Goal: Information Seeking & Learning: Find specific fact

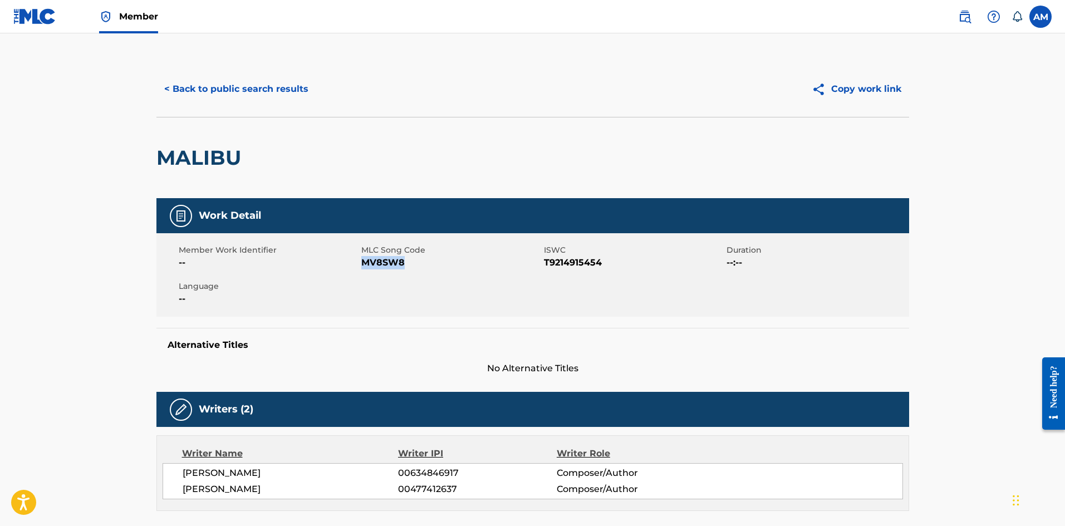
click at [258, 83] on button "< Back to public search results" at bounding box center [236, 89] width 160 height 28
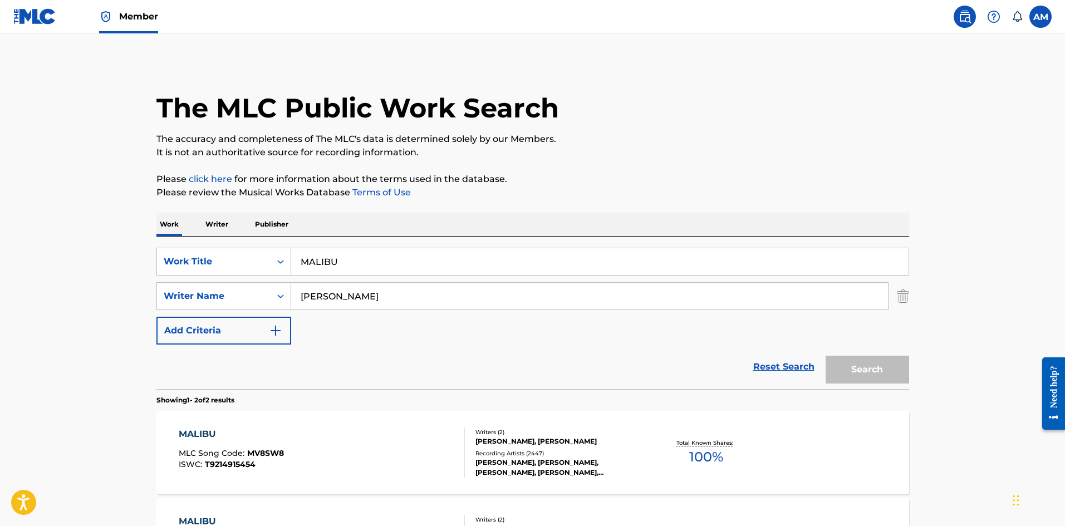
scroll to position [104, 0]
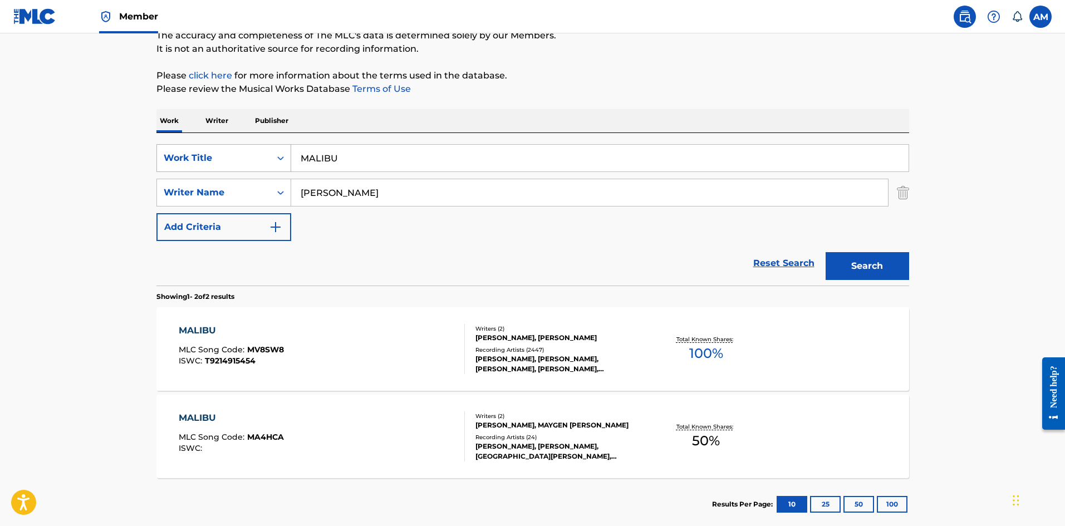
drag, startPoint x: 343, startPoint y: 153, endPoint x: 163, endPoint y: 154, distance: 180.4
click at [163, 154] on div "SearchWithCriteriae1446572-6847-429a-ae6d-629ef91c564f Work Title MALIBU" at bounding box center [532, 158] width 753 height 28
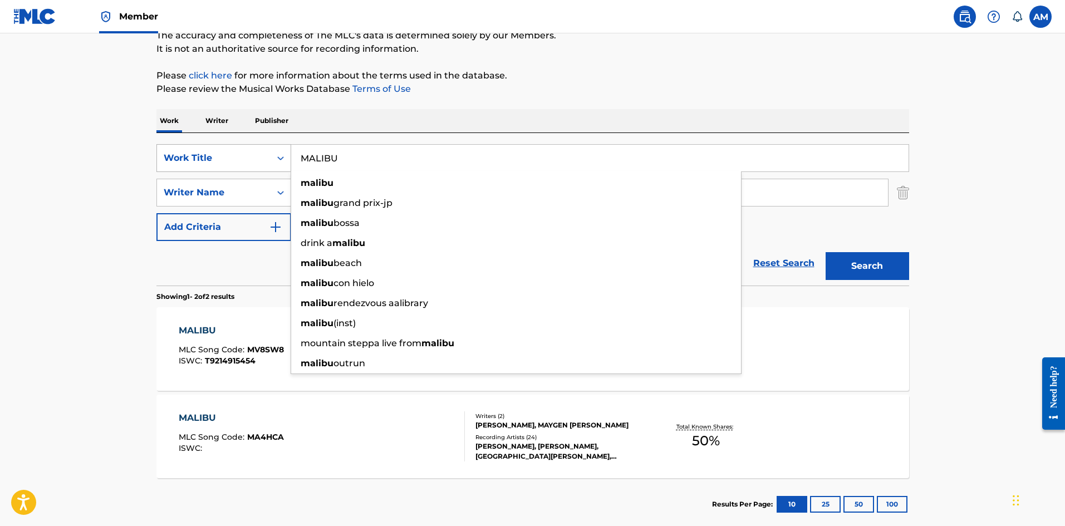
paste input "MANANTIAL (REMIX)"
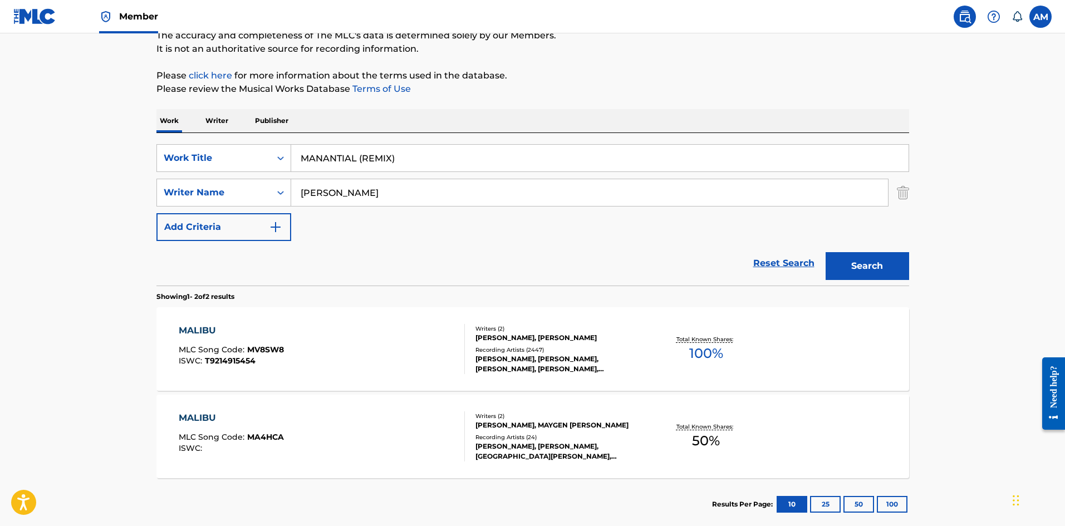
type input "MANANTIAL (REMIX)"
drag, startPoint x: 337, startPoint y: 188, endPoint x: 275, endPoint y: 195, distance: 62.7
click at [275, 195] on div "SearchWithCriteriaf4cdd4f3-877b-4050-ad99-0c0e2991f90f Writer Name cyrus" at bounding box center [532, 193] width 753 height 28
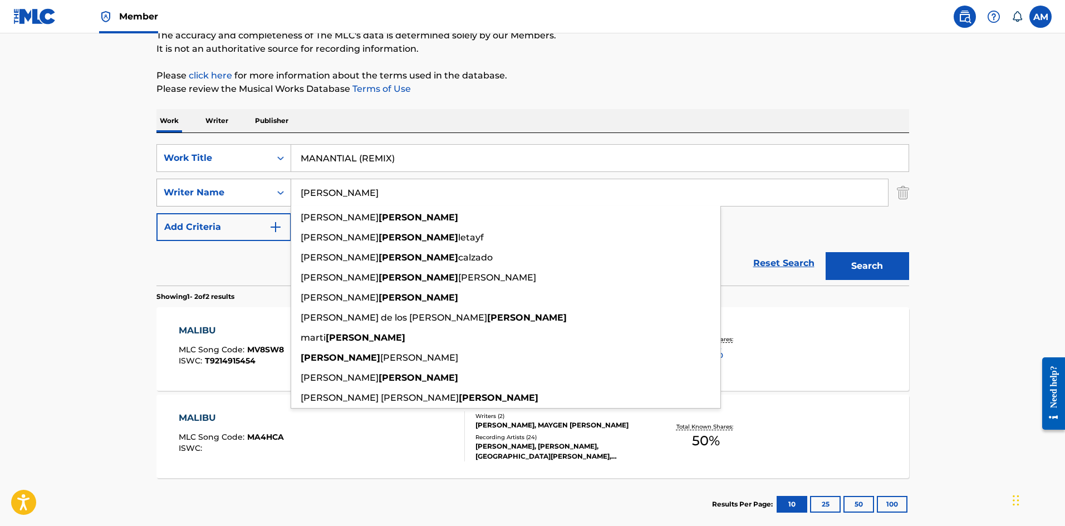
type input "[PERSON_NAME]"
click at [826, 252] on button "Search" at bounding box center [868, 266] width 84 height 28
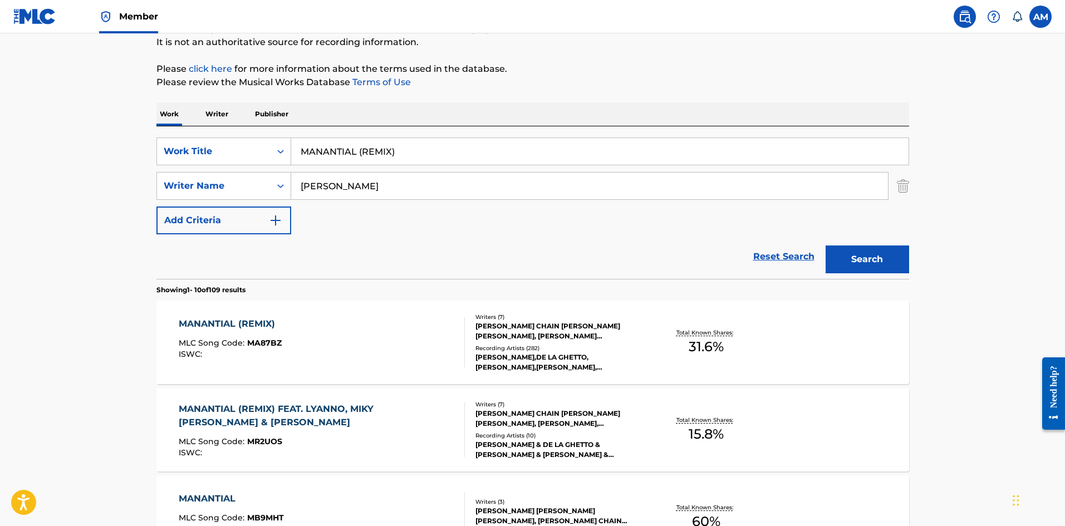
scroll to position [111, 0]
click at [417, 342] on div "MANANTIAL (REMIX) MLC Song Code : MA87BZ ISWC :" at bounding box center [322, 341] width 286 height 50
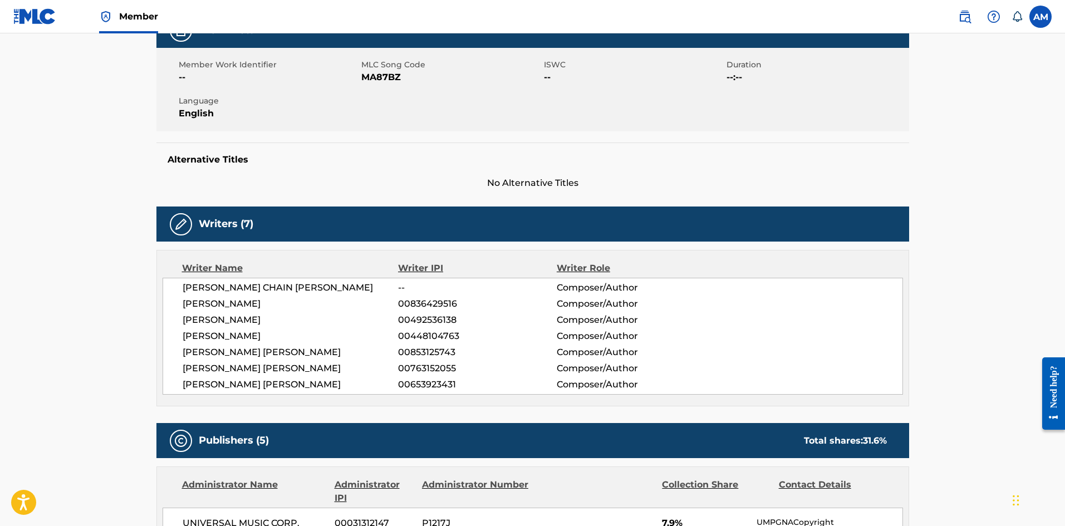
scroll to position [56, 0]
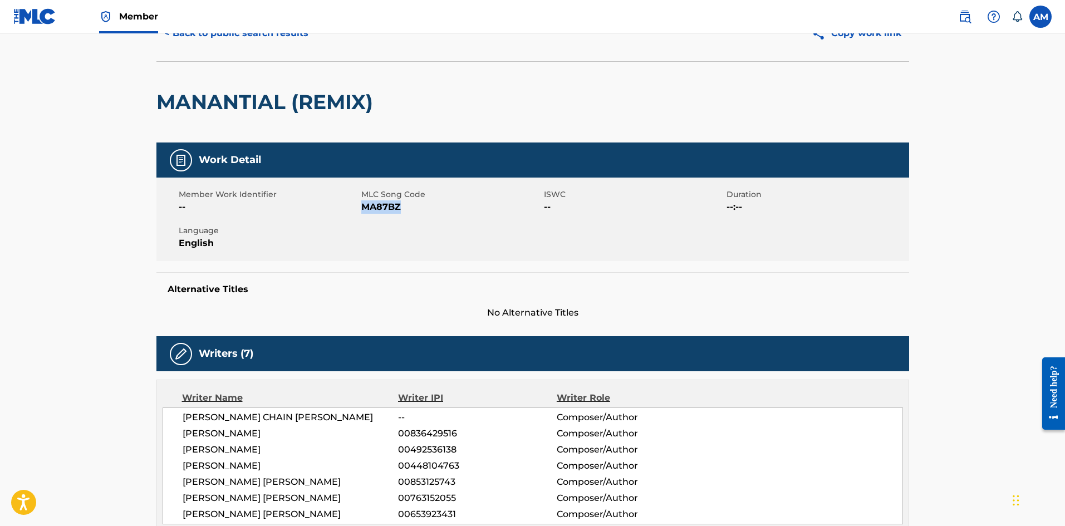
drag, startPoint x: 406, startPoint y: 210, endPoint x: 364, endPoint y: 211, distance: 42.3
click at [364, 211] on span "MA87BZ" at bounding box center [451, 206] width 180 height 13
copy span "MA87BZ"
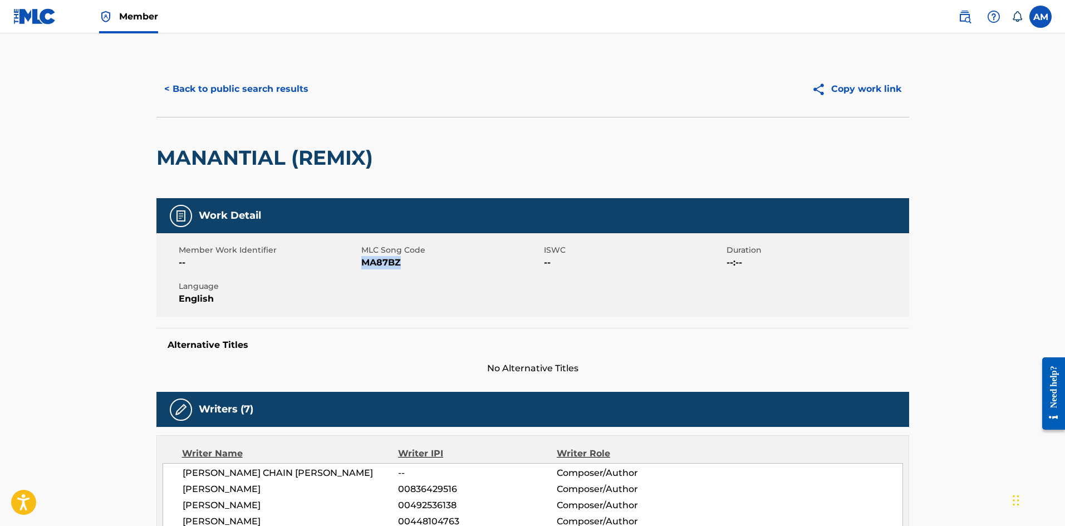
click at [235, 80] on button "< Back to public search results" at bounding box center [236, 89] width 160 height 28
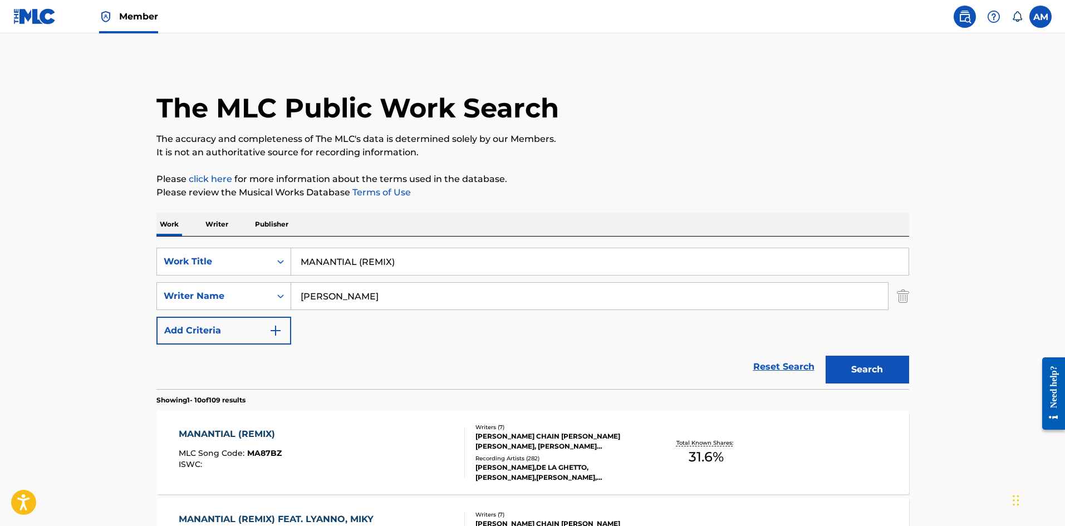
scroll to position [111, 0]
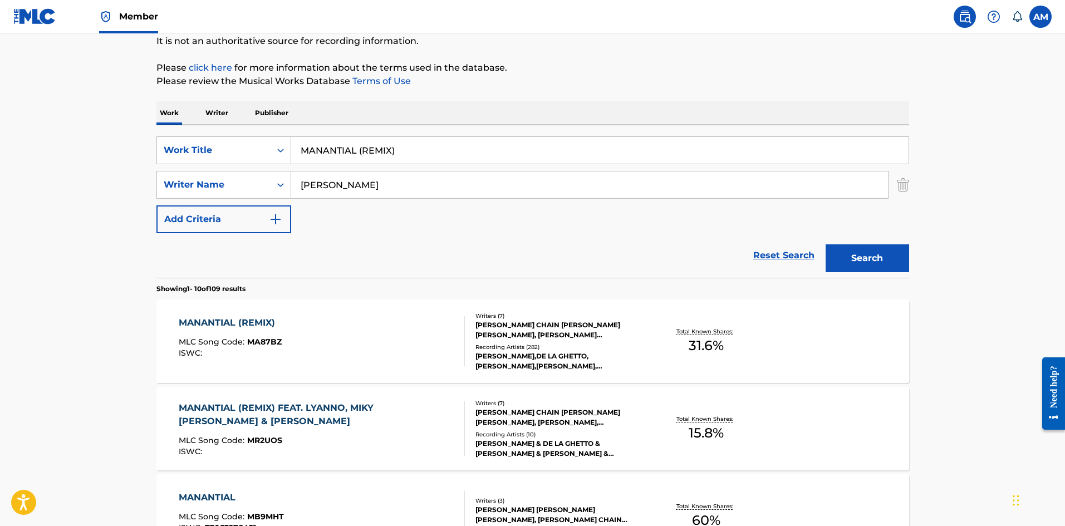
drag, startPoint x: 412, startPoint y: 149, endPoint x: 91, endPoint y: 143, distance: 320.8
paste input "EL CHISME"
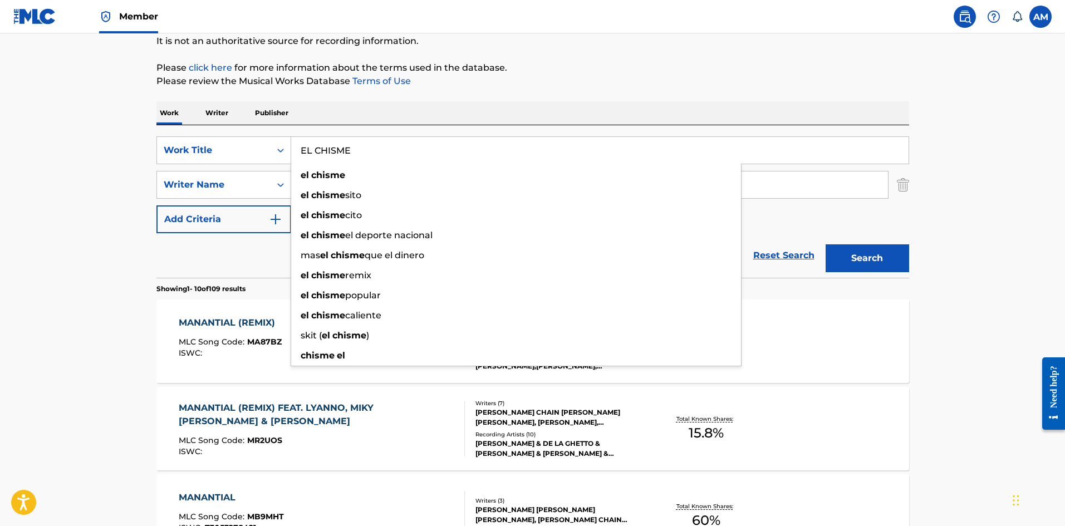
type input "EL CHISME"
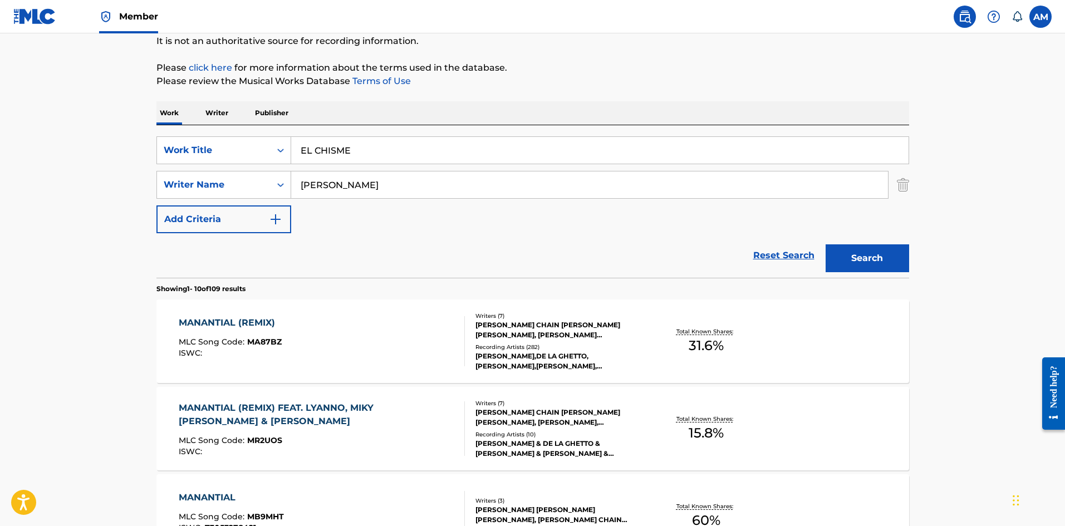
drag, startPoint x: 410, startPoint y: 190, endPoint x: 46, endPoint y: 195, distance: 364.8
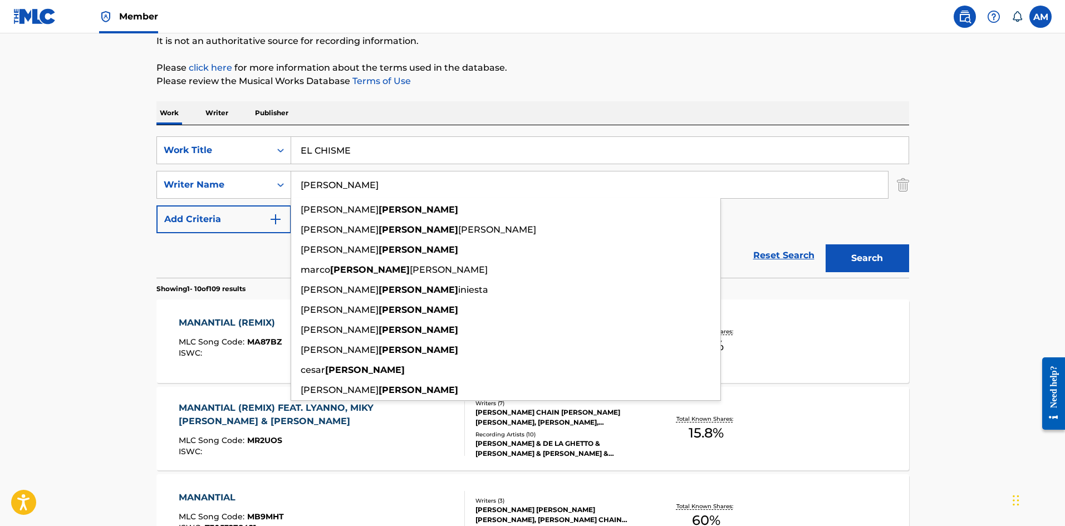
paste input "Sanchez"
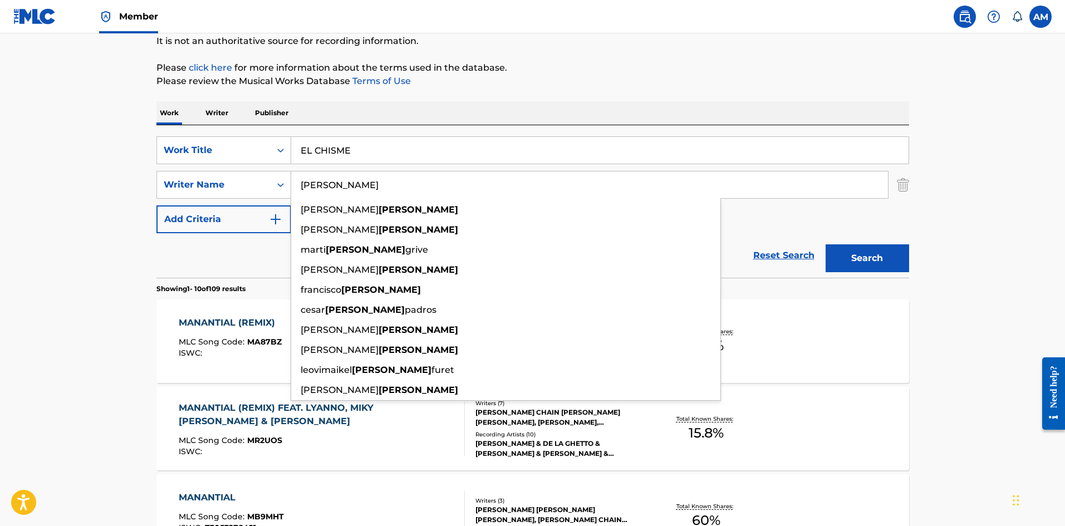
type input "Sanchez"
click at [852, 250] on button "Search" at bounding box center [868, 258] width 84 height 28
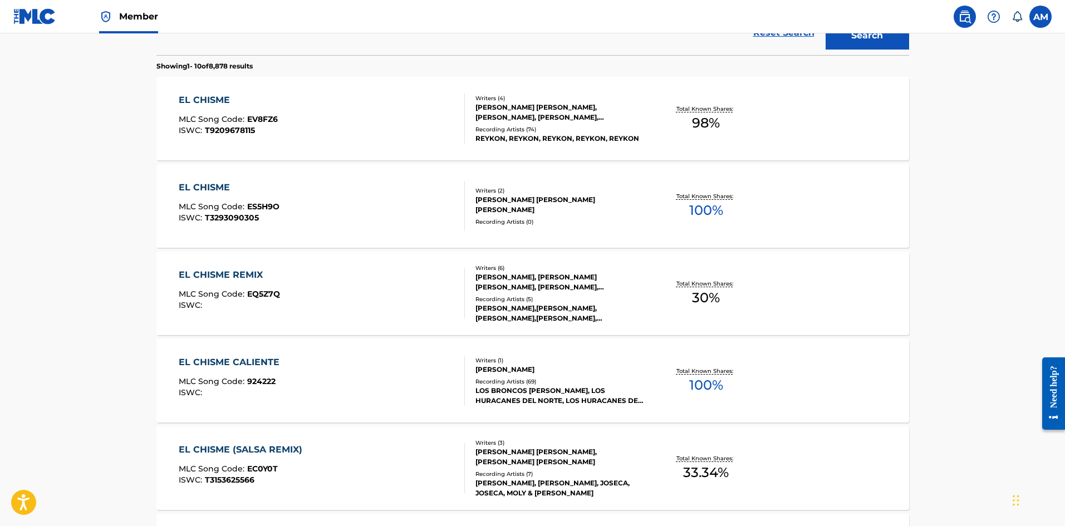
scroll to position [278, 0]
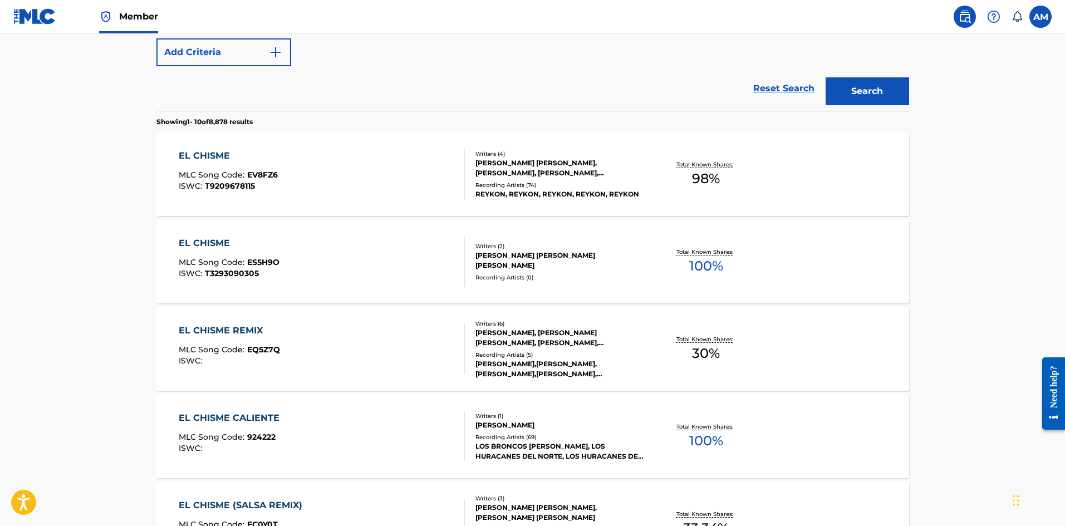
click at [344, 353] on div "EL CHISME REMIX MLC Song Code : EQ5Z7Q ISWC :" at bounding box center [322, 349] width 286 height 50
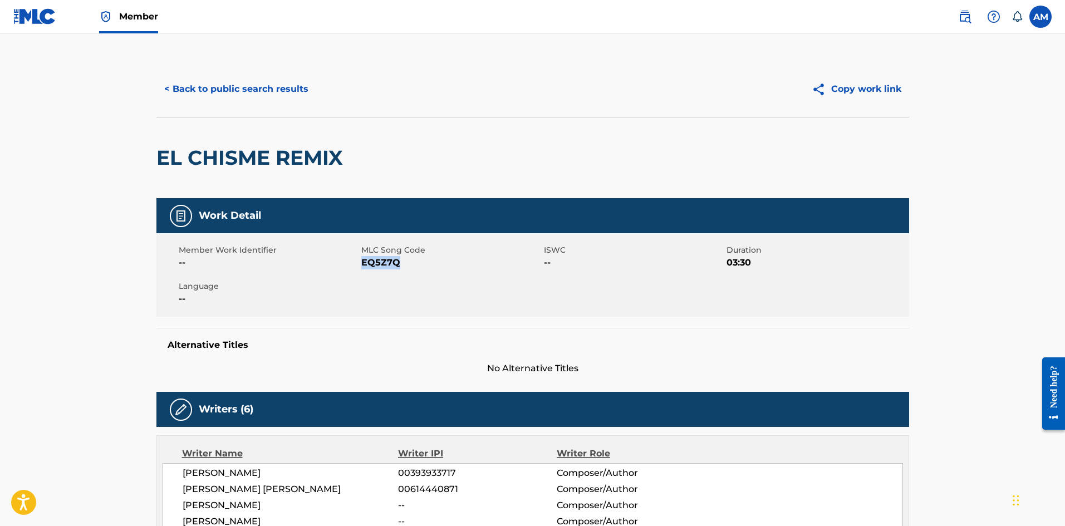
drag, startPoint x: 405, startPoint y: 267, endPoint x: 363, endPoint y: 267, distance: 42.3
click at [363, 267] on span "EQ5Z7Q" at bounding box center [451, 262] width 180 height 13
copy span "EQ5Z7Q"
click at [278, 91] on button "< Back to public search results" at bounding box center [236, 89] width 160 height 28
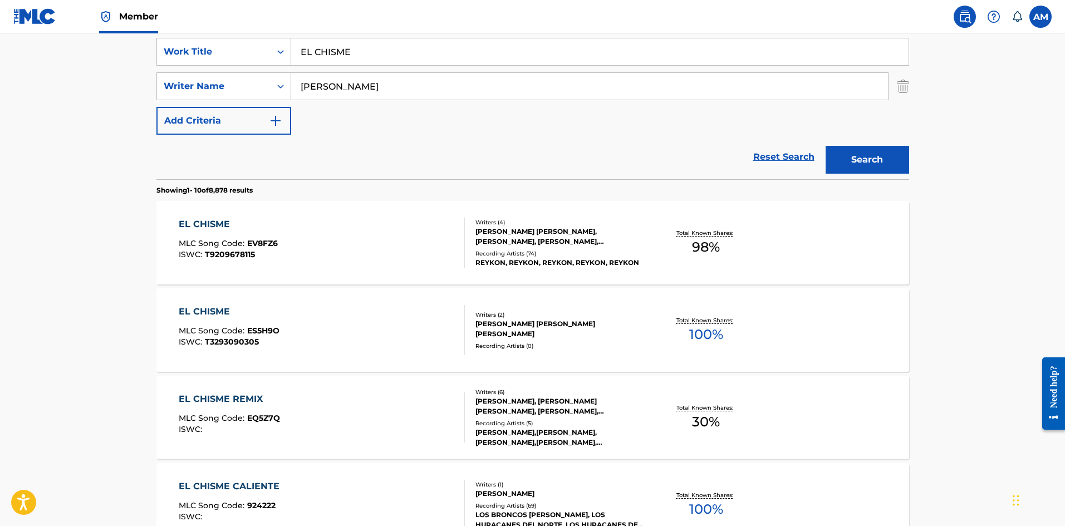
scroll to position [8, 0]
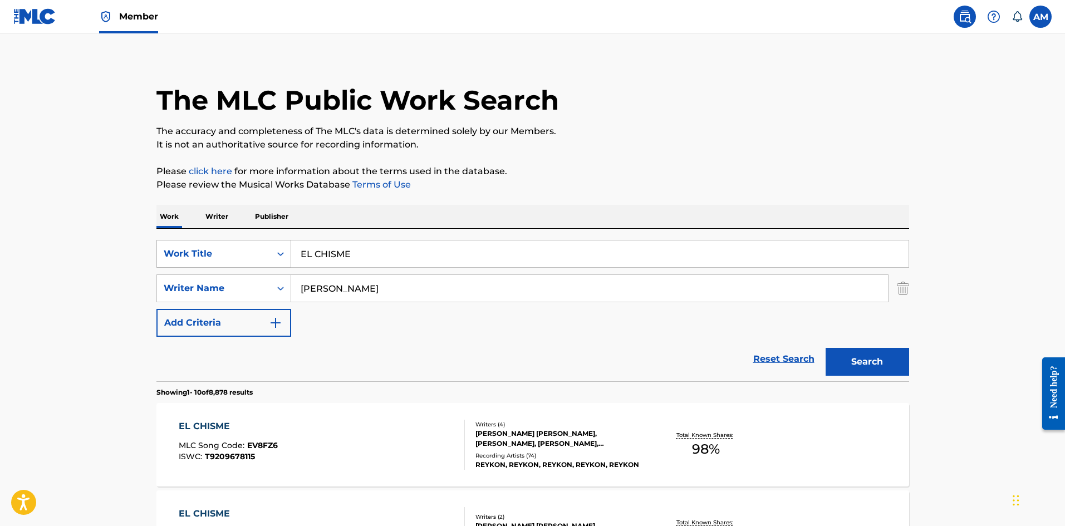
drag, startPoint x: 375, startPoint y: 251, endPoint x: 179, endPoint y: 252, distance: 196.0
click at [179, 252] on div "SearchWithCriteriae1446572-6847-429a-ae6d-629ef91c564f Work Title EL CHISME" at bounding box center [532, 254] width 753 height 28
paste input "ANTES DE AYER (REMIX)"
type input "ANTES DE AYER (REMIX)"
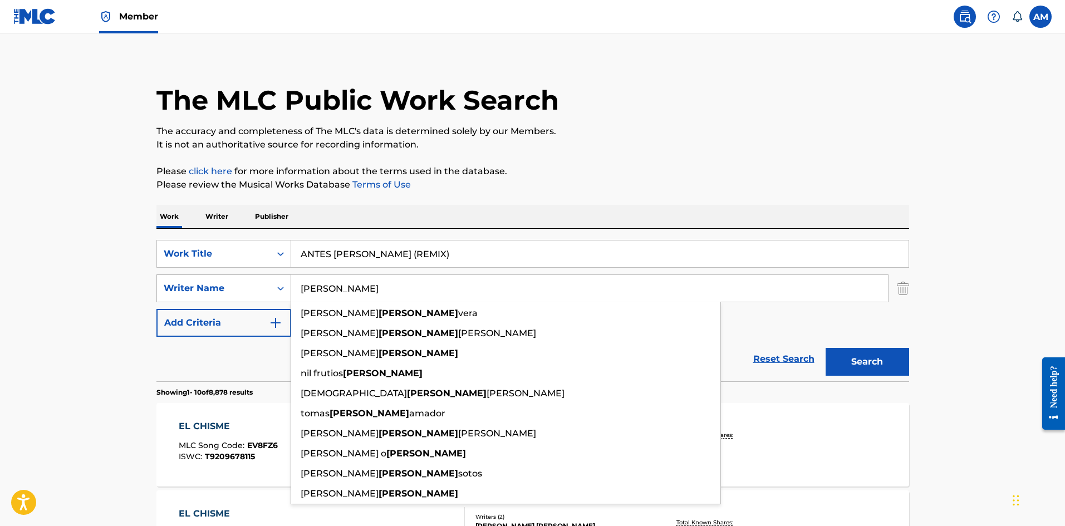
drag, startPoint x: 311, startPoint y: 290, endPoint x: 289, endPoint y: 290, distance: 22.3
click at [289, 290] on div "SearchWithCriteriaf4cdd4f3-877b-4050-ad99-0c0e2991f90f Writer Name Sanchez jose…" at bounding box center [532, 289] width 753 height 28
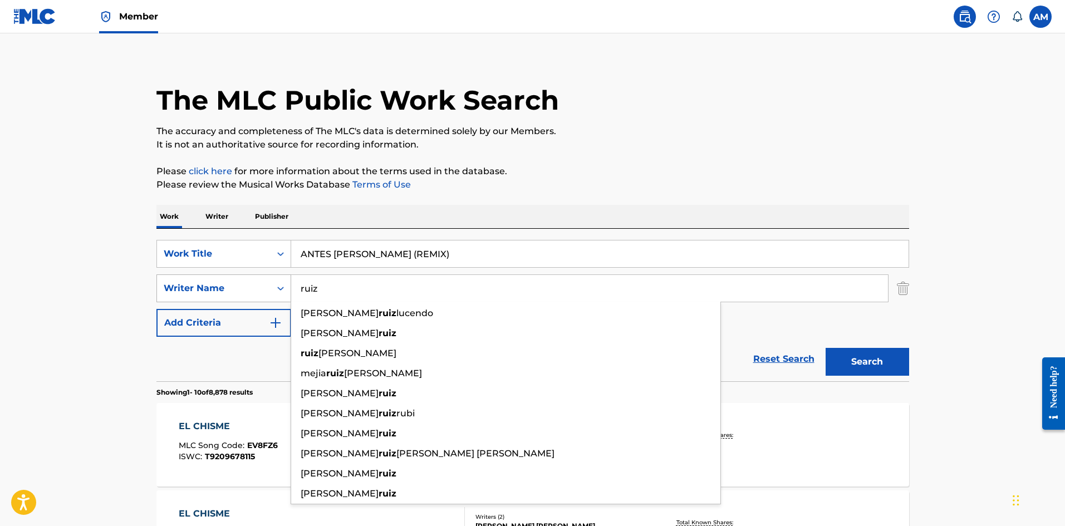
type input "ruiz"
click at [826, 348] on button "Search" at bounding box center [868, 362] width 84 height 28
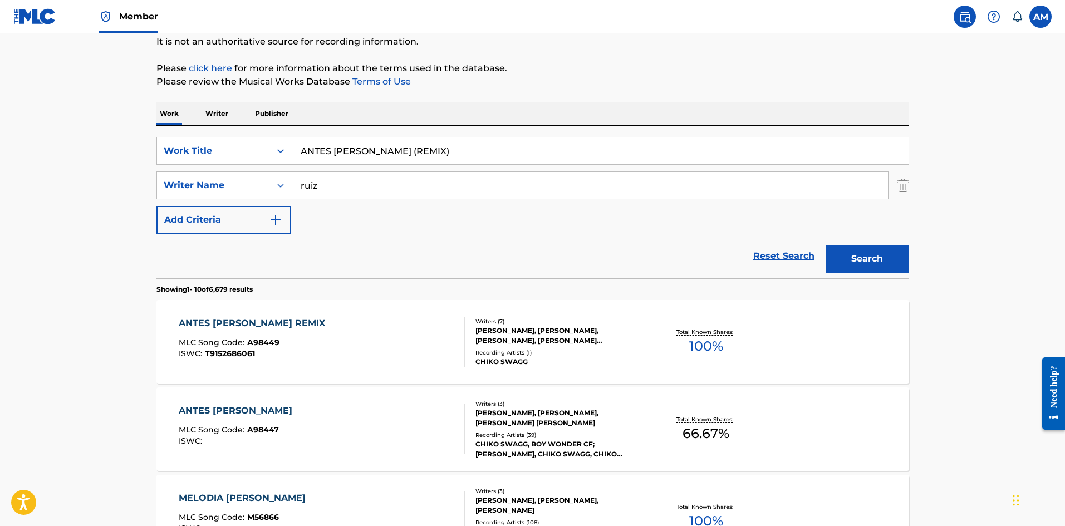
scroll to position [111, 0]
click at [422, 333] on div "ANTES DE AYER REMIX MLC Song Code : A98449 ISWC : T9152686061" at bounding box center [322, 341] width 286 height 50
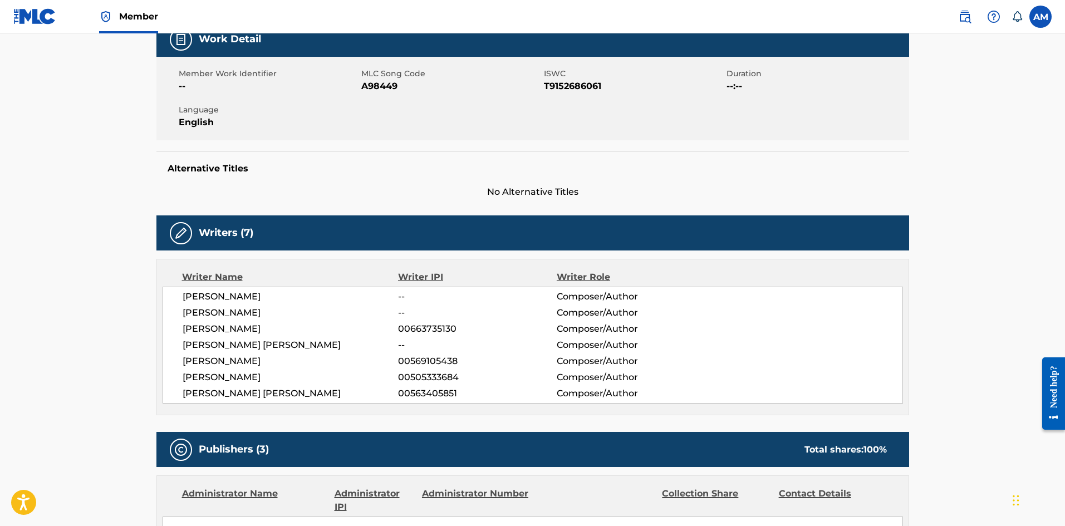
scroll to position [168, 0]
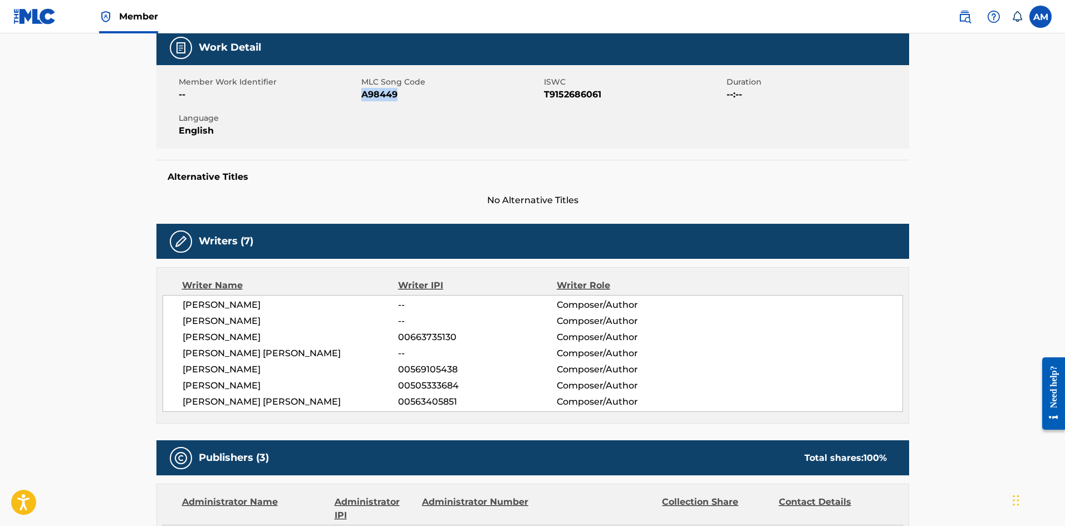
drag, startPoint x: 401, startPoint y: 95, endPoint x: 363, endPoint y: 96, distance: 37.9
click at [363, 96] on span "A98449" at bounding box center [451, 94] width 180 height 13
copy span "A98449"
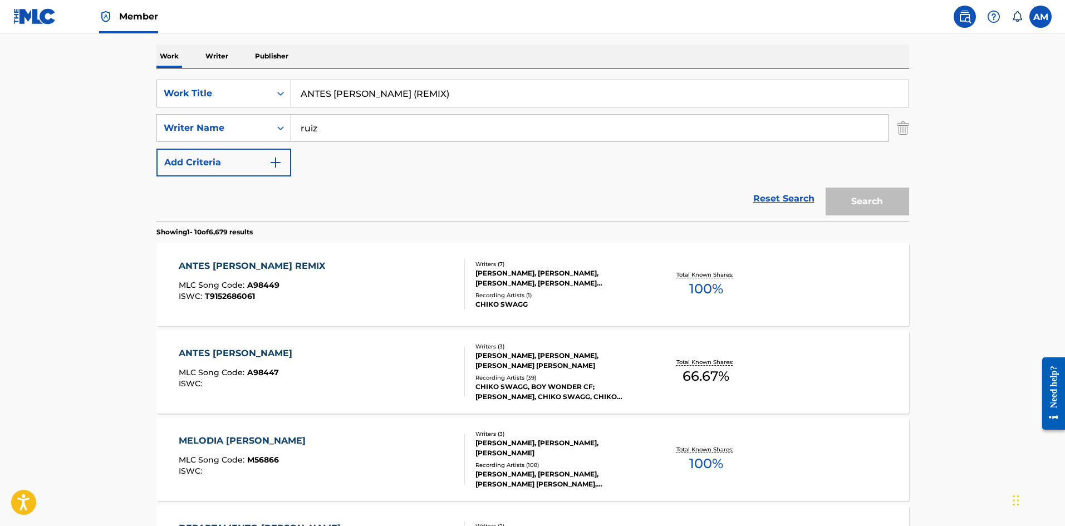
scroll to position [111, 0]
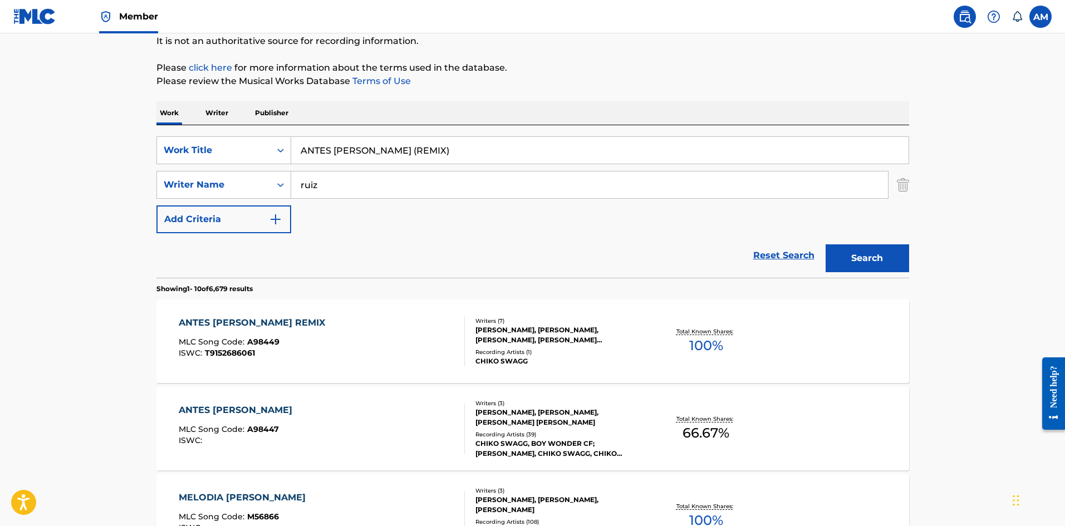
drag, startPoint x: 433, startPoint y: 151, endPoint x: -6, endPoint y: 178, distance: 440.2
click at [0, 178] on html "Accessibility Screen-Reader Guide, Feedback, and Issue Reporting | New window M…" at bounding box center [532, 152] width 1065 height 526
paste input "DONDE"
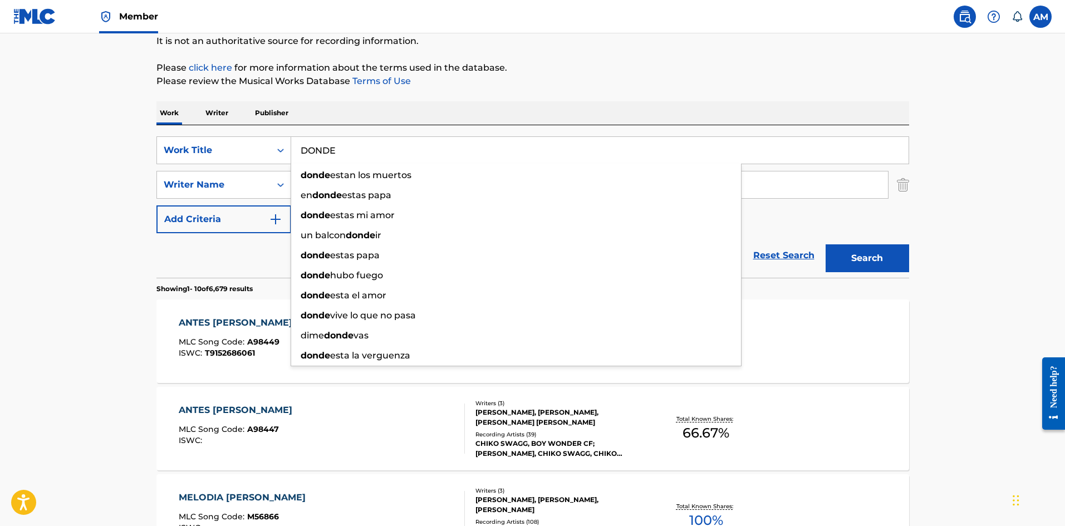
type input "DONDE"
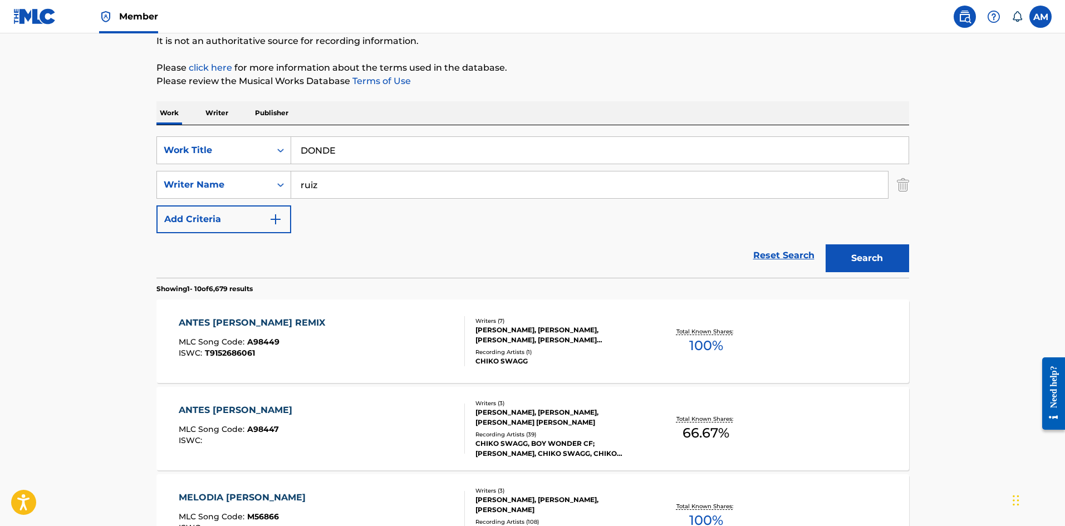
paste input "Hernande"
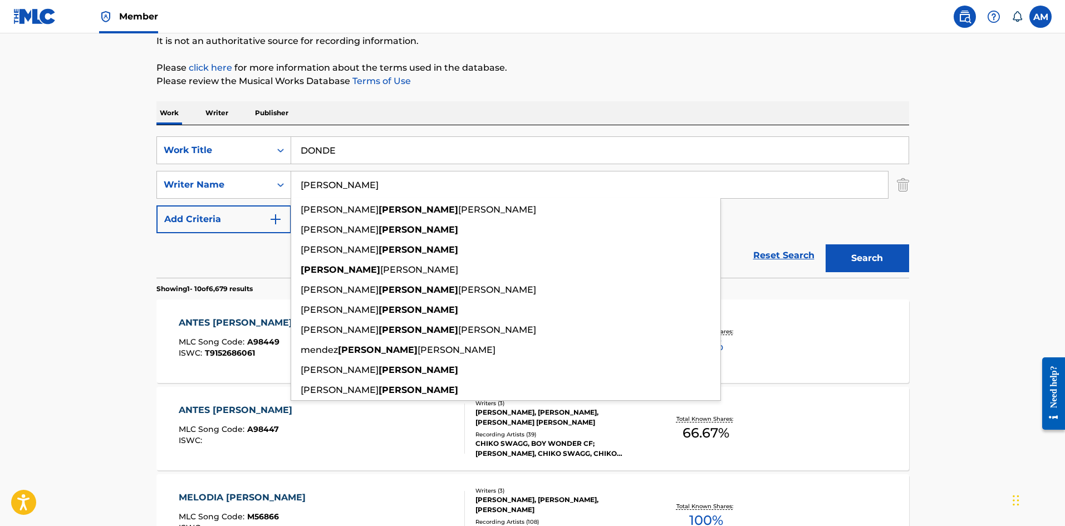
type input "Hernandez"
click at [867, 260] on button "Search" at bounding box center [868, 258] width 84 height 28
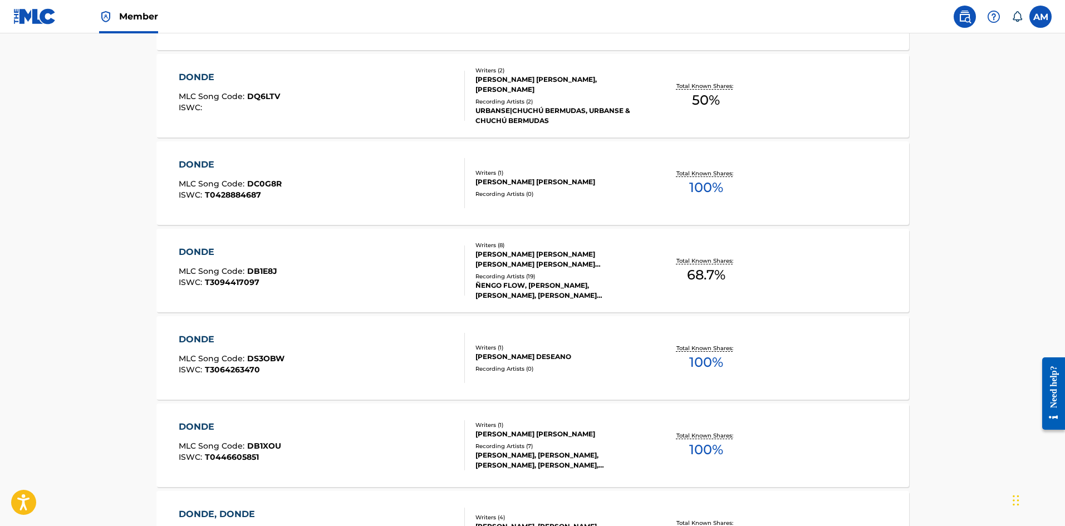
scroll to position [501, 0]
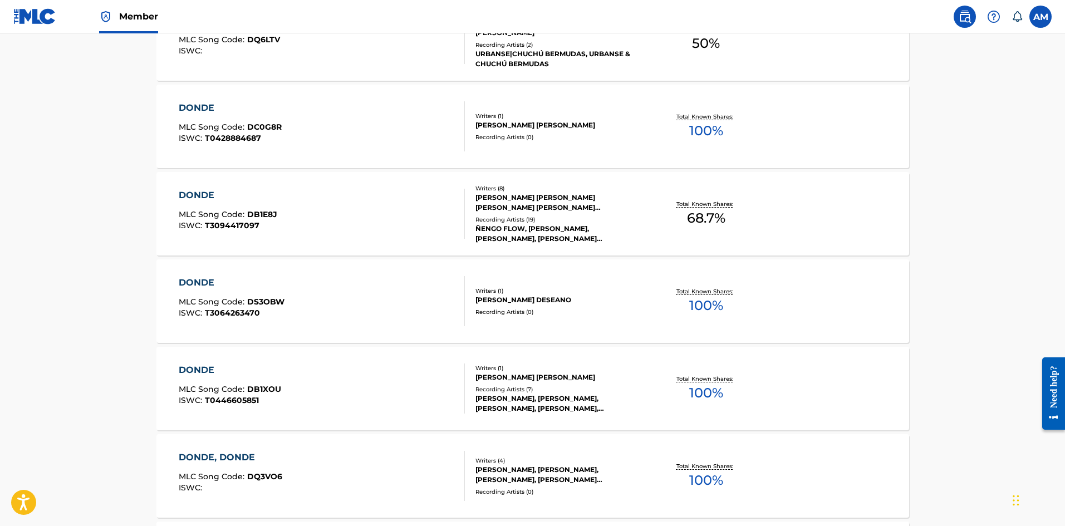
click at [418, 227] on div "DONDE MLC Song Code : DB1E8J ISWC : T3094417097" at bounding box center [322, 214] width 286 height 50
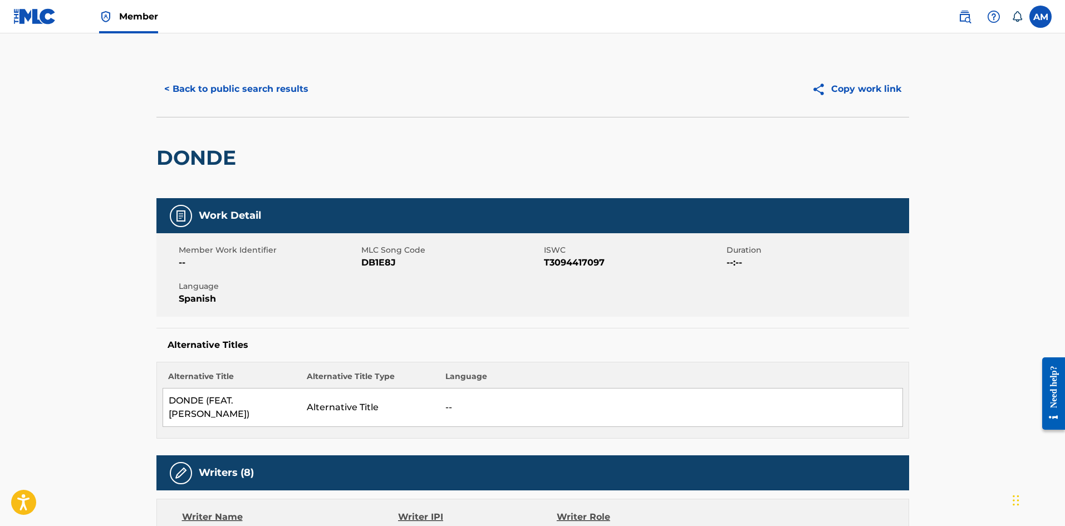
click at [268, 81] on button "< Back to public search results" at bounding box center [236, 89] width 160 height 28
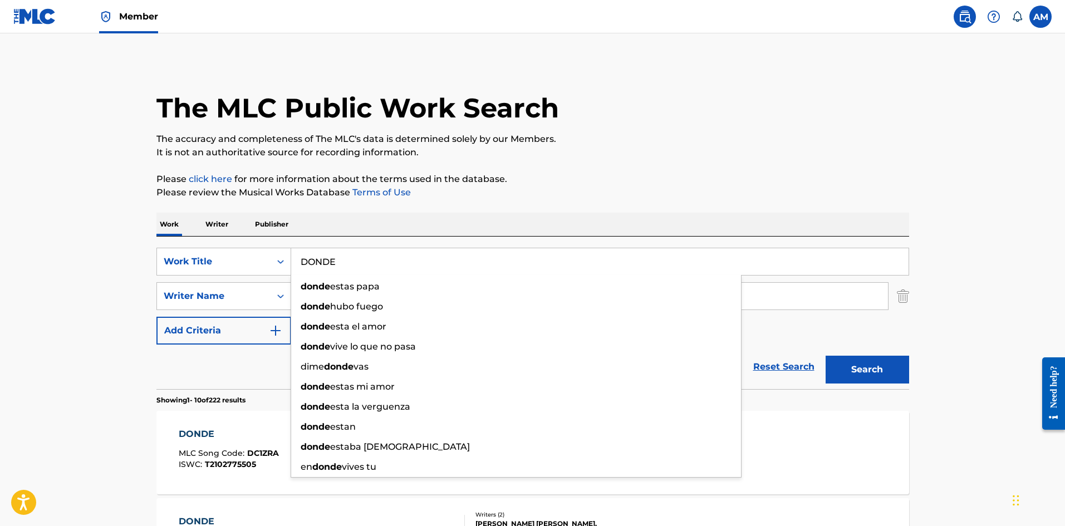
drag, startPoint x: 271, startPoint y: 268, endPoint x: 117, endPoint y: 272, distance: 154.3
paste input "QUIEN TE VA AMAR COMO YO"
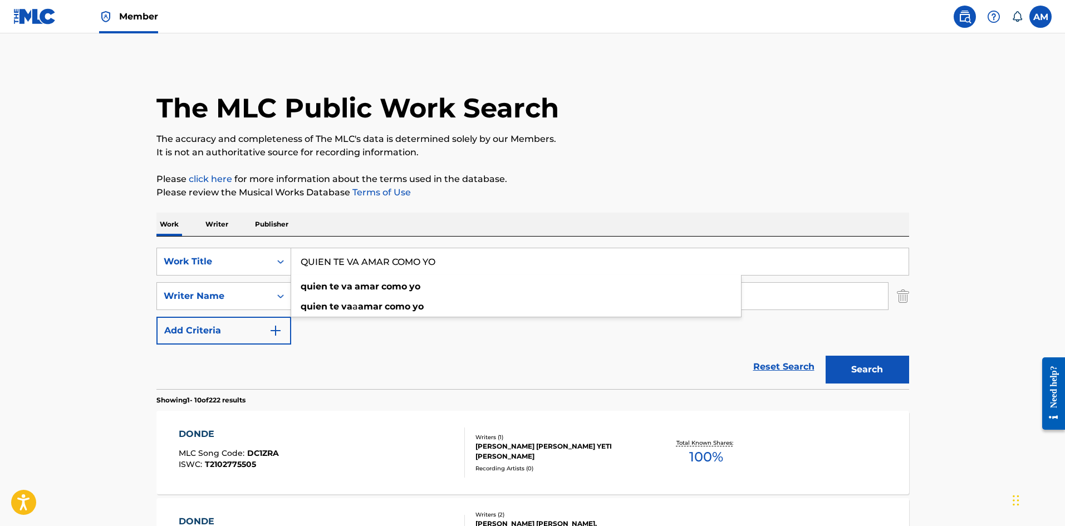
type input "QUIEN TE VA AMAR COMO YO"
drag, startPoint x: 399, startPoint y: 297, endPoint x: -66, endPoint y: 302, distance: 464.4
click at [0, 302] on html "Accessibility Screen-Reader Guide, Feedback, and Issue Reporting | New window M…" at bounding box center [532, 263] width 1065 height 526
paste input "Agudelo"
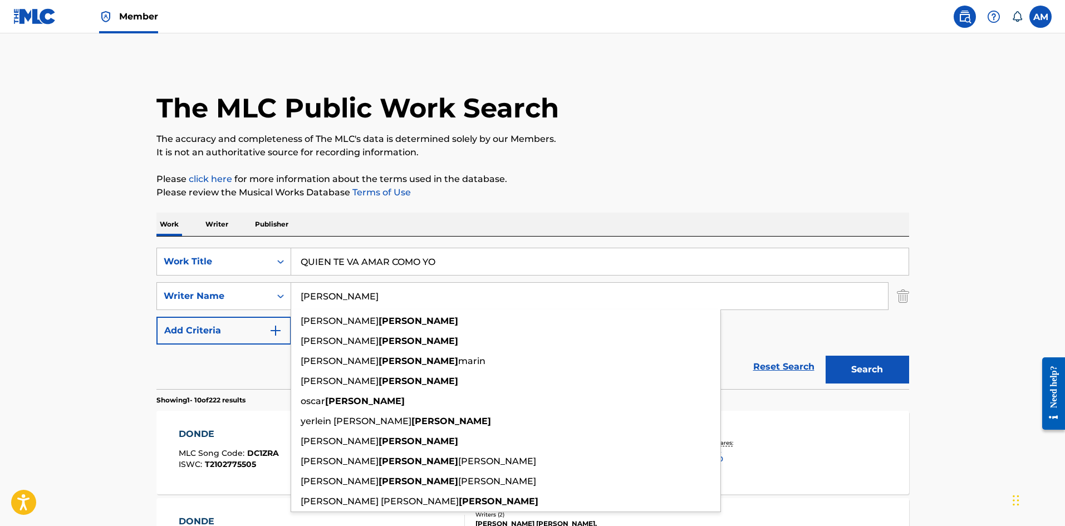
type input "Agudelo"
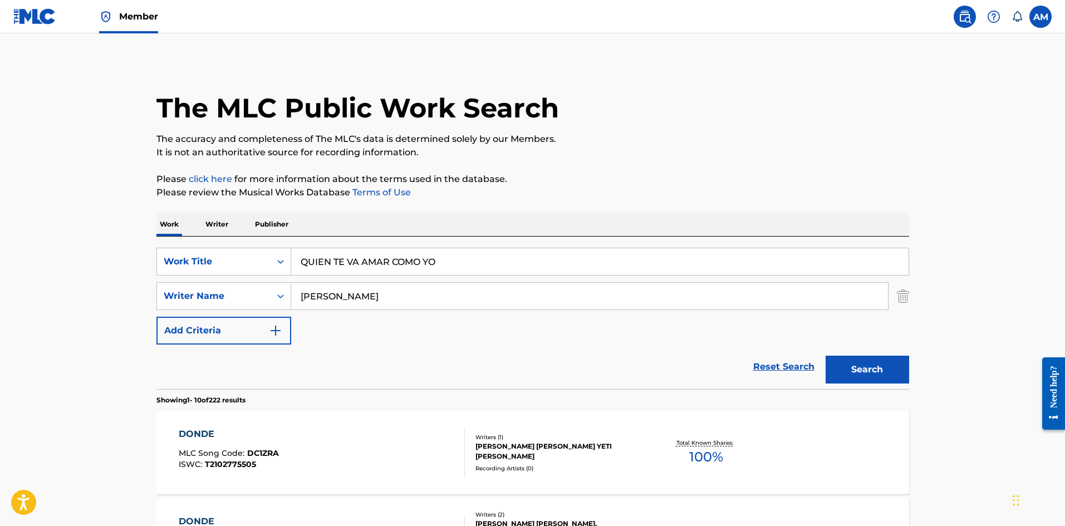
click at [890, 376] on button "Search" at bounding box center [868, 370] width 84 height 28
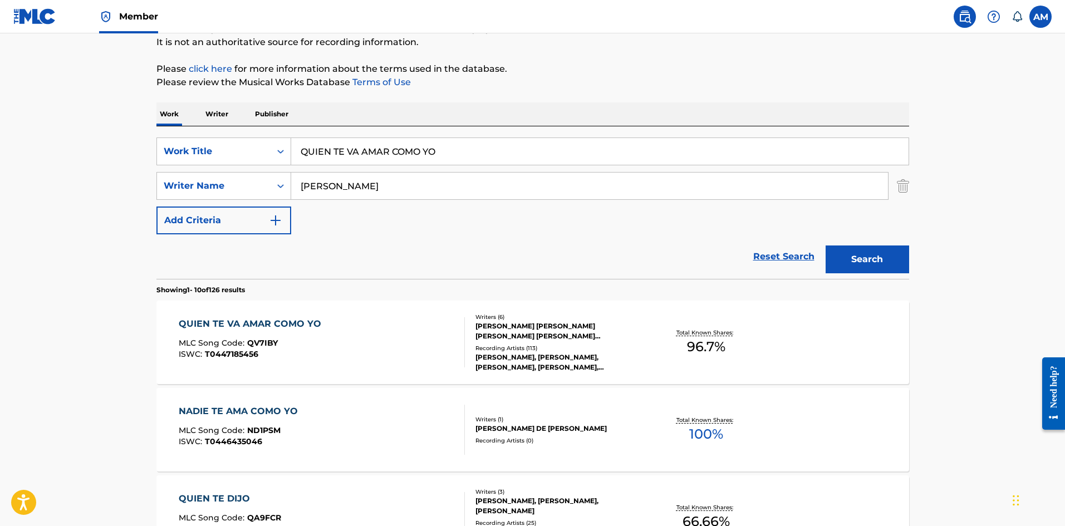
scroll to position [111, 0]
click at [384, 339] on div "QUIEN TE VA AMAR COMO YO MLC Song Code : QV7IBY ISWC : T0447185456" at bounding box center [322, 341] width 286 height 50
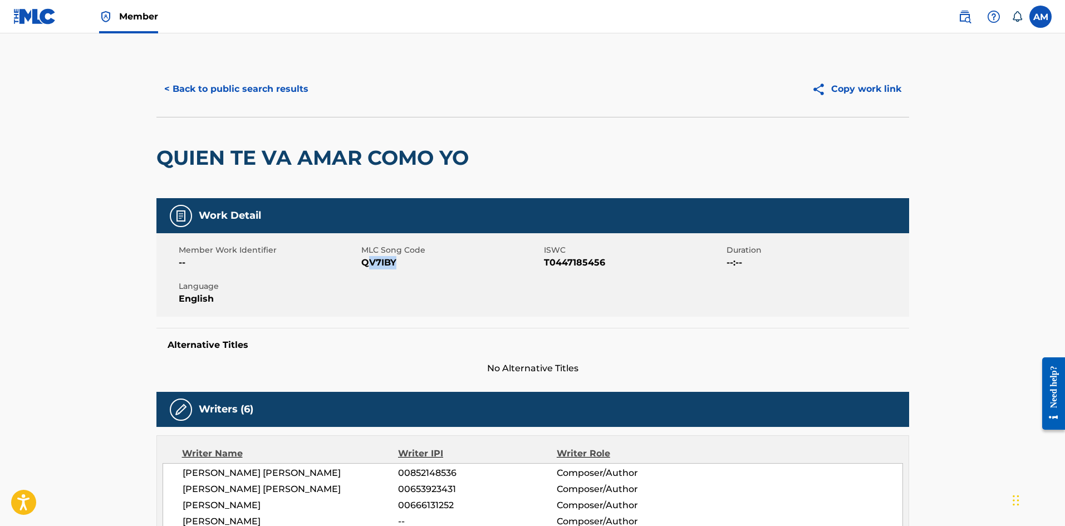
drag, startPoint x: 404, startPoint y: 266, endPoint x: 370, endPoint y: 267, distance: 33.4
click at [370, 267] on span "QV7IBY" at bounding box center [451, 262] width 180 height 13
click at [406, 262] on span "QV7IBY" at bounding box center [451, 262] width 180 height 13
drag, startPoint x: 398, startPoint y: 261, endPoint x: 361, endPoint y: 263, distance: 36.3
click at [361, 263] on span "QV7IBY" at bounding box center [451, 262] width 180 height 13
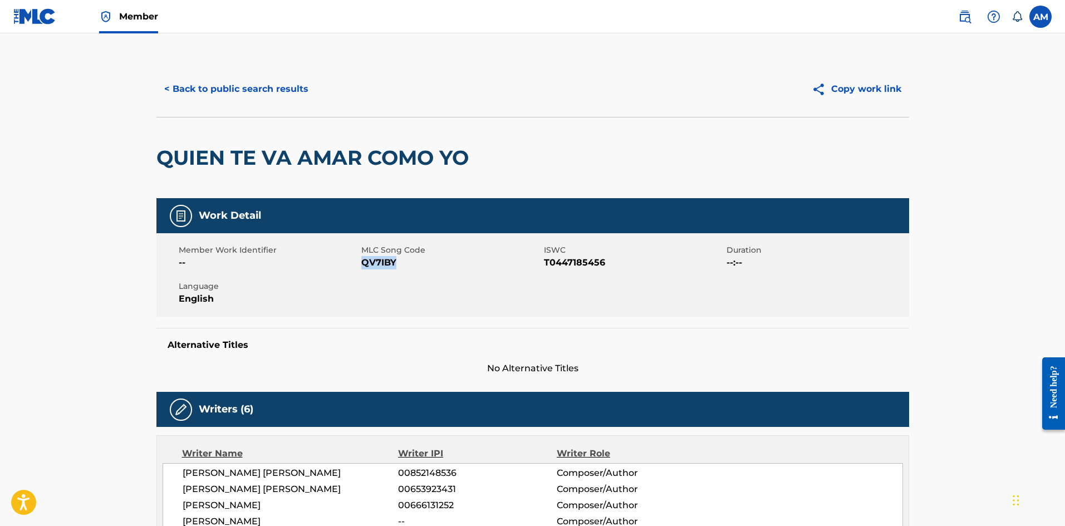
click at [229, 84] on button "< Back to public search results" at bounding box center [236, 89] width 160 height 28
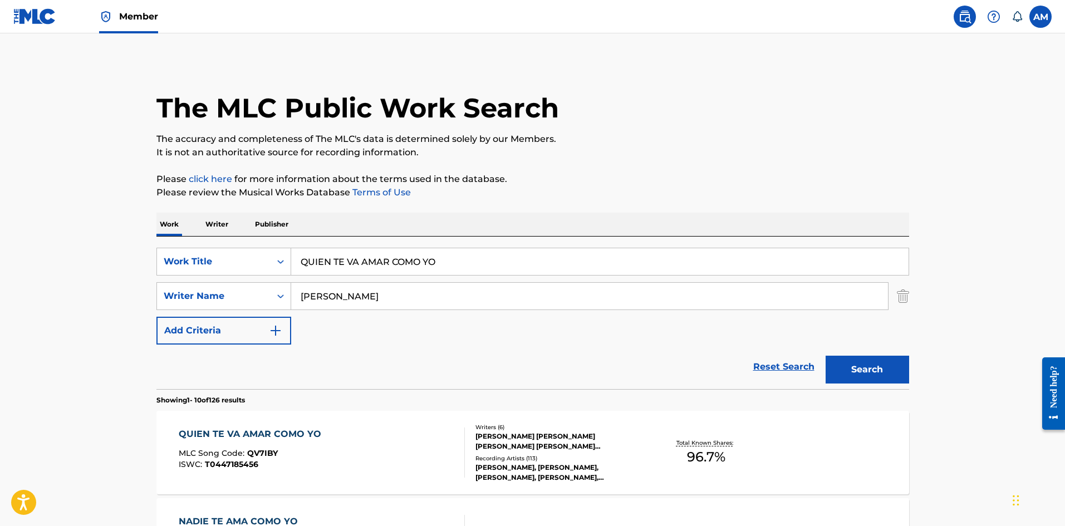
scroll to position [111, 0]
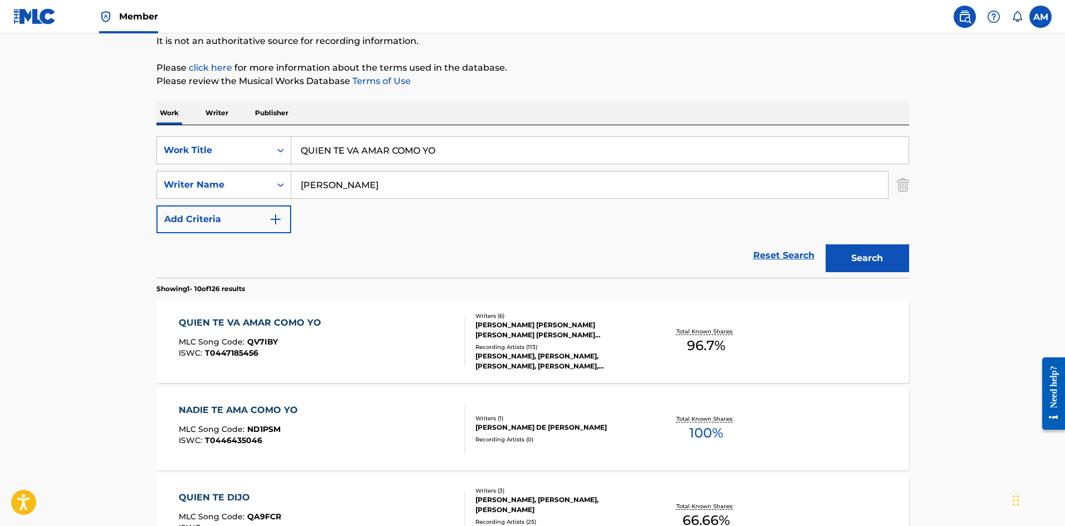
drag, startPoint x: 467, startPoint y: 148, endPoint x: -23, endPoint y: 134, distance: 489.7
click at [0, 134] on html "Accessibility Screen-Reader Guide, Feedback, and Issue Reporting | New window M…" at bounding box center [532, 152] width 1065 height 526
paste input "BESAME LENT"
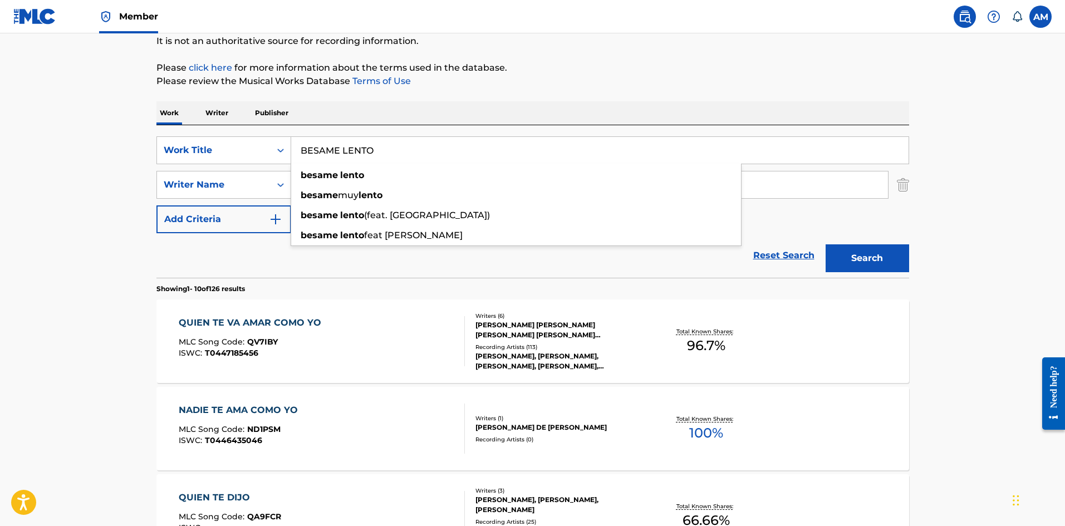
type input "BESAME LENTO"
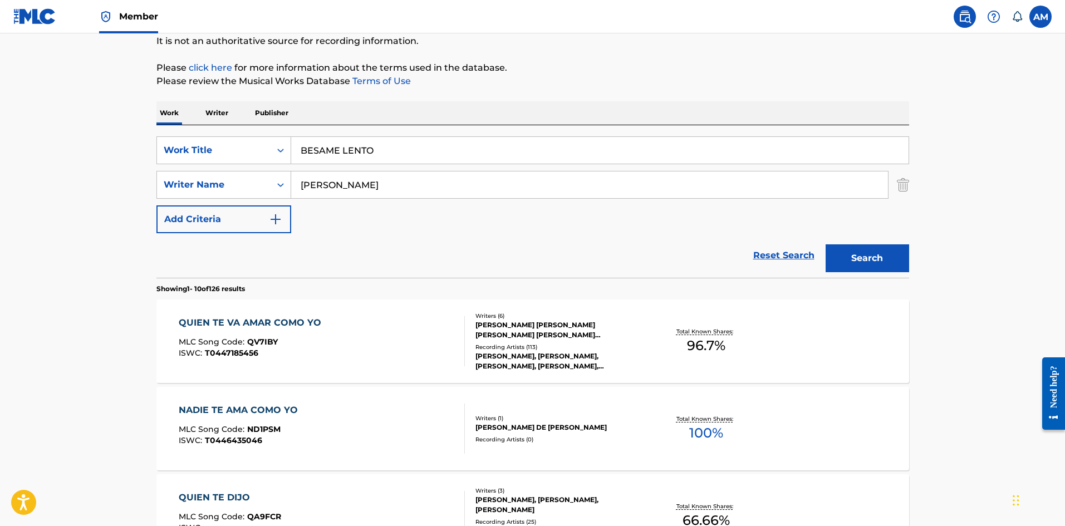
drag, startPoint x: 383, startPoint y: 191, endPoint x: 295, endPoint y: 196, distance: 87.6
paste input "Sanchez"
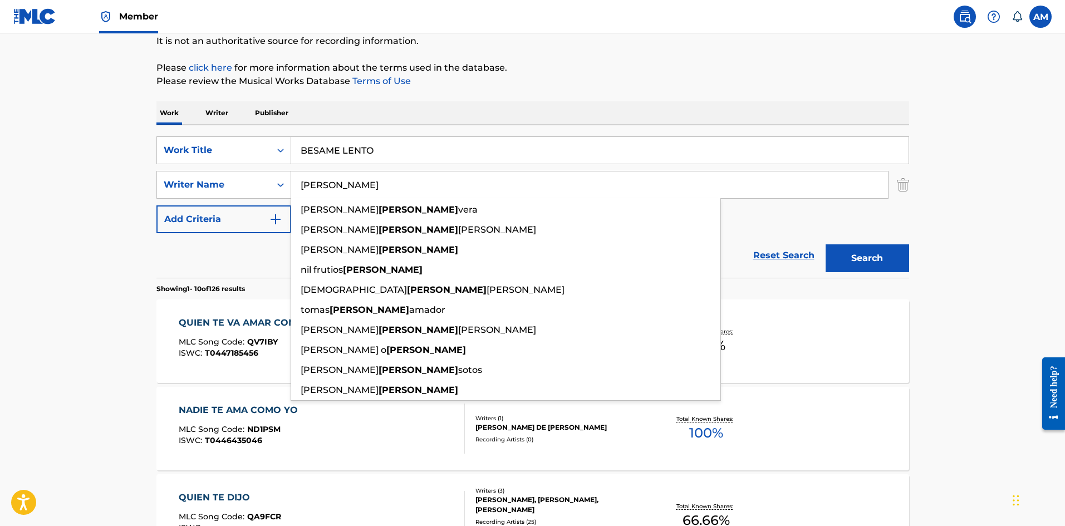
type input "Sanchez"
click at [863, 264] on button "Search" at bounding box center [868, 258] width 84 height 28
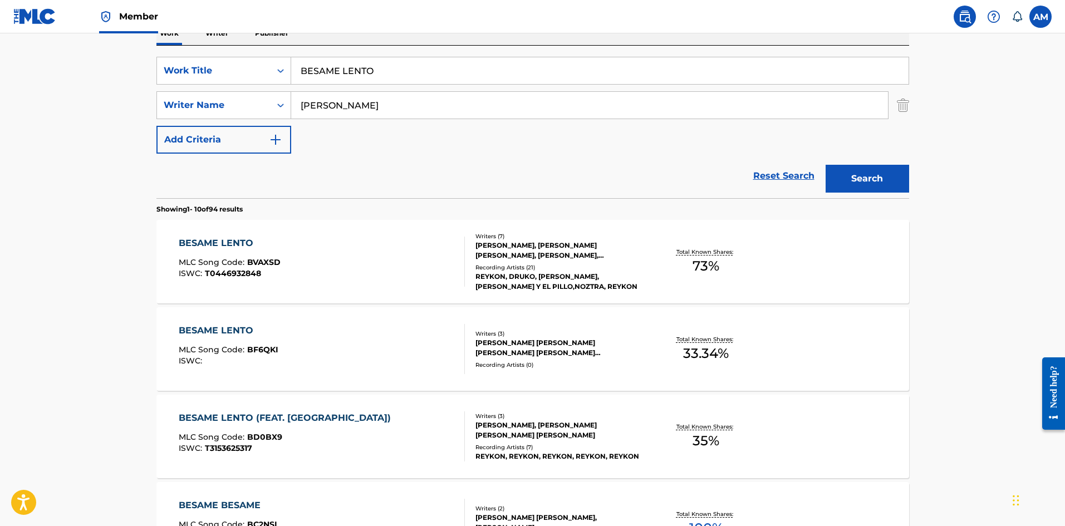
scroll to position [223, 0]
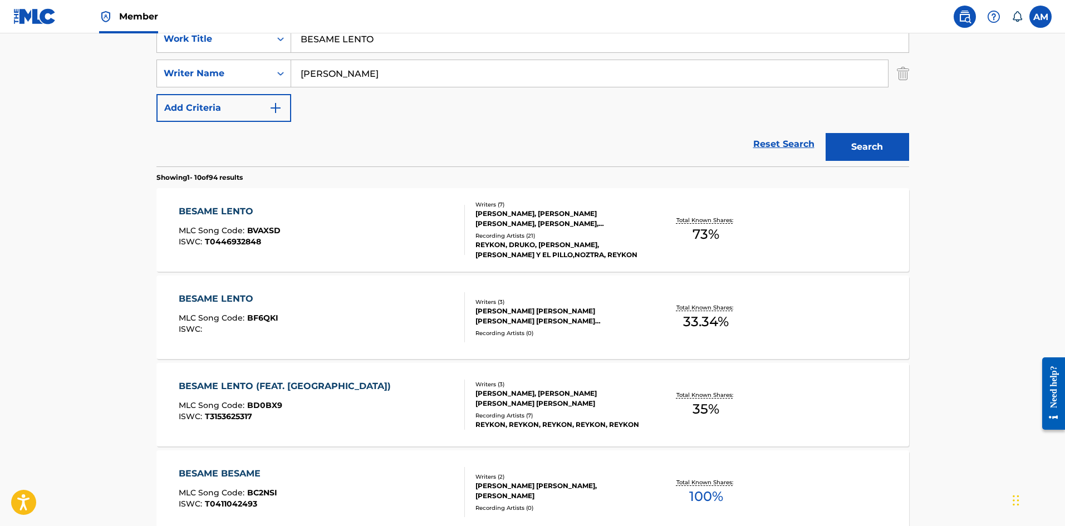
click at [409, 417] on div "BESAME LENTO (FEAT. CELEDON) MLC Song Code : BD0BX9 ISWC : T3153625317" at bounding box center [322, 405] width 286 height 50
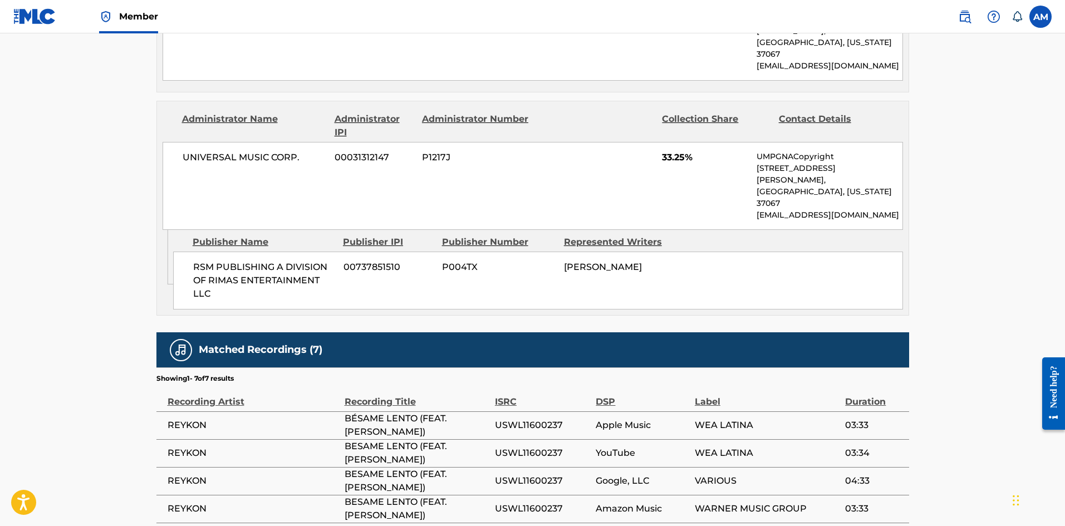
scroll to position [668, 0]
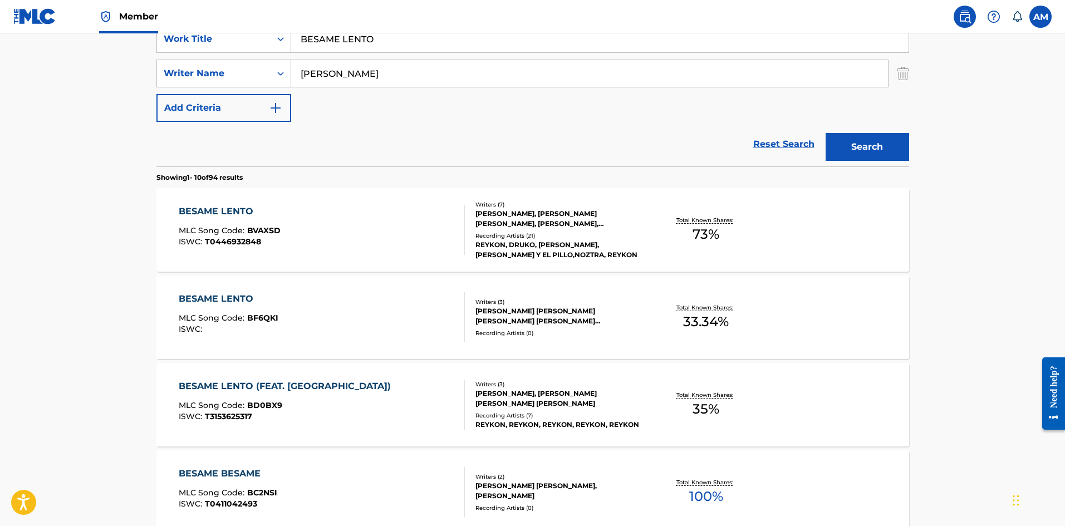
scroll to position [111, 0]
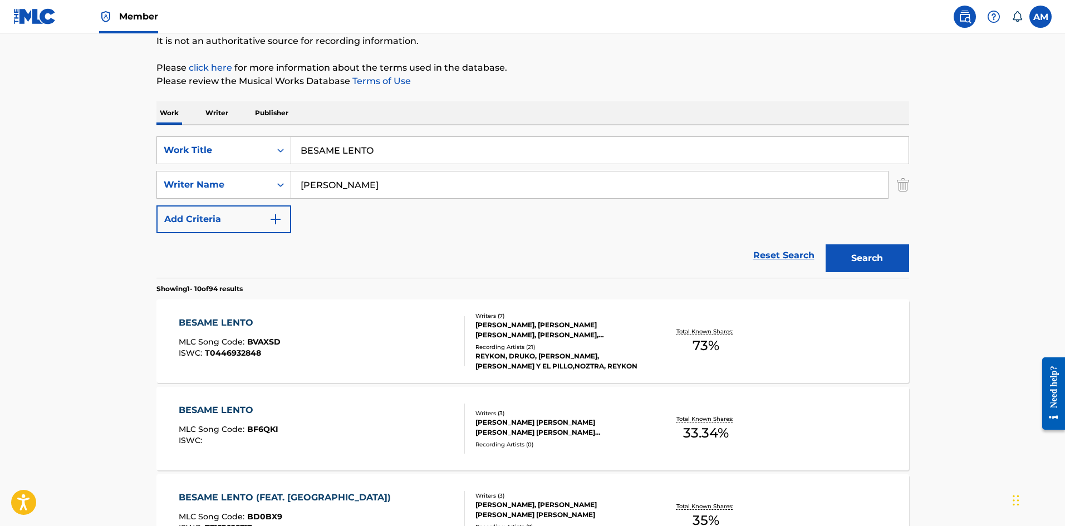
drag, startPoint x: 387, startPoint y: 148, endPoint x: 3, endPoint y: 120, distance: 384.7
paste input "HASTA BAJ"
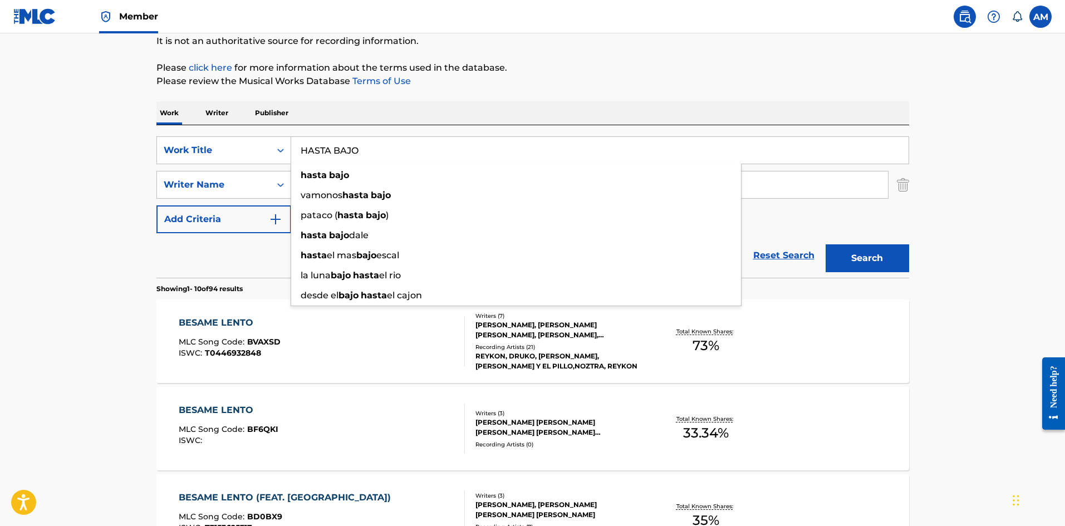
type input "HASTA BAJO"
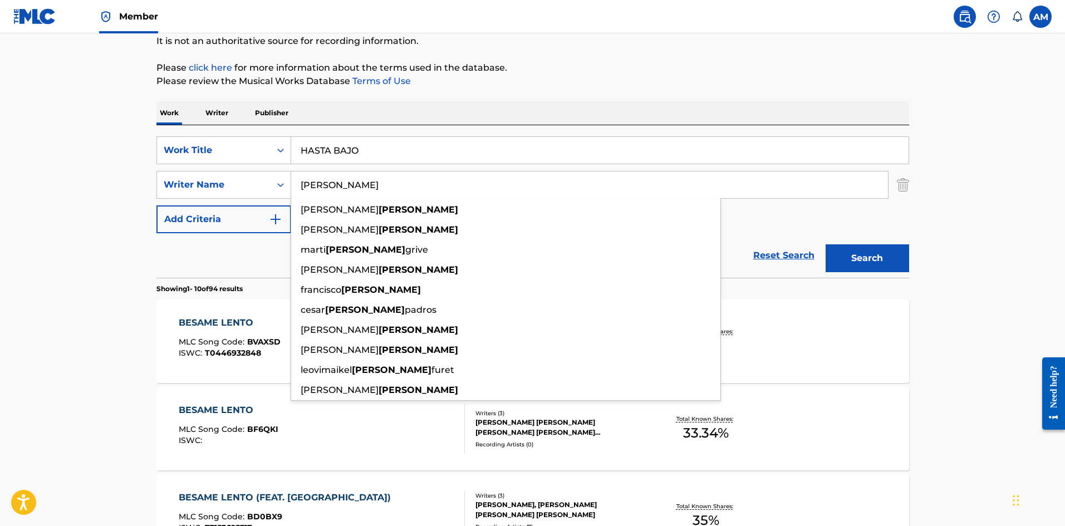
drag, startPoint x: 357, startPoint y: 180, endPoint x: 50, endPoint y: 178, distance: 307.4
paste input "[PERSON_NAME]"
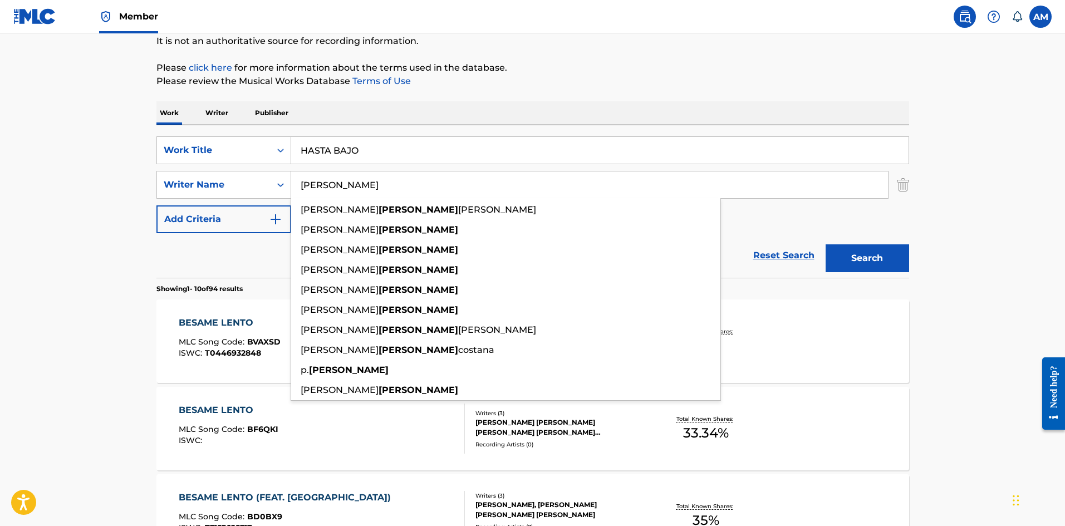
type input "[PERSON_NAME]"
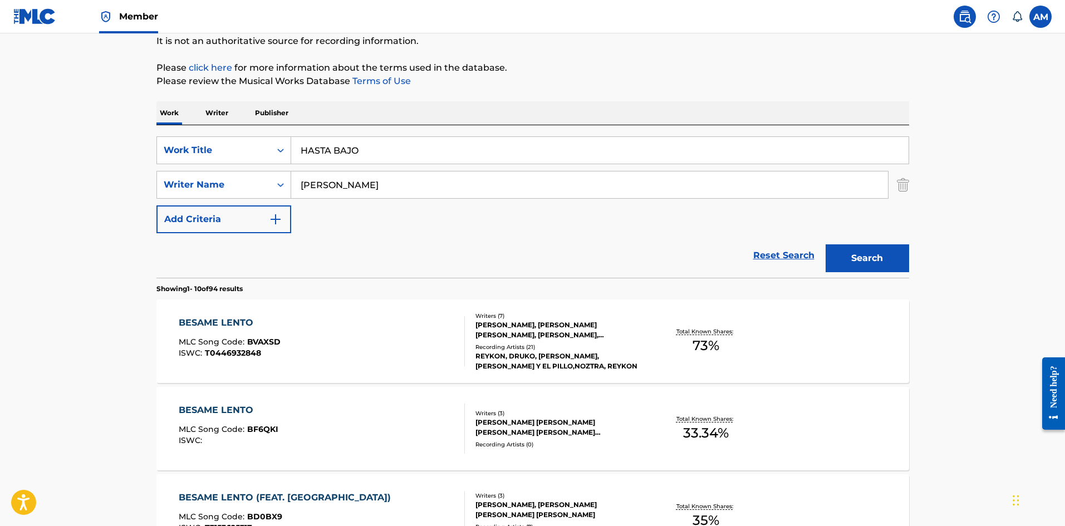
click at [840, 263] on button "Search" at bounding box center [868, 258] width 84 height 28
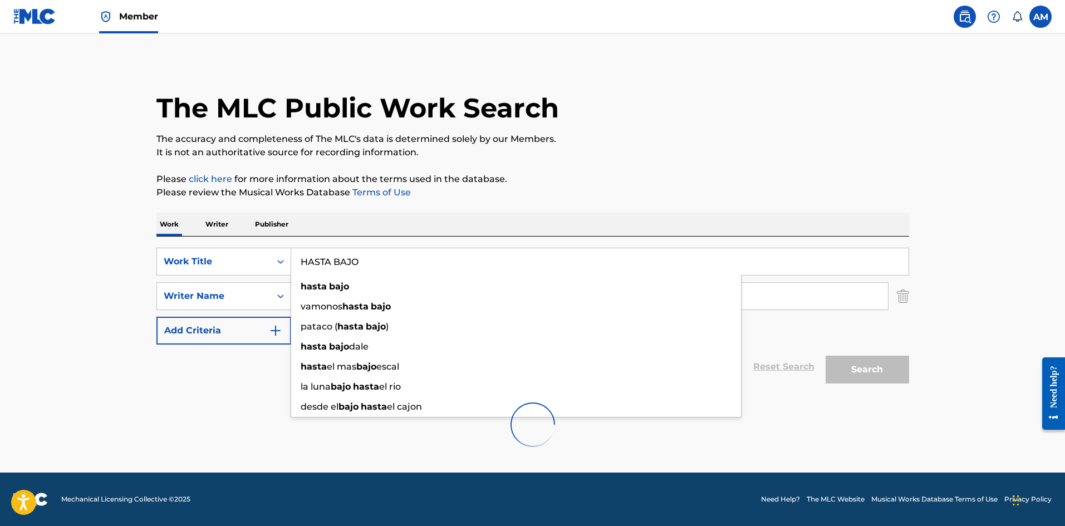
drag, startPoint x: 373, startPoint y: 264, endPoint x: 293, endPoint y: 266, distance: 79.7
click at [293, 266] on input "HASTA BAJO" at bounding box center [600, 261] width 618 height 27
click at [968, 21] on img at bounding box center [964, 16] width 13 height 13
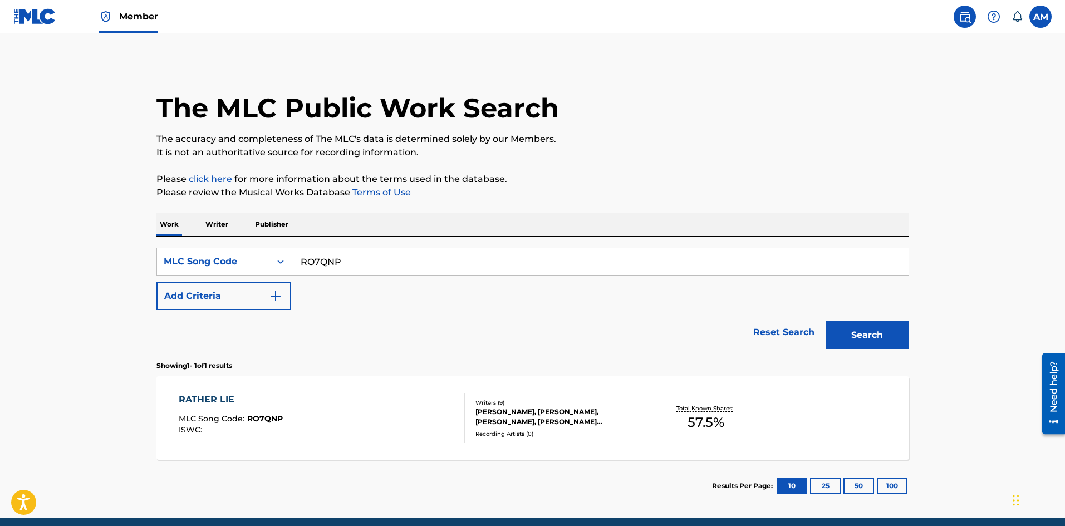
drag, startPoint x: 108, startPoint y: 261, endPoint x: 92, endPoint y: 262, distance: 15.6
click at [92, 262] on main "The MLC Public Work Search The accuracy and completeness of The MLC's data is d…" at bounding box center [532, 275] width 1065 height 484
paste input "MR2UOS"
type input "MR2UOS"
click at [860, 331] on button "Search" at bounding box center [868, 335] width 84 height 28
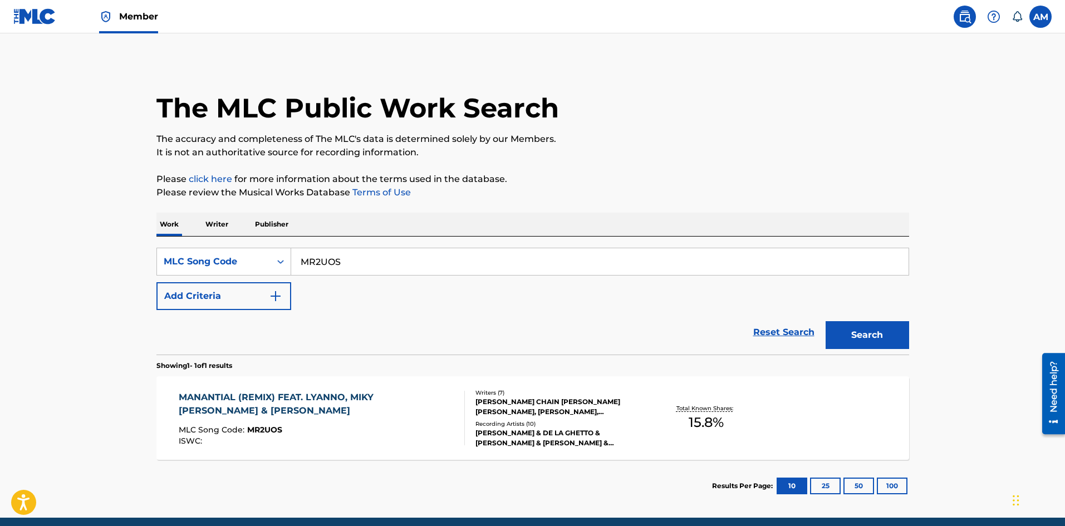
drag, startPoint x: 855, startPoint y: 74, endPoint x: 846, endPoint y: 18, distance: 56.3
click at [855, 74] on div "The MLC Public Work Search" at bounding box center [532, 101] width 753 height 81
click at [317, 406] on div "MANANTIAL (REMIX) FEAT. LYANNO, MIKY [PERSON_NAME] & [PERSON_NAME]" at bounding box center [317, 404] width 277 height 27
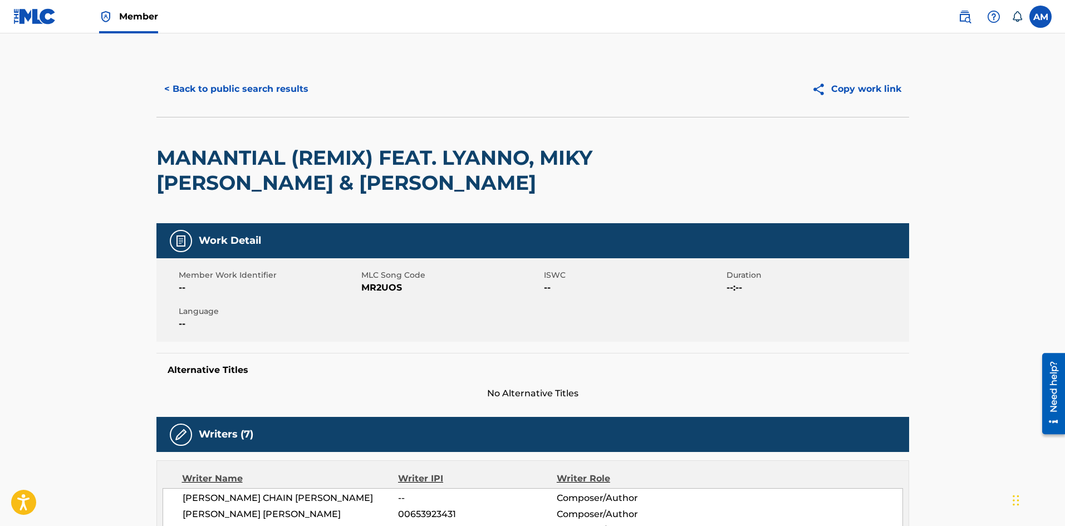
click at [275, 98] on button "< Back to public search results" at bounding box center [236, 89] width 160 height 28
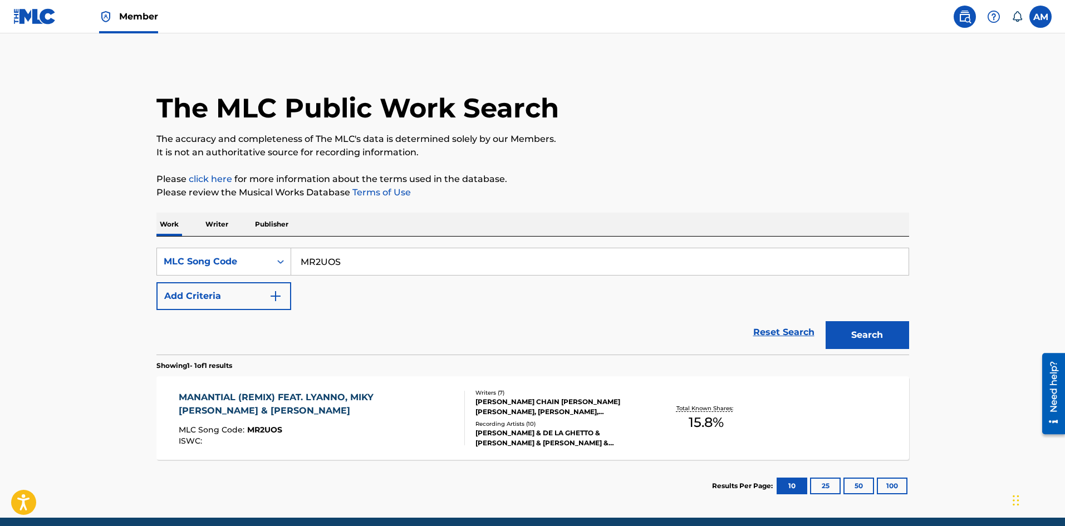
drag, startPoint x: 395, startPoint y: 253, endPoint x: -7, endPoint y: 264, distance: 402.2
click at [0, 264] on html "Accessibility Screen-Reader Guide, Feedback, and Issue Reporting | New window M…" at bounding box center [532, 263] width 1065 height 526
paste input "EQ5Z7Q"
type input "EQ5Z7Q"
drag, startPoint x: 867, startPoint y: 342, endPoint x: 303, endPoint y: 444, distance: 573.1
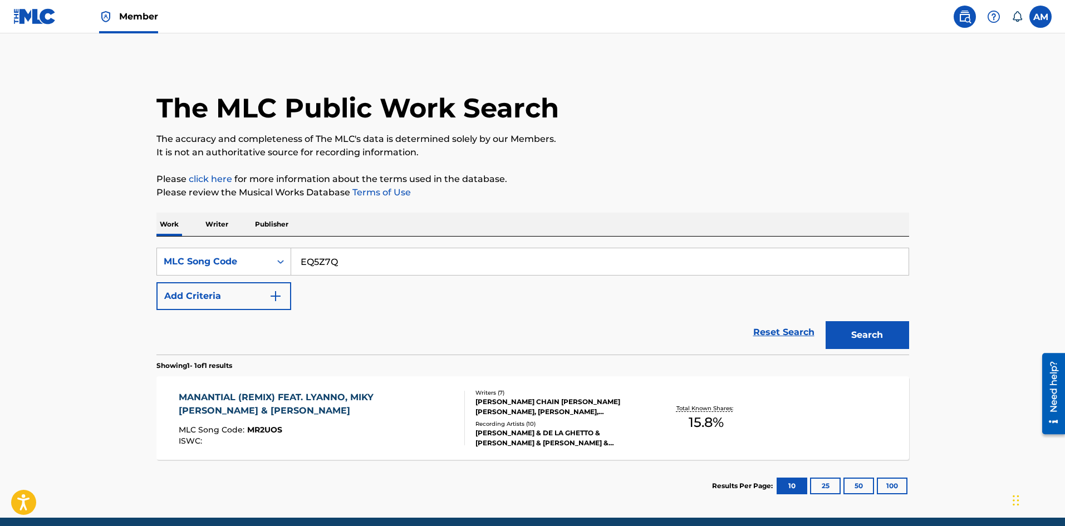
click at [866, 342] on button "Search" at bounding box center [868, 335] width 84 height 28
click at [311, 409] on div "EL CHISME REMIX MLC Song Code : EQ5Z7Q ISWC :" at bounding box center [322, 418] width 286 height 50
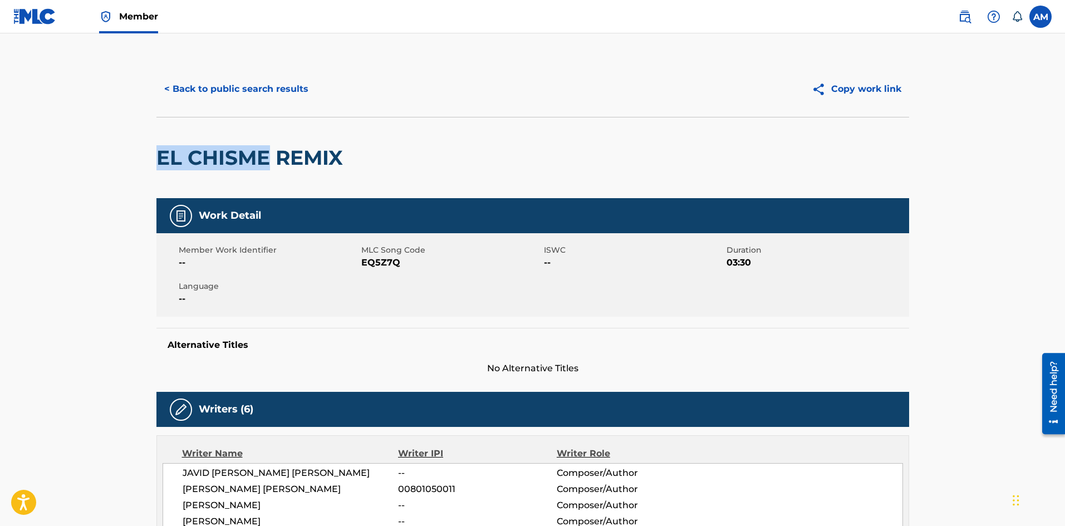
drag, startPoint x: 160, startPoint y: 162, endPoint x: 269, endPoint y: 159, distance: 108.6
click at [269, 159] on h2 "EL CHISME REMIX" at bounding box center [252, 157] width 192 height 25
copy h2 "EL CHISME"
click at [272, 95] on button "< Back to public search results" at bounding box center [236, 89] width 160 height 28
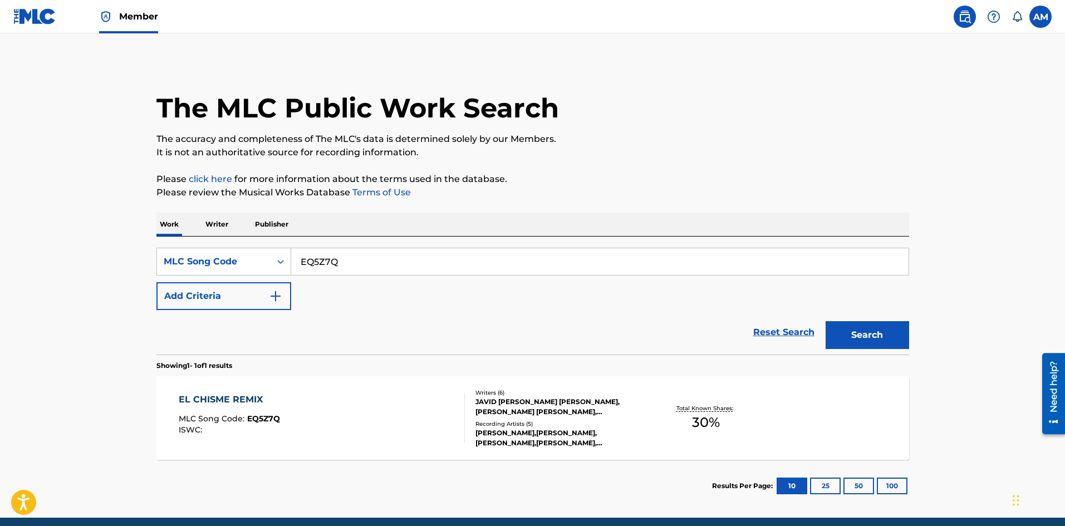
drag, startPoint x: 358, startPoint y: 263, endPoint x: 106, endPoint y: 274, distance: 252.5
click at [106, 274] on main "The MLC Public Work Search The accuracy and completeness of The MLC's data is d…" at bounding box center [532, 275] width 1065 height 484
paste input "A98447"
type input "A98447"
click at [864, 339] on button "Search" at bounding box center [868, 335] width 84 height 28
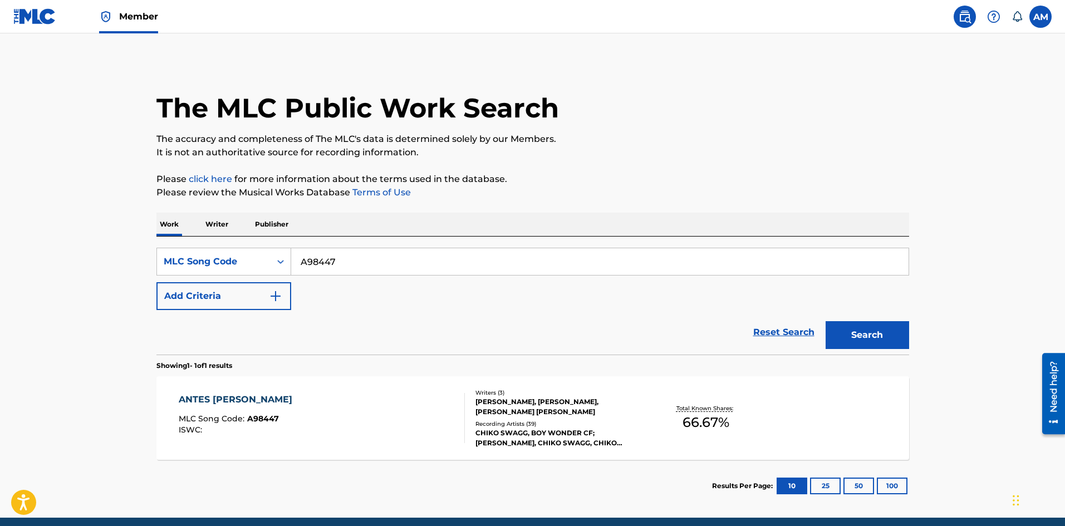
click at [232, 422] on span "MLC Song Code :" at bounding box center [213, 419] width 68 height 10
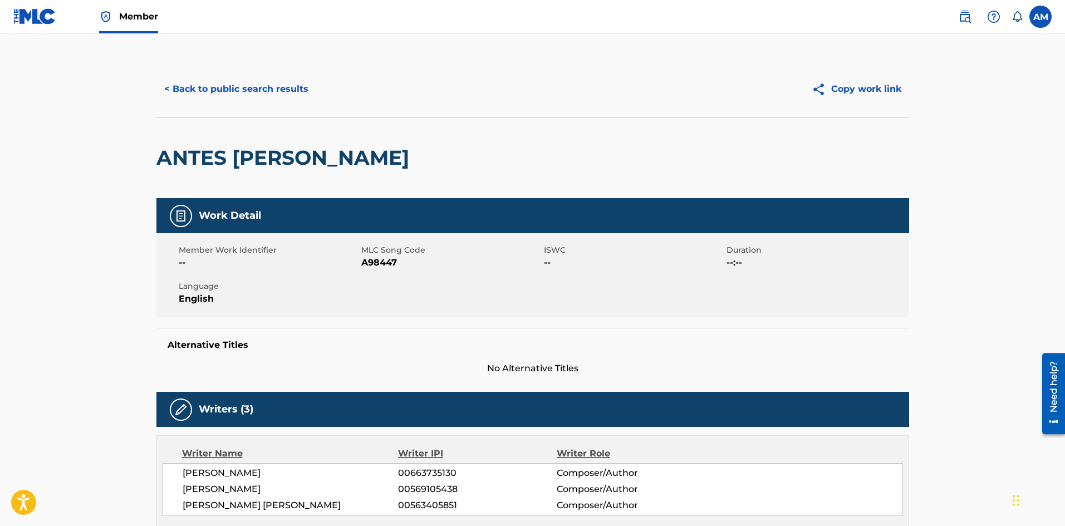
click at [276, 86] on button "< Back to public search results" at bounding box center [236, 89] width 160 height 28
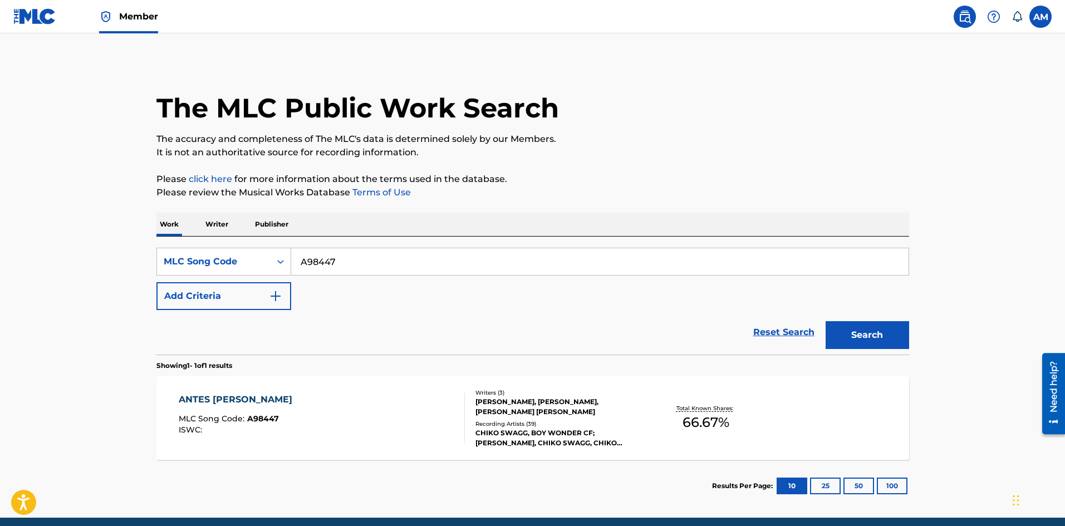
drag, startPoint x: 405, startPoint y: 266, endPoint x: 8, endPoint y: 270, distance: 396.5
click at [8, 270] on main "The MLC Public Work Search The accuracy and completeness of The MLC's data is d…" at bounding box center [532, 275] width 1065 height 484
paste input "D9912F"
type input "D9912F"
drag, startPoint x: 865, startPoint y: 337, endPoint x: 826, endPoint y: 337, distance: 39.0
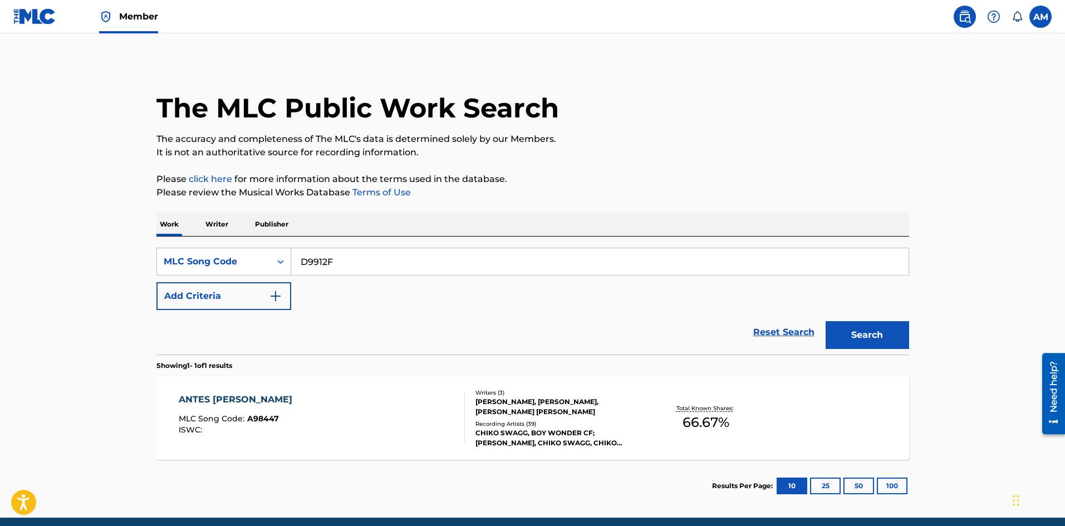
click at [856, 337] on button "Search" at bounding box center [868, 335] width 84 height 28
click at [393, 403] on div "DONDE LLEGAMOS MLC Song Code : D9912F ISWC : T3107257949" at bounding box center [322, 418] width 286 height 50
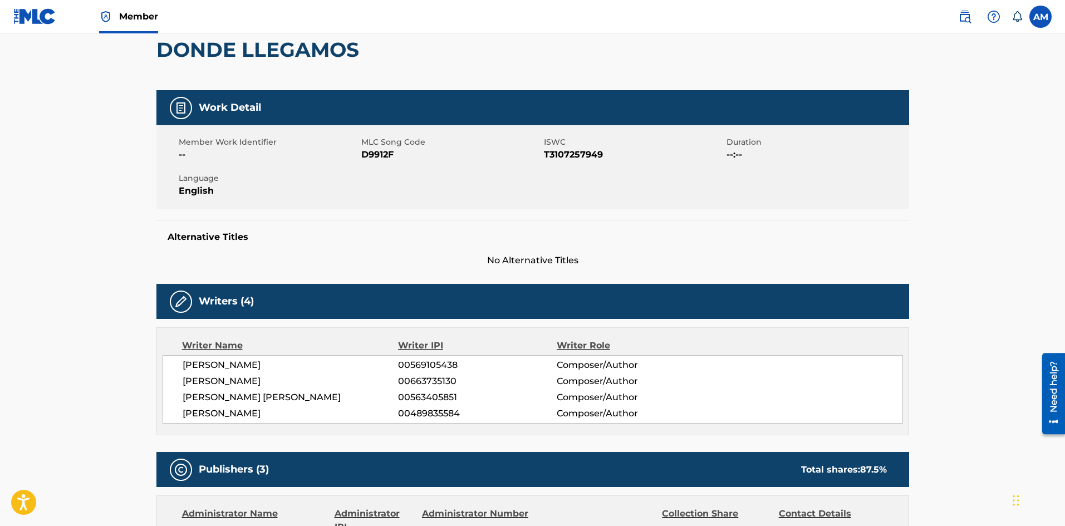
scroll to position [111, 0]
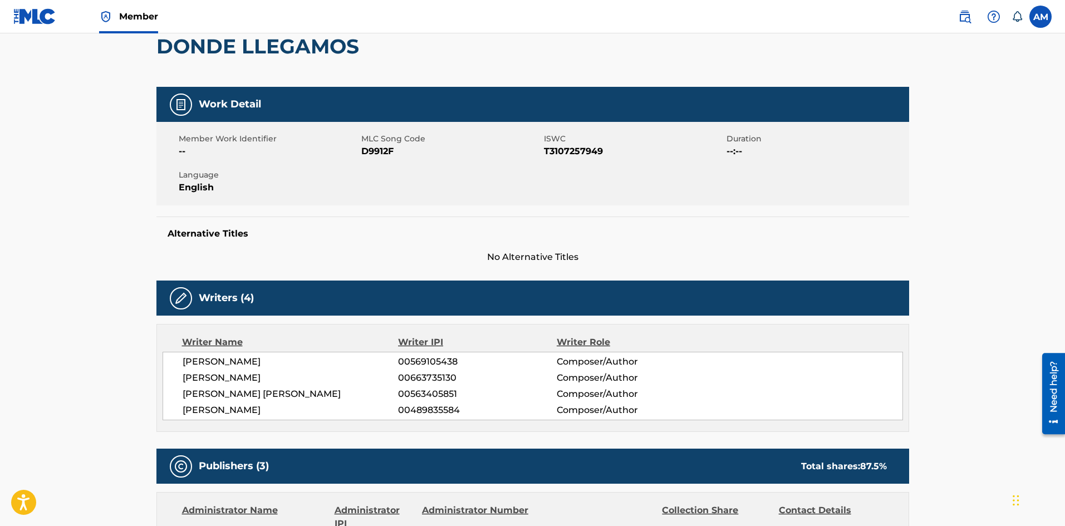
drag, startPoint x: 229, startPoint y: 365, endPoint x: 273, endPoint y: 364, distance: 44.6
click at [273, 364] on span "HAROLD MARTINEZ" at bounding box center [291, 361] width 216 height 13
copy span "MARTINEZ"
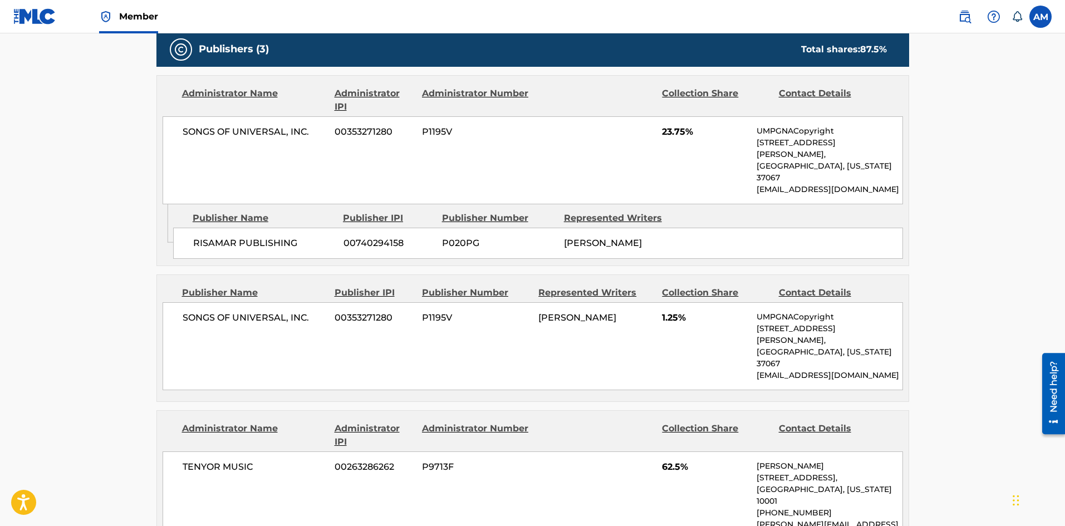
scroll to position [557, 0]
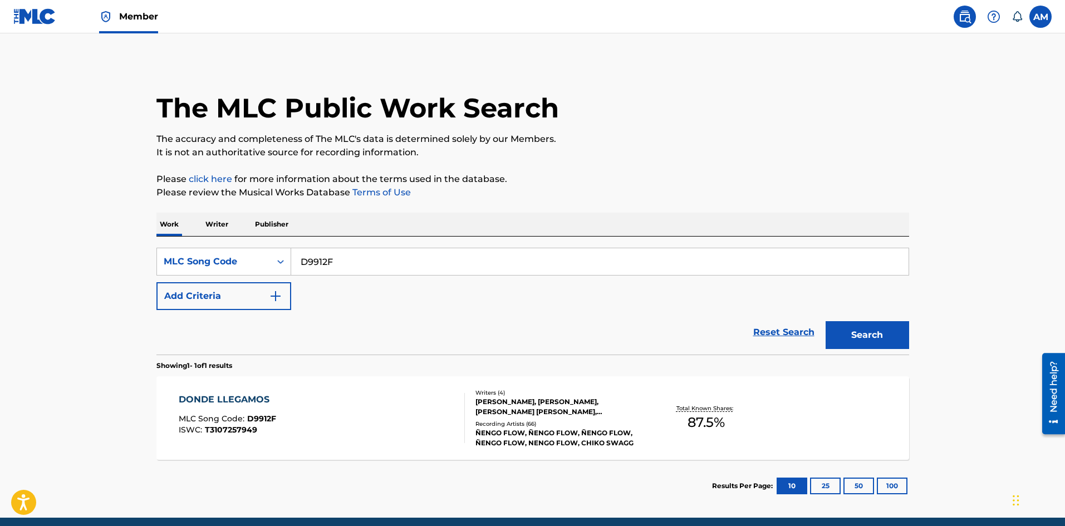
drag, startPoint x: 314, startPoint y: 266, endPoint x: 153, endPoint y: 268, distance: 160.9
click at [28, 278] on main "The MLC Public Work Search The accuracy and completeness of The MLC's data is d…" at bounding box center [532, 275] width 1065 height 484
paste input "QM0YTT"
type input "QM0YTT"
drag, startPoint x: 863, startPoint y: 339, endPoint x: 25, endPoint y: 331, distance: 837.5
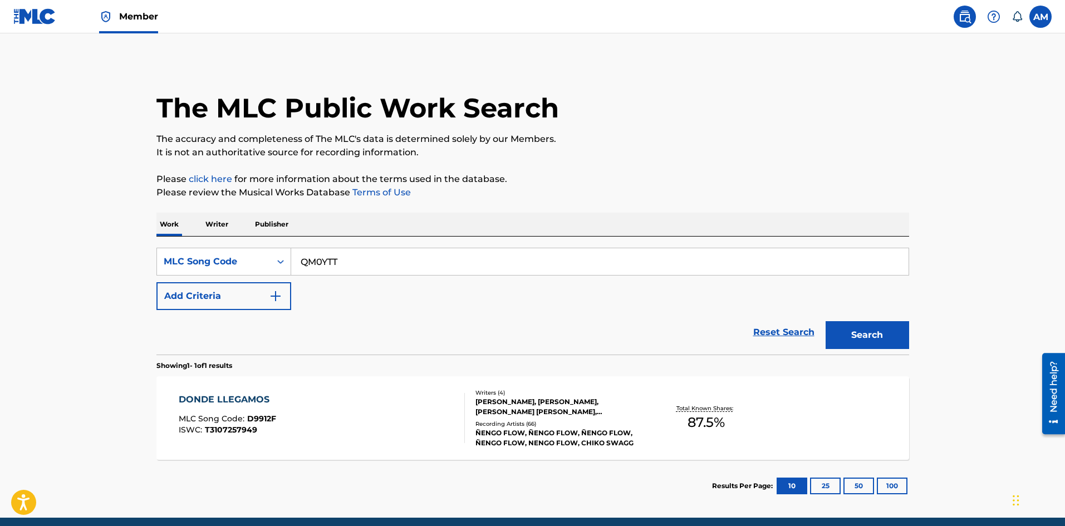
click at [855, 338] on button "Search" at bounding box center [868, 335] width 84 height 28
click at [375, 423] on div "QUIEN TE VA AMAR COMO YO MLC Song Code : QM0YTT ISWC : T0447185456" at bounding box center [322, 418] width 286 height 50
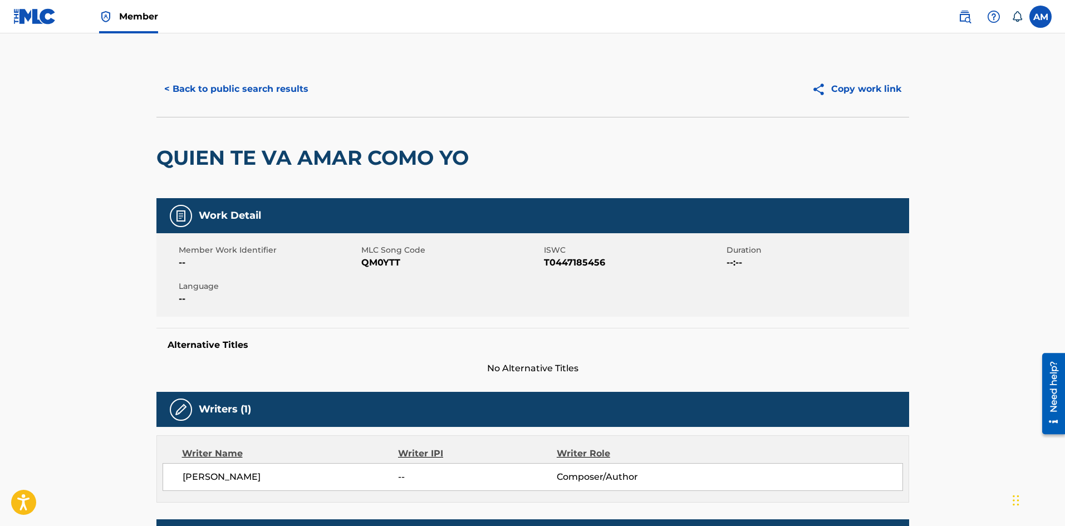
click at [286, 99] on button "< Back to public search results" at bounding box center [236, 89] width 160 height 28
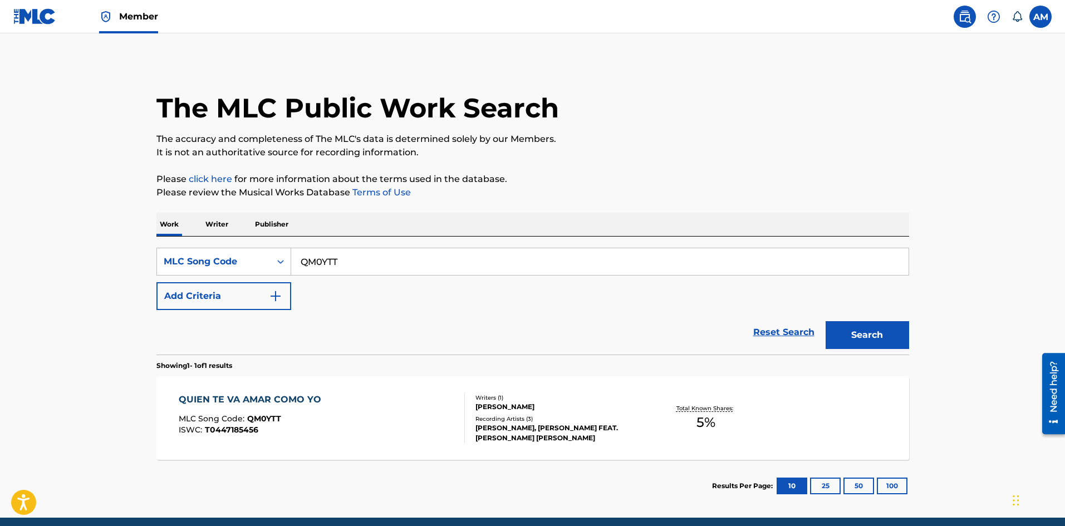
drag, startPoint x: 357, startPoint y: 262, endPoint x: 65, endPoint y: 262, distance: 291.8
click at [65, 262] on main "The MLC Public Work Search The accuracy and completeness of The MLC's data is d…" at bounding box center [532, 275] width 1065 height 484
paste input "BE6ZS2"
type input "BE6ZS2"
drag, startPoint x: 889, startPoint y: 326, endPoint x: 863, endPoint y: 327, distance: 26.2
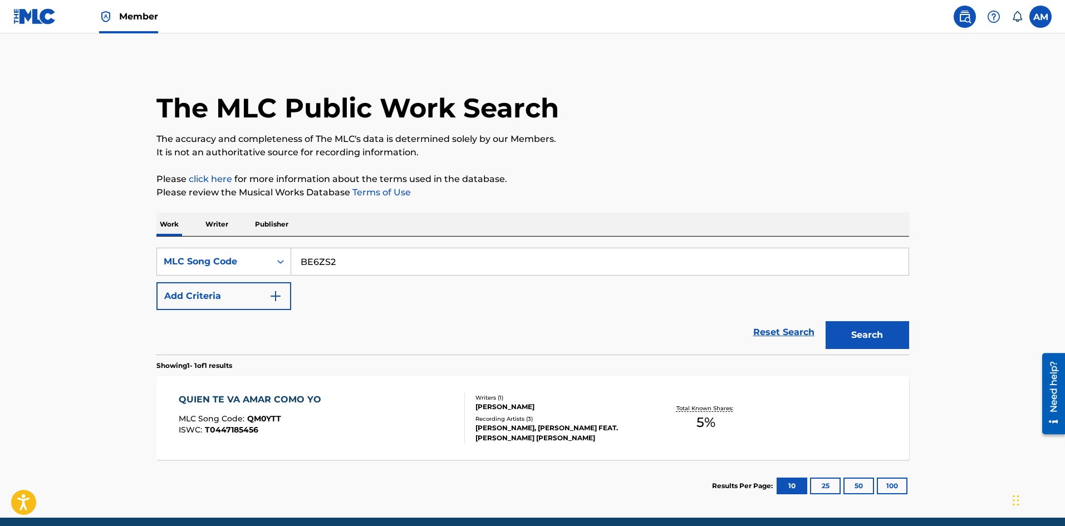
click at [885, 327] on button "Search" at bounding box center [868, 335] width 84 height 28
click at [402, 437] on div "BESAME LENTO FEAT JORGE CELEDON MLC Song Code : BE6ZS2 ISWC : T0447315276" at bounding box center [322, 418] width 286 height 50
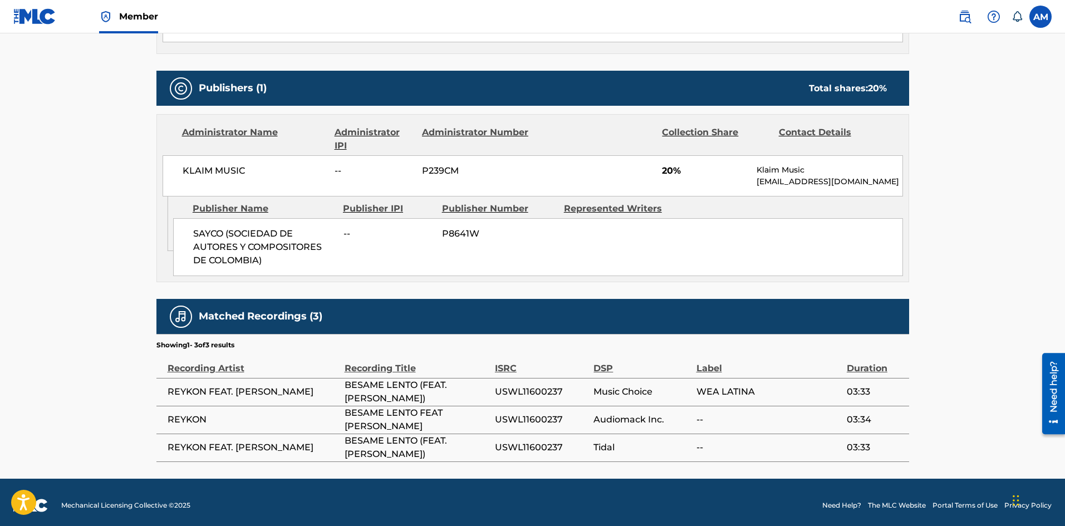
scroll to position [455, 0]
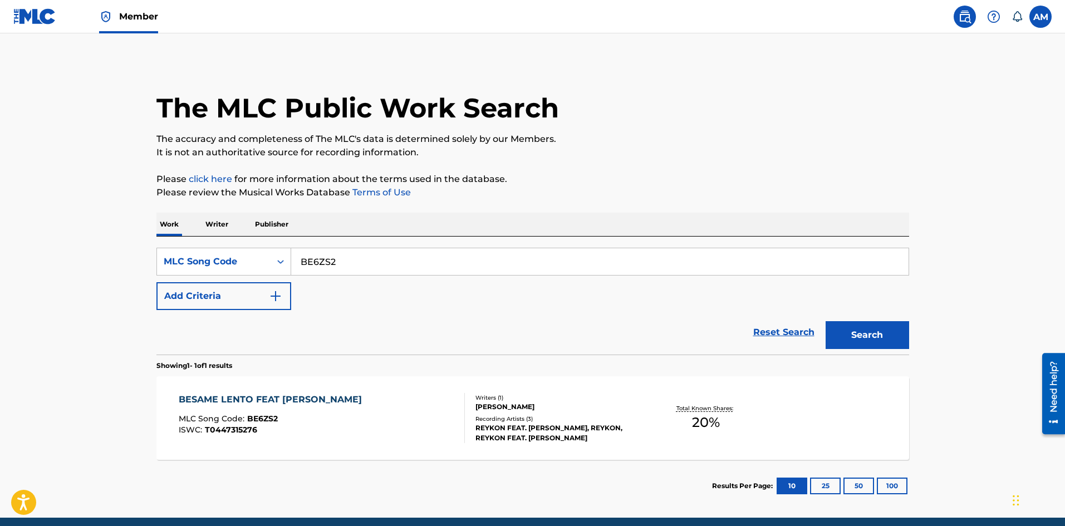
drag, startPoint x: 380, startPoint y: 257, endPoint x: 31, endPoint y: 260, distance: 349.2
click at [35, 261] on main "The MLC Public Work Search The accuracy and completeness of The MLC's data is d…" at bounding box center [532, 275] width 1065 height 484
paste input "HP6G9K"
type input "HP6G9K"
click at [868, 325] on button "Search" at bounding box center [868, 335] width 84 height 28
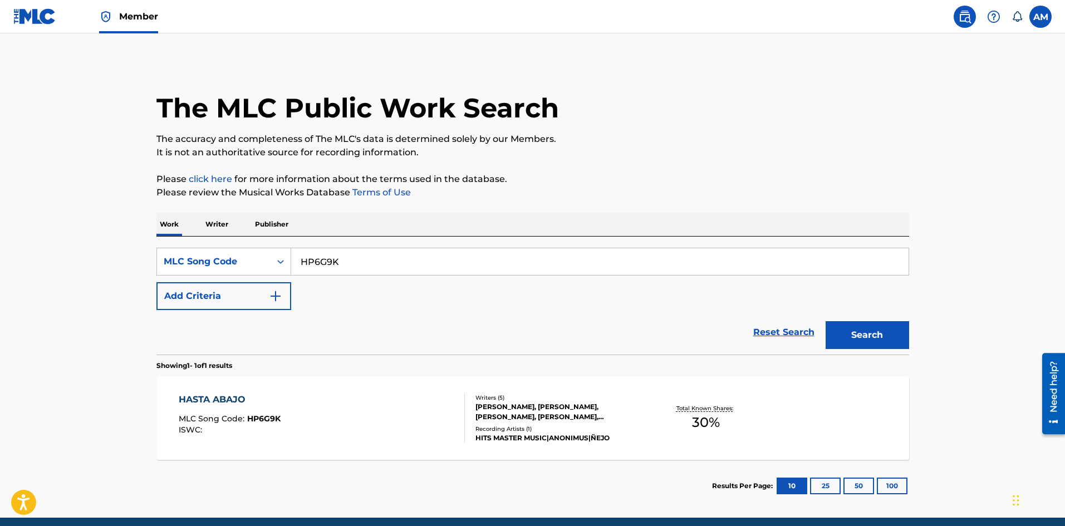
click at [381, 409] on div "HASTA ABAJO MLC Song Code : HP6G9K ISWC :" at bounding box center [322, 418] width 286 height 50
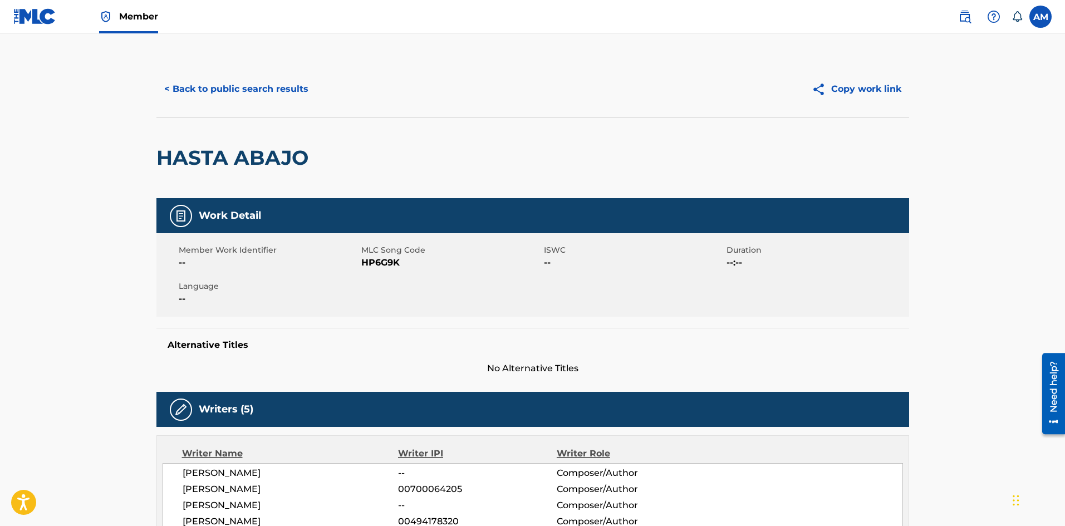
click at [224, 91] on button "< Back to public search results" at bounding box center [236, 89] width 160 height 28
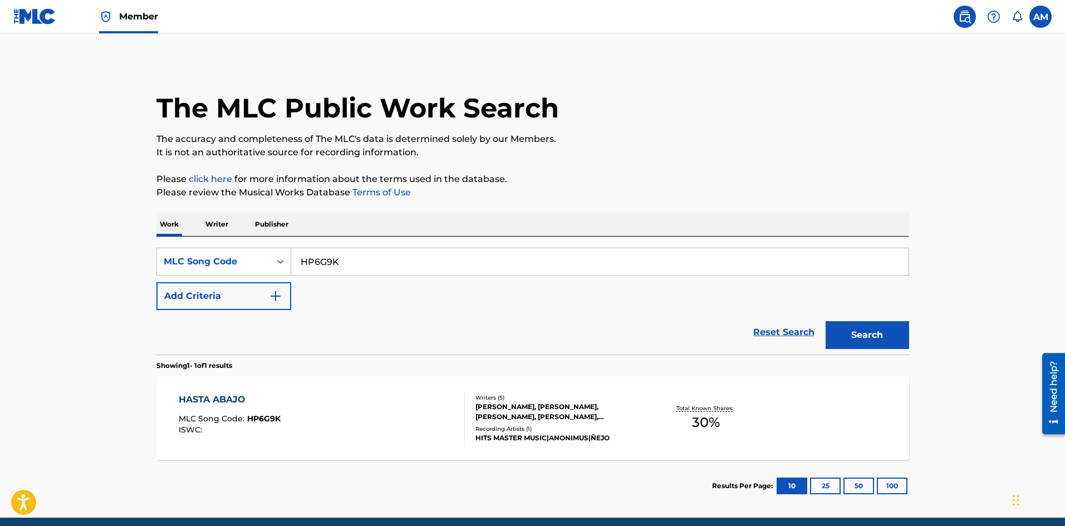
drag, startPoint x: 329, startPoint y: 263, endPoint x: -19, endPoint y: 268, distance: 347.5
click at [0, 268] on html "Accessibility Screen-Reader Guide, Feedback, and Issue Reporting | New window M…" at bounding box center [532, 263] width 1065 height 526
paste input "AX2U0E"
type input "AX2U0E"
drag, startPoint x: 868, startPoint y: 336, endPoint x: 768, endPoint y: 337, distance: 100.2
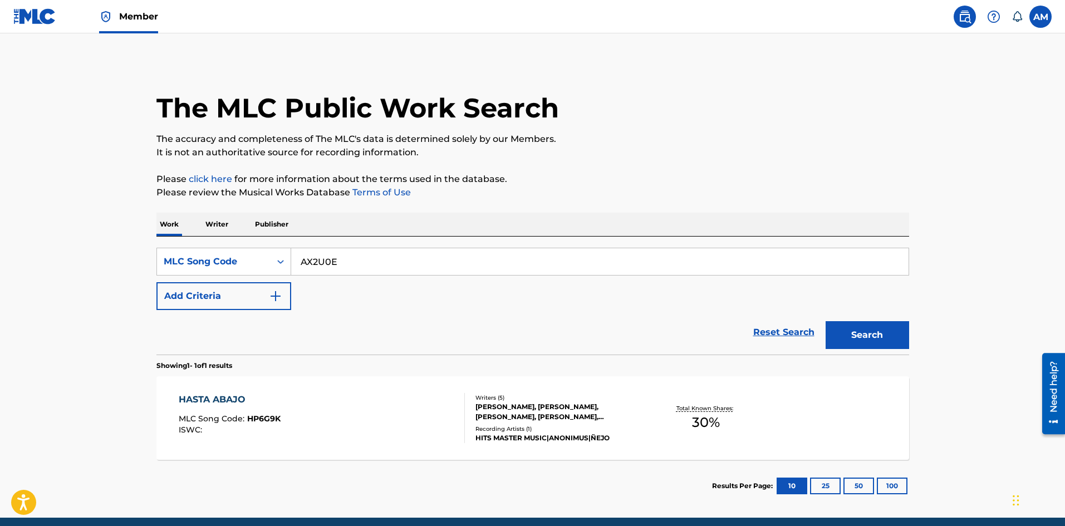
click at [864, 336] on button "Search" at bounding box center [868, 335] width 84 height 28
click at [395, 405] on div "ABRAN PASO MLC Song Code : AX2U0E ISWC :" at bounding box center [322, 418] width 286 height 50
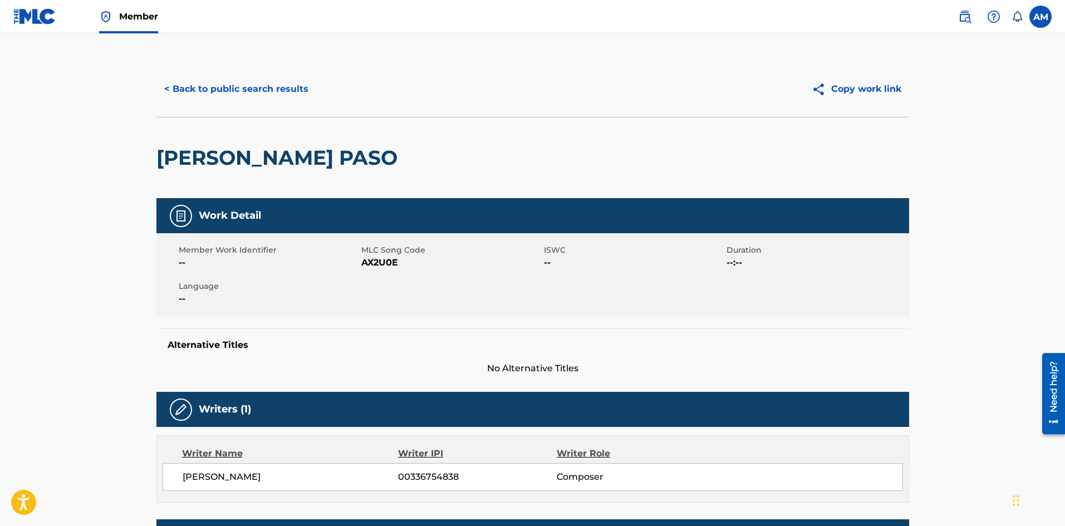
click at [286, 85] on button "< Back to public search results" at bounding box center [236, 89] width 160 height 28
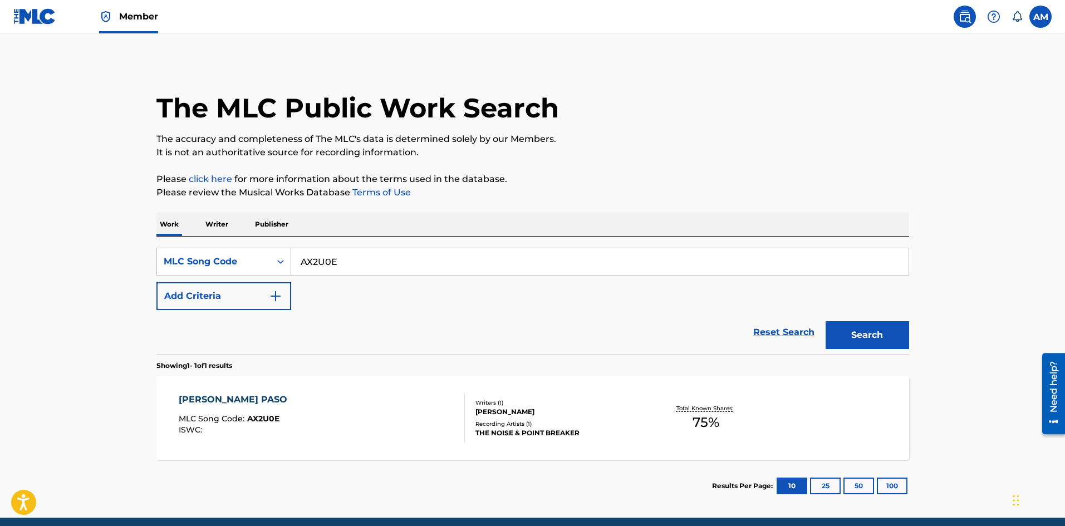
drag, startPoint x: 361, startPoint y: 258, endPoint x: 59, endPoint y: 270, distance: 302.6
click at [59, 270] on main "The MLC Public Work Search The accuracy and completeness of The MLC's data is d…" at bounding box center [532, 275] width 1065 height 484
paste input "EQ3ZY8"
type input "EQ3ZY8"
click at [865, 341] on button "Search" at bounding box center [868, 335] width 84 height 28
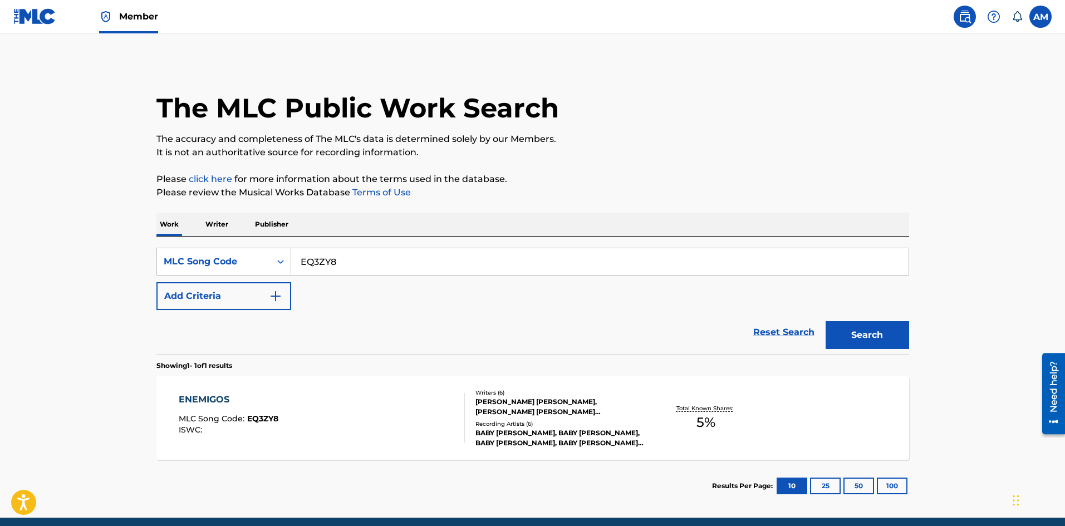
click at [334, 412] on div "ENEMIGOS MLC Song Code : EQ3ZY8 ISWC :" at bounding box center [322, 418] width 286 height 50
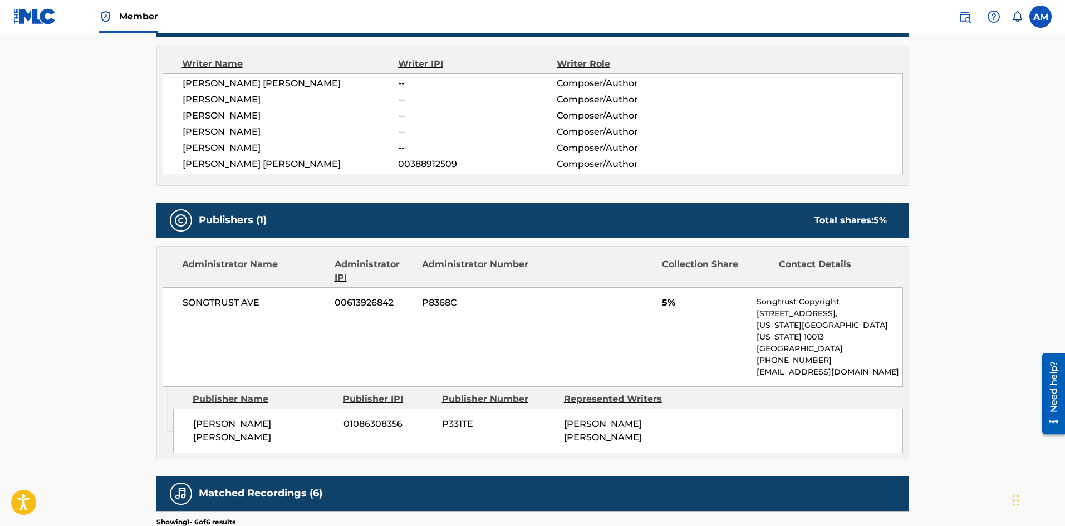
scroll to position [645, 0]
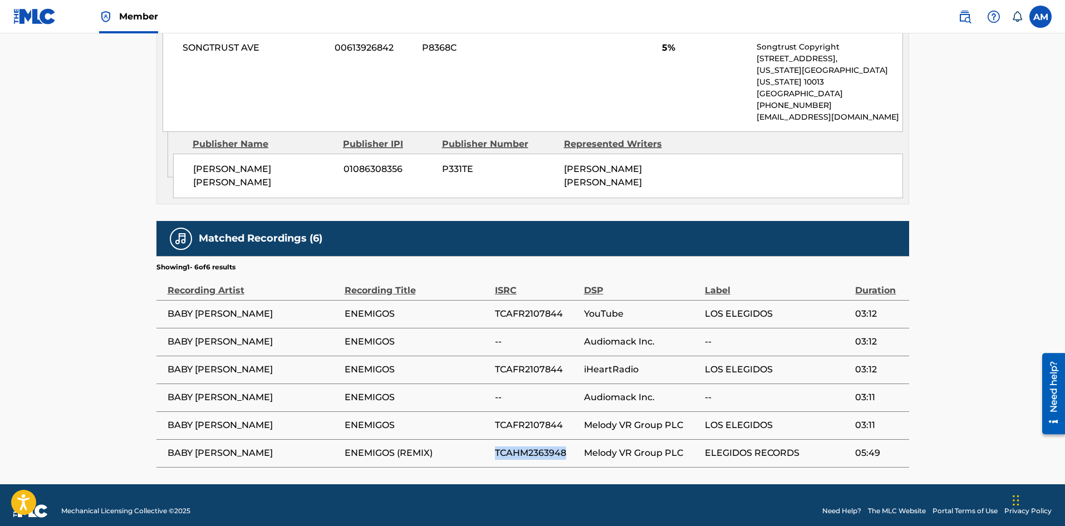
drag, startPoint x: 547, startPoint y: 438, endPoint x: 494, endPoint y: 440, distance: 53.5
click at [494, 440] on tr "BABY JOHNNY ENEMIGOS (REMIX) TCAHM2363948 Melody VR Group PLC ELEGIDOS RECORDS …" at bounding box center [532, 453] width 753 height 28
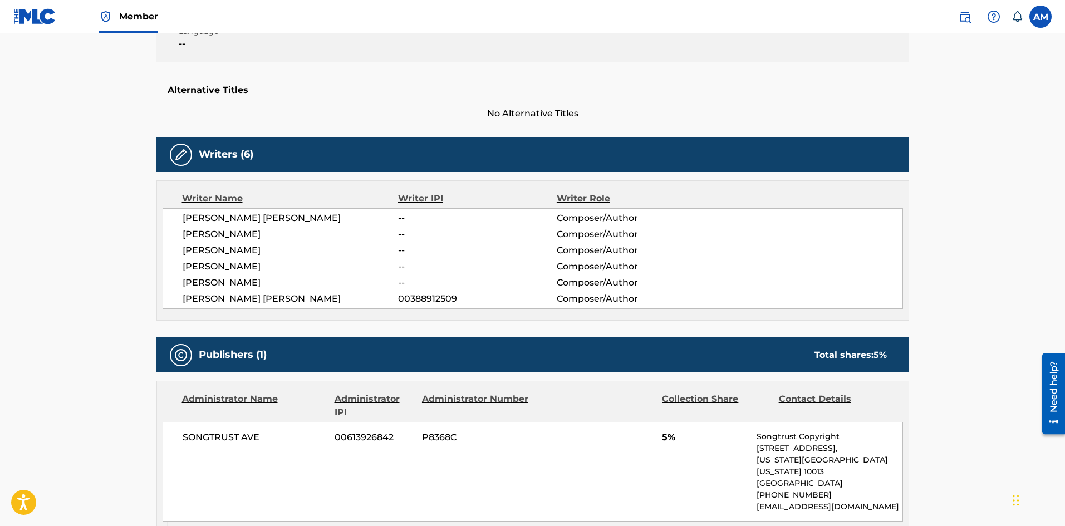
scroll to position [0, 0]
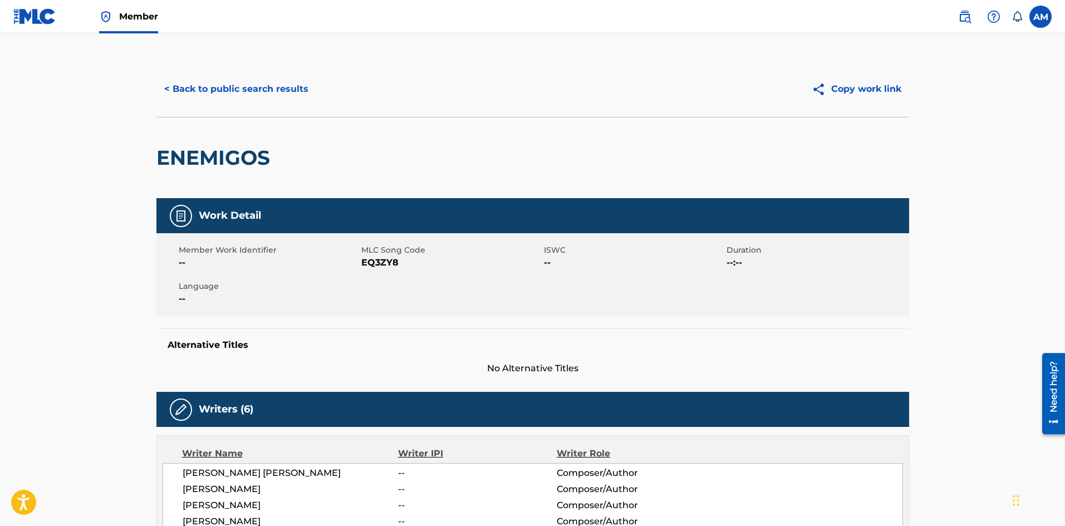
click at [266, 87] on button "< Back to public search results" at bounding box center [236, 89] width 160 height 28
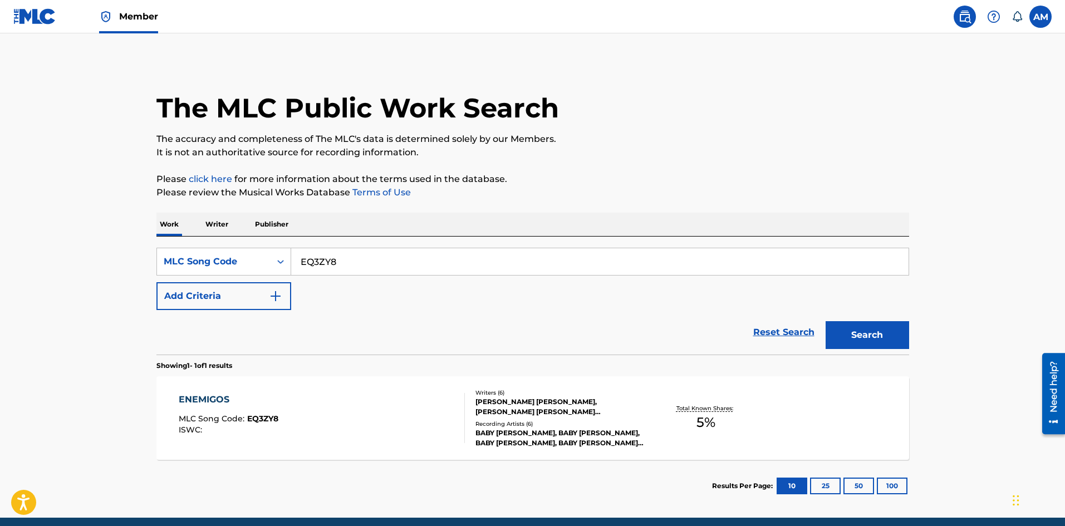
drag, startPoint x: 361, startPoint y: 263, endPoint x: 1, endPoint y: 270, distance: 359.8
click at [1, 270] on main "The MLC Public Work Search The accuracy and completeness of The MLC's data is d…" at bounding box center [532, 275] width 1065 height 484
paste input "LR3T63"
type input "LR3T63"
click at [873, 336] on button "Search" at bounding box center [868, 335] width 84 height 28
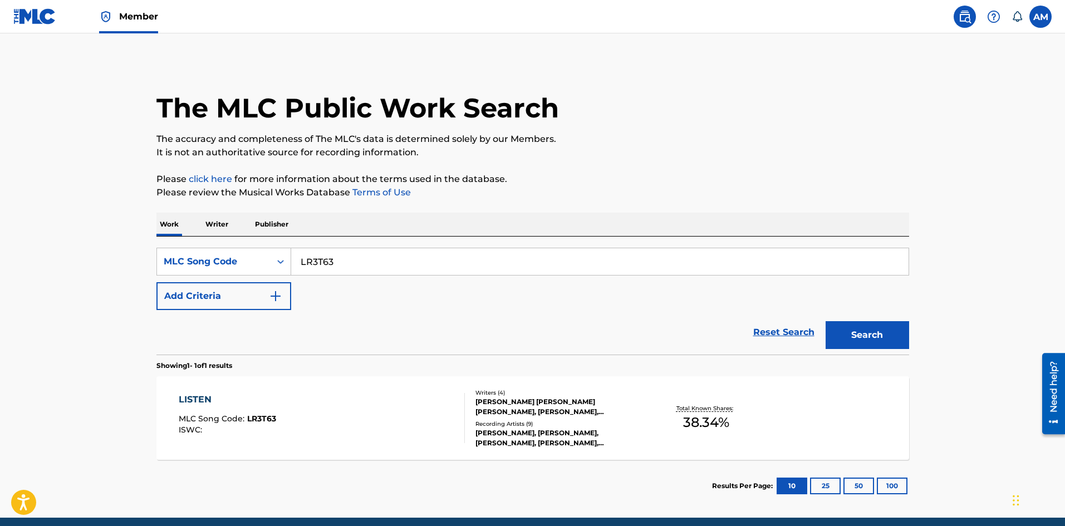
click at [387, 410] on div "LISTEN MLC Song Code : LR3T63 ISWC :" at bounding box center [322, 418] width 286 height 50
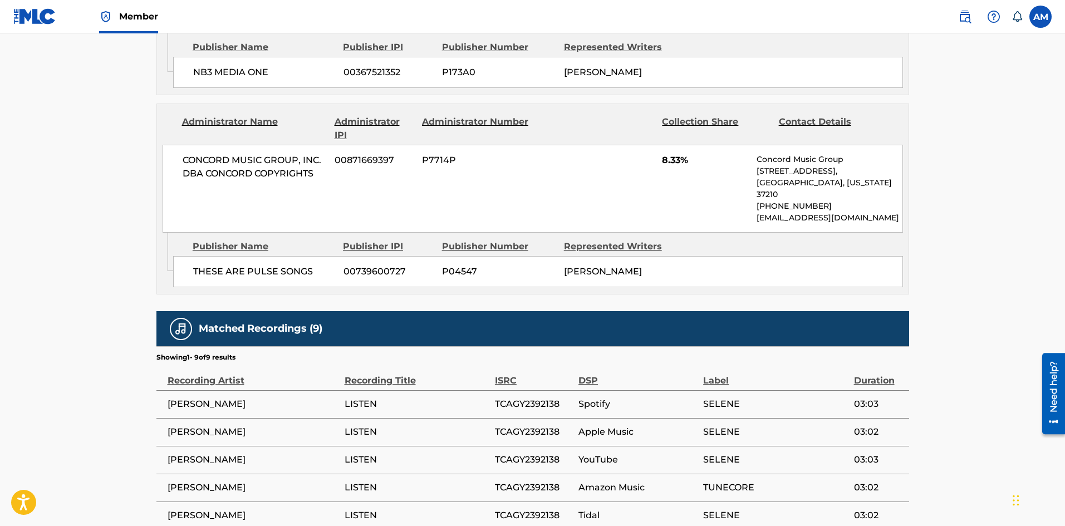
scroll to position [1265, 0]
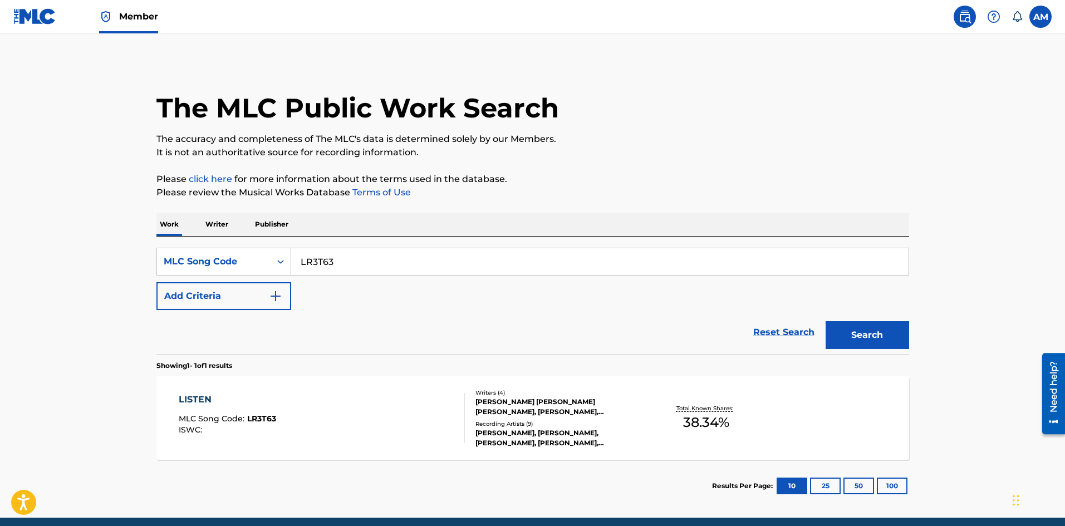
drag, startPoint x: -15, startPoint y: 258, endPoint x: -26, endPoint y: 256, distance: 11.3
click at [0, 256] on html "Accessibility Screen-Reader Guide, Feedback, and Issue Reporting | New window M…" at bounding box center [532, 263] width 1065 height 526
paste input "VW4E9T"
type input "VW4E9T"
drag, startPoint x: 860, startPoint y: 336, endPoint x: 101, endPoint y: 335, distance: 759.5
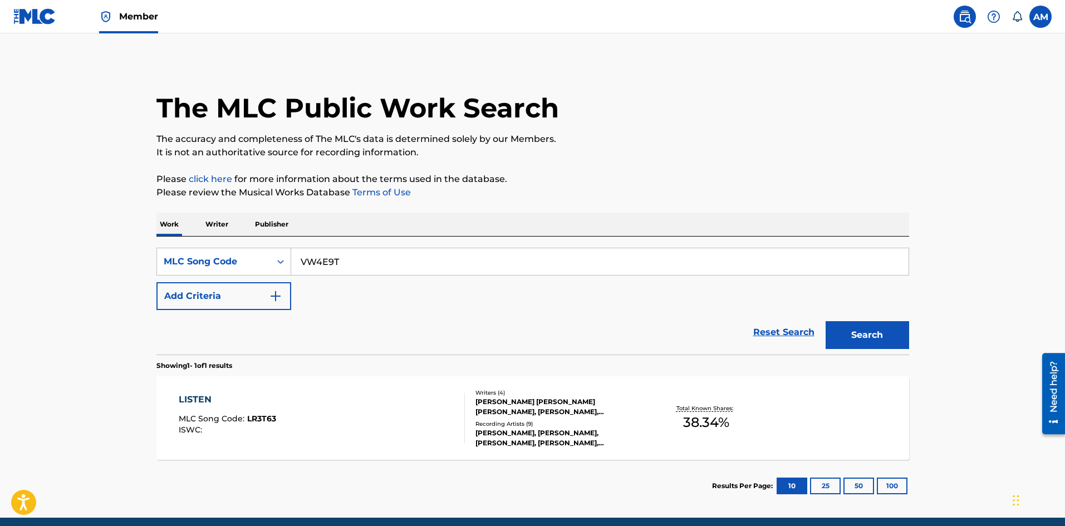
click at [843, 336] on button "Search" at bounding box center [868, 335] width 84 height 28
click at [369, 401] on div "VENDETTA MLC Song Code : VW4E9T ISWC : T3286417849" at bounding box center [322, 418] width 286 height 50
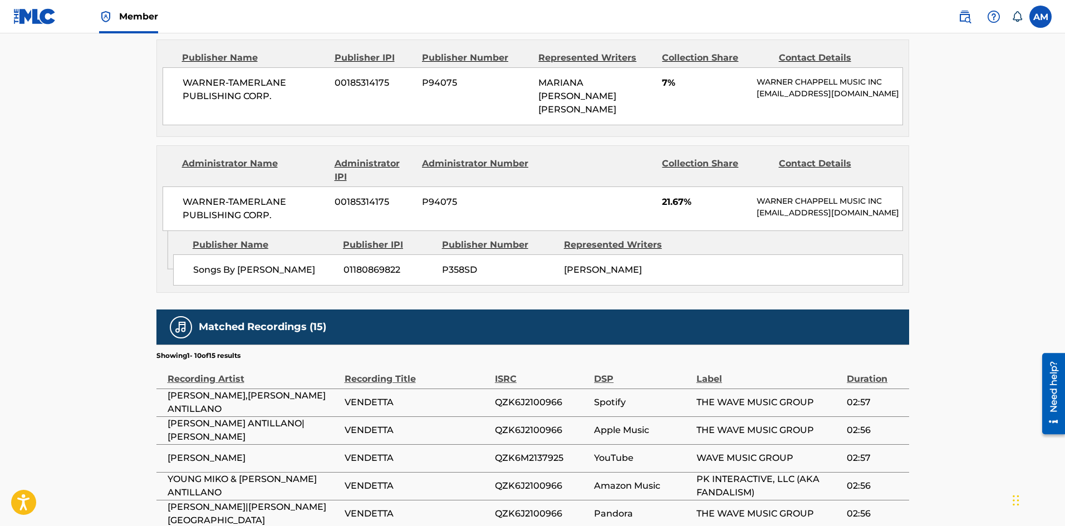
scroll to position [1313, 0]
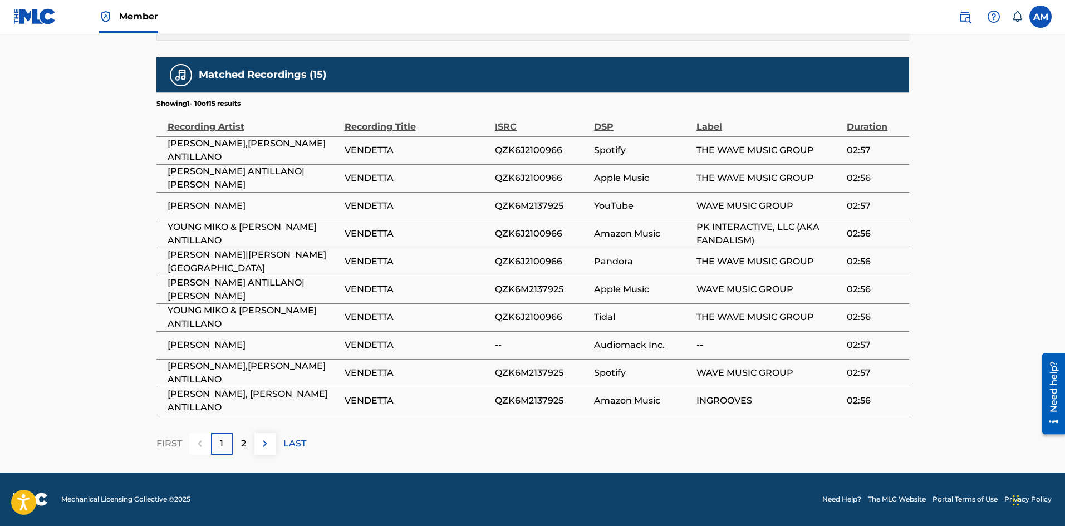
click at [236, 440] on div "2" at bounding box center [244, 444] width 22 height 22
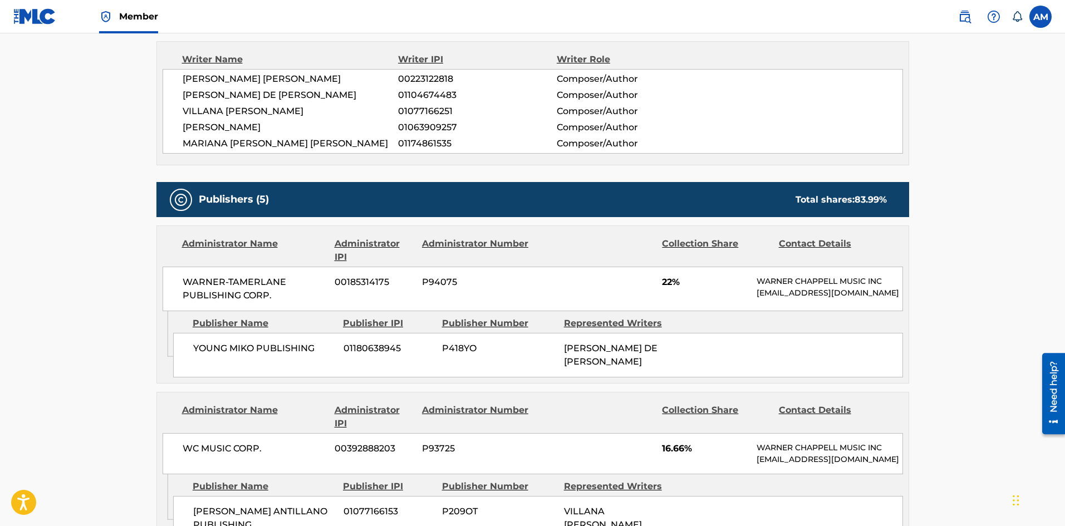
scroll to position [227, 0]
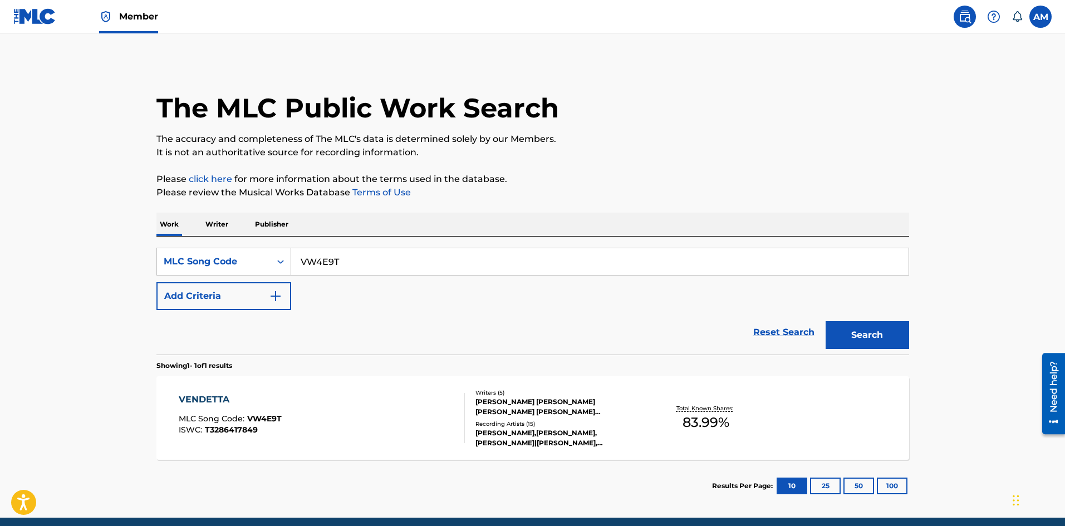
drag, startPoint x: 369, startPoint y: 263, endPoint x: 91, endPoint y: 249, distance: 278.2
click at [91, 249] on main "The MLC Public Work Search The accuracy and completeness of The MLC's data is d…" at bounding box center [532, 275] width 1065 height 484
paste input "582CX3"
type input "582CX3"
click at [874, 330] on button "Search" at bounding box center [868, 335] width 84 height 28
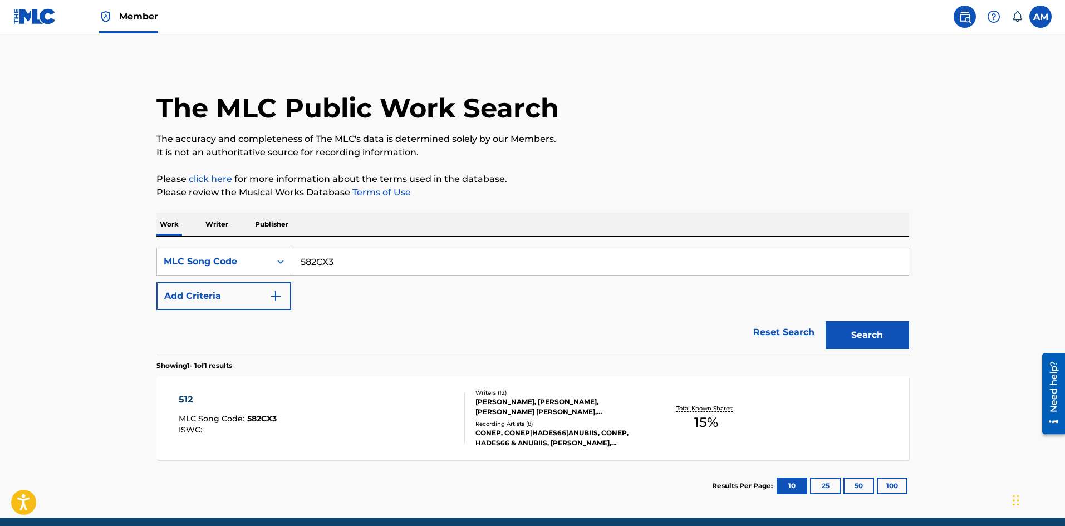
click at [416, 433] on div "512 MLC Song Code : 582CX3 ISWC :" at bounding box center [322, 418] width 286 height 50
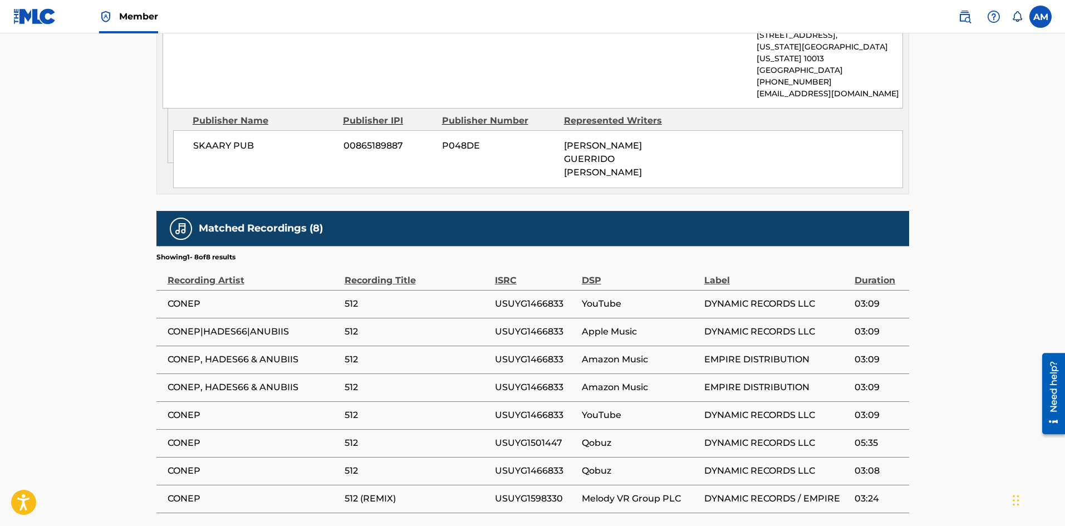
scroll to position [797, 0]
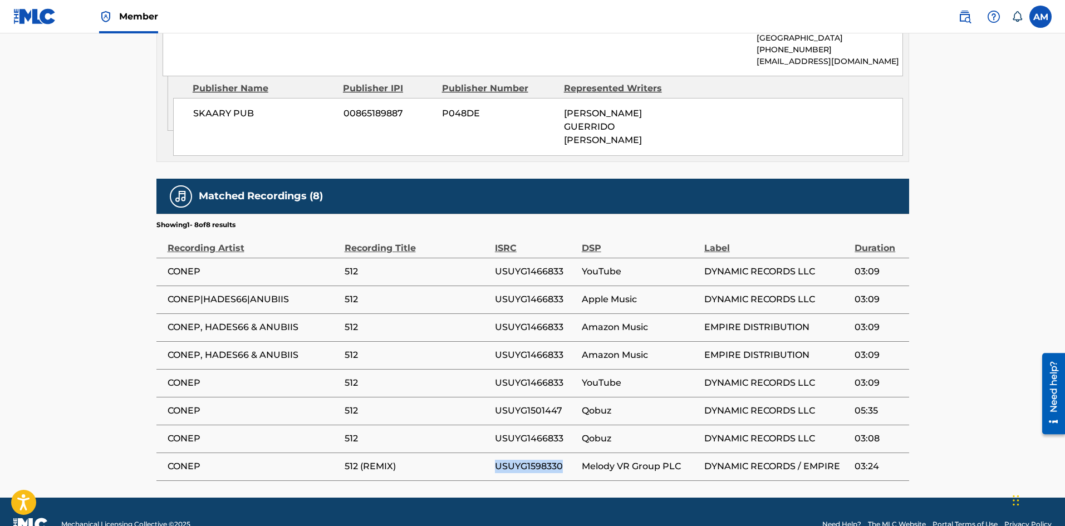
drag, startPoint x: 563, startPoint y: 441, endPoint x: 495, endPoint y: 444, distance: 68.0
click at [495, 460] on span "USUYG1598330" at bounding box center [535, 466] width 81 height 13
copy span "USUYG1598330"
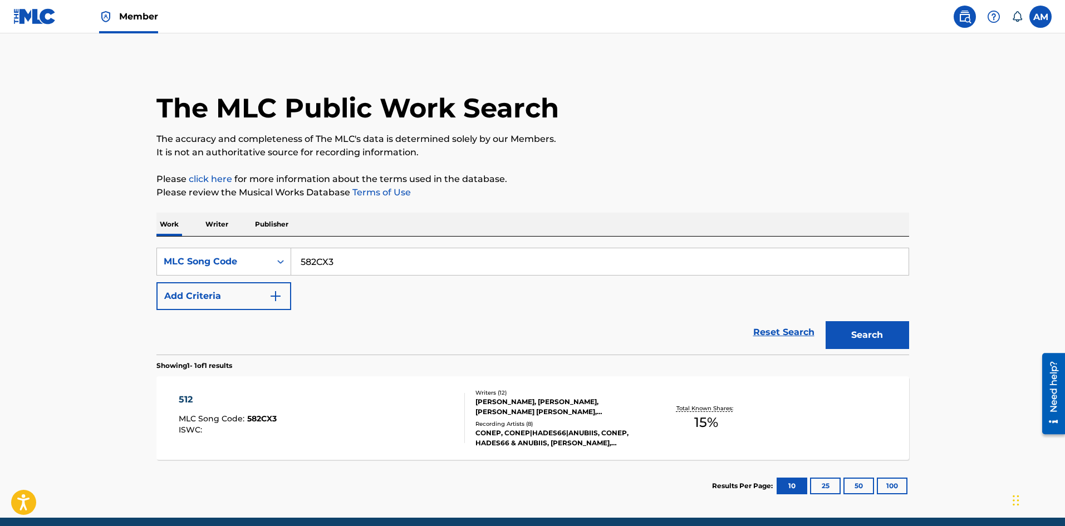
drag, startPoint x: 3, startPoint y: 267, endPoint x: -10, endPoint y: 267, distance: 12.8
click at [0, 267] on html "Accessibility Screen-Reader Guide, Feedback, and Issue Reporting | New window M…" at bounding box center [532, 263] width 1065 height 526
paste input "PM5TBX"
type input "PM5TBX"
drag, startPoint x: 845, startPoint y: 329, endPoint x: 58, endPoint y: 328, distance: 786.8
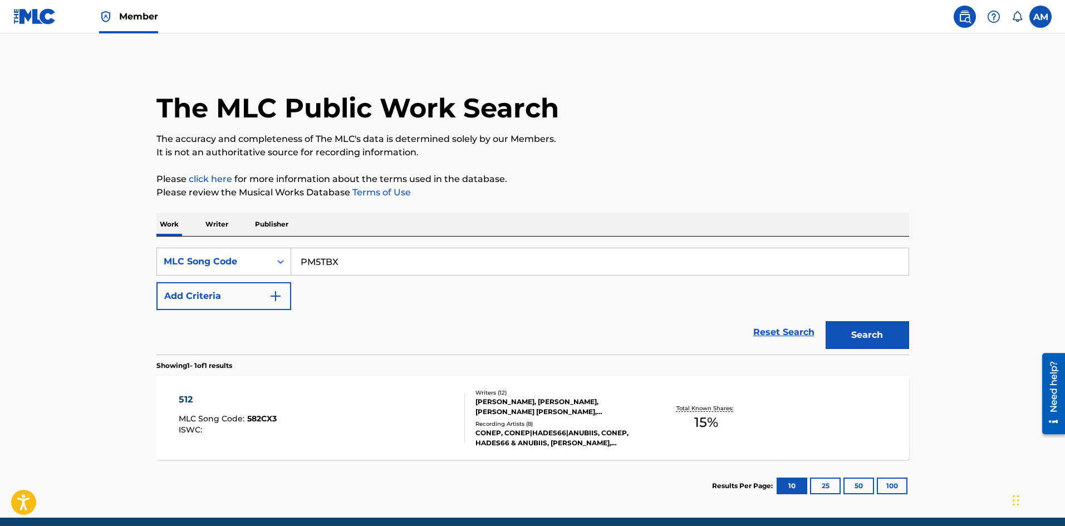
click at [824, 330] on div "Search" at bounding box center [864, 332] width 89 height 45
click at [883, 334] on button "Search" at bounding box center [868, 335] width 84 height 28
click at [318, 404] on div "PACTO FEAT. [PERSON_NAME] & DEI V REMIX" at bounding box center [288, 399] width 219 height 13
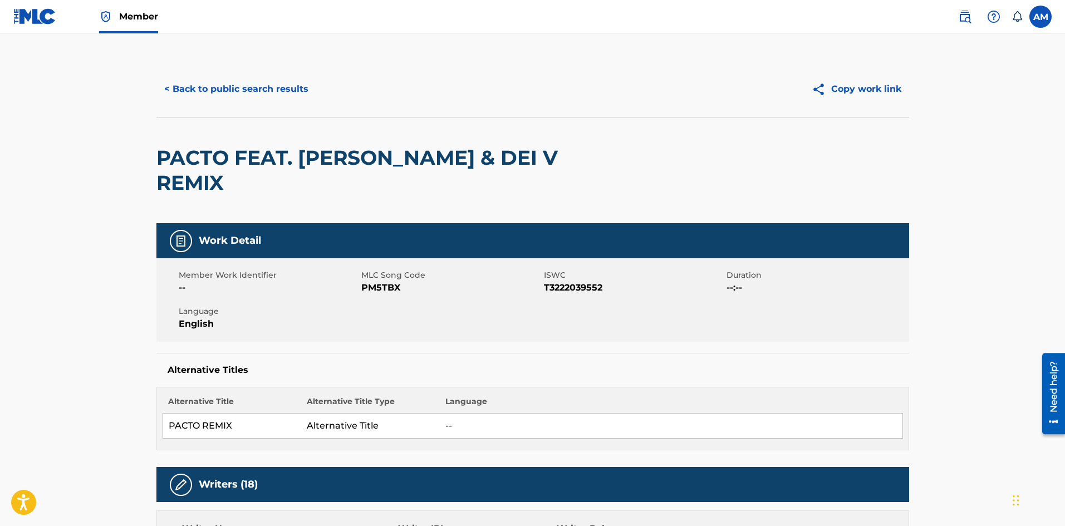
click at [263, 83] on button "< Back to public search results" at bounding box center [236, 89] width 160 height 28
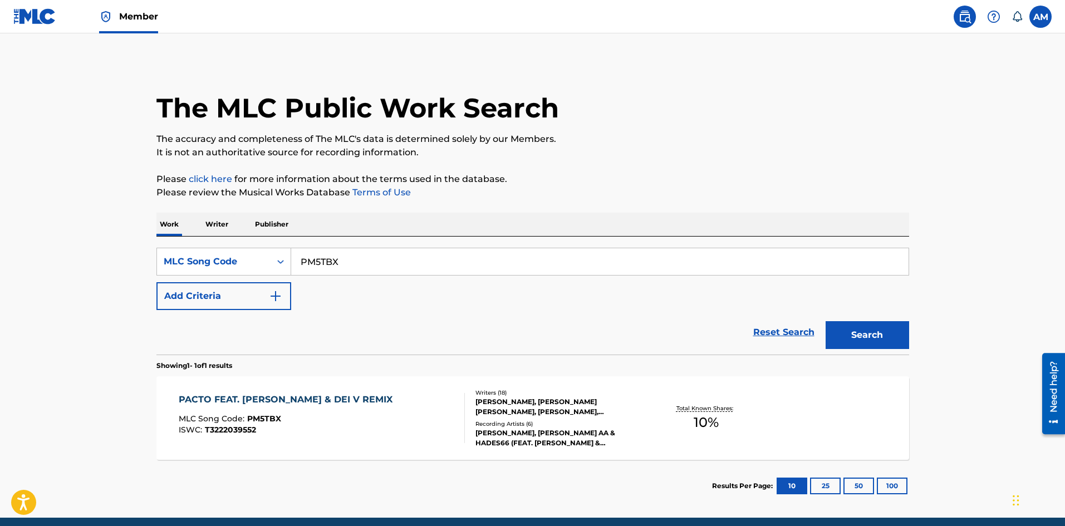
click at [132, 261] on main "The MLC Public Work Search The accuracy and completeness of The MLC's data is d…" at bounding box center [532, 275] width 1065 height 484
paste input "MV2PBO"
type input "MV2PBO"
click at [876, 334] on button "Search" at bounding box center [868, 335] width 84 height 28
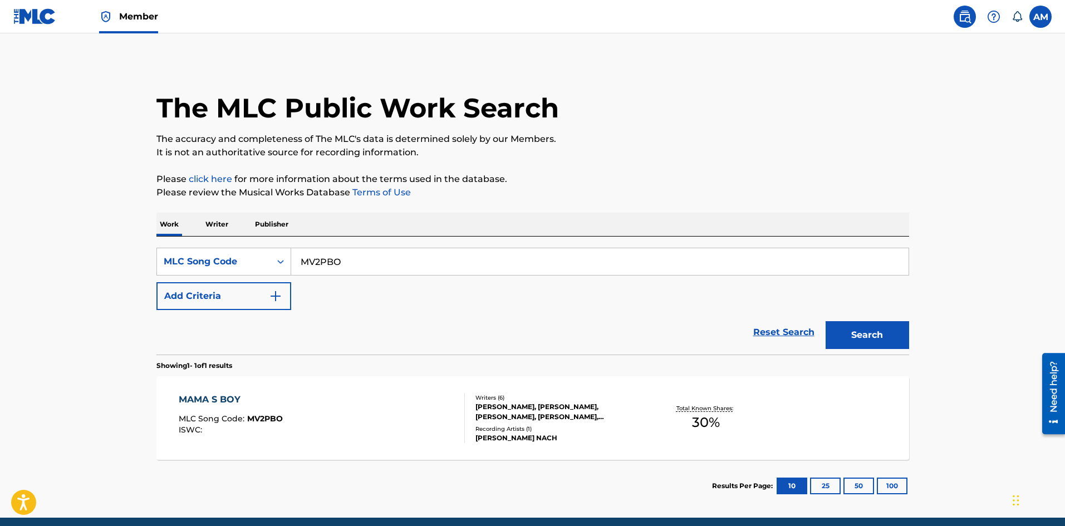
click at [383, 410] on div "MAMA S BOY MLC Song Code : MV2PBO ISWC :" at bounding box center [322, 418] width 286 height 50
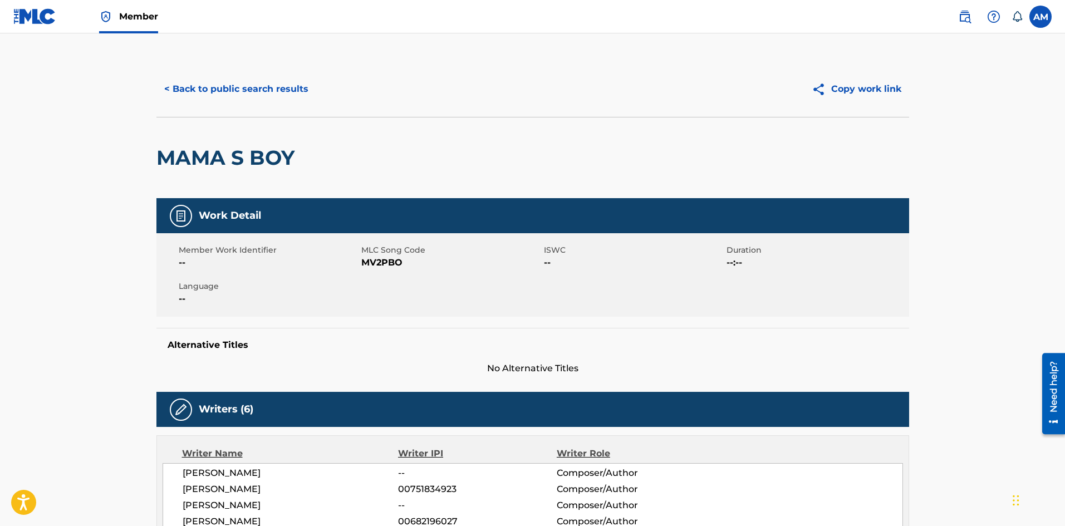
click at [274, 88] on button "< Back to public search results" at bounding box center [236, 89] width 160 height 28
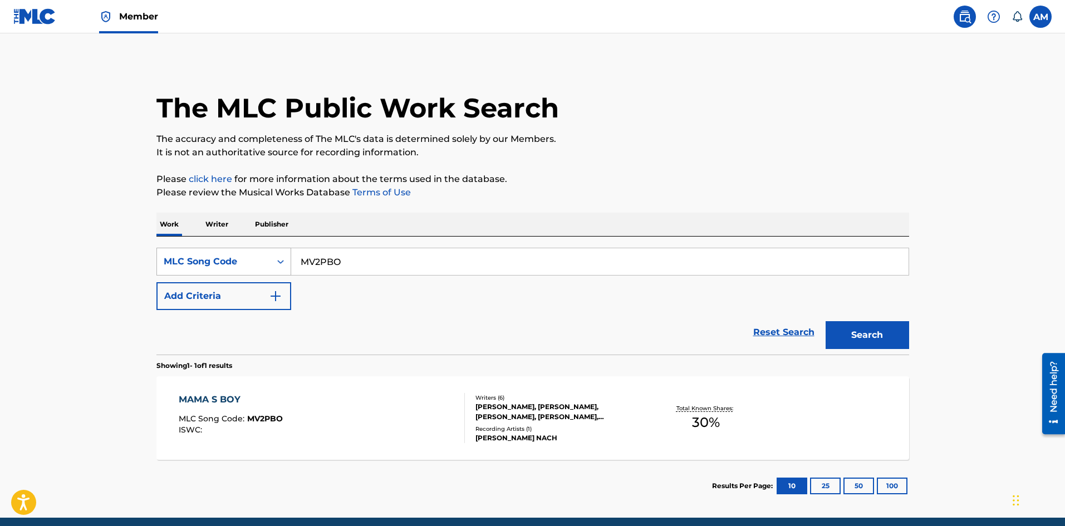
drag, startPoint x: 374, startPoint y: 265, endPoint x: 183, endPoint y: 264, distance: 191.6
click at [190, 265] on div "SearchWithCriteria1788b19f-239b-4867-b2c3-47b723942ed2 MLC Song Code MV2PBO" at bounding box center [532, 262] width 753 height 28
paste input "LF1CXW"
type input "LF1CXW"
click at [883, 341] on button "Search" at bounding box center [868, 335] width 84 height 28
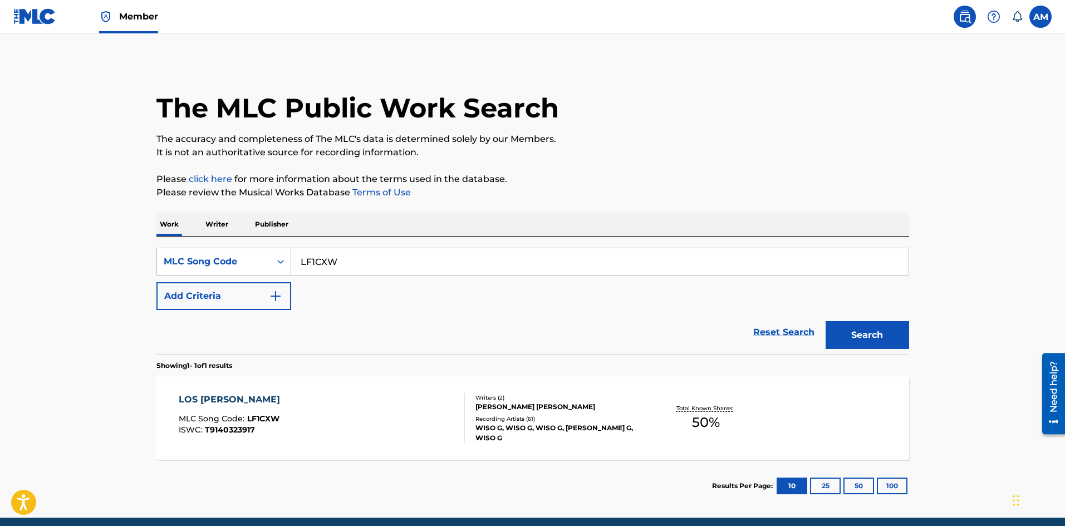
click at [365, 425] on div "LOS DOMINGOS MLC Song Code : LF1CXW ISWC : T9140323917" at bounding box center [322, 418] width 286 height 50
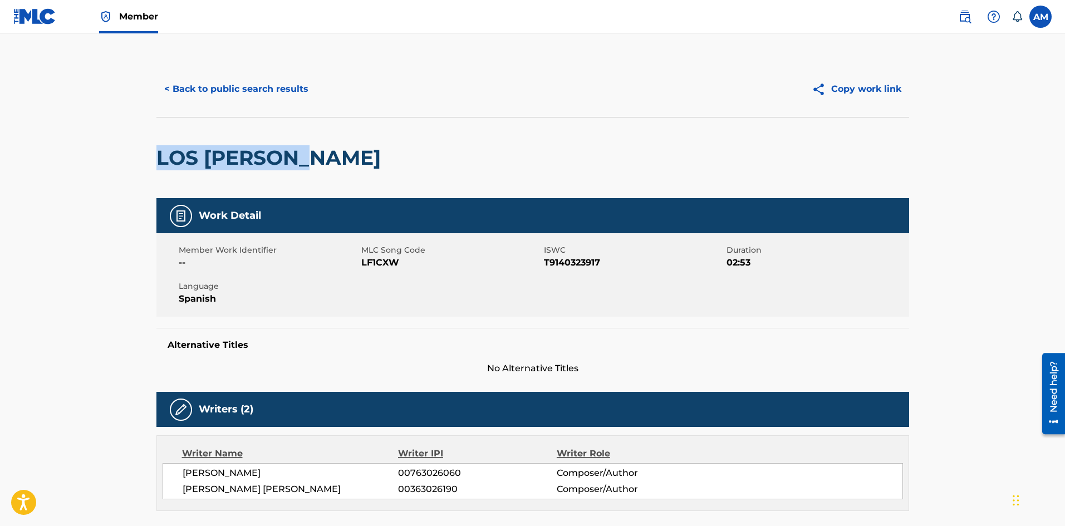
drag, startPoint x: 160, startPoint y: 159, endPoint x: 326, endPoint y: 164, distance: 166.0
click at [325, 166] on h2 "LOS [PERSON_NAME]" at bounding box center [271, 157] width 230 height 25
copy h2 "LOS [PERSON_NAME]"
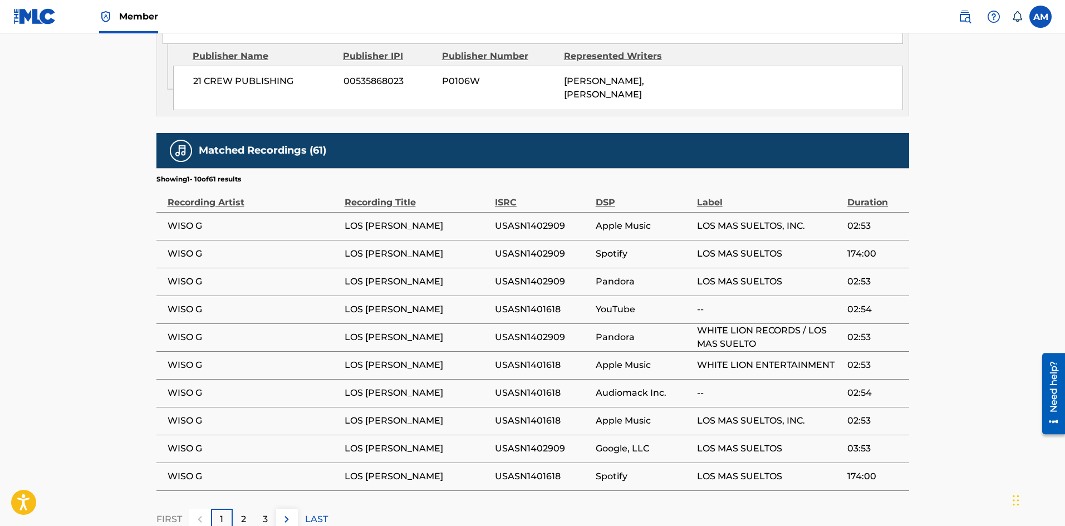
scroll to position [956, 0]
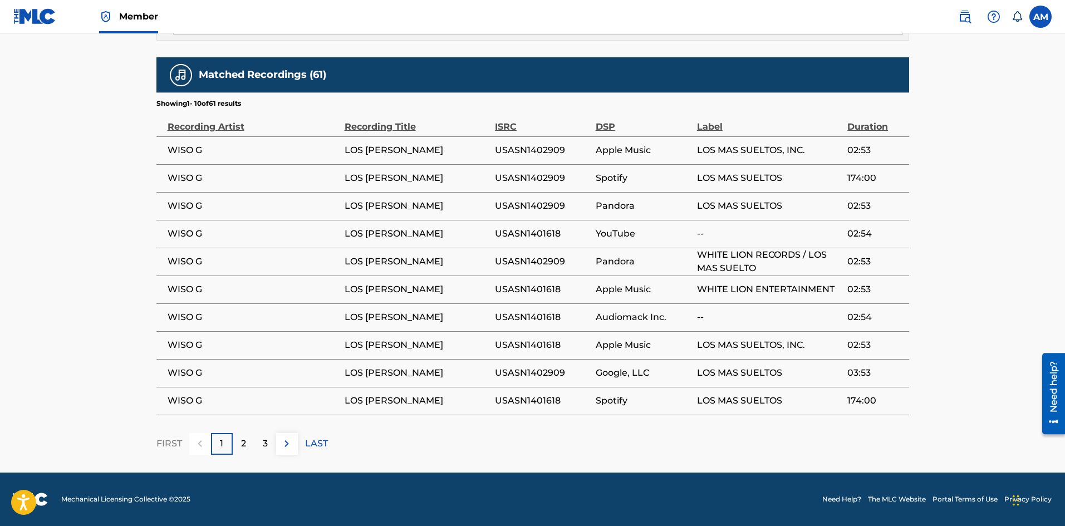
click at [244, 441] on p "2" at bounding box center [243, 443] width 5 height 13
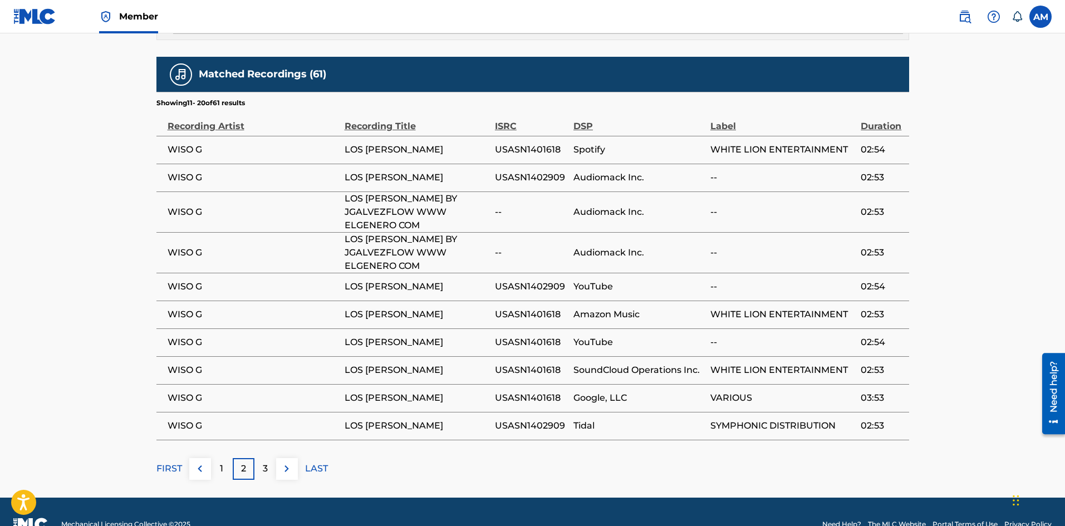
click at [266, 464] on p "3" at bounding box center [265, 468] width 5 height 13
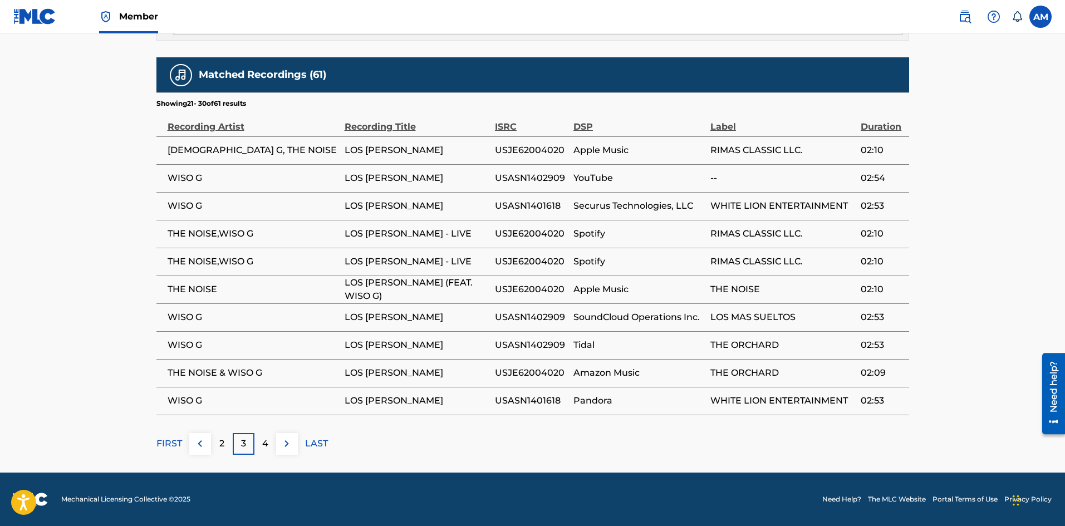
click at [259, 440] on div "4" at bounding box center [265, 444] width 22 height 22
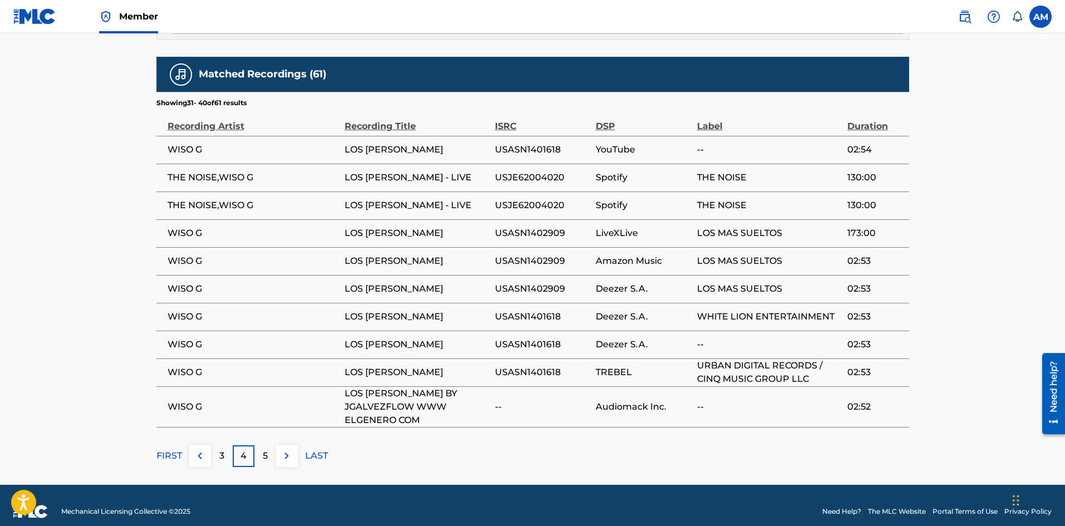
click at [258, 458] on div "5" at bounding box center [265, 456] width 22 height 22
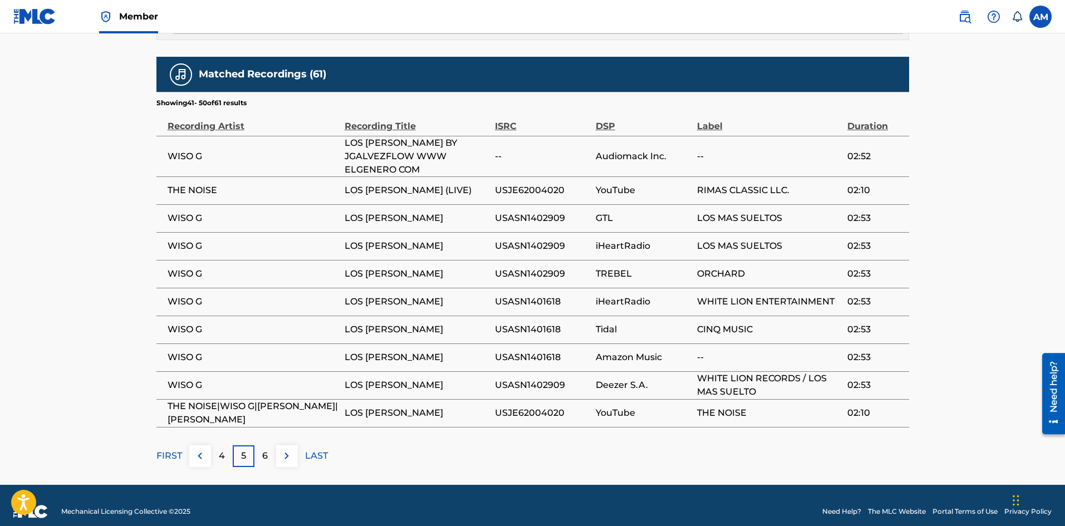
click at [258, 458] on div "6" at bounding box center [265, 456] width 22 height 22
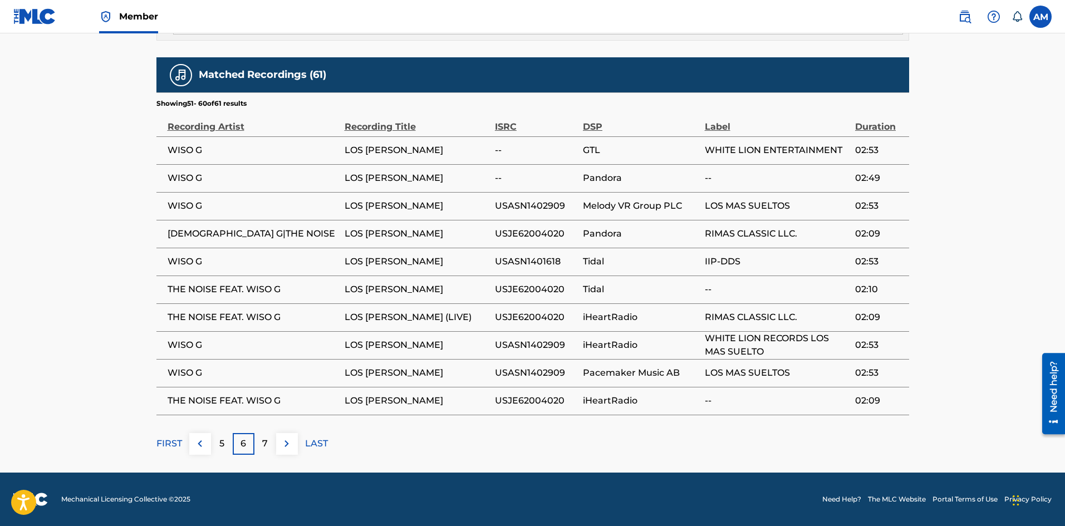
click at [259, 442] on div "7" at bounding box center [265, 444] width 22 height 22
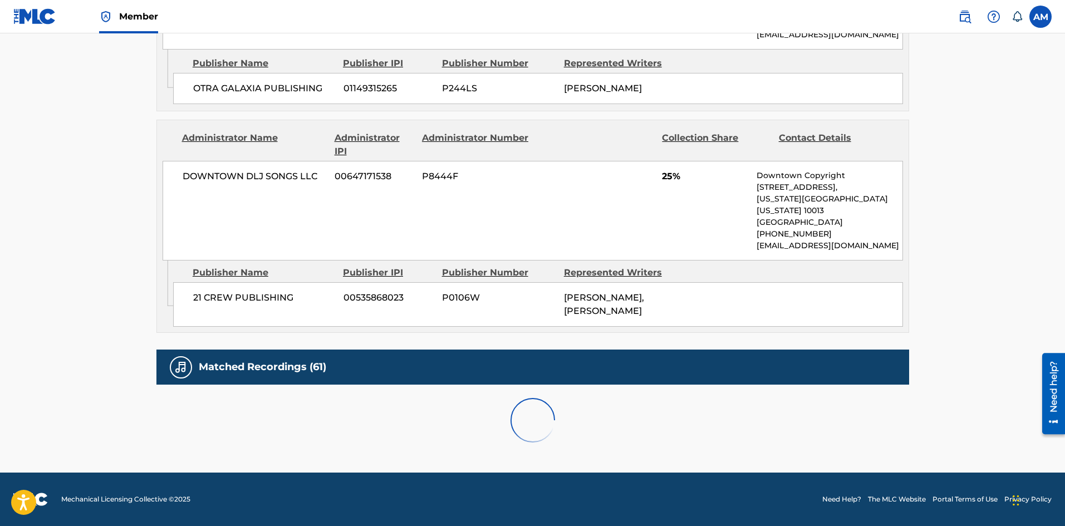
scroll to position [705, 0]
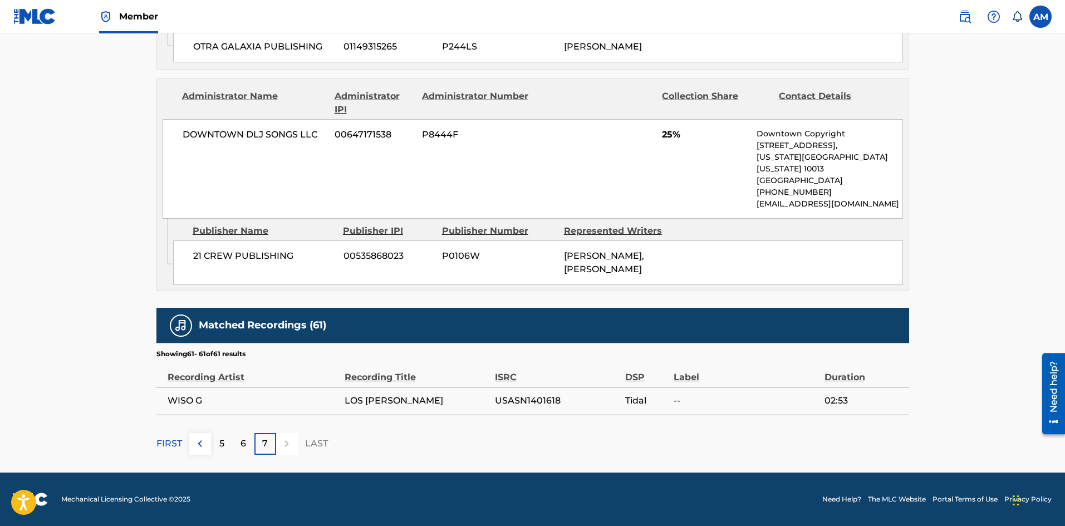
click at [175, 447] on p "FIRST" at bounding box center [169, 443] width 26 height 13
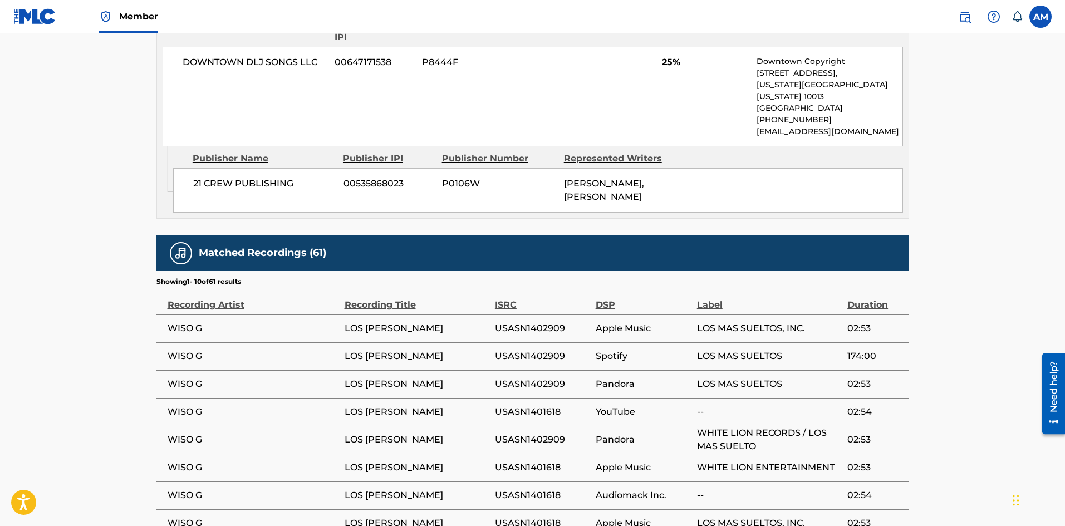
scroll to position [956, 0]
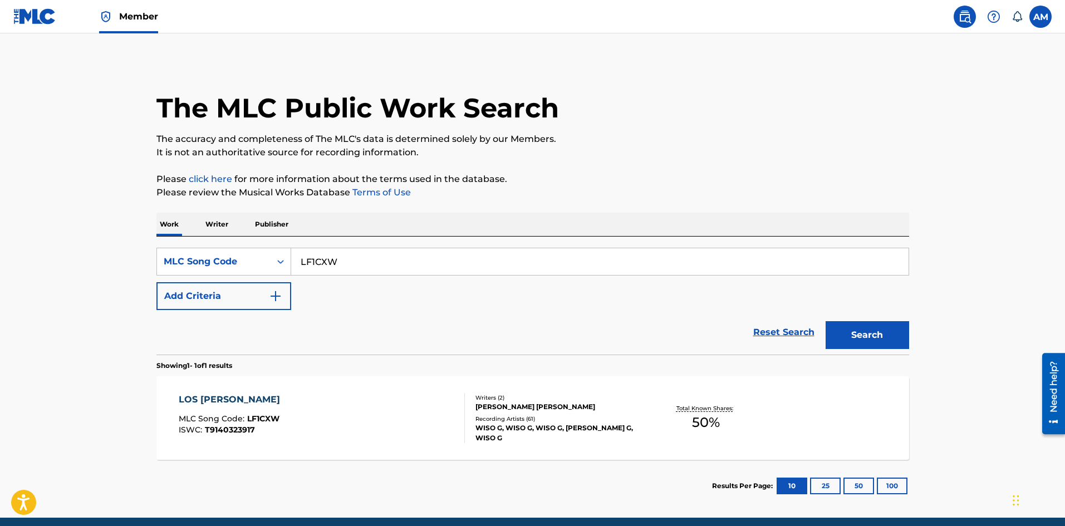
drag, startPoint x: 370, startPoint y: 253, endPoint x: 14, endPoint y: 259, distance: 355.3
click at [14, 259] on main "The MLC Public Work Search The accuracy and completeness of The MLC's data is d…" at bounding box center [532, 275] width 1065 height 484
paste input "TX5CI9"
click at [869, 323] on button "Search" at bounding box center [868, 335] width 84 height 28
drag, startPoint x: 359, startPoint y: 261, endPoint x: 106, endPoint y: 259, distance: 252.8
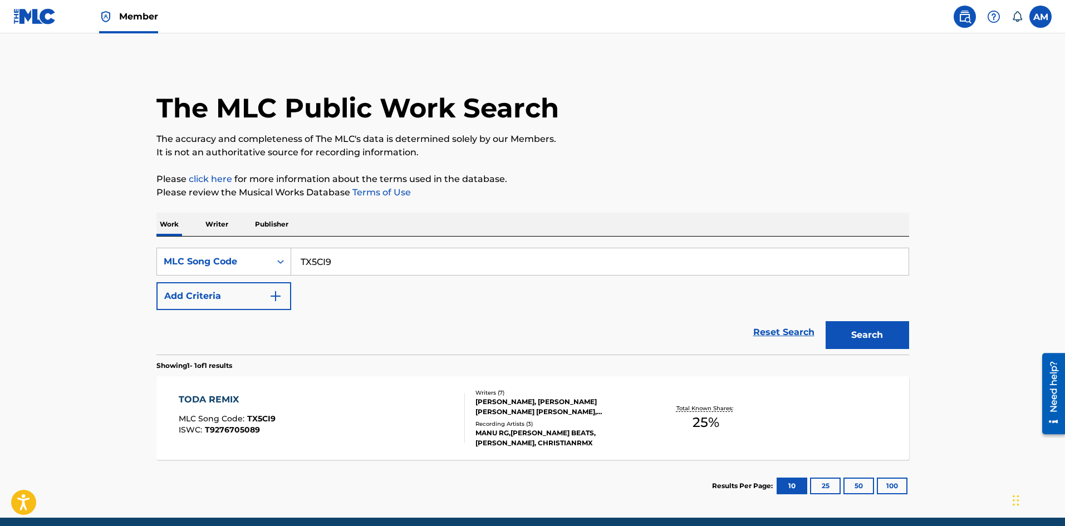
click at [44, 258] on main "The MLC Public Work Search The accuracy and completeness of The MLC's data is d…" at bounding box center [532, 275] width 1065 height 484
paste input "LE2BS6"
type input "LE2BS6"
click at [860, 329] on button "Search" at bounding box center [868, 335] width 84 height 28
click at [364, 404] on div "LA TERAPIA REMIX MLC Song Code : LE2BS6 ISWC : T3142575682" at bounding box center [322, 418] width 286 height 50
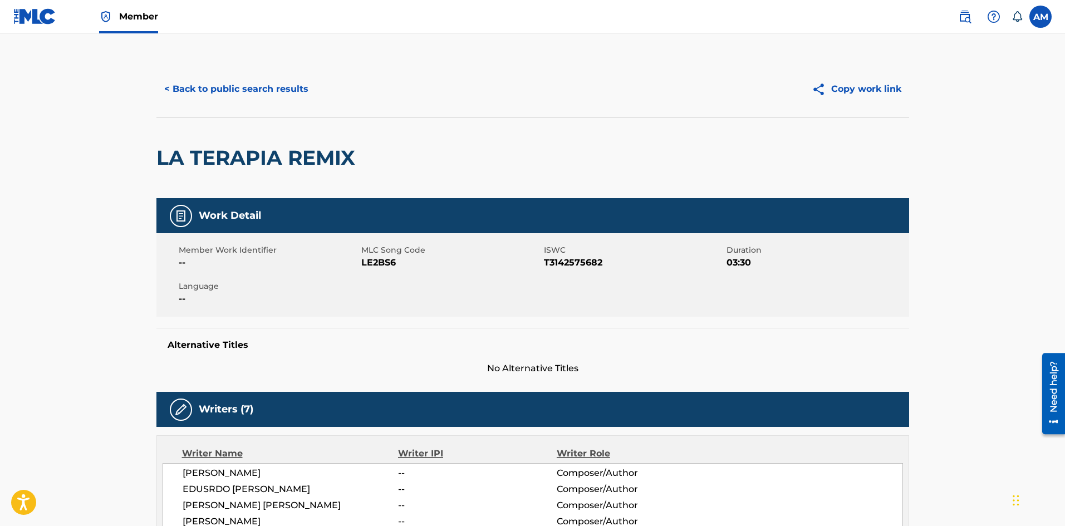
click at [267, 87] on button "< Back to public search results" at bounding box center [236, 89] width 160 height 28
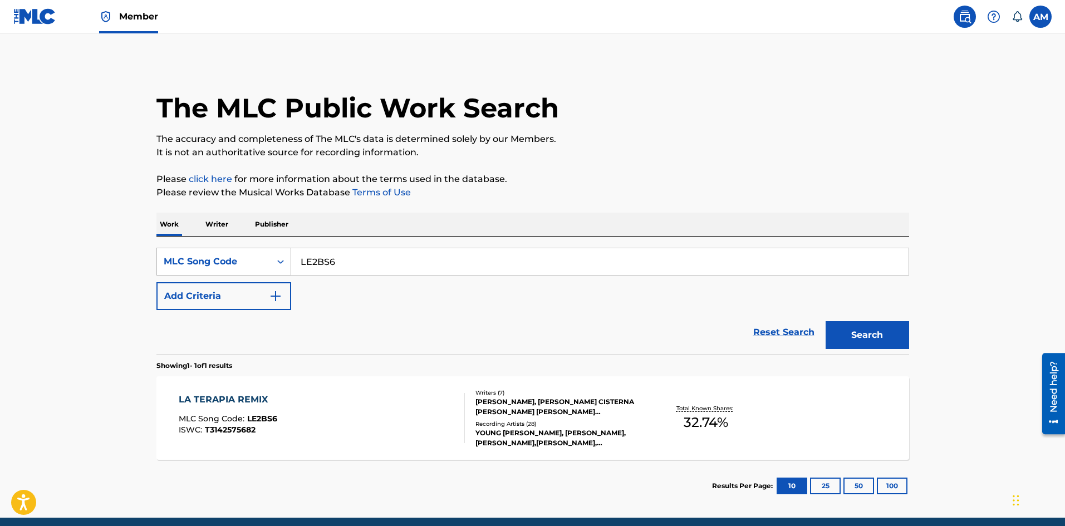
drag, startPoint x: 173, startPoint y: 268, endPoint x: 162, endPoint y: 266, distance: 10.8
click at [133, 268] on main "The MLC Public Work Search The accuracy and completeness of The MLC's data is d…" at bounding box center [532, 275] width 1065 height 484
paste input "AVB6IK"
type input "AVB6IK"
click at [892, 336] on button "Search" at bounding box center [868, 335] width 84 height 28
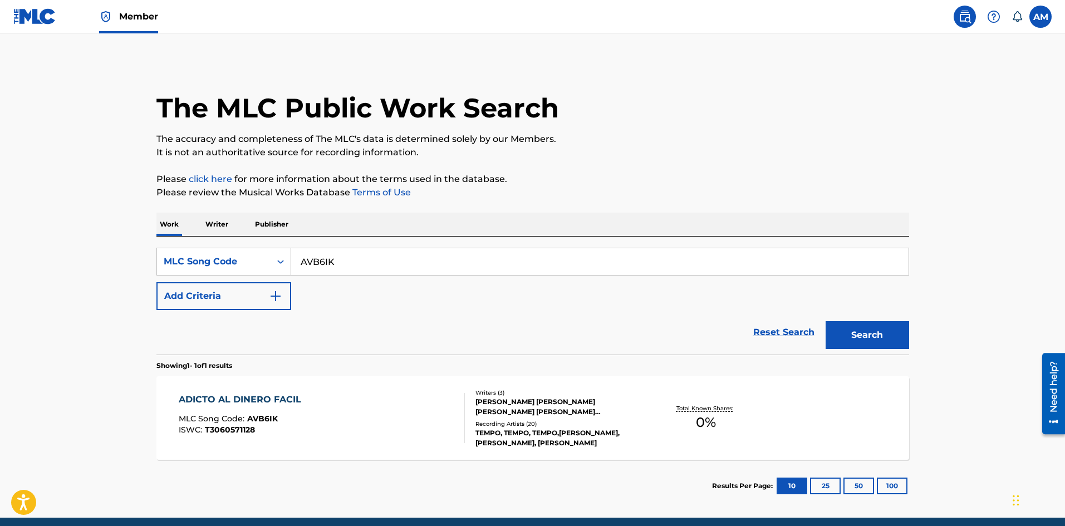
click at [423, 430] on div "ADICTO AL DINERO FACIL MLC Song Code : AVB6IK ISWC : T3060571128" at bounding box center [322, 418] width 286 height 50
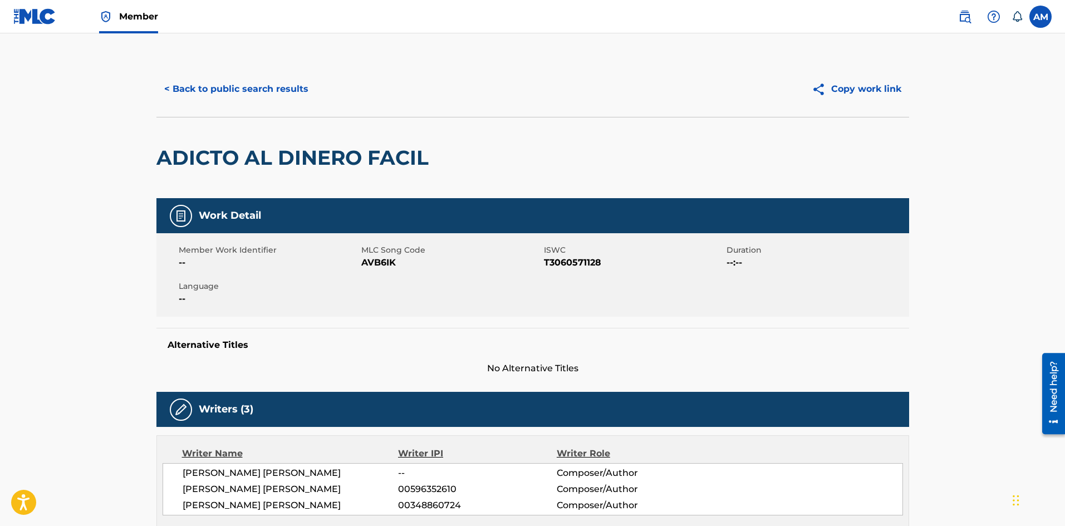
click at [283, 102] on button "< Back to public search results" at bounding box center [236, 89] width 160 height 28
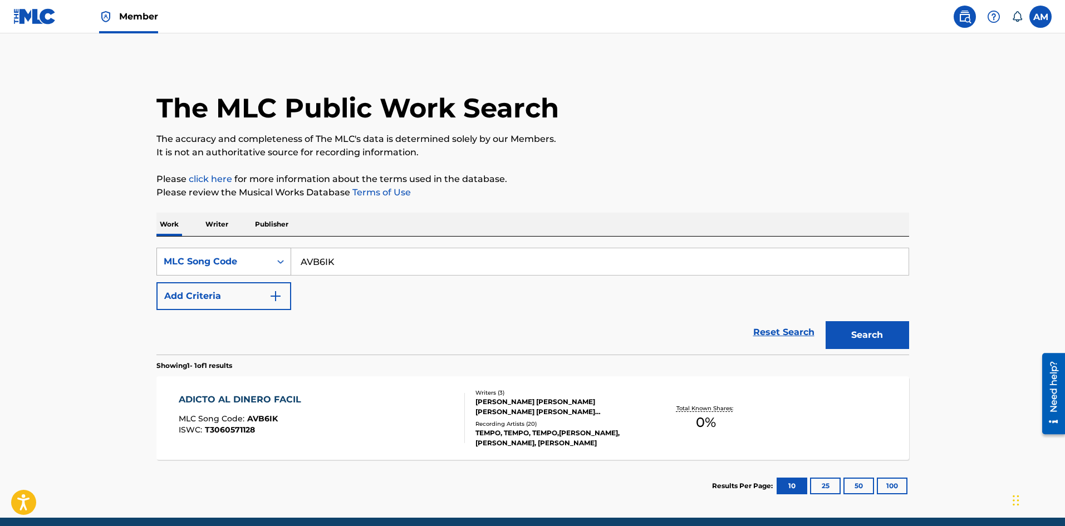
drag, startPoint x: 388, startPoint y: 262, endPoint x: 157, endPoint y: 251, distance: 231.4
click at [157, 251] on div "SearchWithCriteria1788b19f-239b-4867-b2c3-47b723942ed2 MLC Song Code AVB6IK" at bounding box center [532, 262] width 753 height 28
paste input "NV80NI"
type input "NV80NI"
drag, startPoint x: 890, startPoint y: 337, endPoint x: 474, endPoint y: 336, distance: 415.4
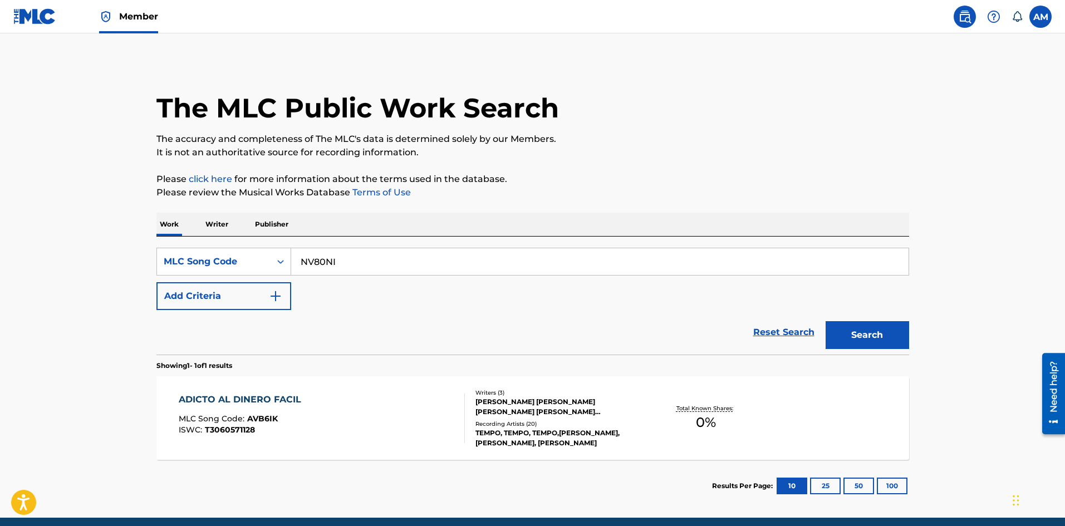
click at [884, 337] on button "Search" at bounding box center [868, 335] width 84 height 28
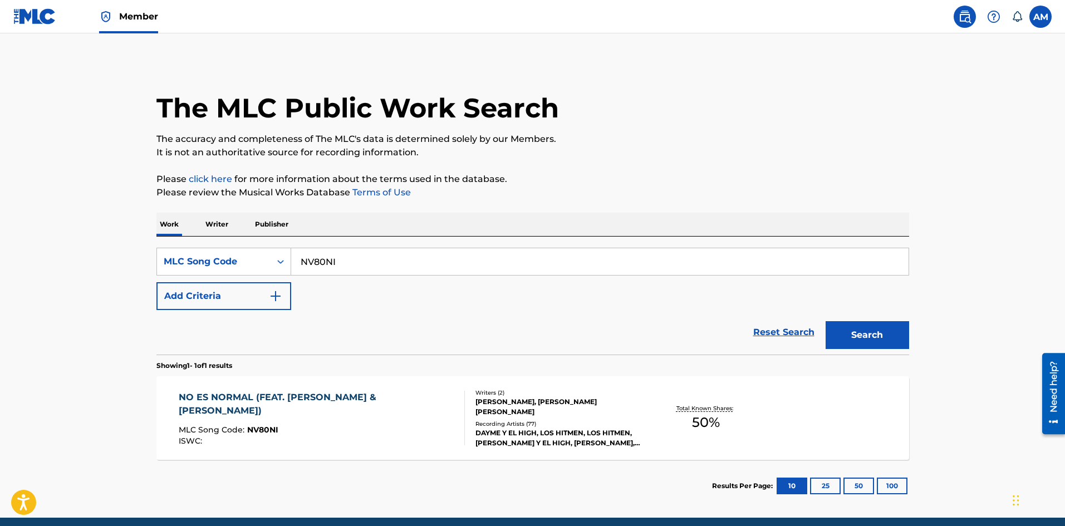
click at [368, 405] on div "NO ES NORMAL (FEAT. JUSTIN QUILES & ANDY RIVERA)" at bounding box center [317, 404] width 277 height 27
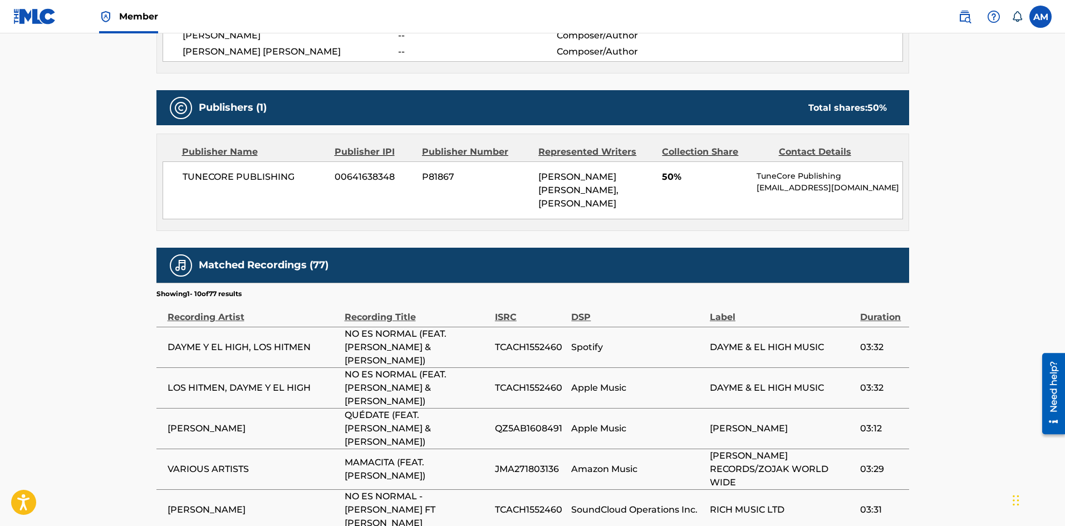
scroll to position [613, 0]
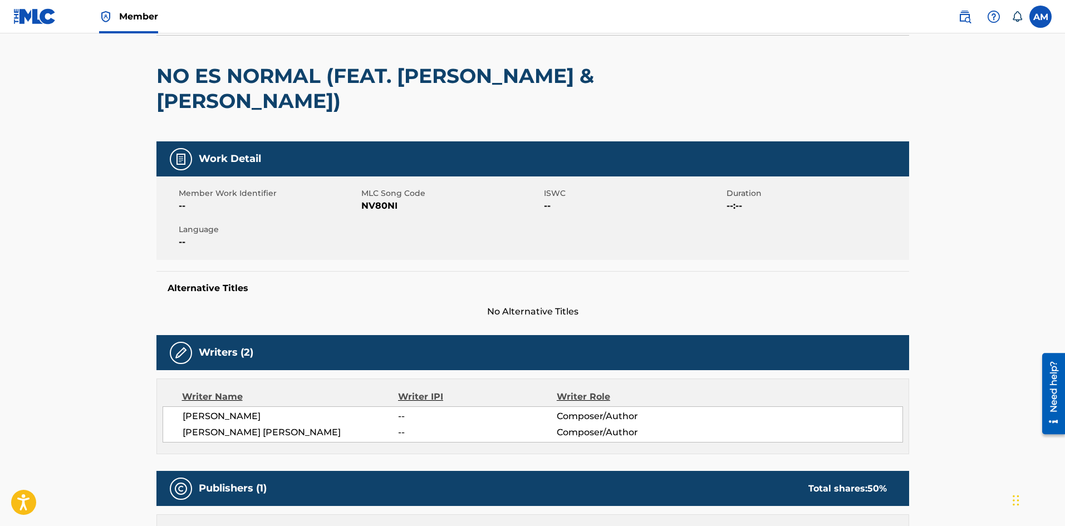
scroll to position [0, 0]
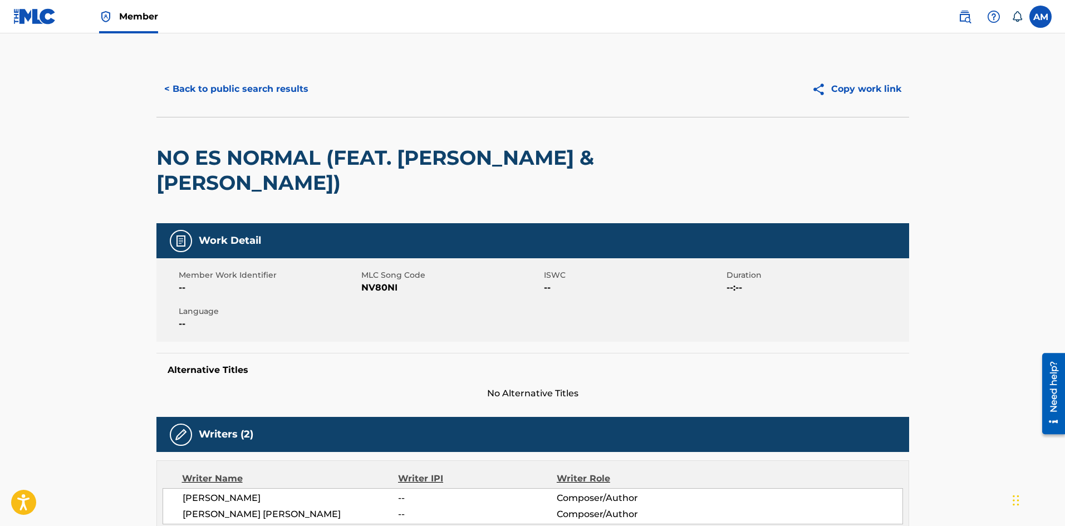
click at [224, 99] on button "< Back to public search results" at bounding box center [236, 89] width 160 height 28
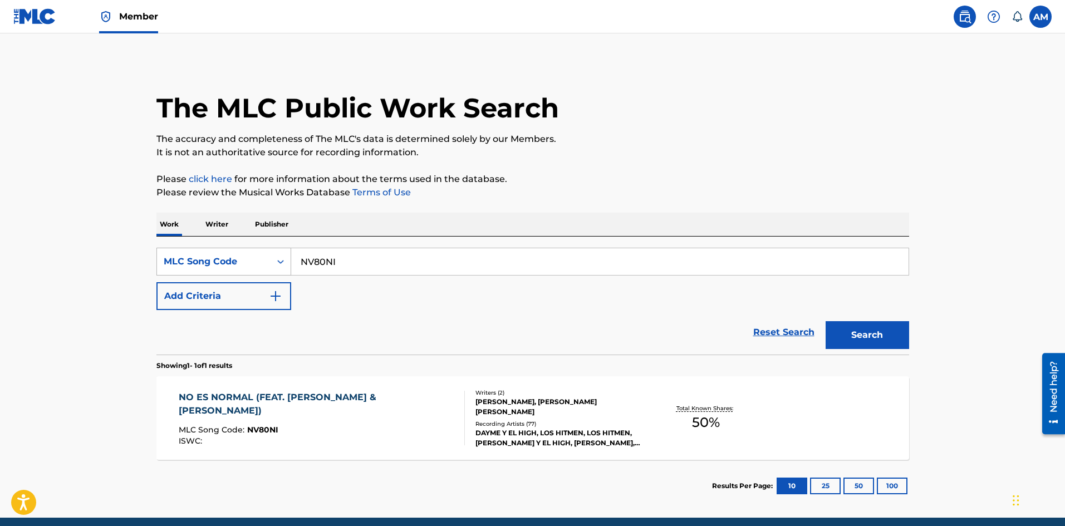
drag, startPoint x: 352, startPoint y: 264, endPoint x: 159, endPoint y: 268, distance: 192.7
click at [160, 268] on div "SearchWithCriteria1788b19f-239b-4867-b2c3-47b723942ed2 MLC Song Code NV80NI" at bounding box center [532, 262] width 753 height 28
paste input "TE0J4D"
type input "TE0J4D"
drag, startPoint x: 881, startPoint y: 328, endPoint x: 874, endPoint y: 330, distance: 7.6
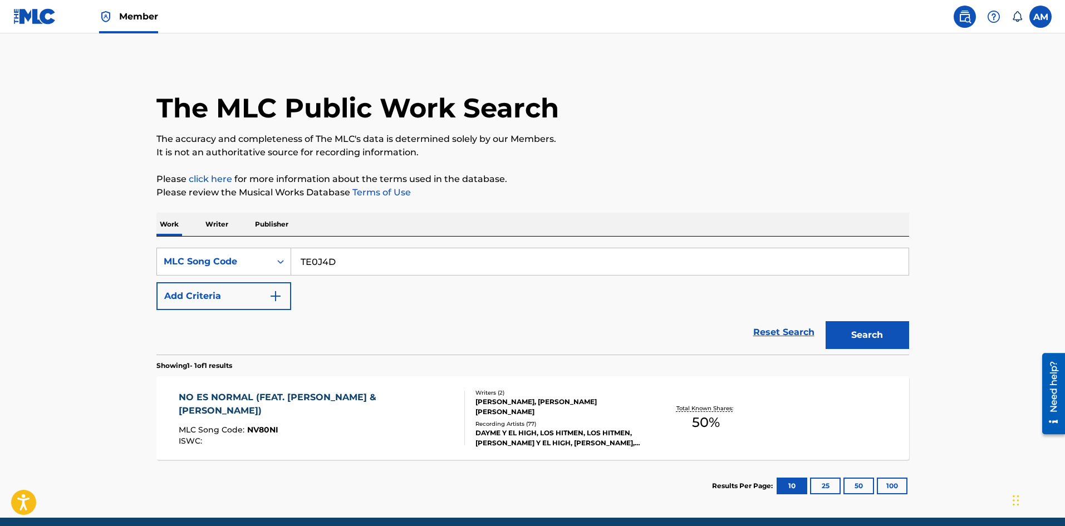
click at [881, 329] on button "Search" at bounding box center [868, 335] width 84 height 28
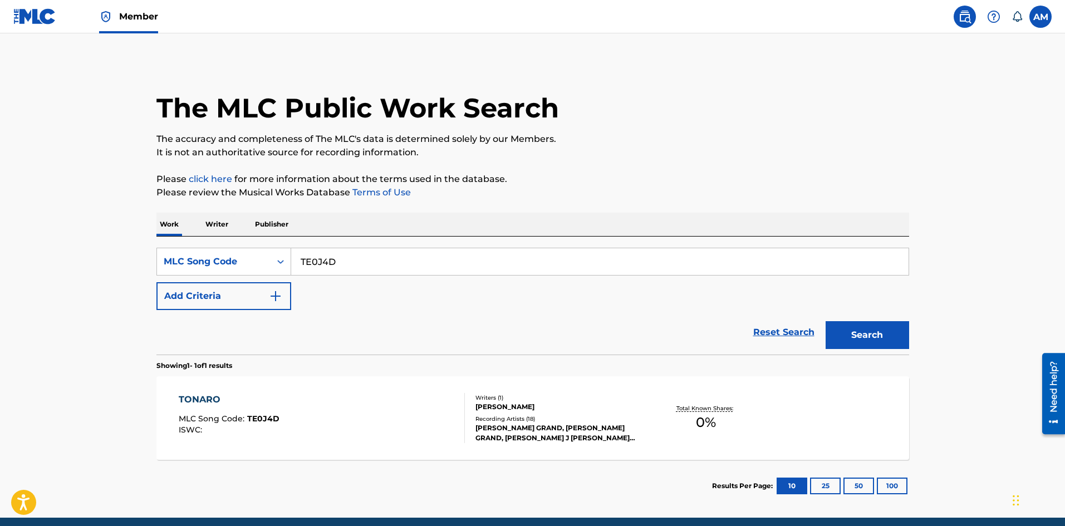
click at [273, 414] on span "TE0J4D" at bounding box center [263, 419] width 32 height 10
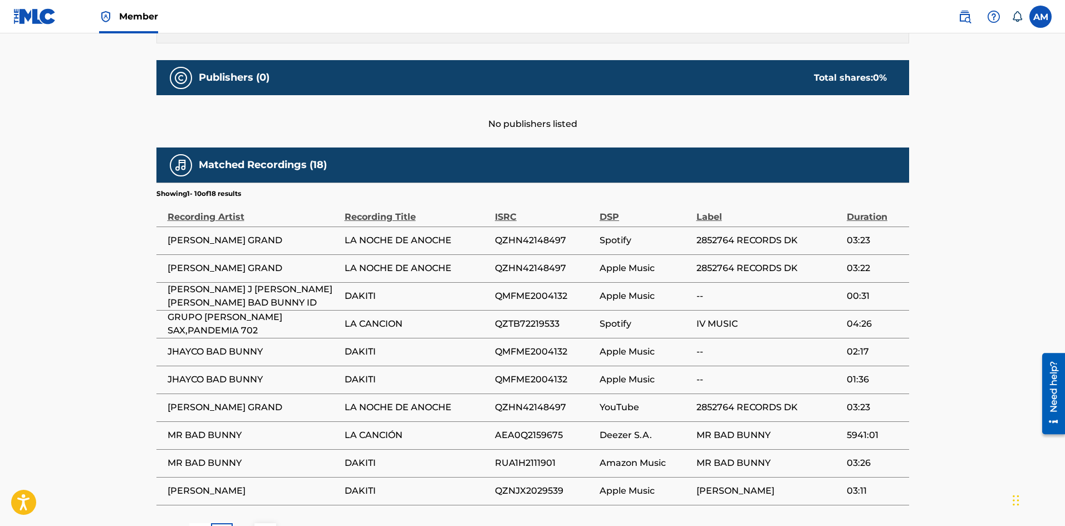
scroll to position [550, 0]
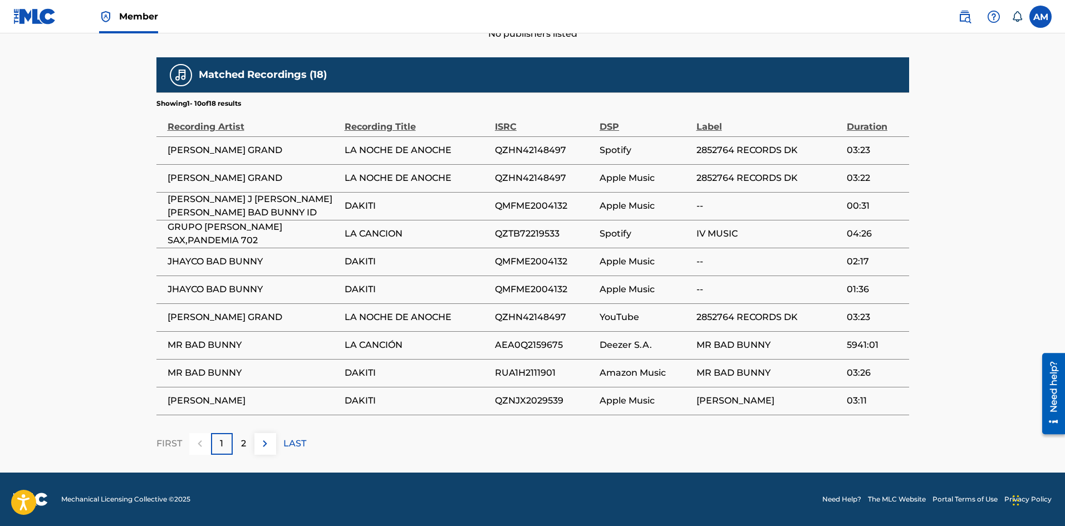
click at [246, 443] on div "2" at bounding box center [244, 444] width 22 height 22
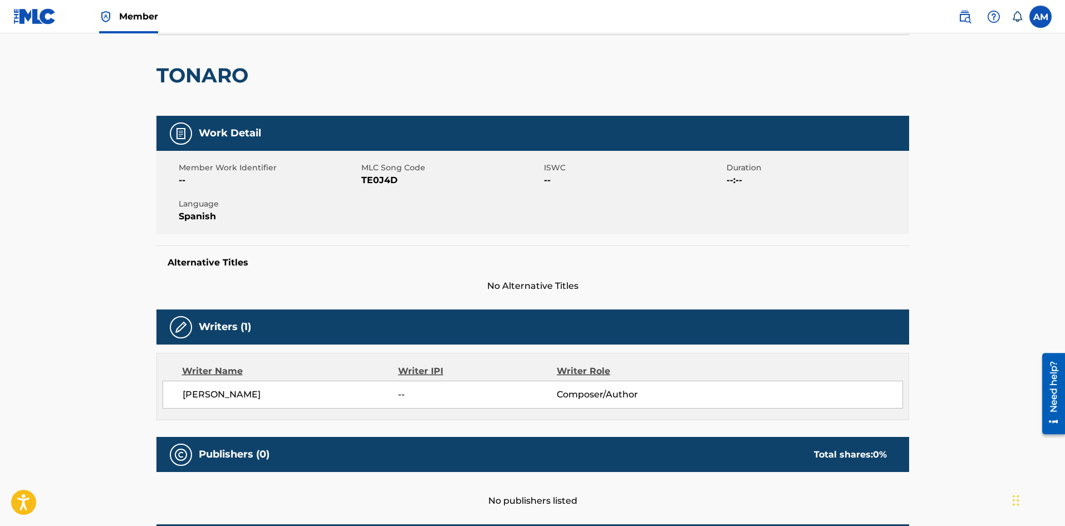
scroll to position [0, 0]
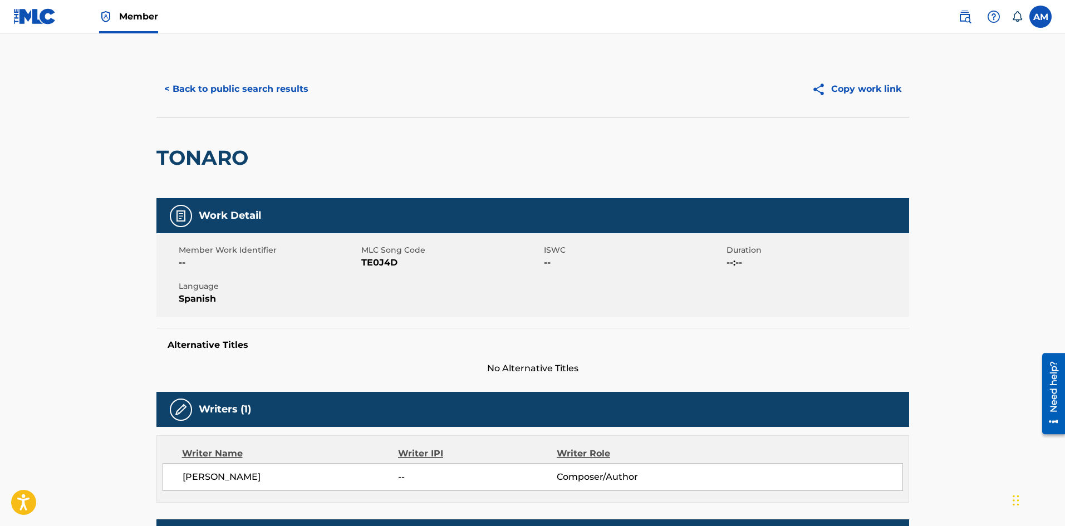
click at [249, 87] on button "< Back to public search results" at bounding box center [236, 89] width 160 height 28
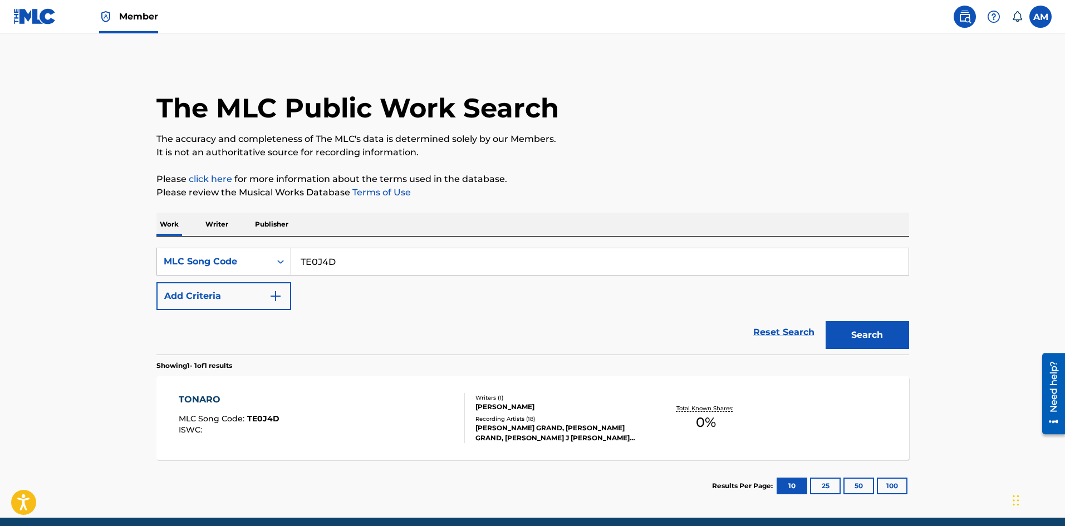
drag, startPoint x: 139, startPoint y: 265, endPoint x: 92, endPoint y: 267, distance: 47.4
click at [87, 268] on main "The MLC Public Work Search The accuracy and completeness of The MLC's data is d…" at bounding box center [532, 275] width 1065 height 484
paste input "CA8ARA"
type input "CA8ARA"
drag, startPoint x: 860, startPoint y: 334, endPoint x: 822, endPoint y: 338, distance: 38.7
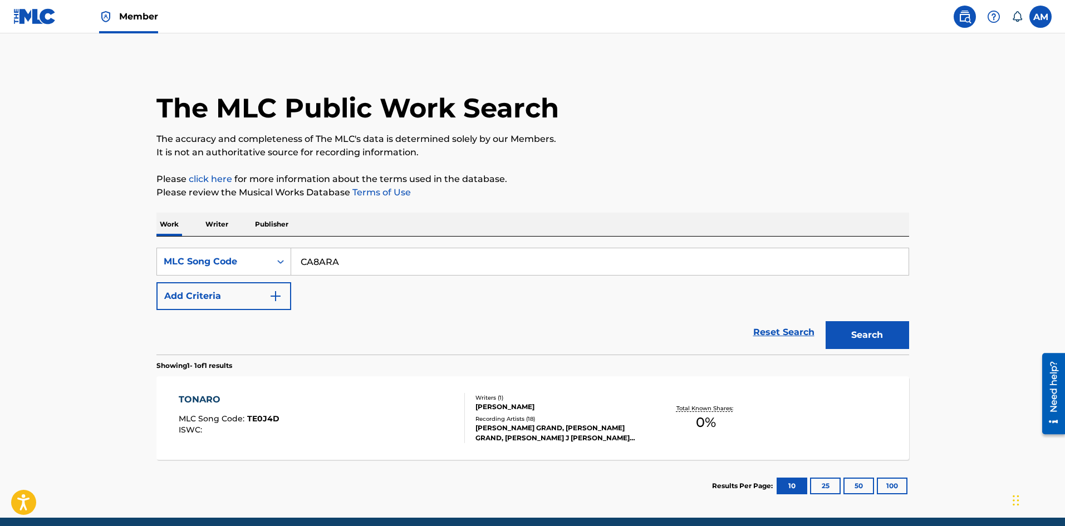
click at [859, 334] on button "Search" at bounding box center [868, 335] width 84 height 28
click at [346, 420] on div "CORITO SANO MLC Song Code : CA8ARA ISWC :" at bounding box center [322, 418] width 286 height 50
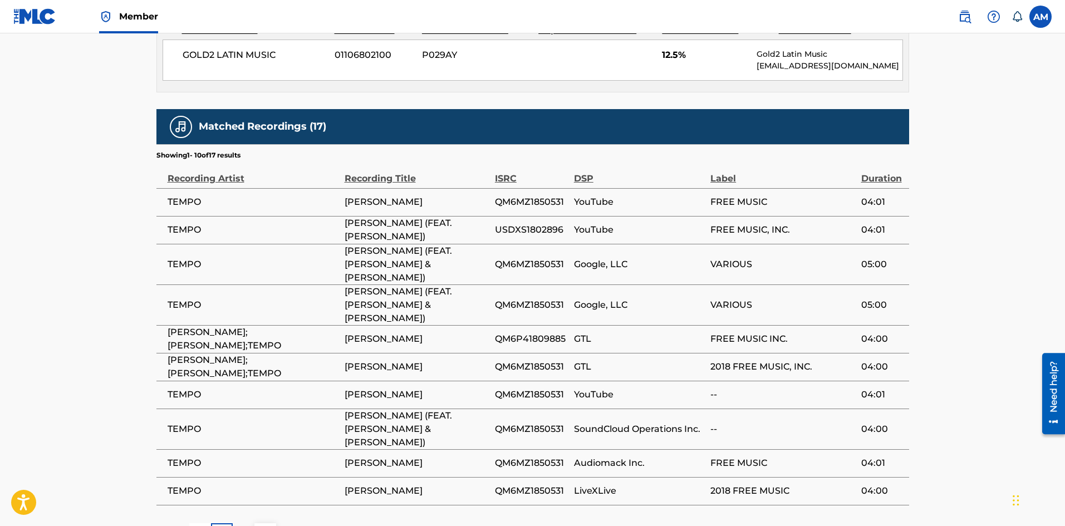
scroll to position [660, 0]
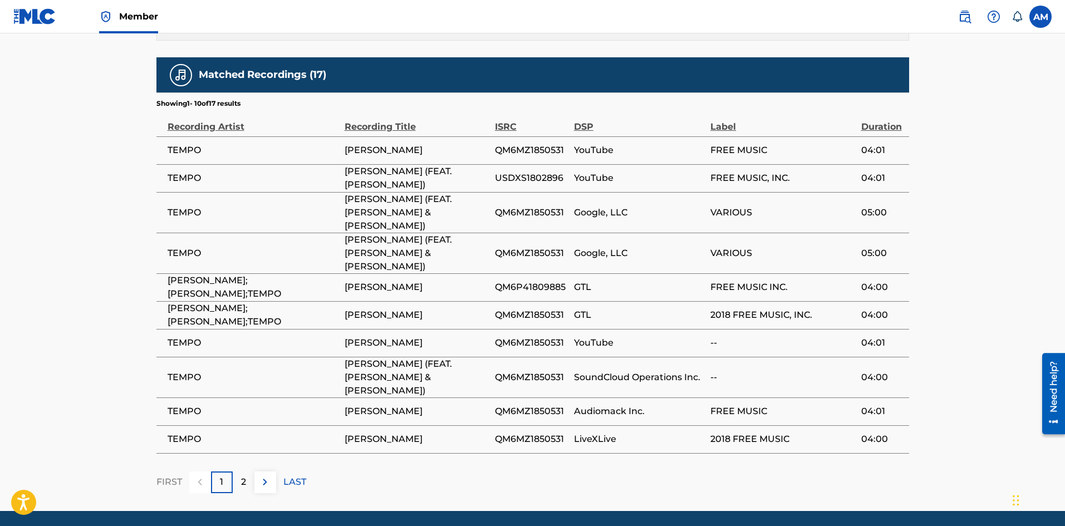
click at [246, 472] on div "2" at bounding box center [244, 483] width 22 height 22
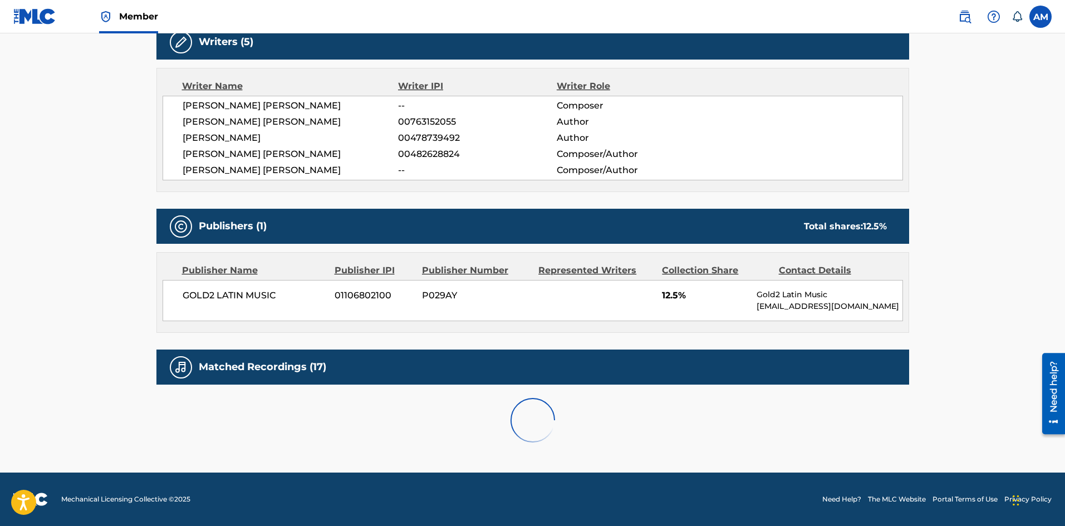
scroll to position [576, 0]
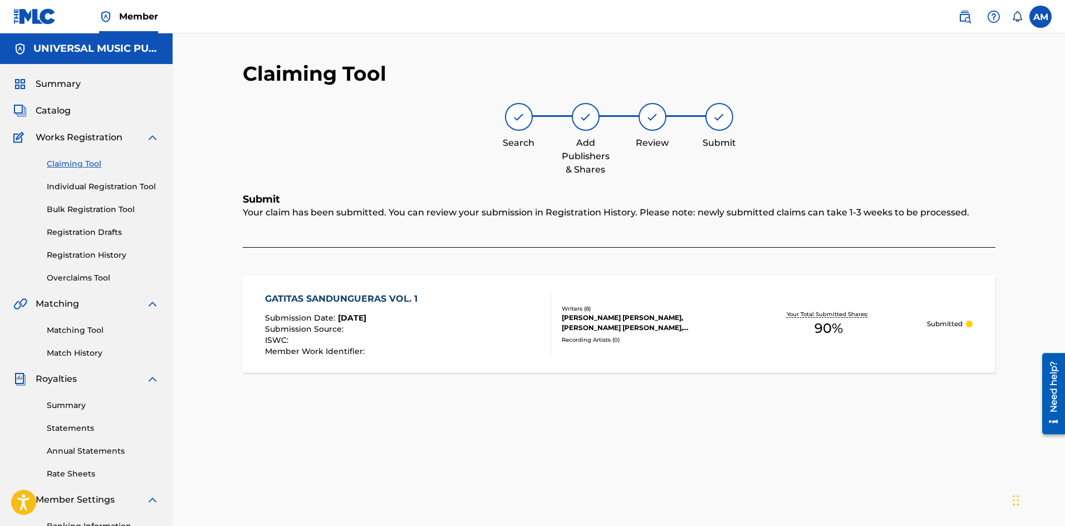
click at [76, 165] on link "Claiming Tool" at bounding box center [103, 164] width 112 height 12
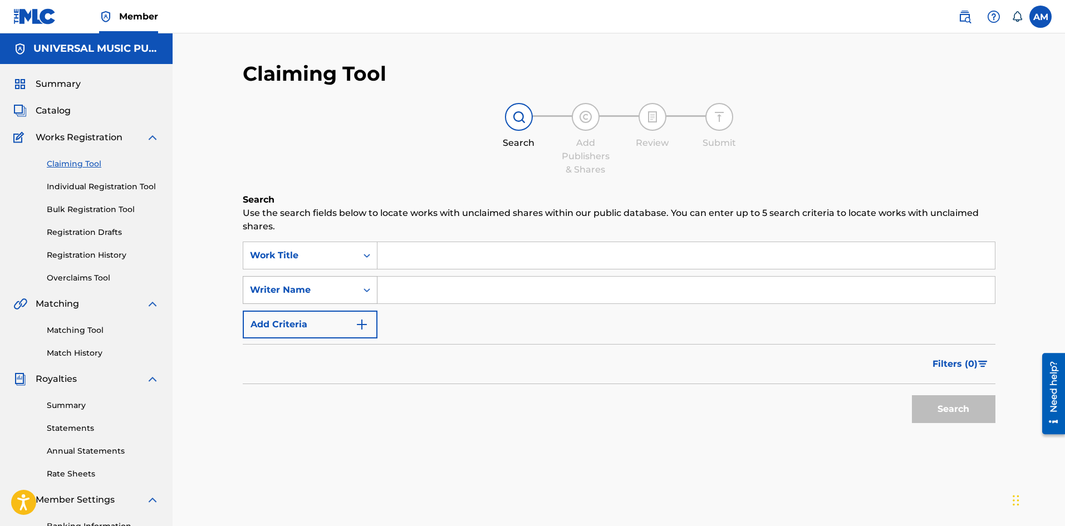
click at [322, 282] on div "Writer Name" at bounding box center [300, 290] width 114 height 21
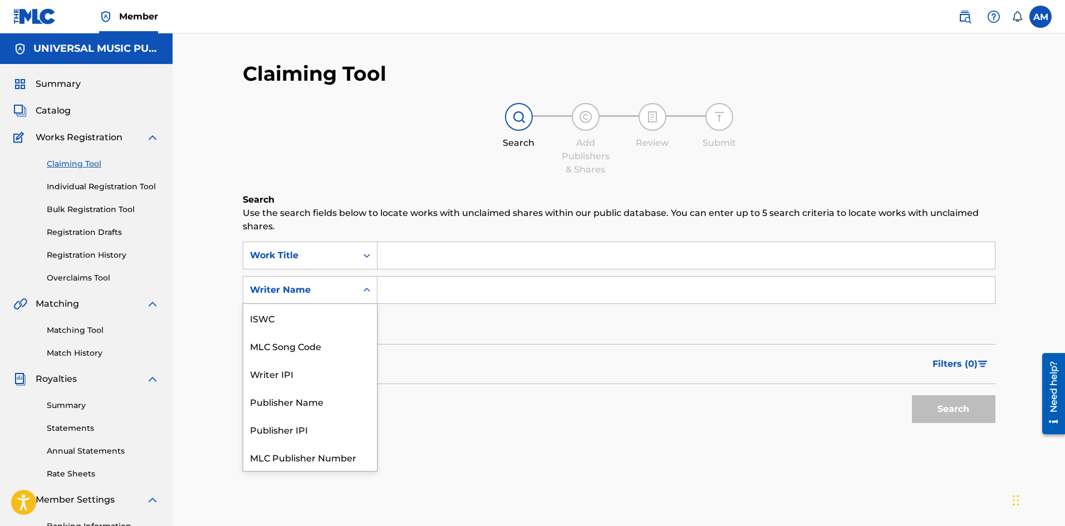
scroll to position [28, 0]
click at [323, 310] on div "MLC Song Code" at bounding box center [310, 318] width 134 height 28
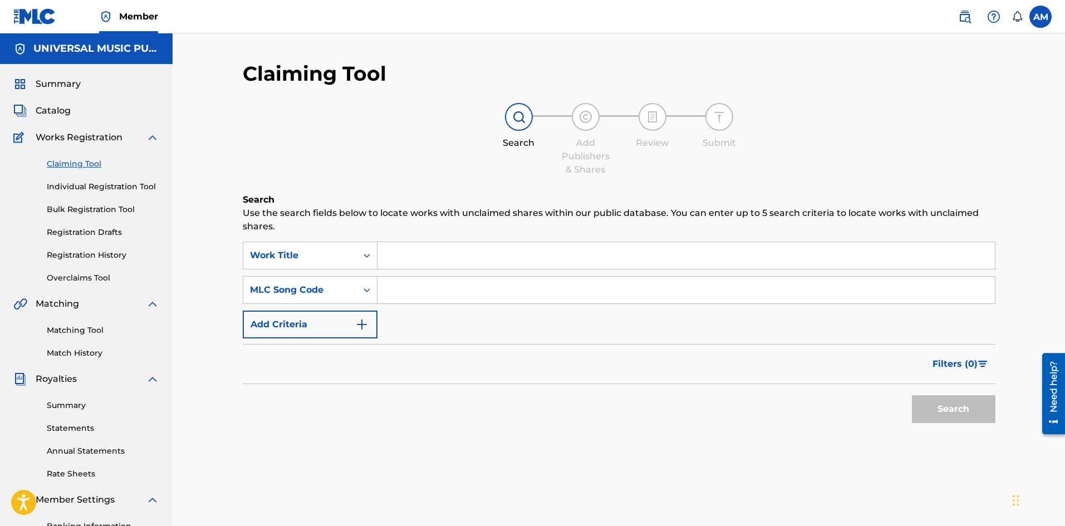
click at [419, 290] on input "Search Form" at bounding box center [687, 290] width 618 height 27
paste input "EQ5Z7Q"
type input "EQ5Z7Q"
click at [957, 415] on button "Search" at bounding box center [954, 409] width 84 height 28
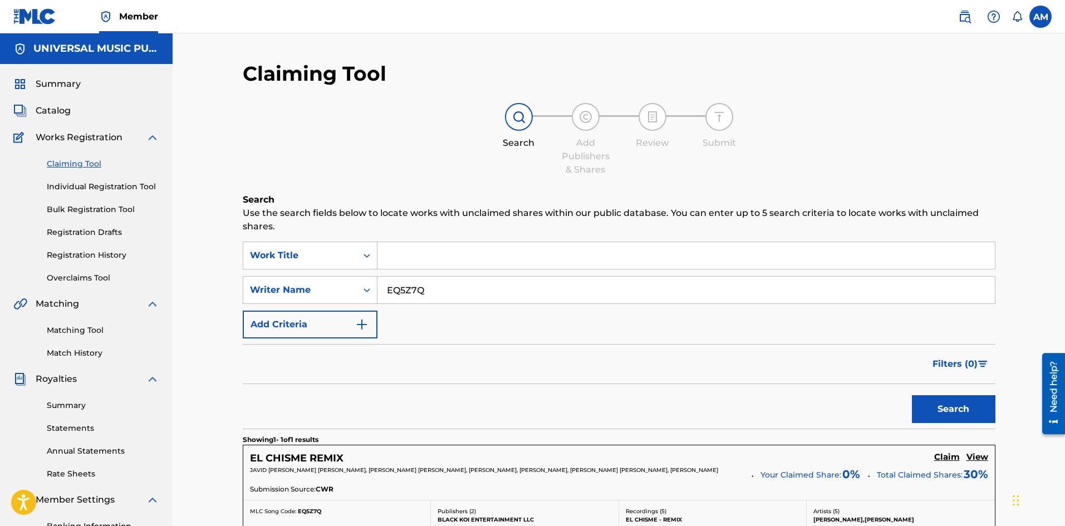
click at [942, 461] on h5 "Claim" at bounding box center [947, 457] width 26 height 11
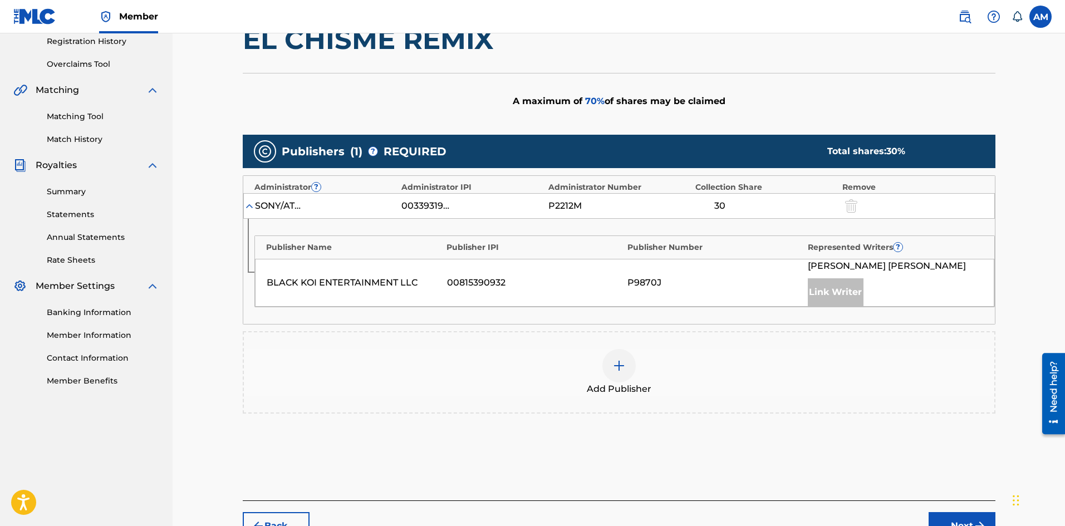
scroll to position [223, 0]
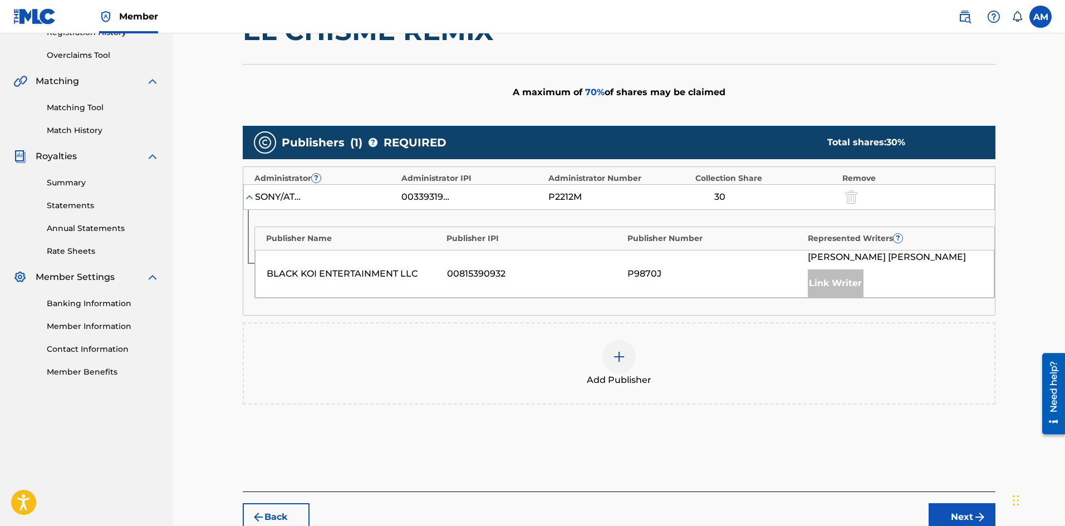
click at [601, 361] on div "Add Publisher" at bounding box center [619, 363] width 751 height 47
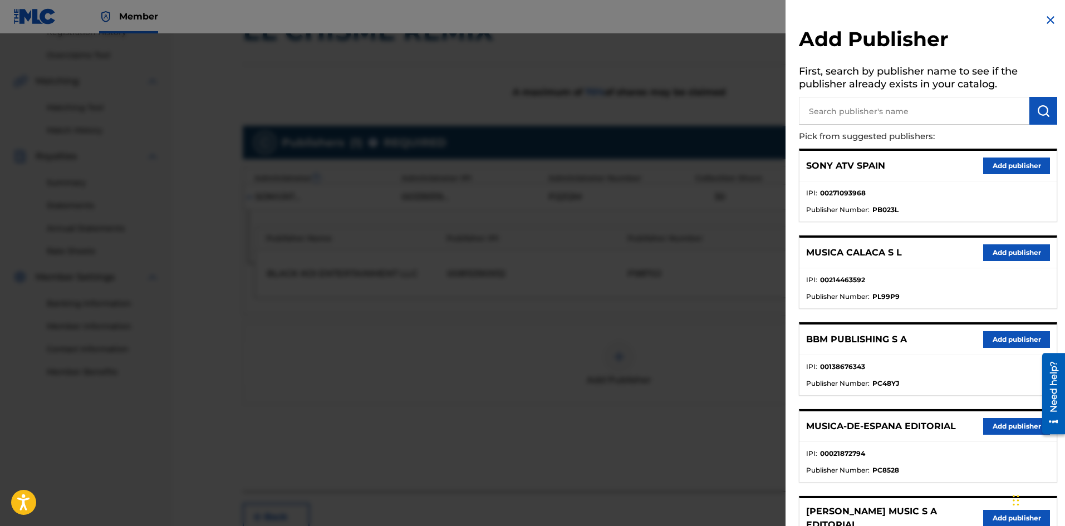
click at [872, 100] on input "text" at bounding box center [914, 111] width 231 height 28
paste input "RSM Publishing"
type input "RSM Publishing"
click at [1052, 116] on button "submit" at bounding box center [1044, 111] width 28 height 28
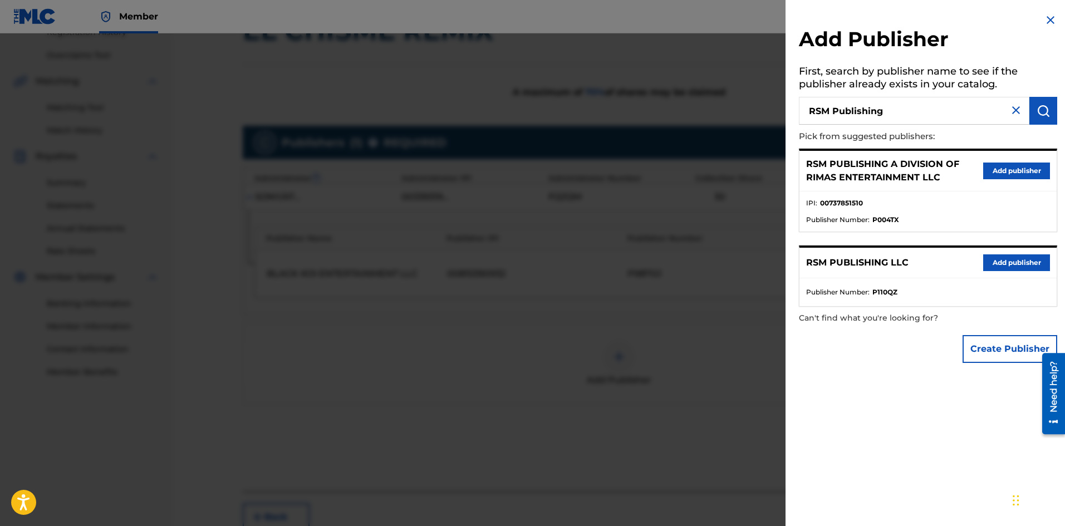
click at [1017, 265] on button "Add publisher" at bounding box center [1016, 262] width 67 height 17
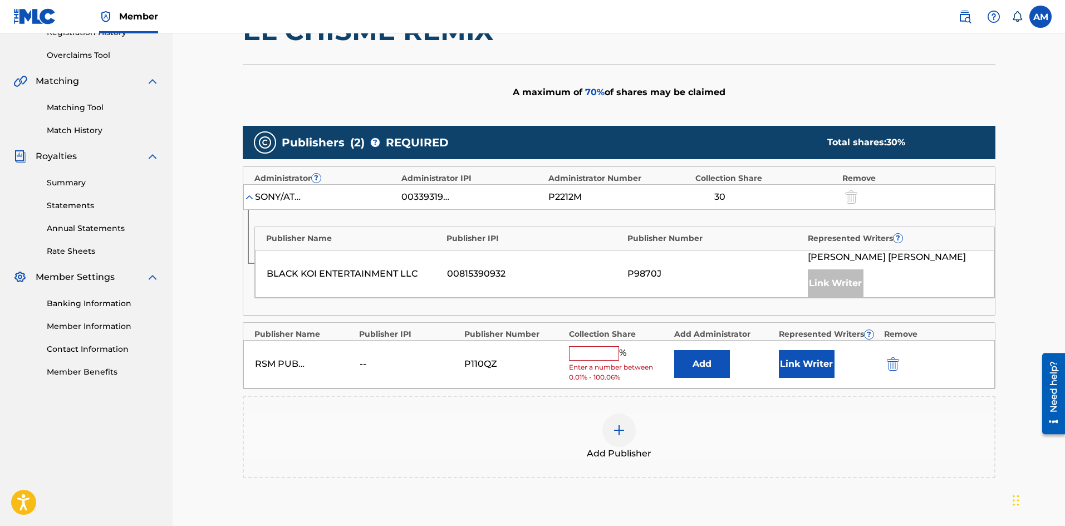
click at [704, 372] on button "Add" at bounding box center [702, 364] width 56 height 28
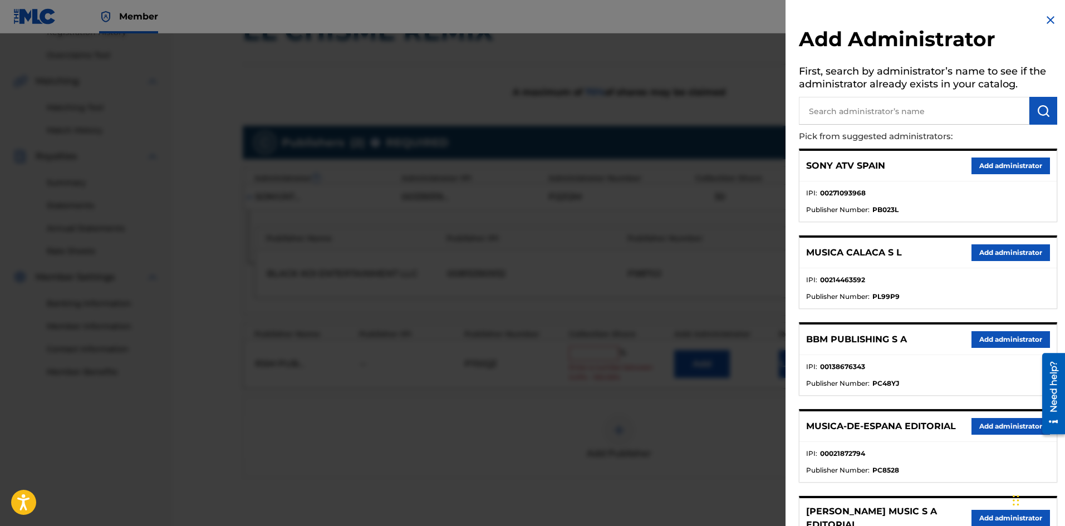
click at [918, 107] on input "text" at bounding box center [914, 111] width 231 height 28
paste input "Universal Music Corp"
type input "Universal Music Corp"
click at [1037, 117] on button "submit" at bounding box center [1044, 111] width 28 height 28
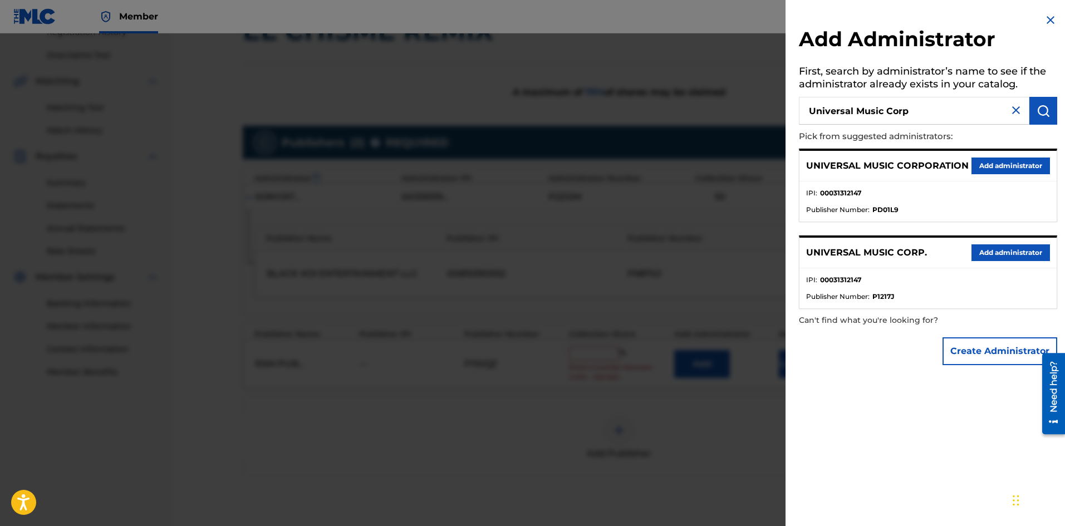
drag, startPoint x: 1001, startPoint y: 246, endPoint x: 1002, endPoint y: 262, distance: 16.2
click at [1001, 246] on button "Add administrator" at bounding box center [1011, 252] width 79 height 17
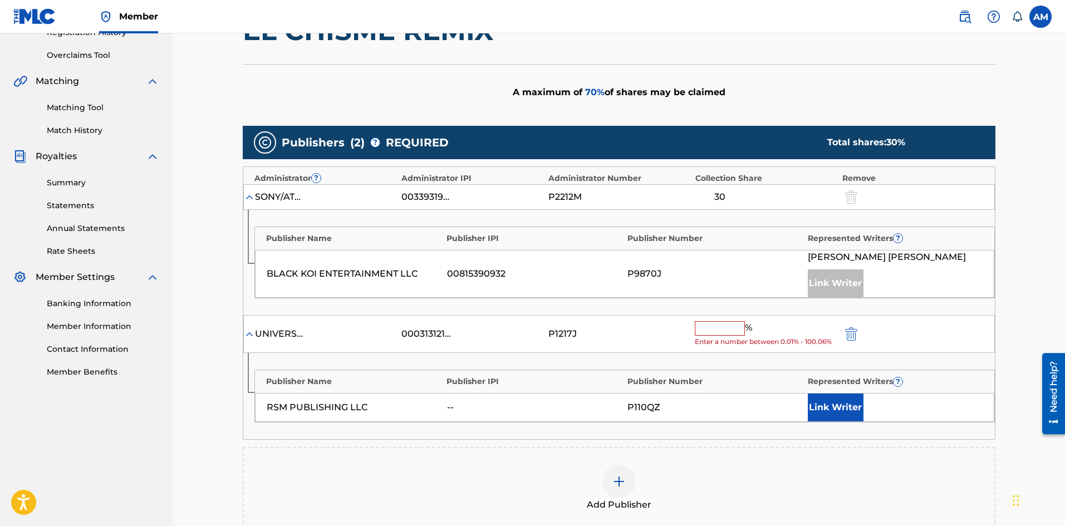
click at [610, 461] on div "Add Publisher" at bounding box center [619, 488] width 753 height 82
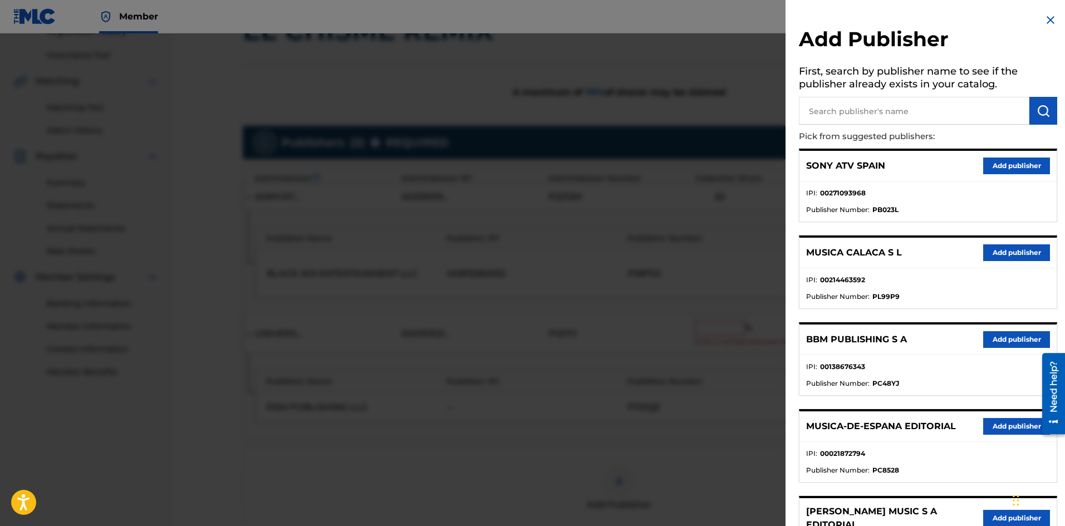
click at [875, 113] on input "text" at bounding box center [914, 111] width 231 height 28
paste input "Universal Music Corp"
type input "Universal Music Corp"
click at [1040, 112] on img "submit" at bounding box center [1043, 110] width 13 height 13
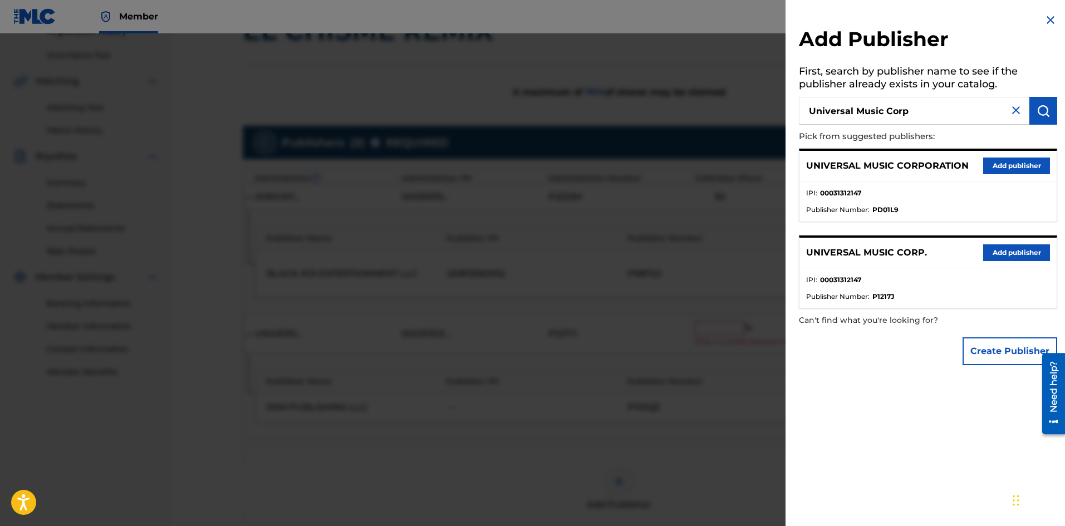
click at [1013, 252] on button "Add publisher" at bounding box center [1016, 252] width 67 height 17
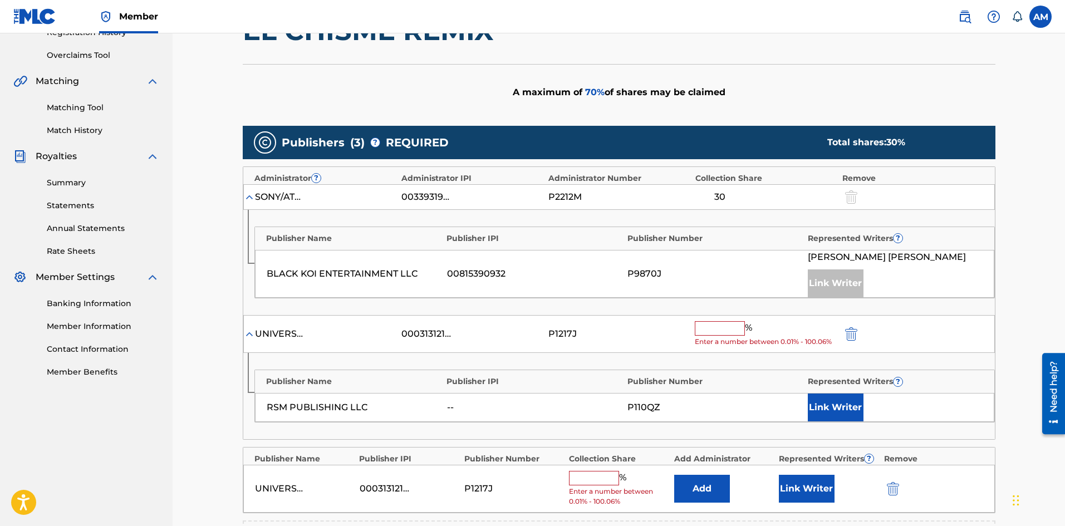
click at [595, 481] on input "text" at bounding box center [594, 478] width 50 height 14
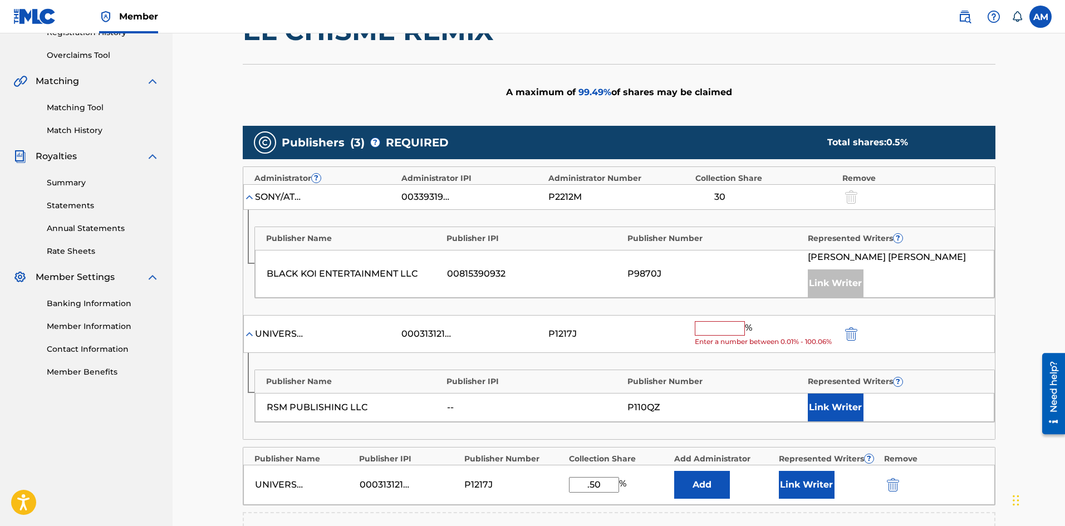
click at [582, 487] on input ".50" at bounding box center [594, 485] width 50 height 16
type input "0.5"
click at [819, 487] on button "Link Writer" at bounding box center [807, 485] width 56 height 28
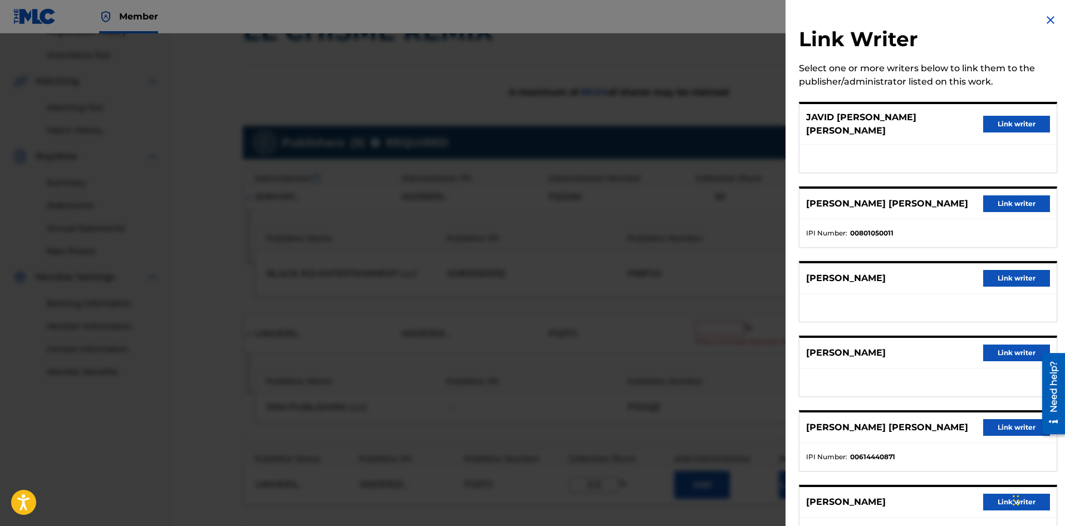
click at [993, 270] on button "Link writer" at bounding box center [1016, 278] width 67 height 17
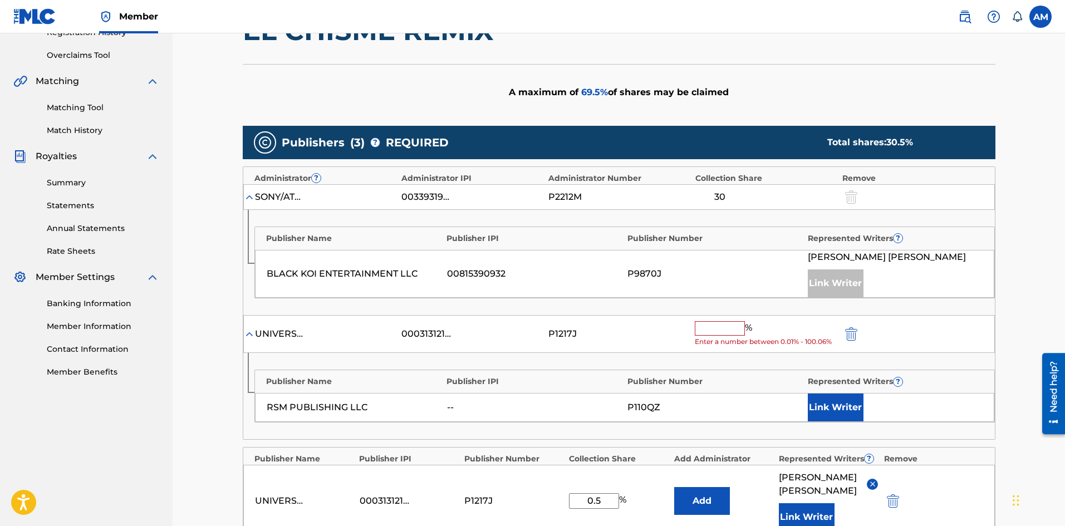
click at [844, 409] on button "Link Writer" at bounding box center [836, 408] width 56 height 28
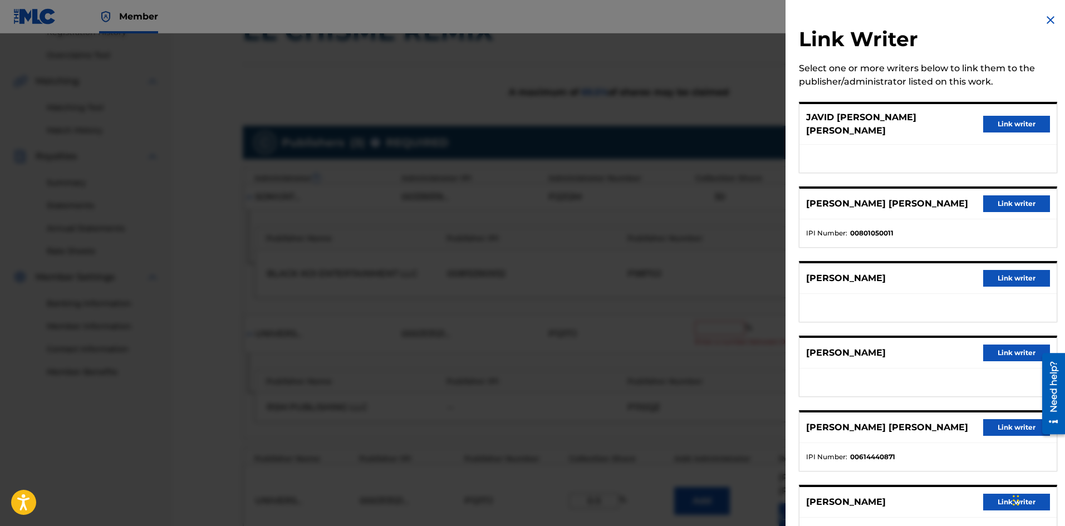
click at [998, 271] on button "Link writer" at bounding box center [1016, 278] width 67 height 17
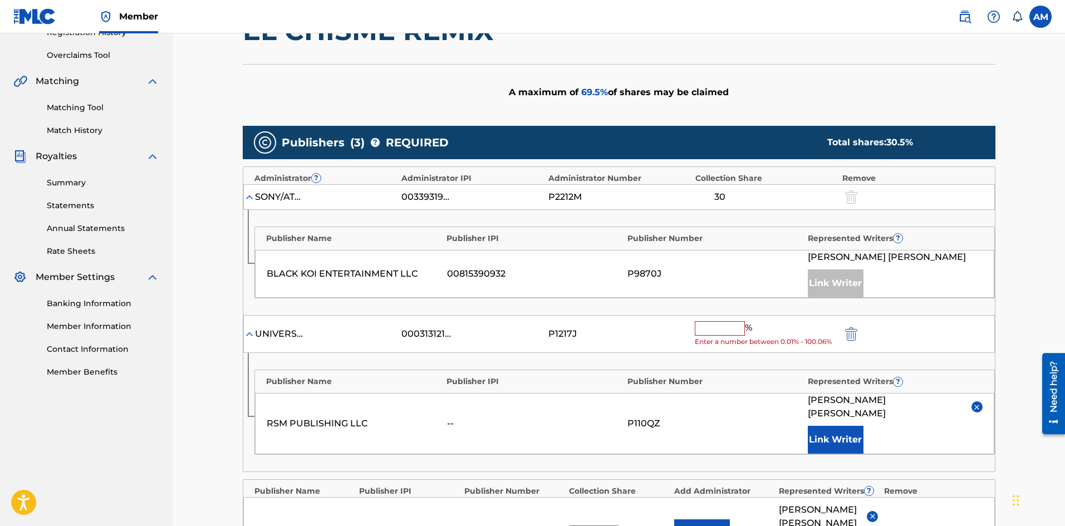
click at [724, 333] on input "text" at bounding box center [720, 328] width 50 height 14
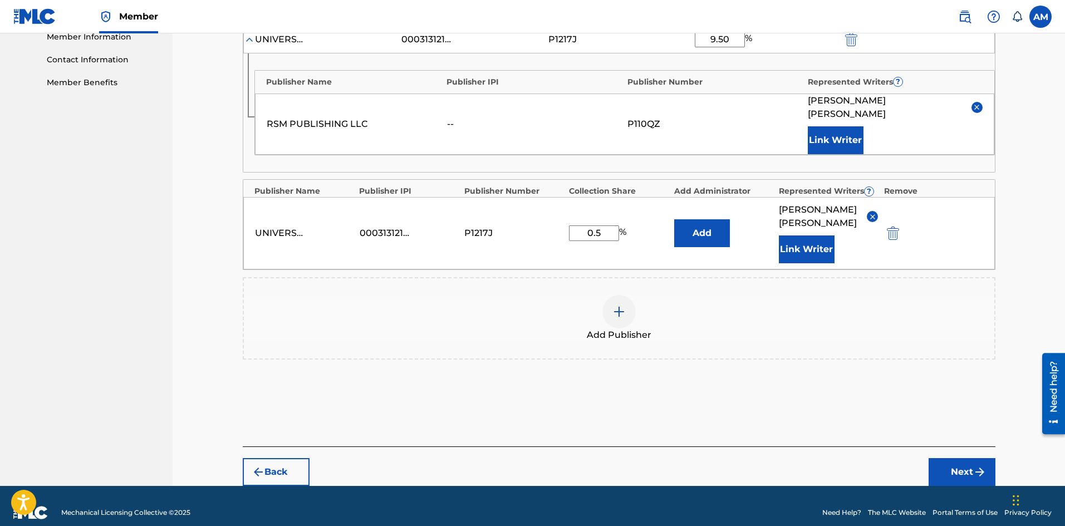
type input "9.50"
click at [949, 458] on button "Next" at bounding box center [962, 472] width 67 height 28
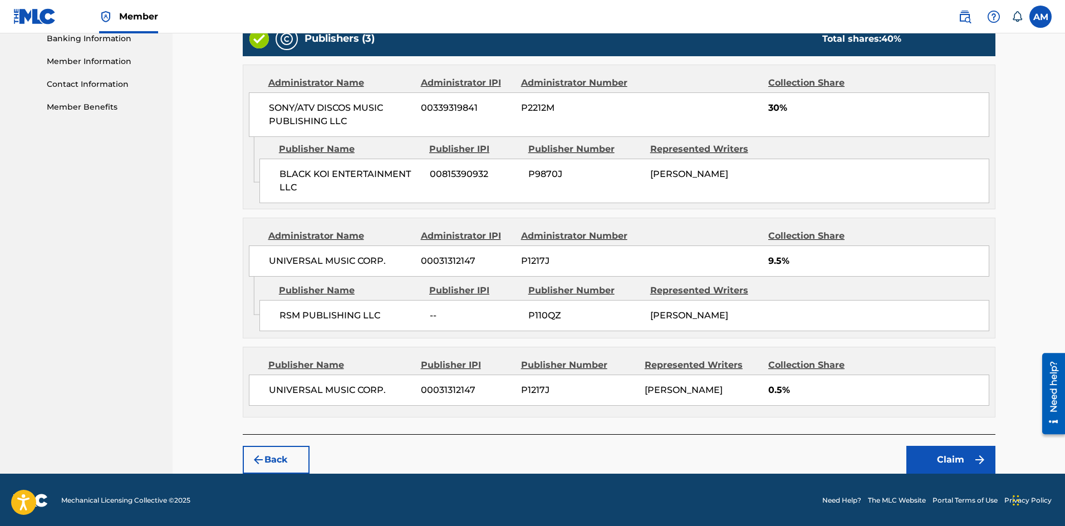
scroll to position [489, 0]
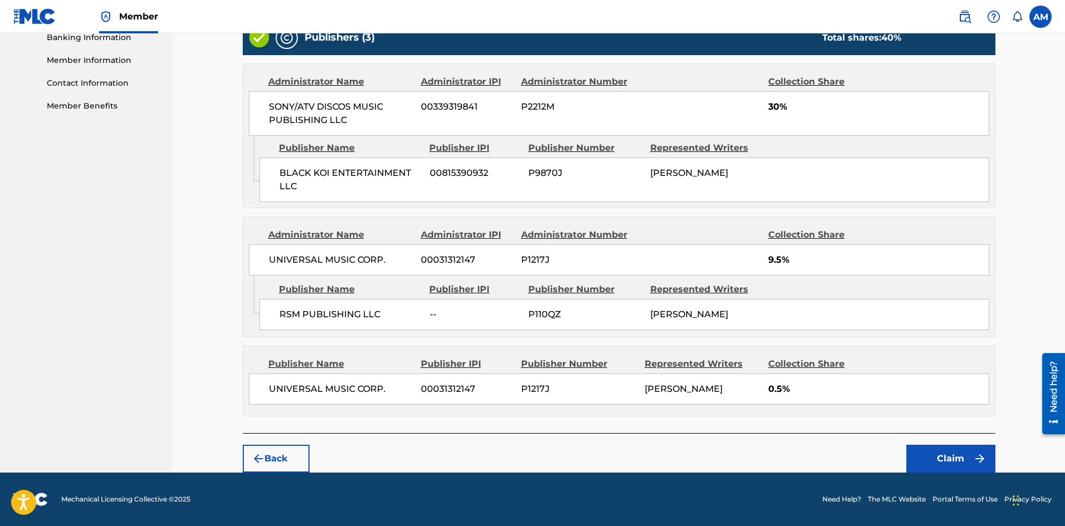
click at [963, 453] on button "Claim" at bounding box center [951, 459] width 89 height 28
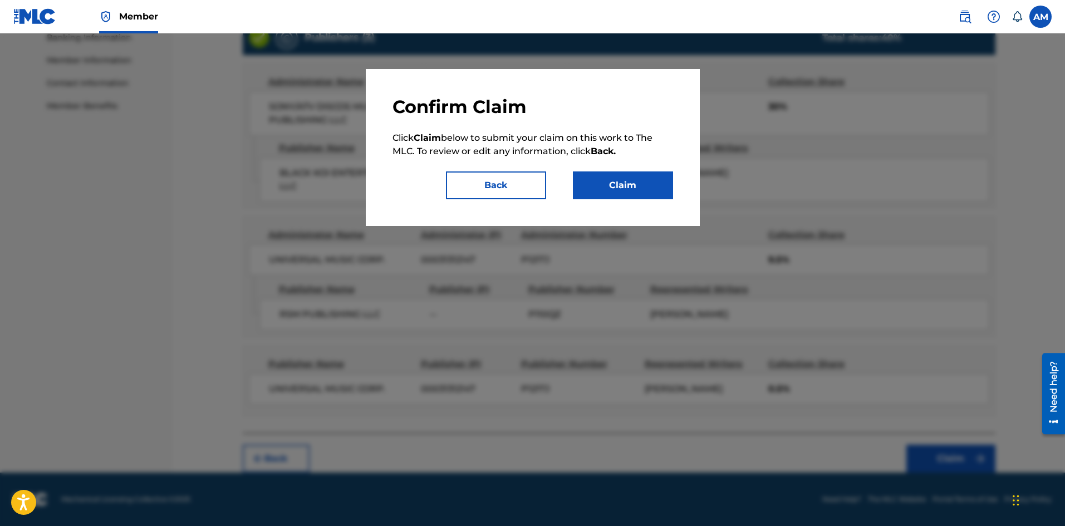
click at [633, 190] on button "Claim" at bounding box center [623, 186] width 100 height 28
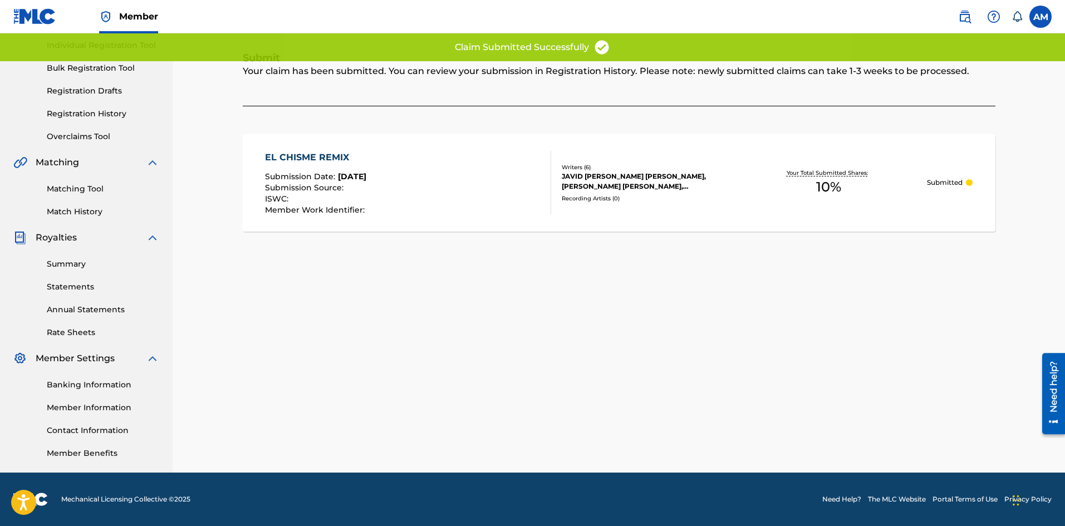
scroll to position [141, 0]
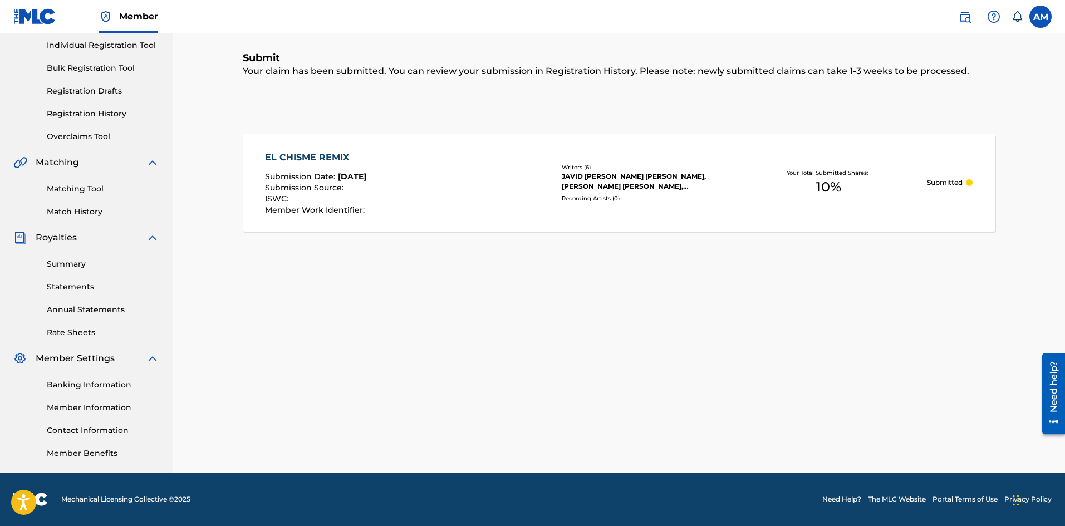
drag, startPoint x: 81, startPoint y: 197, endPoint x: 80, endPoint y: 189, distance: 7.3
click at [81, 197] on div "Matching Tool Match History" at bounding box center [86, 193] width 146 height 48
click at [80, 189] on link "Matching Tool" at bounding box center [103, 189] width 112 height 12
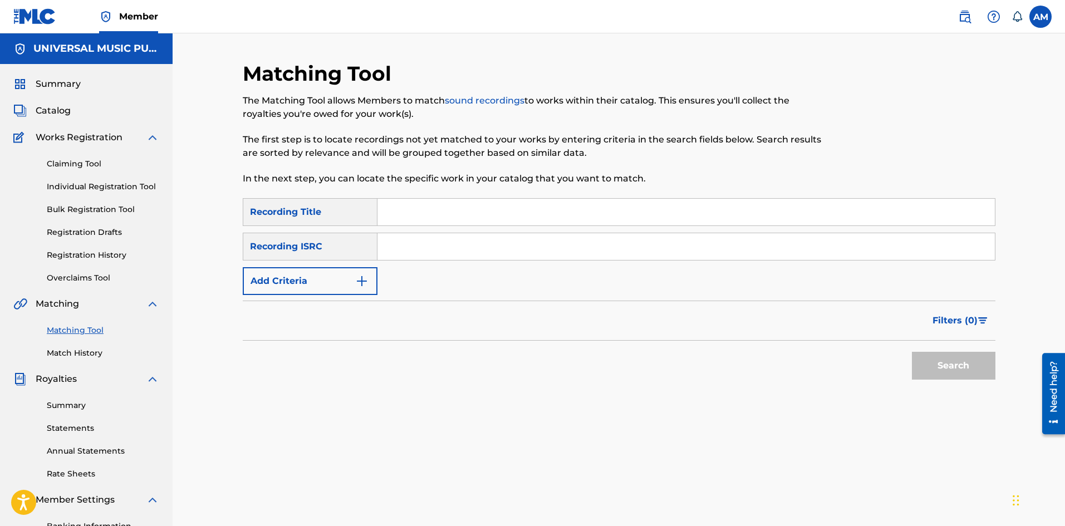
click at [384, 243] on input "Search Form" at bounding box center [687, 246] width 618 height 27
paste input "TCAHM2363948"
type input "TCAHM2363948"
click at [938, 359] on button "Search" at bounding box center [954, 366] width 84 height 28
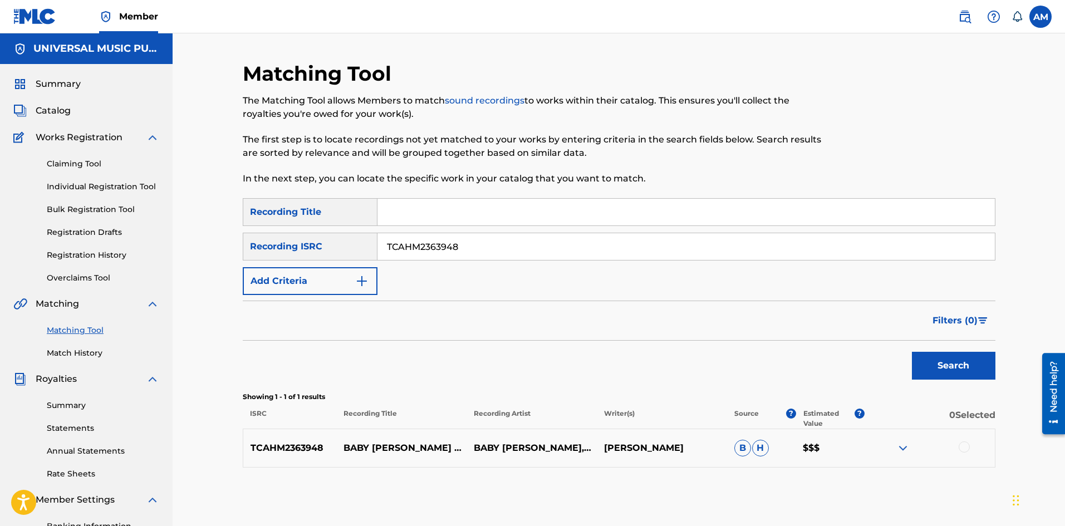
click at [964, 450] on div at bounding box center [964, 447] width 11 height 11
click at [778, 439] on button "Match 1 Group" at bounding box center [782, 436] width 123 height 28
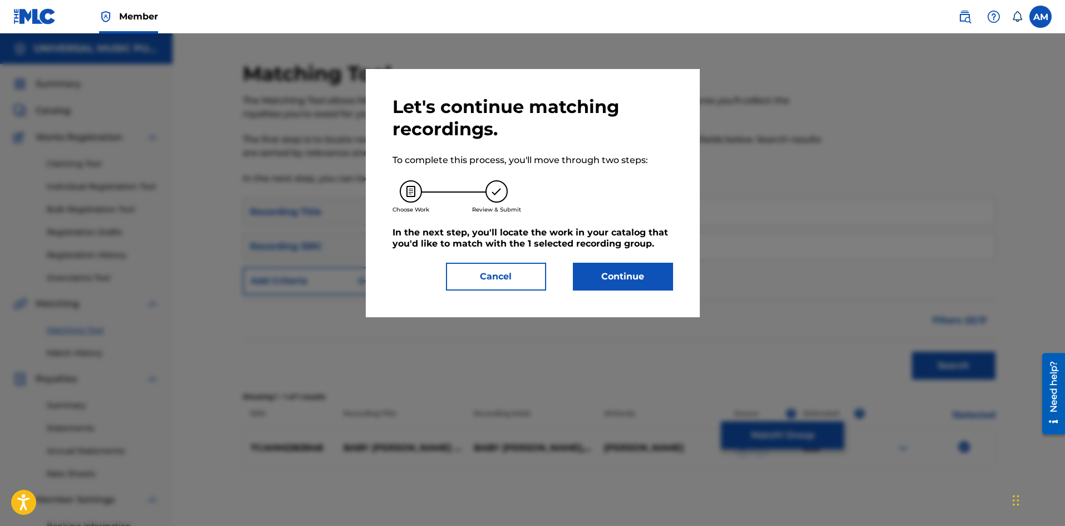
drag, startPoint x: 646, startPoint y: 282, endPoint x: 18, endPoint y: 273, distance: 628.2
click at [644, 282] on button "Continue" at bounding box center [623, 277] width 100 height 28
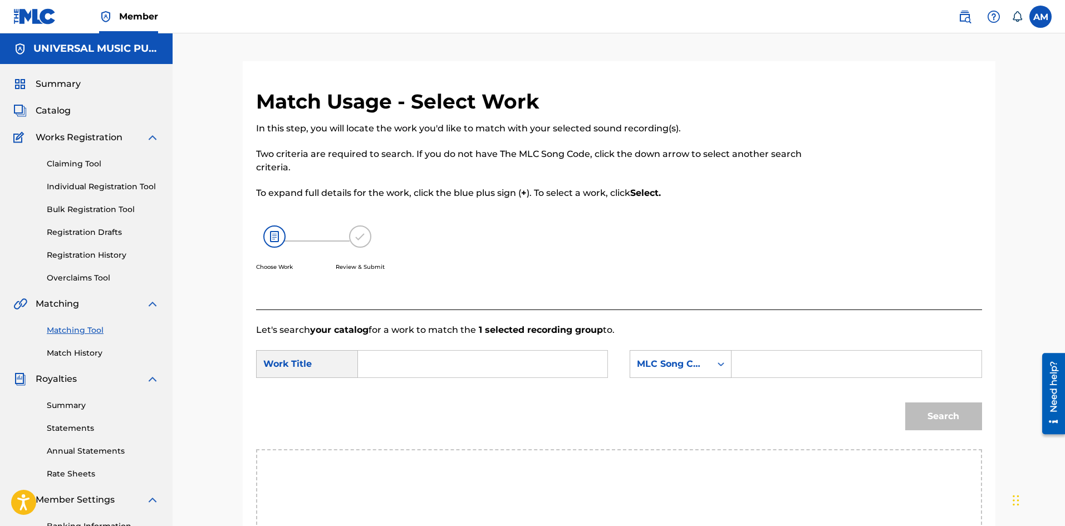
click at [769, 366] on input "Search Form" at bounding box center [856, 364] width 231 height 27
paste input "EC4KO0"
type input "EC4KO0"
click at [425, 365] on input "Search Form" at bounding box center [483, 364] width 231 height 27
paste input "ENEMIGOS (REMIX)"
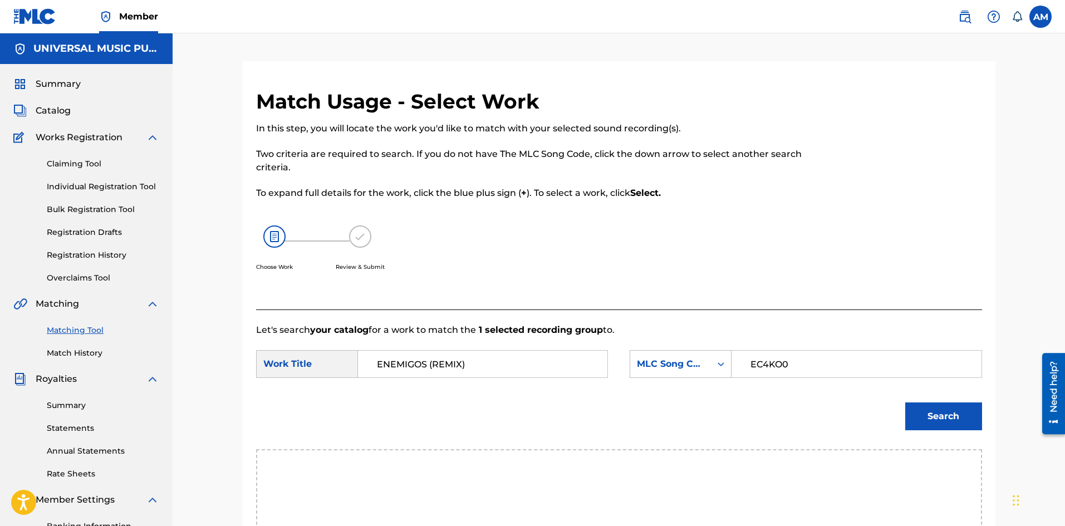
type input "ENEMIGOS (REMIX)"
click at [956, 418] on button "Search" at bounding box center [943, 417] width 77 height 28
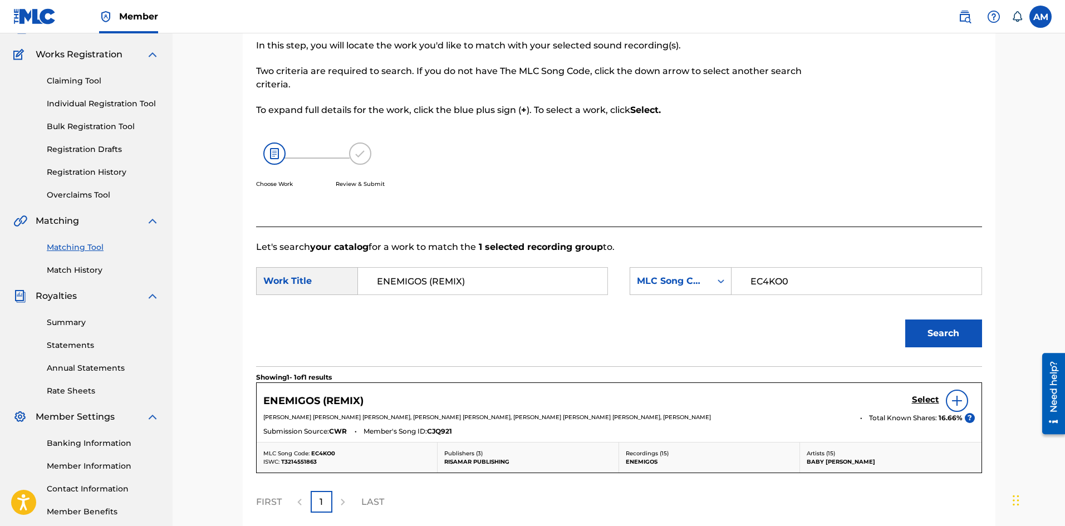
scroll to position [183, 0]
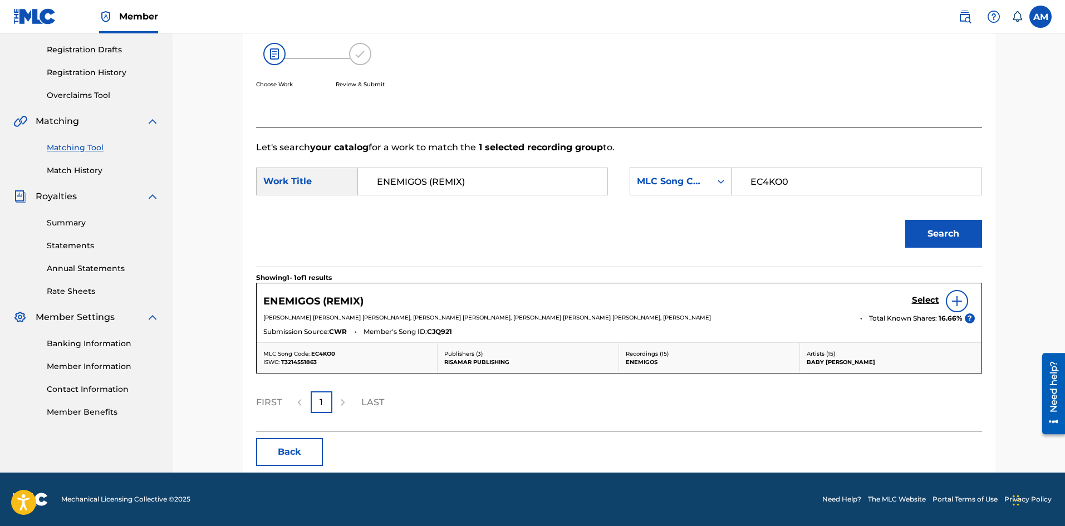
click at [922, 295] on h5 "Select" at bounding box center [925, 300] width 27 height 11
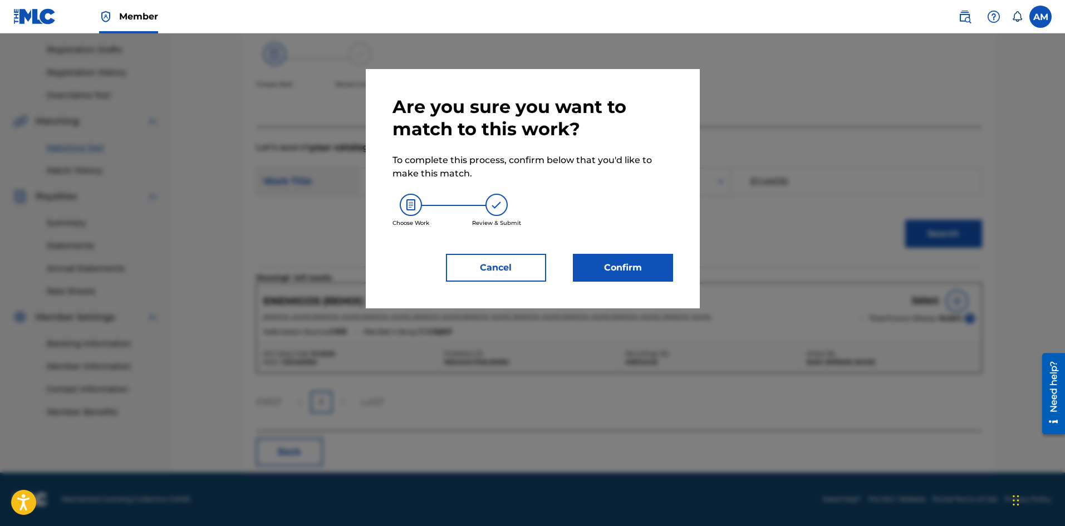
click at [607, 270] on button "Confirm" at bounding box center [623, 268] width 100 height 28
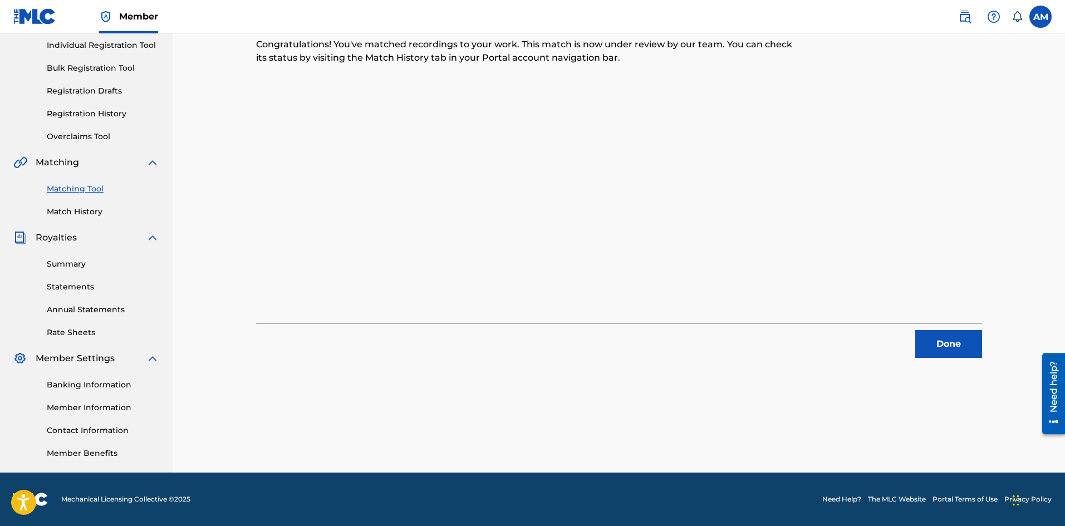
click at [949, 343] on button "Done" at bounding box center [948, 344] width 67 height 28
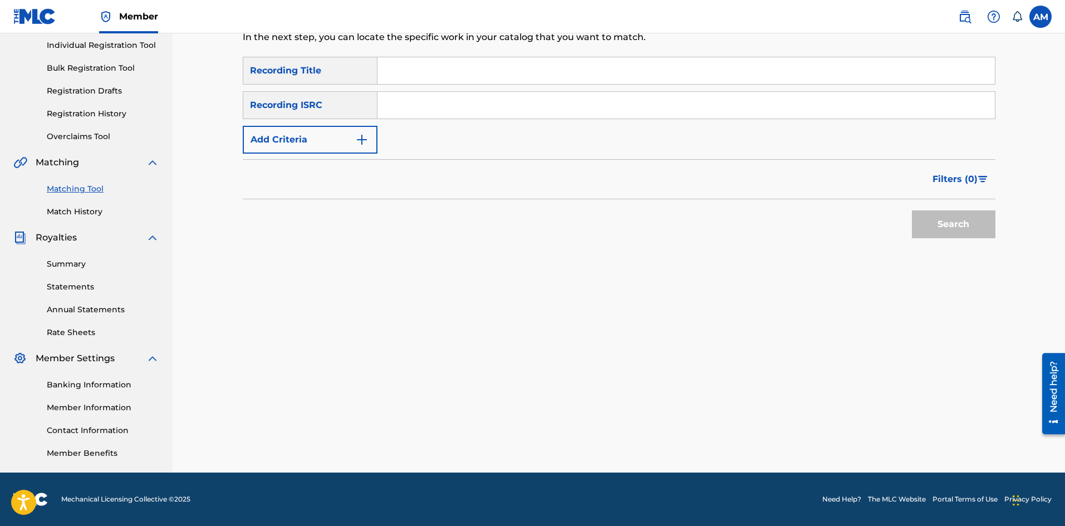
drag, startPoint x: 406, startPoint y: 104, endPoint x: 437, endPoint y: 107, distance: 31.4
click at [406, 103] on input "Search Form" at bounding box center [687, 105] width 618 height 27
paste input "USUYG1598330"
type input "USUYG1598330"
click at [925, 226] on button "Search" at bounding box center [954, 224] width 84 height 28
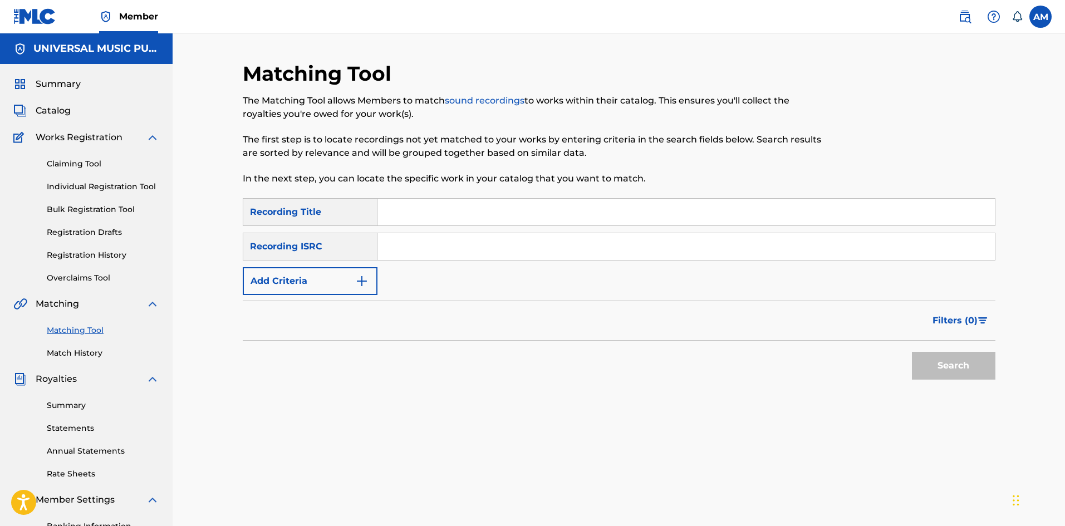
click at [972, 17] on link at bounding box center [965, 17] width 22 height 22
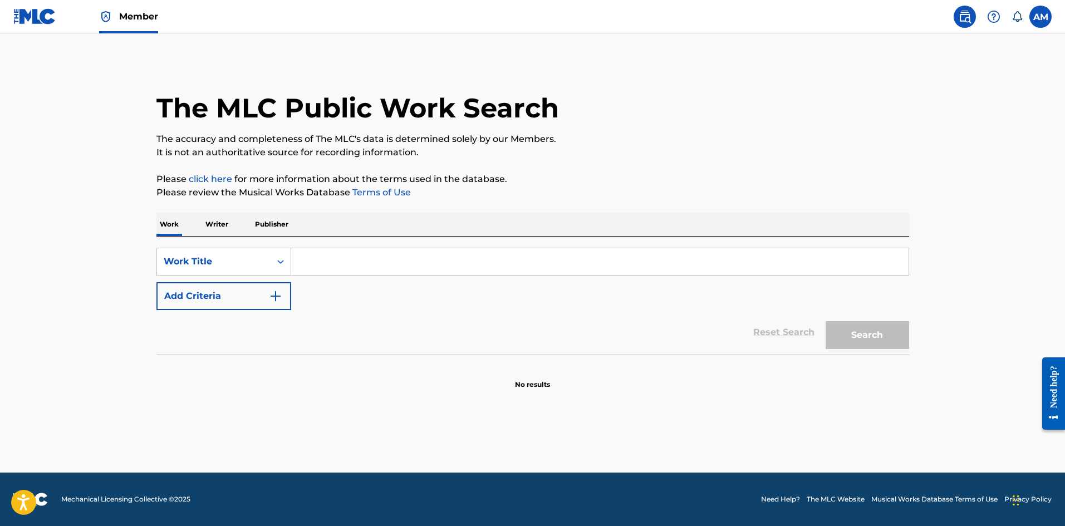
click at [337, 258] on input "Search Form" at bounding box center [600, 261] width 618 height 27
paste input "HASTA BAJO"
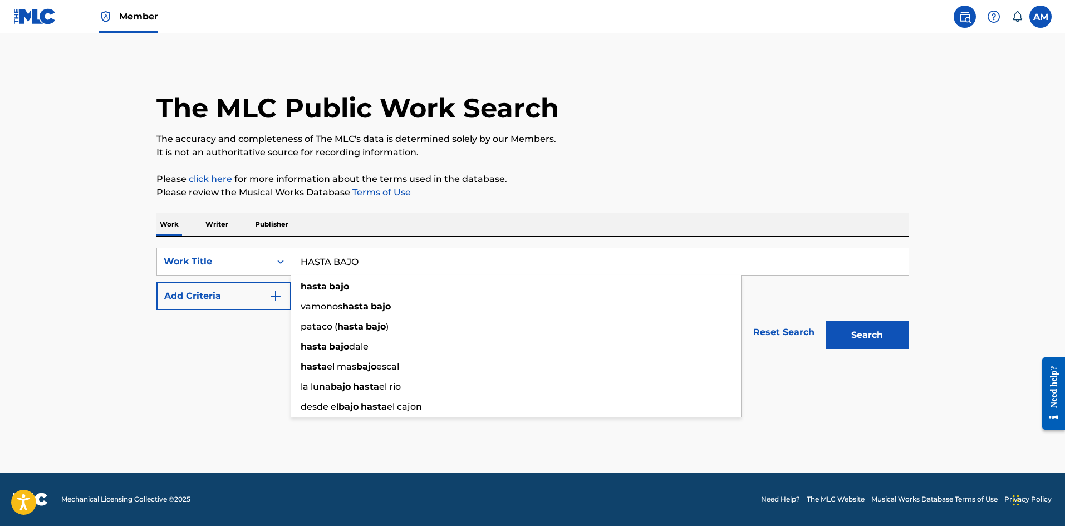
type input "HASTA BAJO"
click at [244, 291] on button "Add Criteria" at bounding box center [223, 296] width 135 height 28
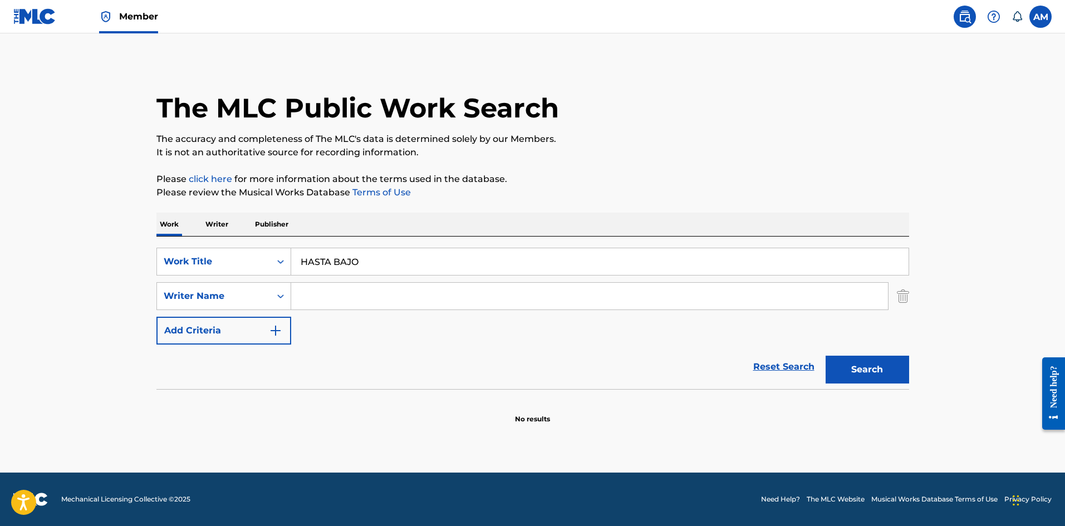
click at [357, 300] on input "Search Form" at bounding box center [589, 296] width 597 height 27
paste input "[PERSON_NAME]"
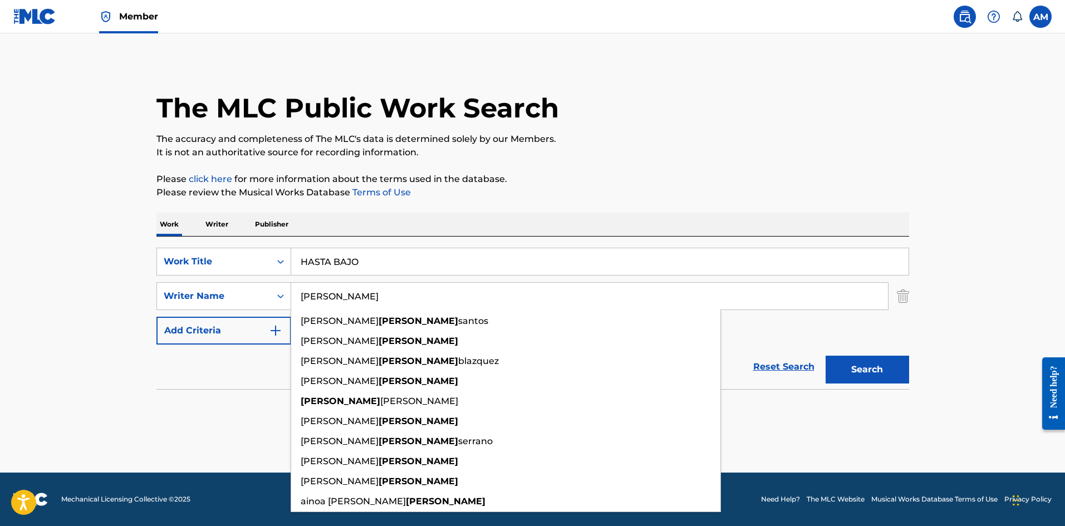
type input "[PERSON_NAME]"
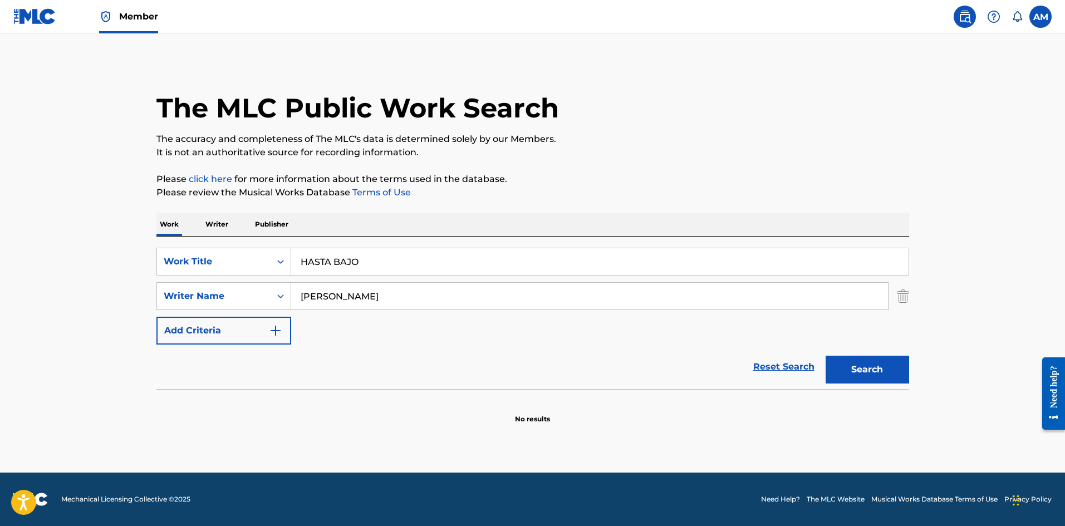
click at [883, 368] on button "Search" at bounding box center [868, 370] width 84 height 28
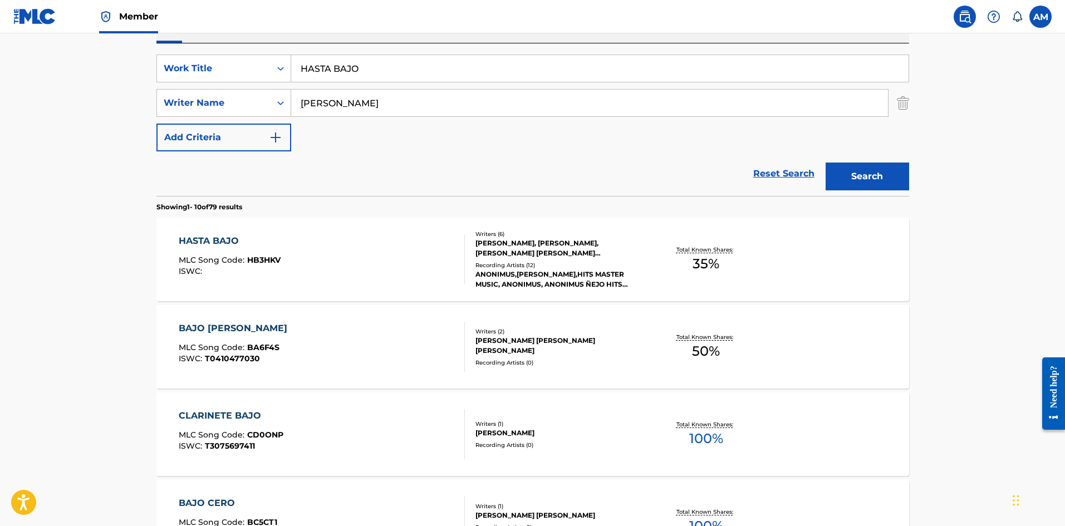
scroll to position [56, 0]
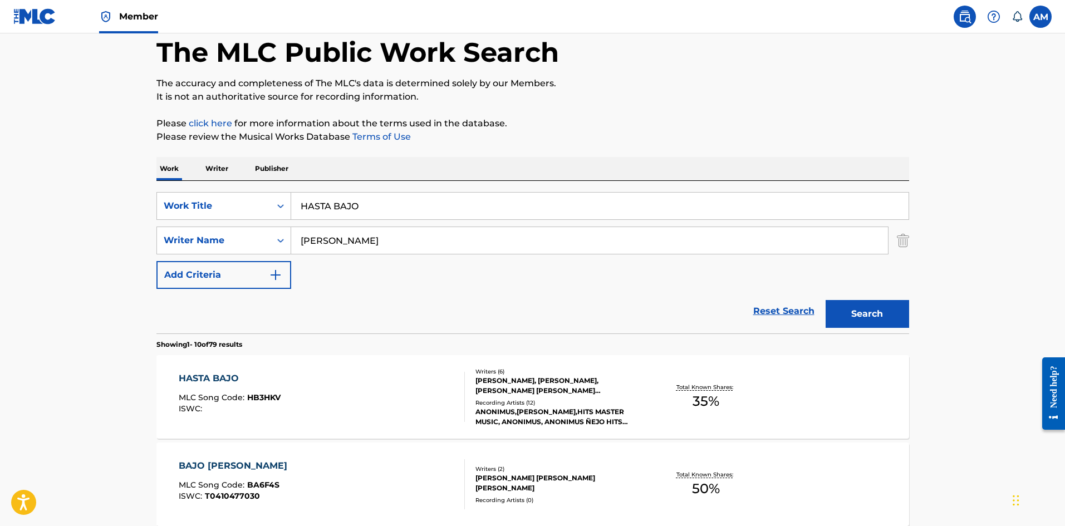
click at [395, 390] on div "HASTA BAJO MLC Song Code : HB3HKV ISWC :" at bounding box center [322, 397] width 286 height 50
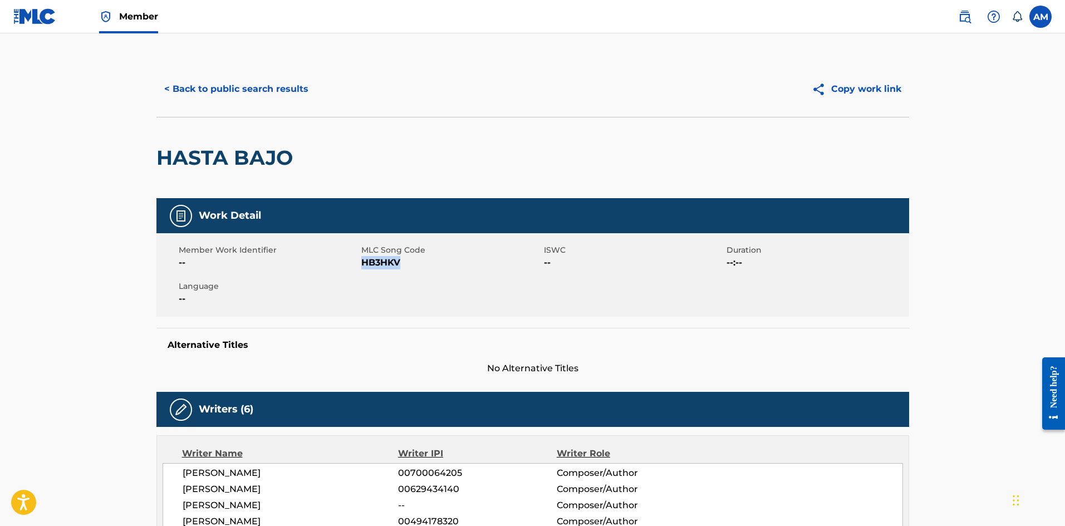
drag, startPoint x: 400, startPoint y: 261, endPoint x: 361, endPoint y: 264, distance: 38.6
click at [361, 264] on span "HB3HKV" at bounding box center [451, 262] width 180 height 13
copy span "HB3HKV"
click at [240, 76] on button "< Back to public search results" at bounding box center [236, 89] width 160 height 28
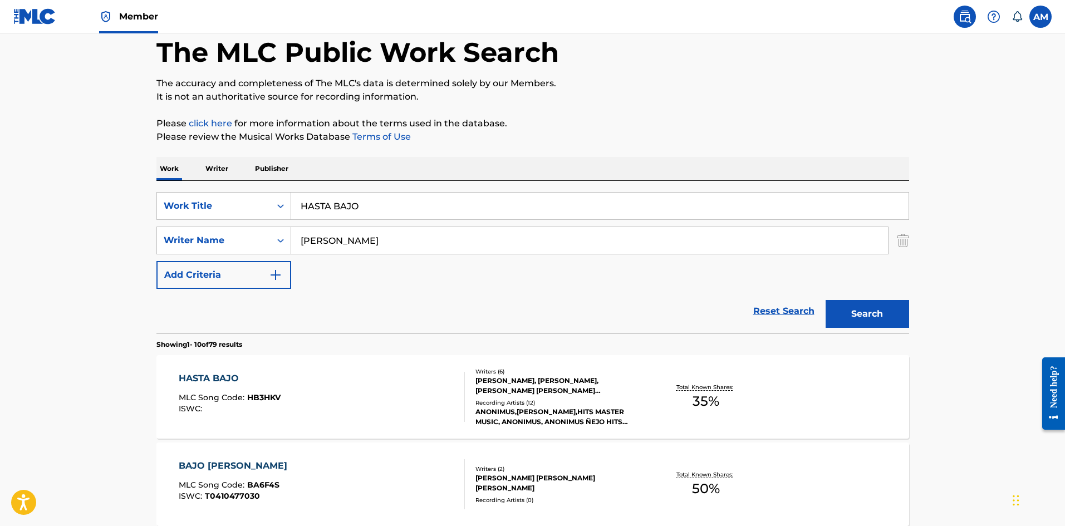
drag, startPoint x: 414, startPoint y: 209, endPoint x: 69, endPoint y: 199, distance: 344.8
paste input "ENEMIGOS (REMIX)"
type input "ENEMIGOS (REMIX)"
drag, startPoint x: 273, startPoint y: 247, endPoint x: 120, endPoint y: 252, distance: 153.2
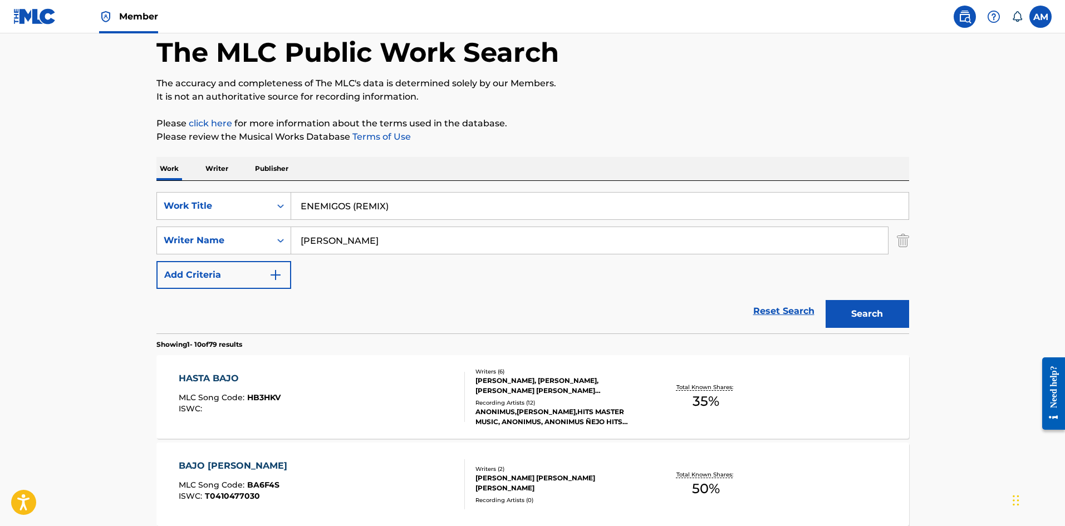
paste input "[PERSON_NAME]"
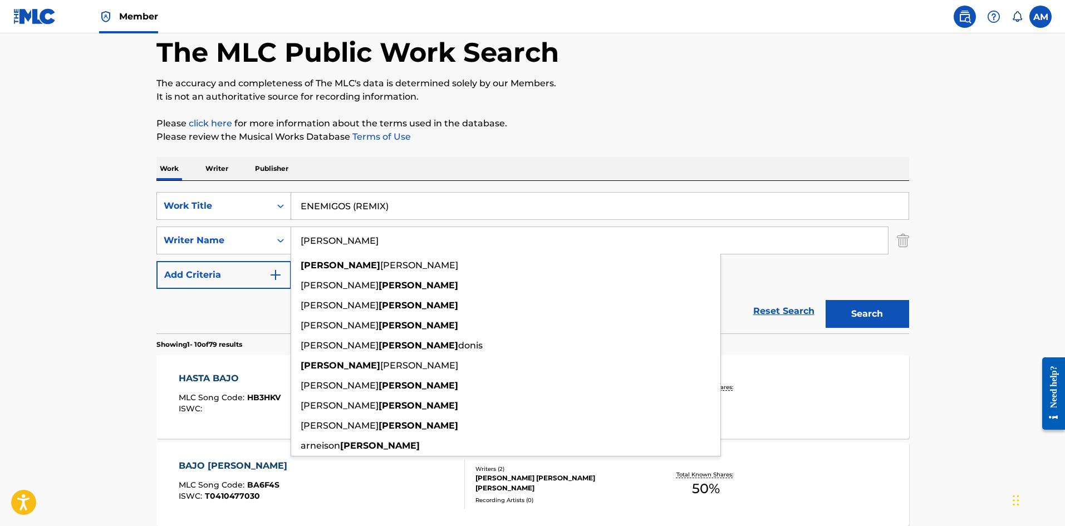
type input "[PERSON_NAME]"
click at [888, 315] on button "Search" at bounding box center [868, 314] width 84 height 28
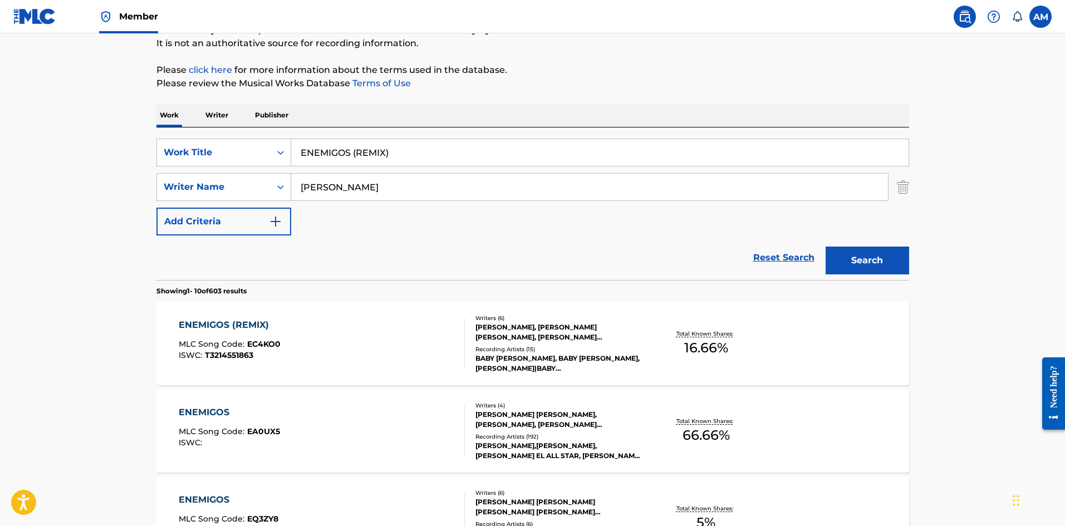
scroll to position [111, 0]
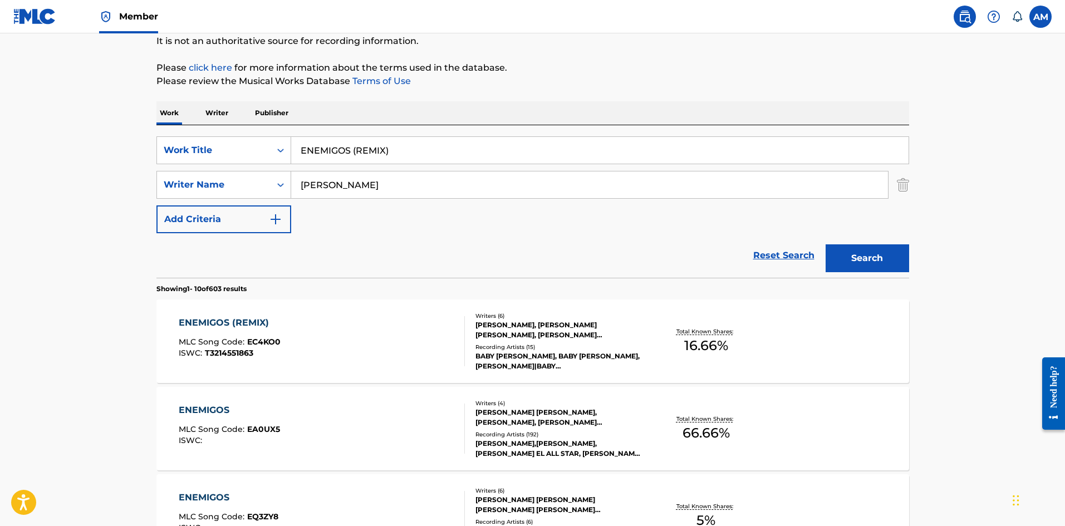
click at [373, 343] on div "ENEMIGOS (REMIX) MLC Song Code : EC4KO0 ISWC : T3214551863" at bounding box center [322, 341] width 286 height 50
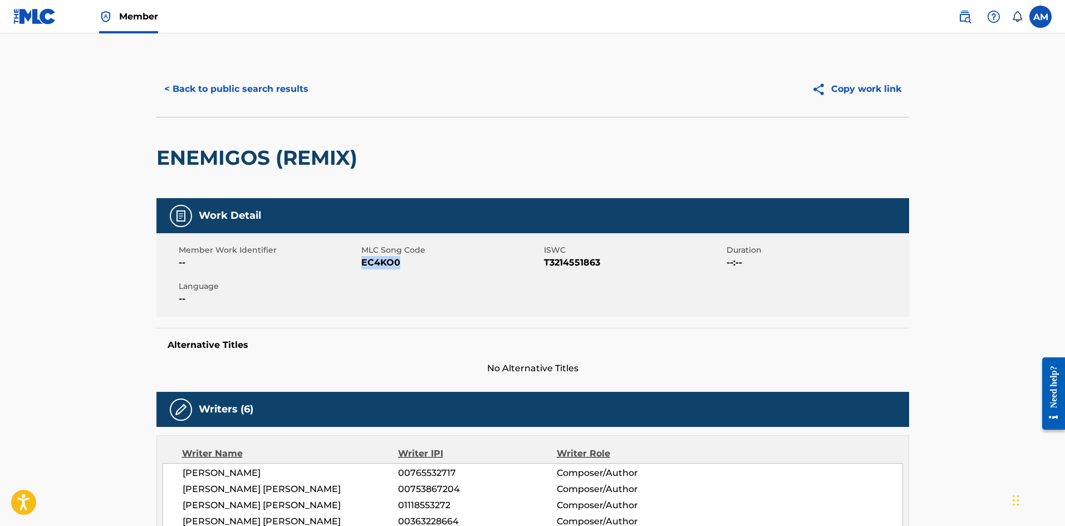
drag, startPoint x: 410, startPoint y: 270, endPoint x: 363, endPoint y: 267, distance: 47.4
click at [363, 267] on div "Member Work Identifier -- MLC Song Code EC4KO0 ISWC T3214551863 Duration --:-- …" at bounding box center [532, 275] width 753 height 84
copy span "EC4KO0"
click at [281, 90] on button "< Back to public search results" at bounding box center [236, 89] width 160 height 28
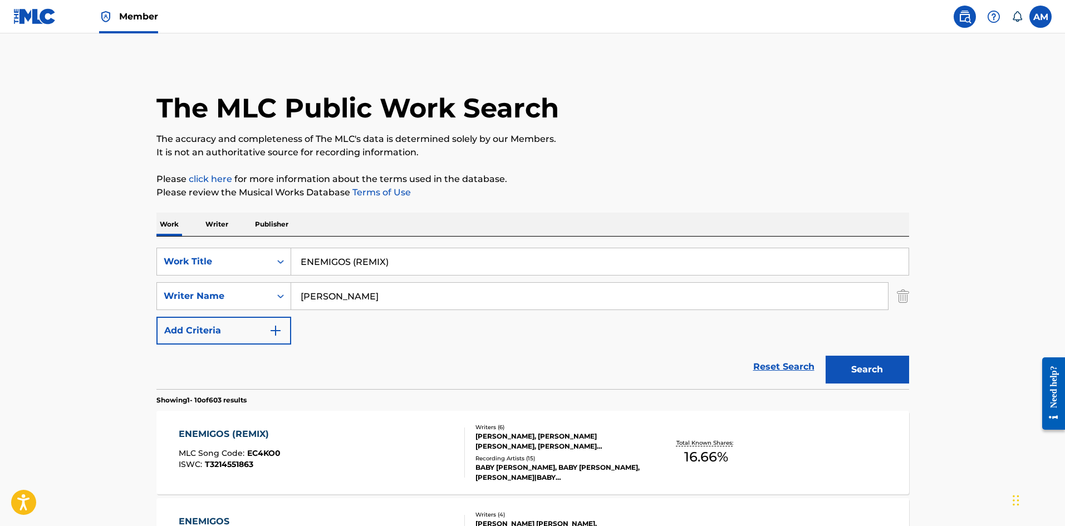
scroll to position [111, 0]
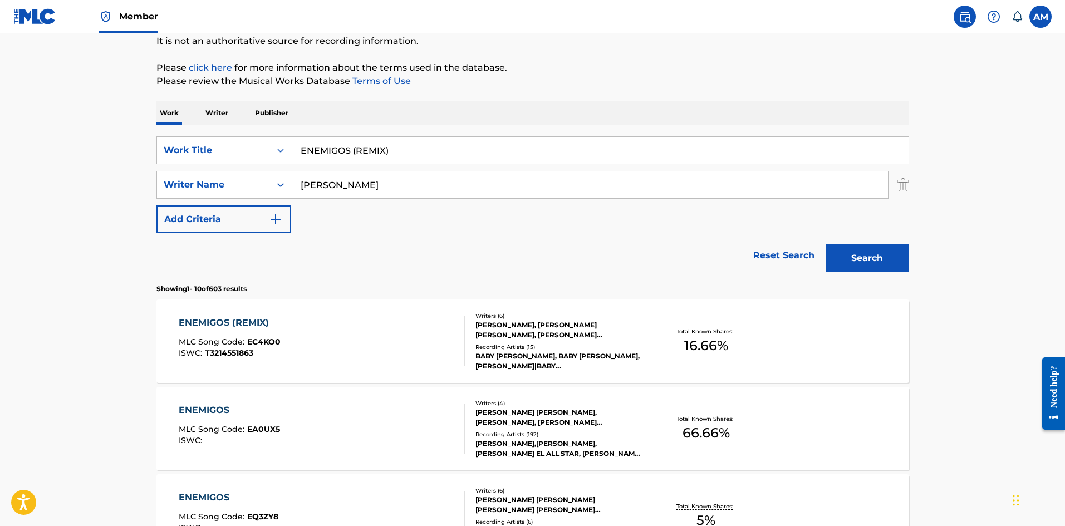
drag, startPoint x: 423, startPoint y: 145, endPoint x: 74, endPoint y: 146, distance: 349.1
paste input "LISTEN - MEGA MIX"
type input "LISTEN - MEGA MIX"
drag, startPoint x: 355, startPoint y: 180, endPoint x: 50, endPoint y: 176, distance: 305.2
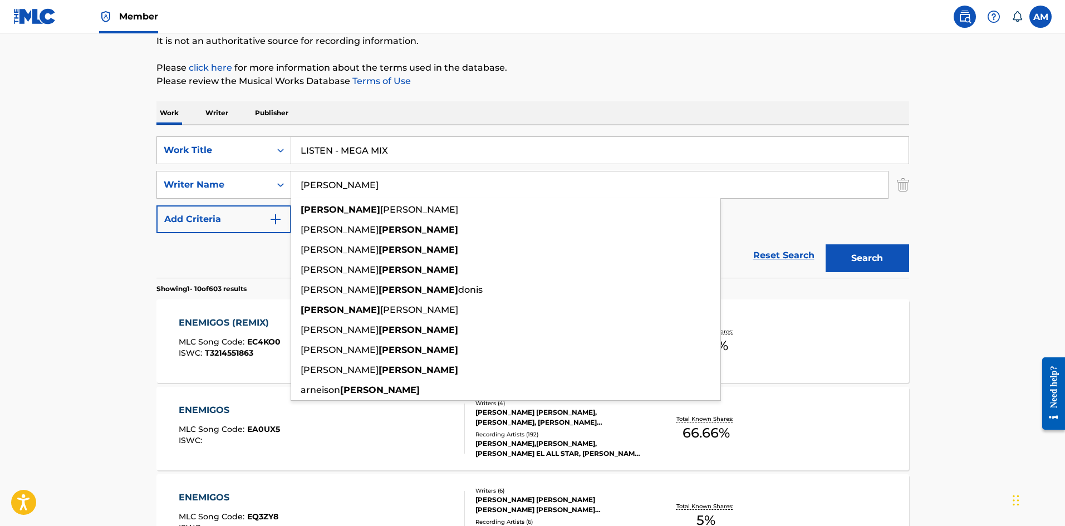
paste input "odriguez"
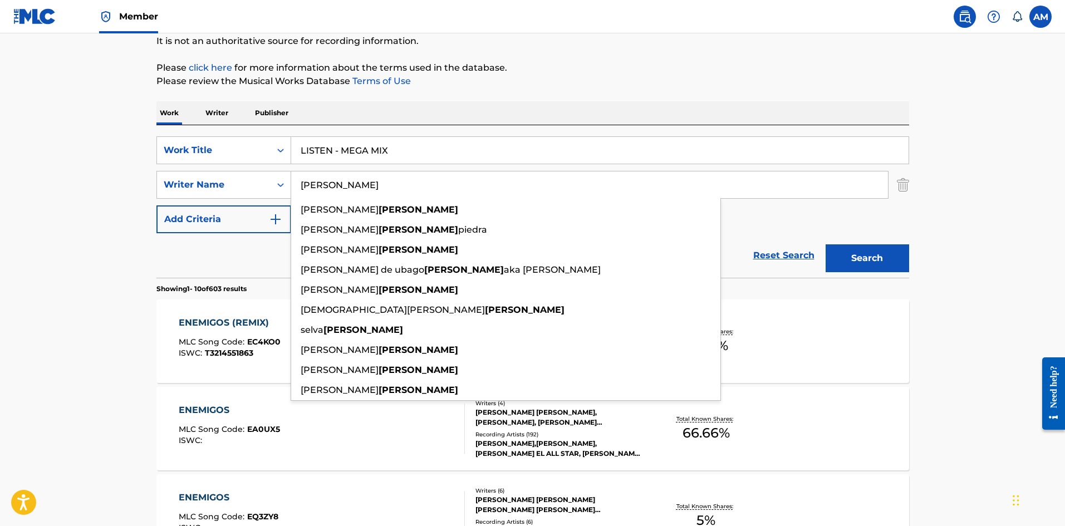
type input "[PERSON_NAME]"
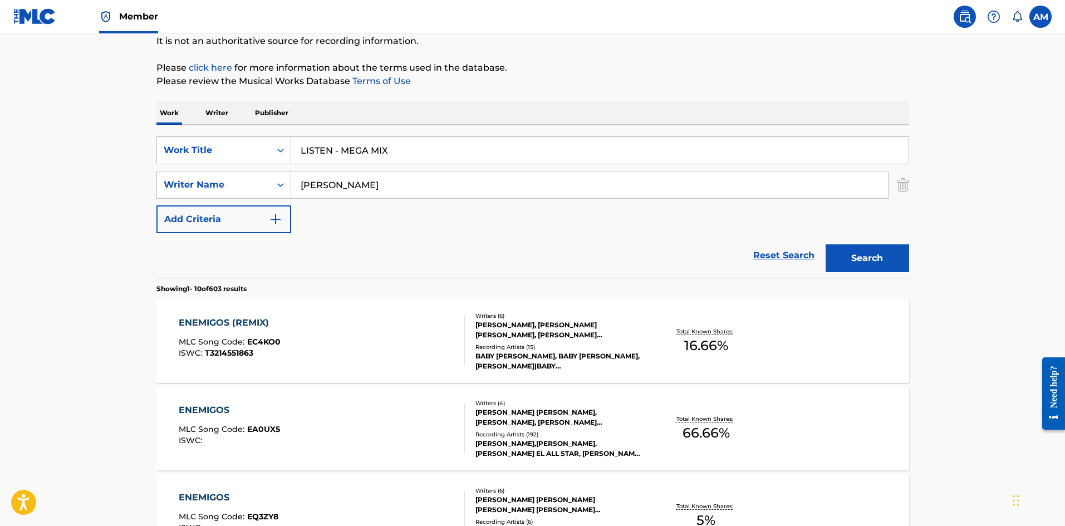
click at [875, 249] on button "Search" at bounding box center [868, 258] width 84 height 28
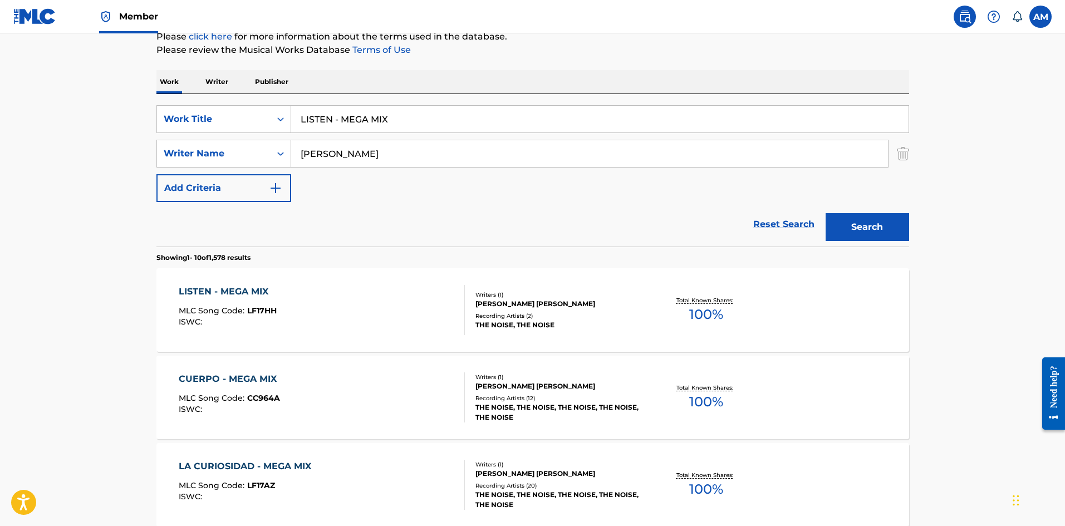
scroll to position [167, 0]
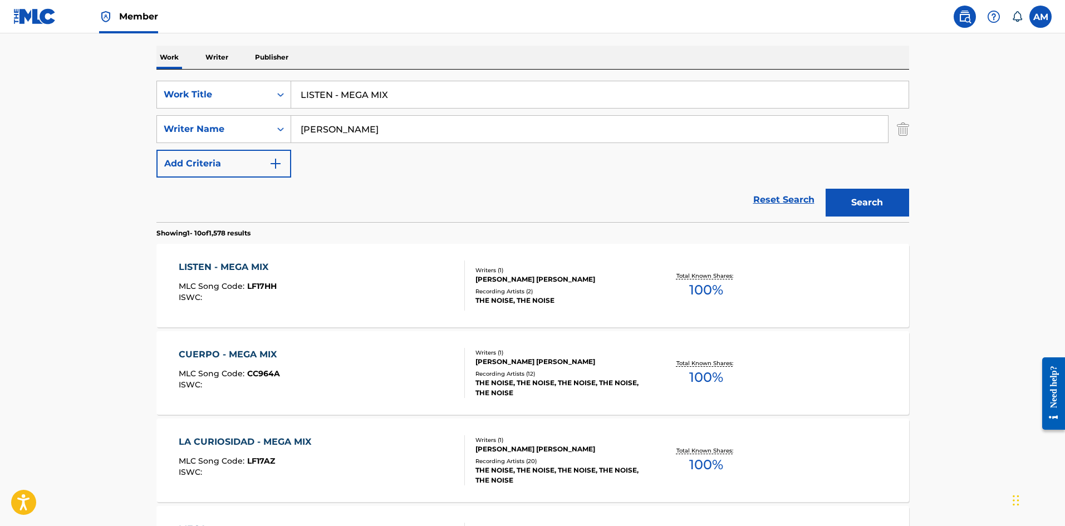
click at [406, 293] on div "LISTEN - MEGA MIX MLC Song Code : LF17HH ISWC :" at bounding box center [322, 286] width 286 height 50
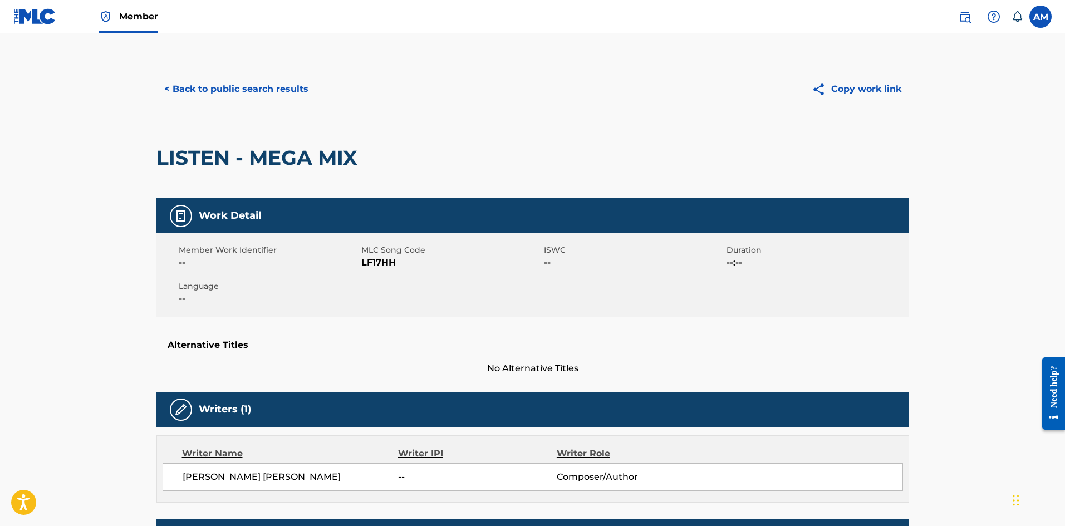
click at [256, 90] on button "< Back to public search results" at bounding box center [236, 89] width 160 height 28
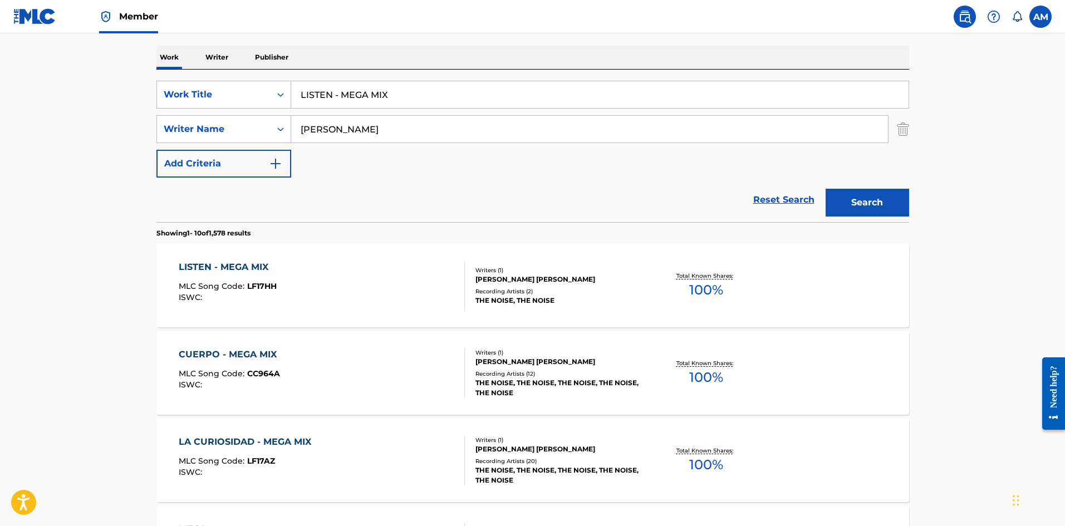
drag, startPoint x: 430, startPoint y: 90, endPoint x: 79, endPoint y: 86, distance: 351.9
click at [79, 86] on main "The MLC Public Work Search The accuracy and completeness of The MLC's data is d…" at bounding box center [532, 521] width 1065 height 1311
paste input "512 (FEAT. LYANNO, CASPER MAGICO & ANUBIIS) - RE"
type input "512 (FEAT. [PERSON_NAME], CASPER MAGICO & ANUBIIS) - REMIX"
drag, startPoint x: 391, startPoint y: 132, endPoint x: 48, endPoint y: 124, distance: 343.1
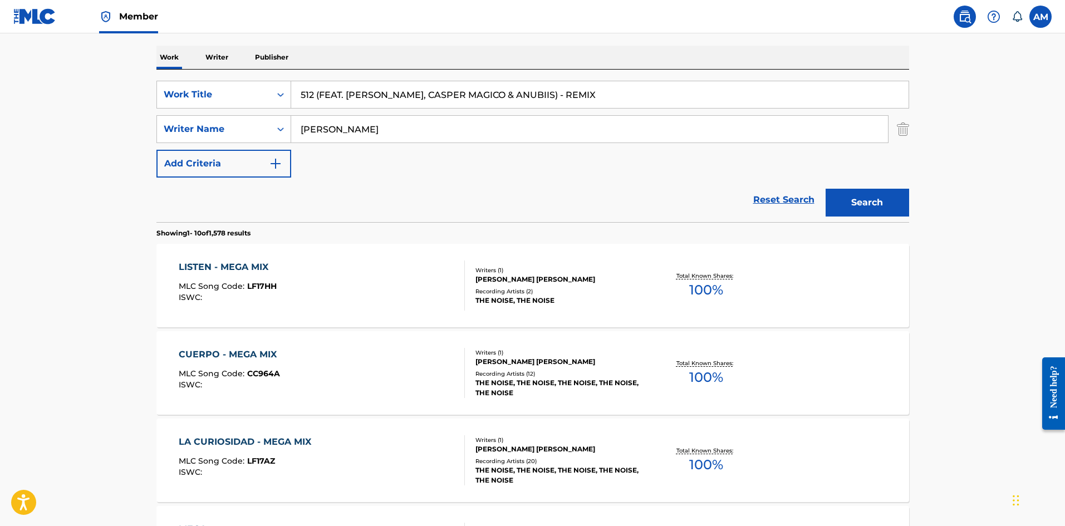
click at [37, 124] on main "The MLC Public Work Search The accuracy and completeness of The MLC's data is d…" at bounding box center [532, 521] width 1065 height 1311
paste input "[PERSON_NAME]"
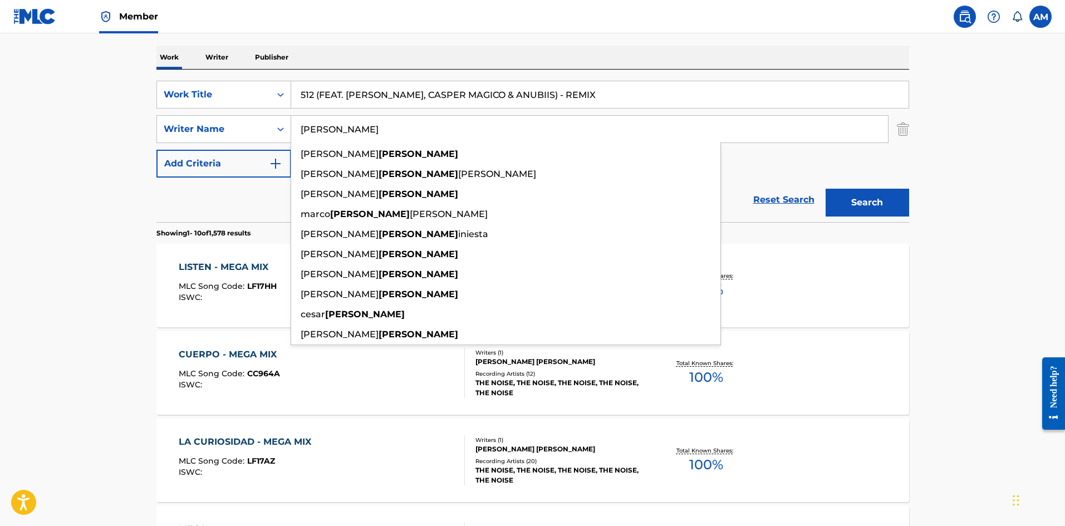
type input "[PERSON_NAME]"
click at [884, 198] on button "Search" at bounding box center [868, 203] width 84 height 28
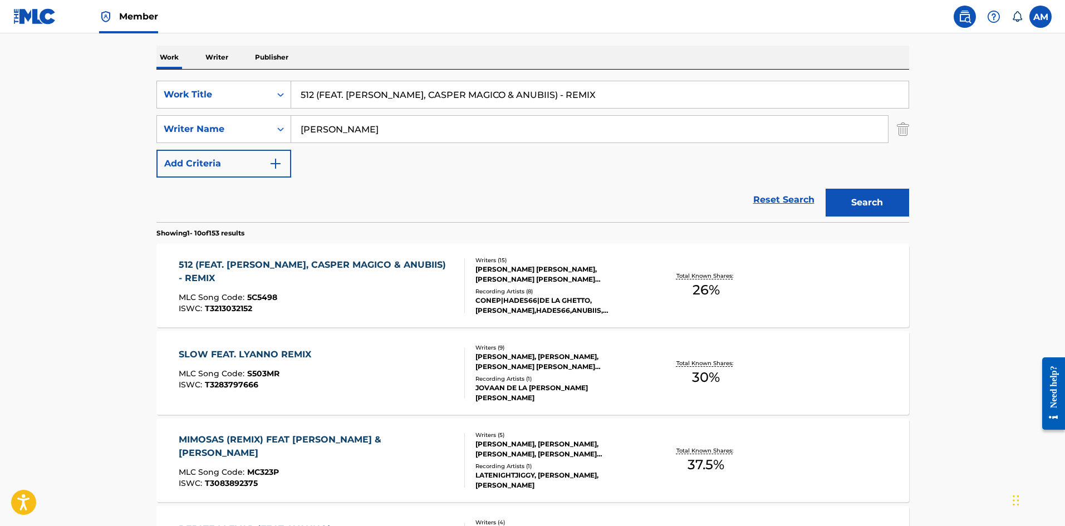
click at [454, 281] on div "512 (FEAT. LYANNO, CASPER MAGICO & ANUBIIS) - REMIX MLC Song Code : 5C5498 ISWC…" at bounding box center [322, 285] width 286 height 55
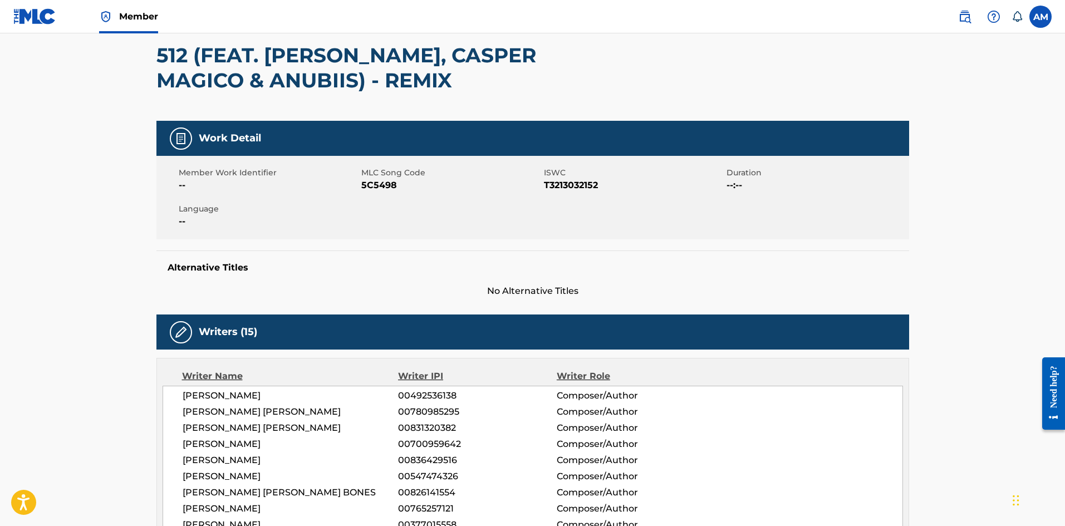
scroll to position [82, 0]
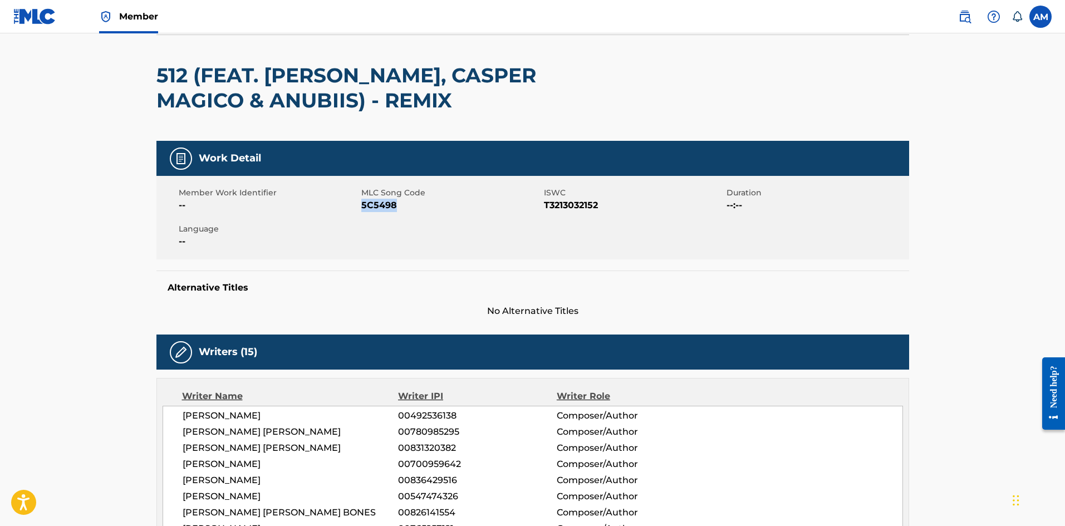
drag, startPoint x: 389, startPoint y: 209, endPoint x: 362, endPoint y: 207, distance: 27.3
click at [362, 207] on span "5C5498" at bounding box center [451, 205] width 180 height 13
copy span "5C5498"
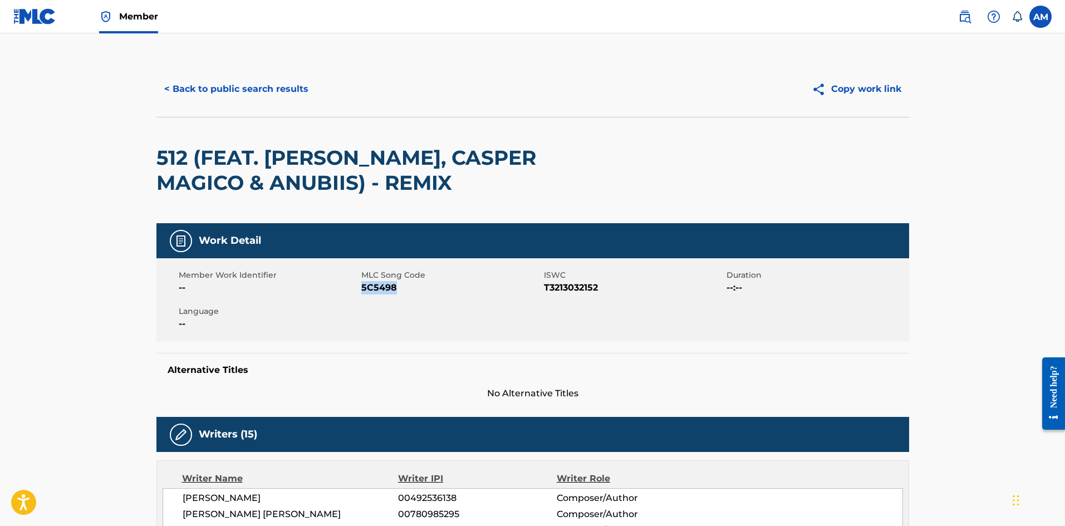
click at [230, 94] on button "< Back to public search results" at bounding box center [236, 89] width 160 height 28
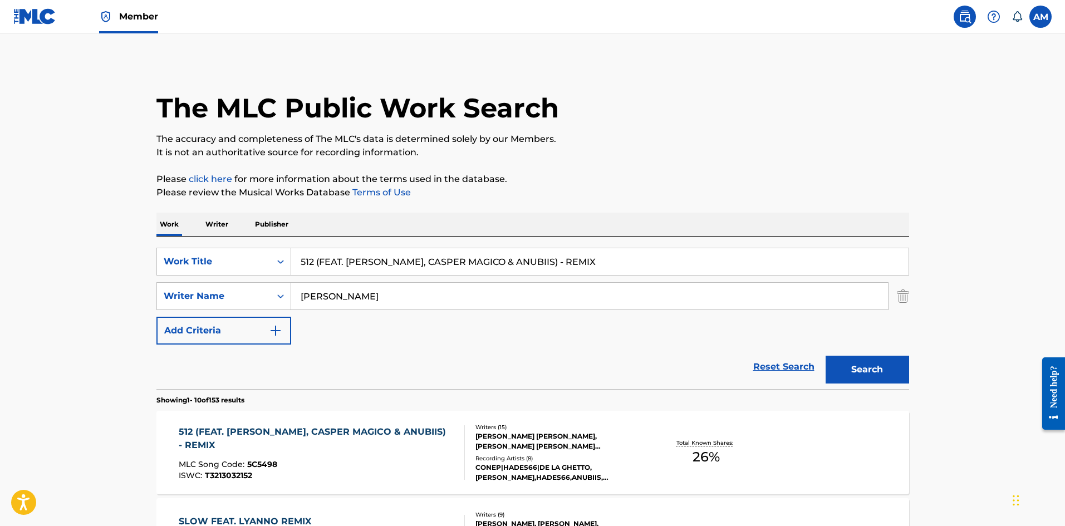
scroll to position [167, 0]
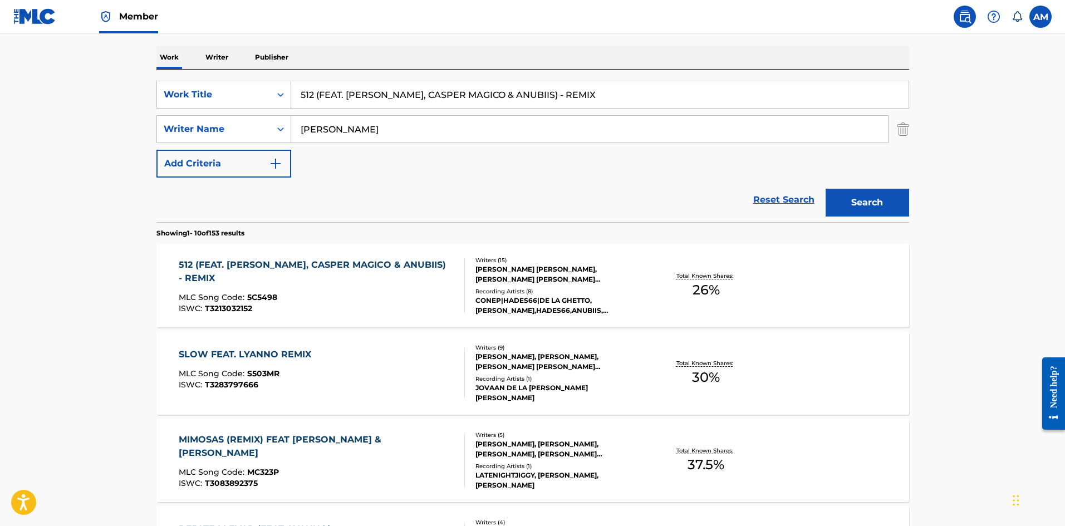
drag, startPoint x: 575, startPoint y: 91, endPoint x: 149, endPoint y: 80, distance: 426.1
click at [150, 80] on div "The MLC Public Work Search The accuracy and completeness of The MLC's data is d…" at bounding box center [533, 532] width 780 height 1277
paste input "CFD189 - PACTO (FEAT. [PERSON_NAME] & DEI V) - REMIX"
drag, startPoint x: 358, startPoint y: 95, endPoint x: 189, endPoint y: 97, distance: 169.3
click at [189, 97] on div "SearchWithCriteriadbb2e46c-39b7-4f19-86dc-5dea0c59e234 Work Title CFD189 - PACT…" at bounding box center [532, 95] width 753 height 28
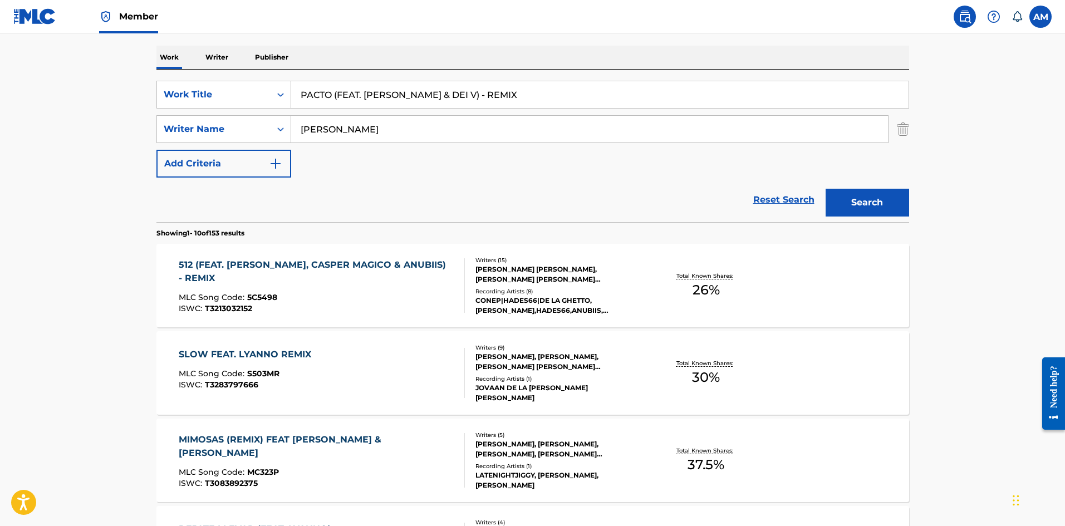
type input "PACTO (FEAT. [PERSON_NAME] & DEI V) - REMIX"
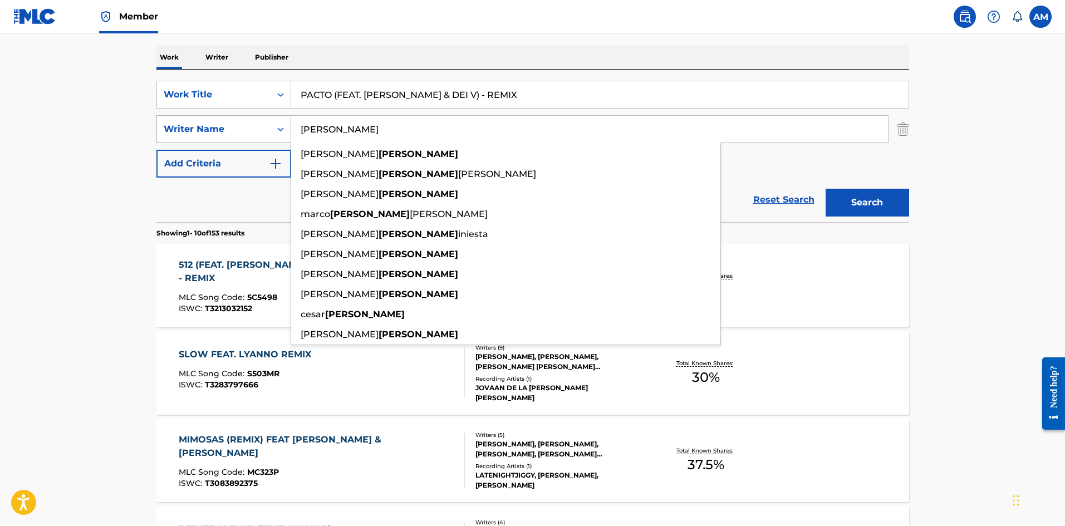
drag, startPoint x: 355, startPoint y: 126, endPoint x: 286, endPoint y: 128, distance: 69.1
click at [286, 128] on div "SearchWithCriteria66f597cd-3077-4f9b-9df9-a9f57261608f Writer Name [PERSON_NAME…" at bounding box center [532, 129] width 753 height 28
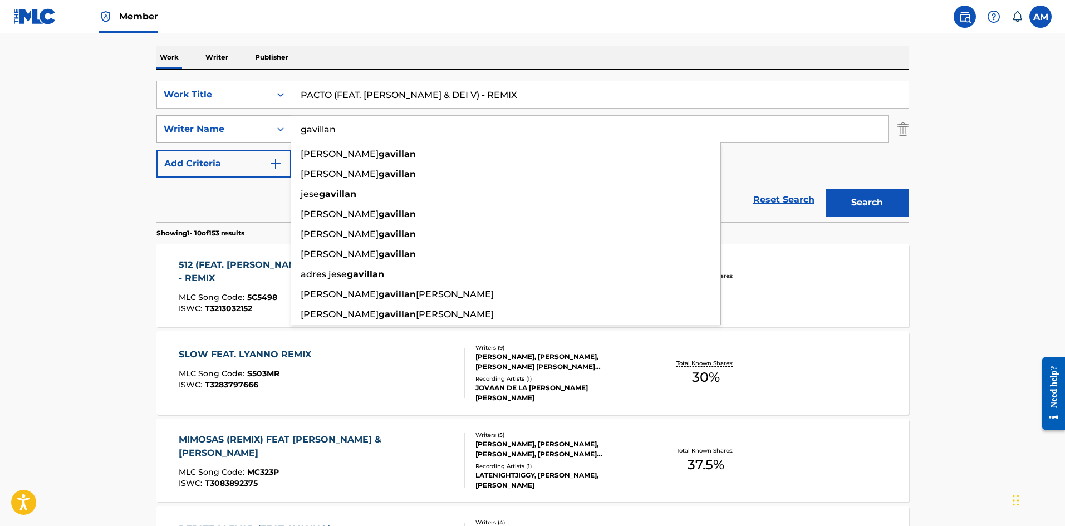
type input "gavillan"
click at [826, 189] on button "Search" at bounding box center [868, 203] width 84 height 28
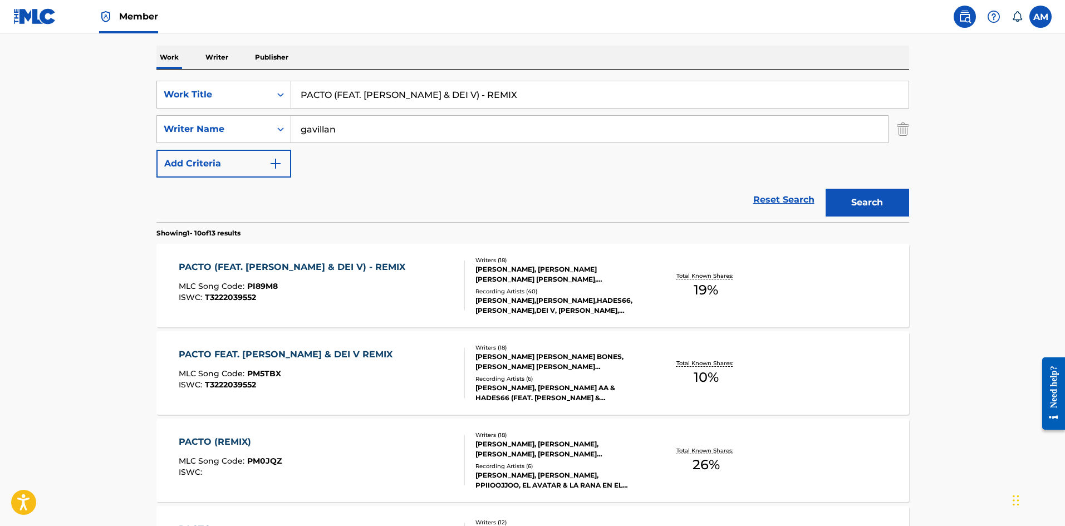
click at [339, 370] on div "MLC Song Code : PM5TBX" at bounding box center [288, 375] width 219 height 11
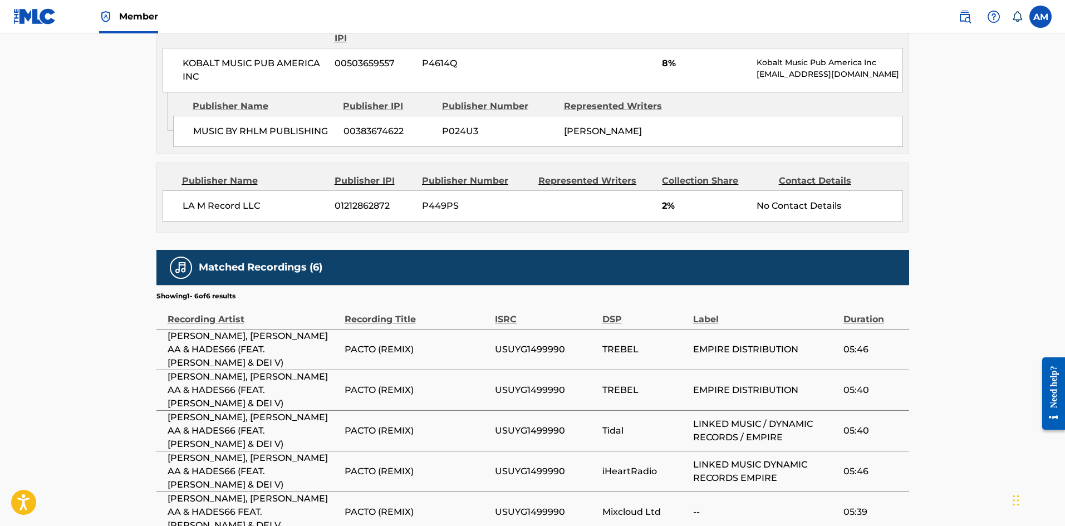
scroll to position [947, 0]
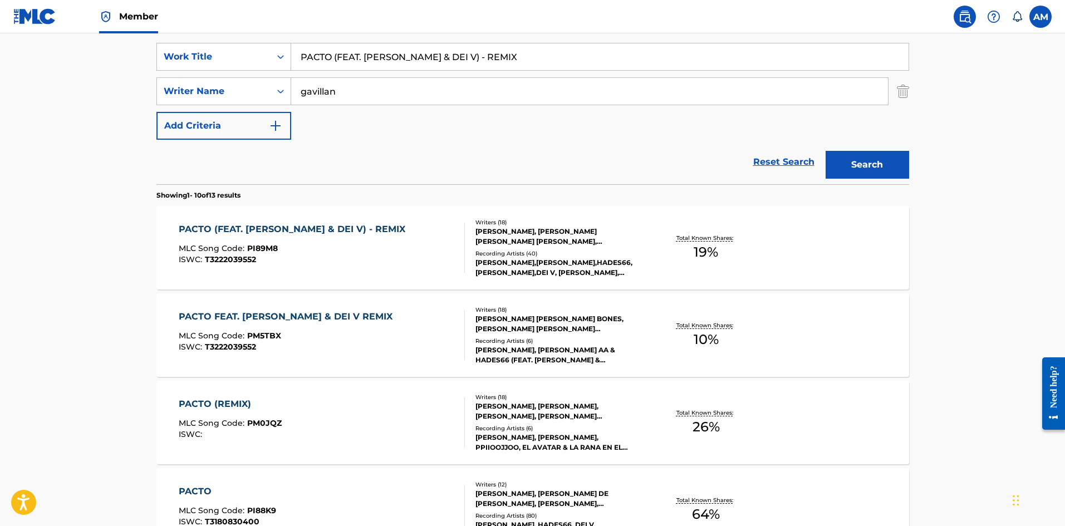
scroll to position [223, 0]
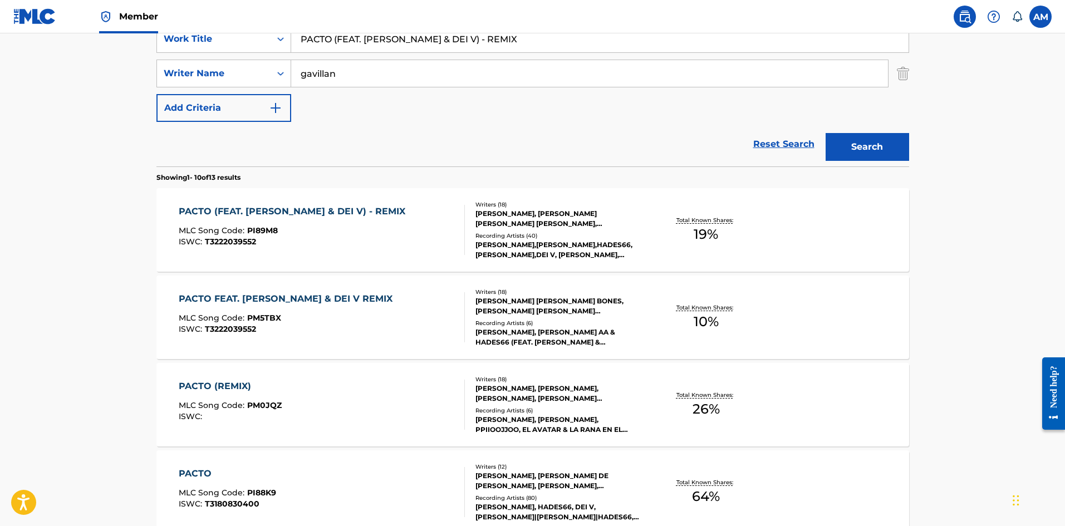
click at [309, 236] on div "MLC Song Code : PI89M8" at bounding box center [295, 232] width 232 height 11
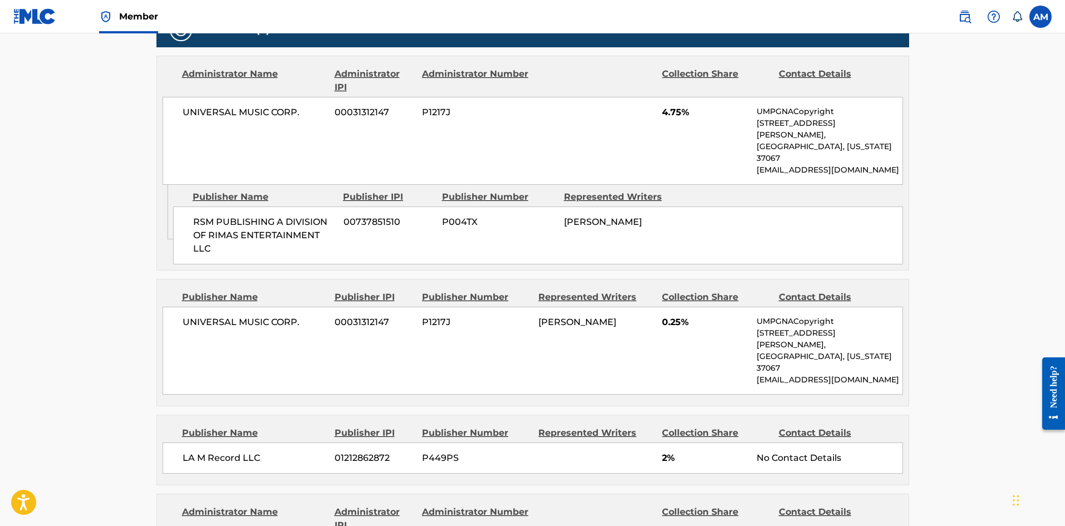
scroll to position [835, 0]
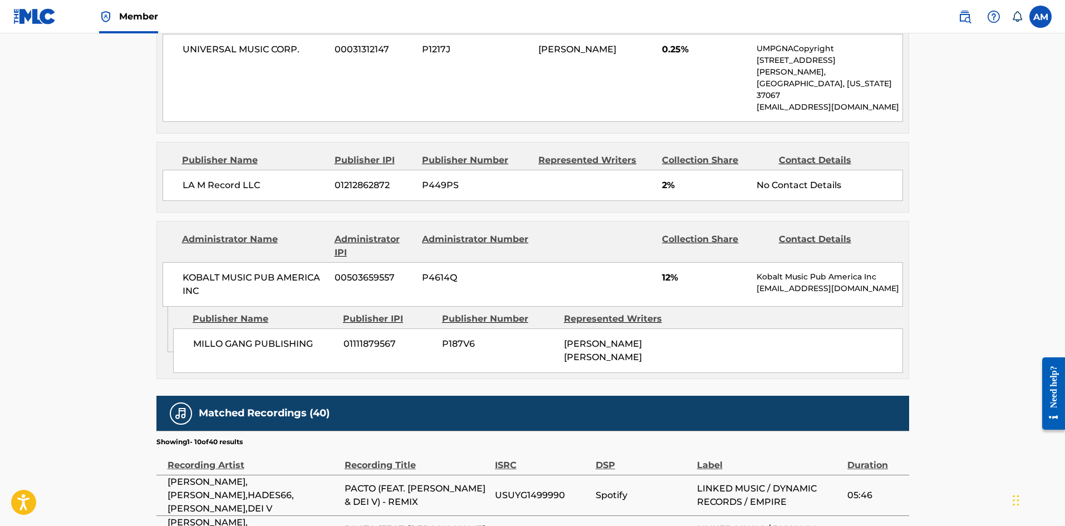
scroll to position [223, 0]
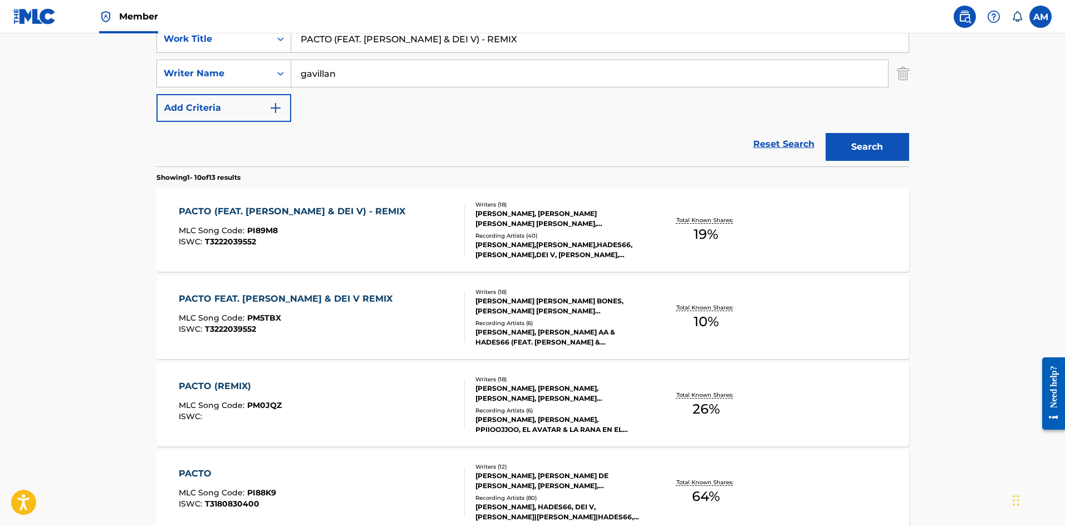
click at [359, 237] on div "MLC Song Code : PI89M8" at bounding box center [295, 232] width 232 height 11
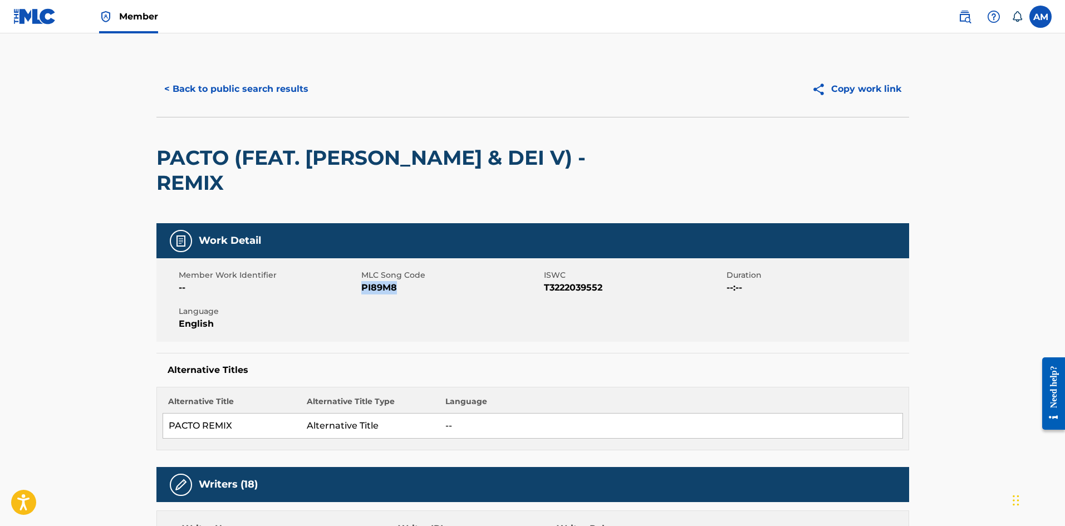
drag, startPoint x: 399, startPoint y: 287, endPoint x: 363, endPoint y: 289, distance: 35.7
click at [363, 289] on span "PI89M8" at bounding box center [451, 287] width 180 height 13
copy span "PI89M8"
click at [202, 100] on button "< Back to public search results" at bounding box center [236, 89] width 160 height 28
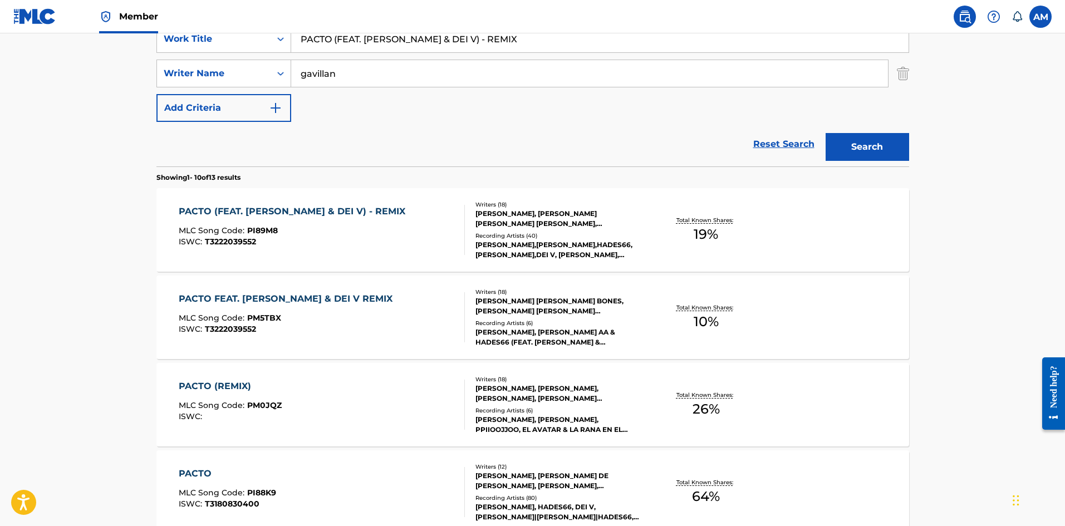
drag, startPoint x: 533, startPoint y: 37, endPoint x: 109, endPoint y: 4, distance: 425.0
click at [109, 4] on div "Member AM AM [PERSON_NAME] [PERSON_NAME][EMAIL_ADDRESS][DOMAIN_NAME] Notificati…" at bounding box center [532, 476] width 1065 height 1398
paste input "MAMA'S BOY"
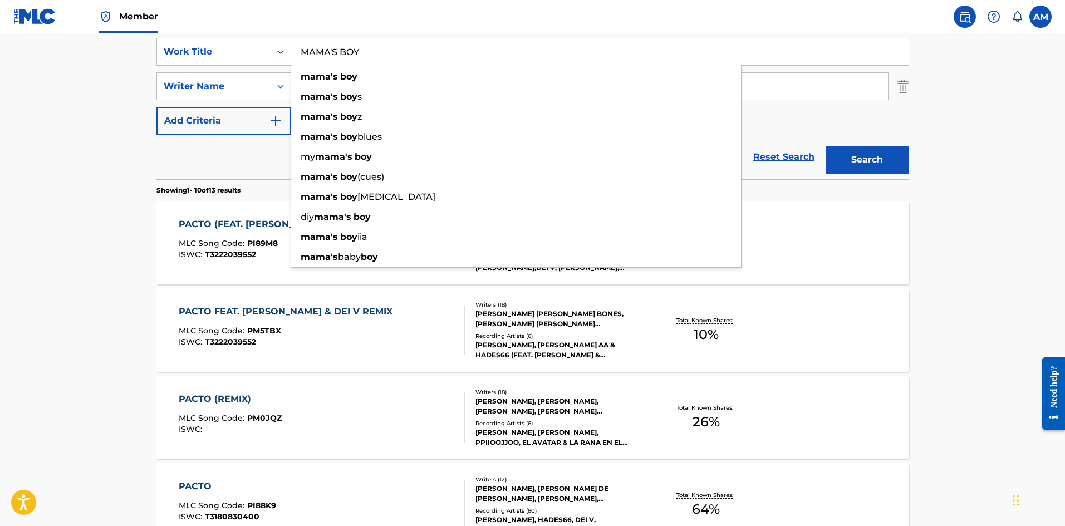
type input "MAMA'S BOY"
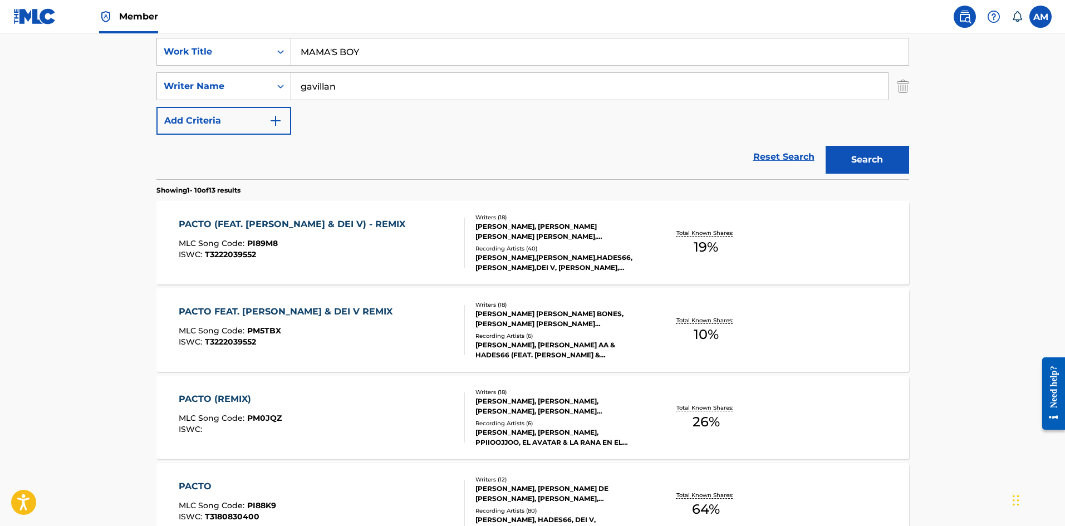
click at [183, 168] on div "Reset Search Search" at bounding box center [532, 157] width 753 height 45
drag, startPoint x: 371, startPoint y: 86, endPoint x: 192, endPoint y: 88, distance: 179.9
click at [192, 88] on div "SearchWithCriteria66f597cd-3077-4f9b-9df9-a9f57261608f Writer Name [PERSON_NAME]" at bounding box center [532, 86] width 753 height 28
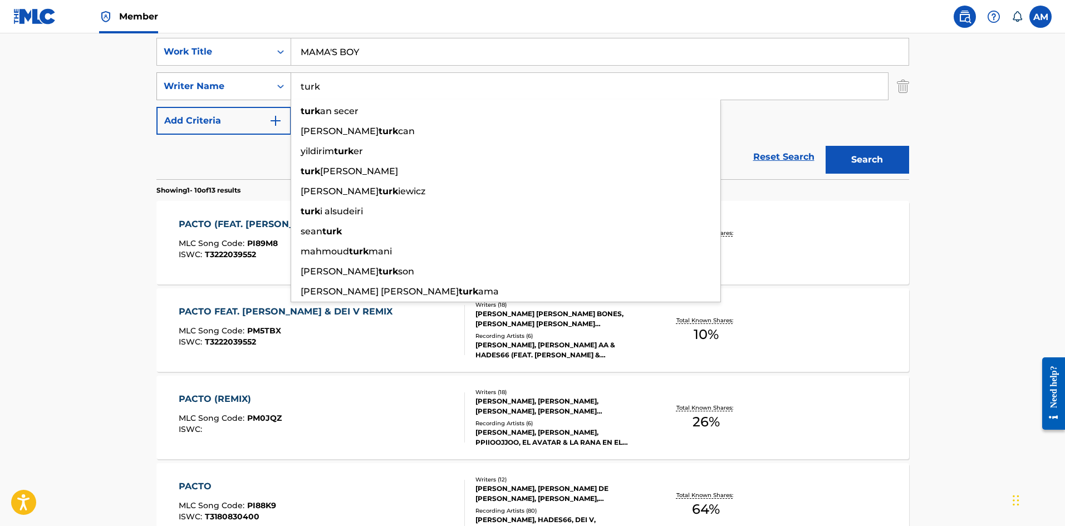
type input "turk"
click at [826, 146] on button "Search" at bounding box center [868, 160] width 84 height 28
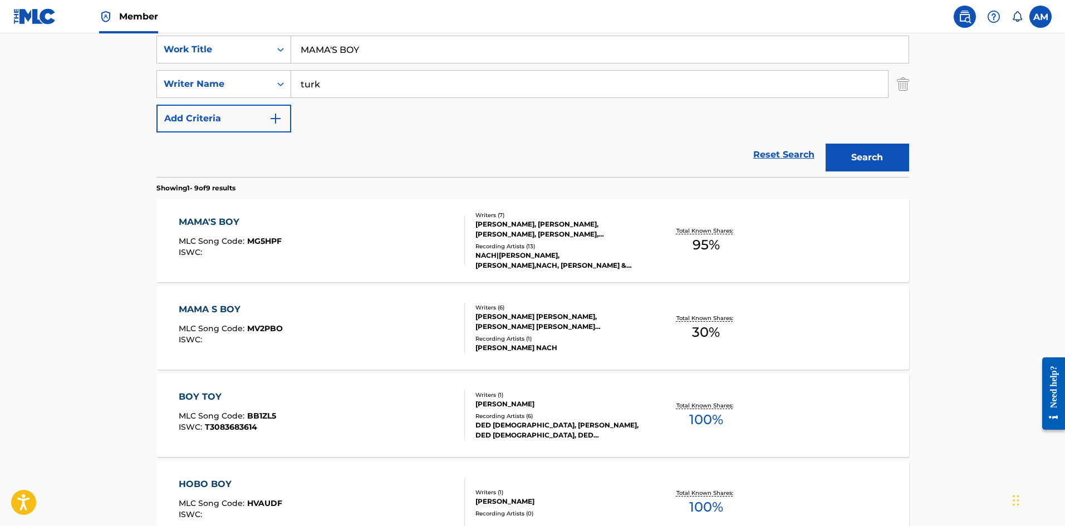
scroll to position [223, 0]
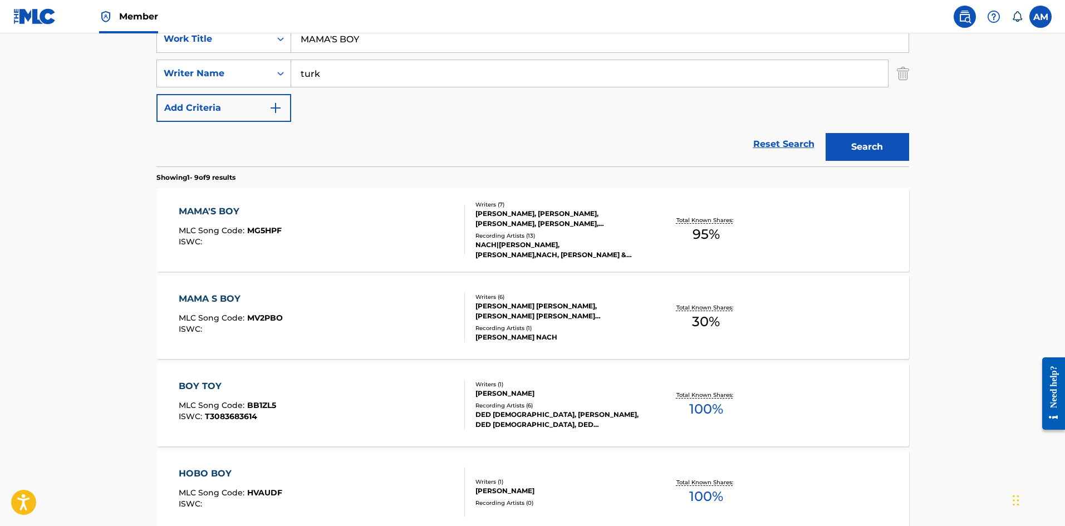
click at [399, 242] on div "MAMA'S BOY MLC Song Code : MG5HPF ISWC :" at bounding box center [322, 230] width 286 height 50
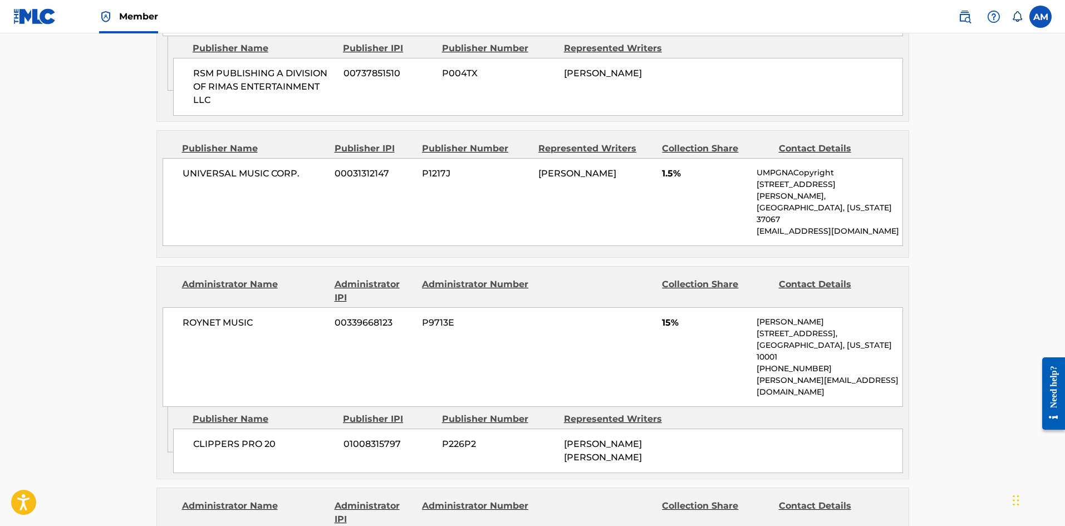
scroll to position [1949, 0]
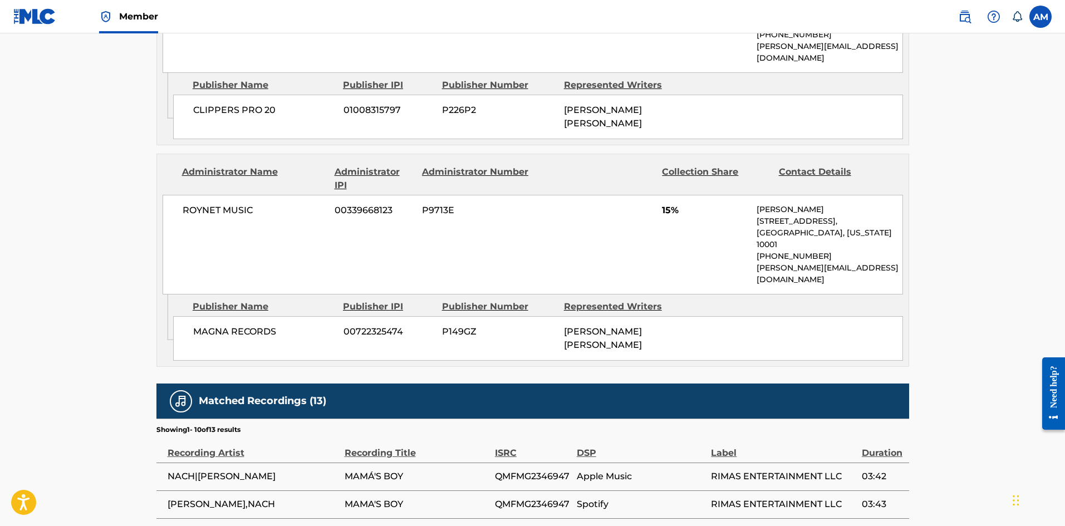
scroll to position [223, 0]
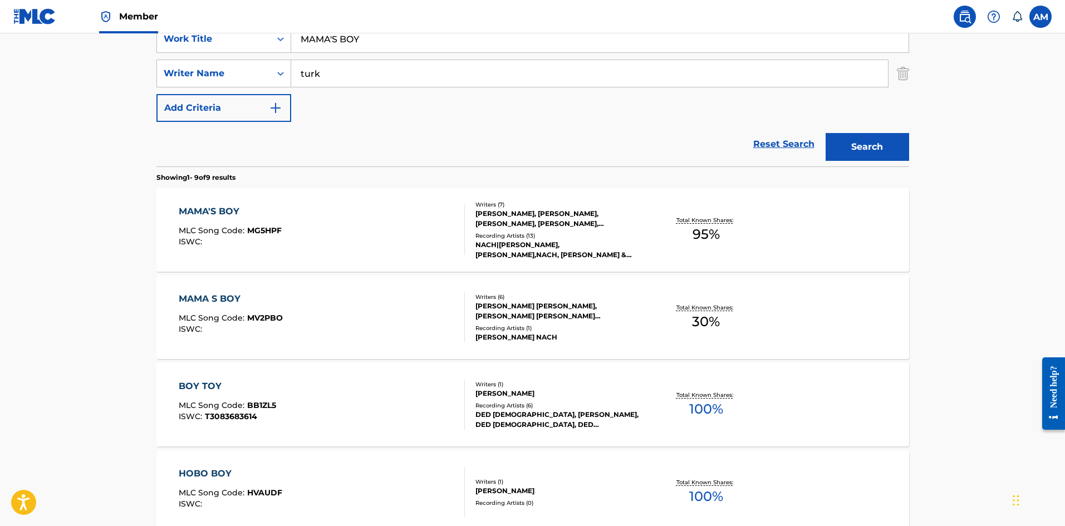
click at [339, 224] on div "MAMA'S BOY MLC Song Code : MG5HPF ISWC :" at bounding box center [322, 230] width 286 height 50
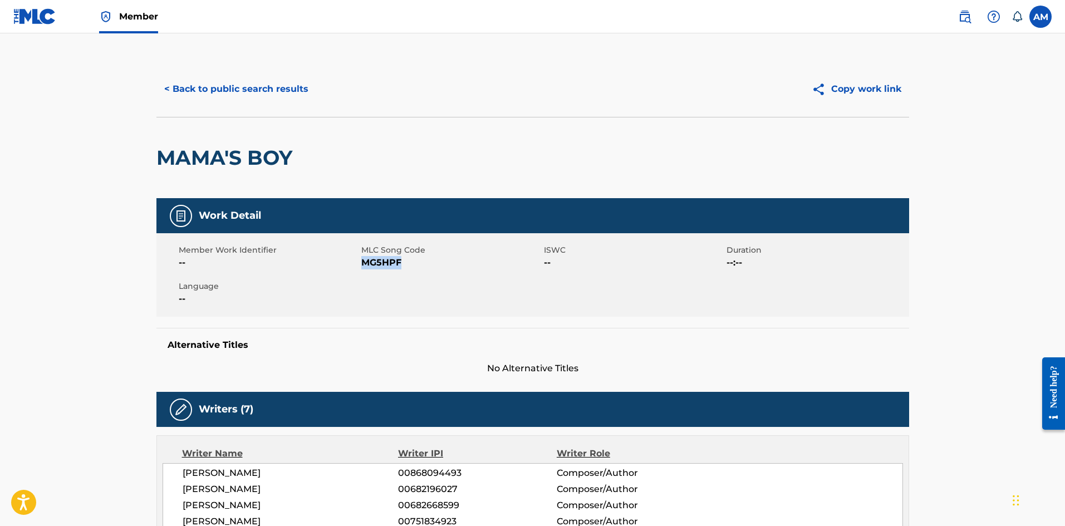
drag, startPoint x: 403, startPoint y: 264, endPoint x: 361, endPoint y: 267, distance: 41.3
click at [361, 267] on span "MG5HPF" at bounding box center [451, 262] width 180 height 13
copy span "MG5HPF"
click at [290, 79] on button "< Back to public search results" at bounding box center [236, 89] width 160 height 28
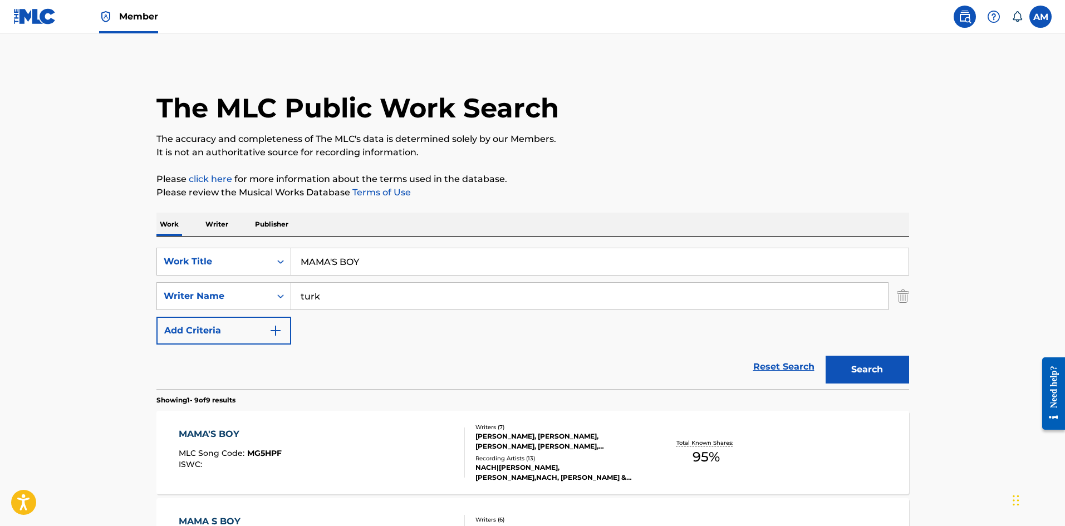
scroll to position [223, 0]
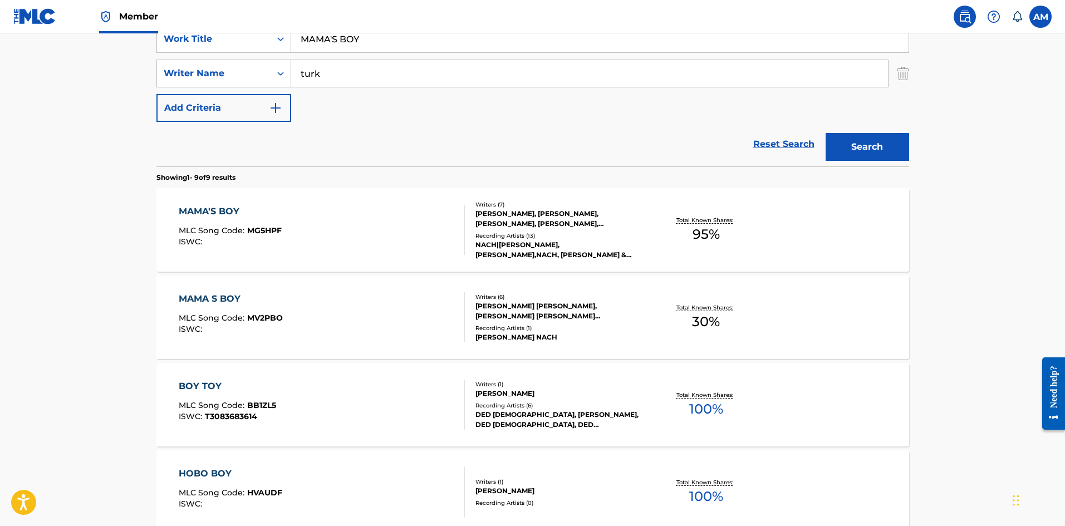
drag, startPoint x: 385, startPoint y: 42, endPoint x: 58, endPoint y: 23, distance: 327.4
click at [58, 23] on div "Member AM AM [PERSON_NAME] [PERSON_NAME][EMAIL_ADDRESS][DOMAIN_NAME] Notificati…" at bounding box center [532, 429] width 1065 height 1305
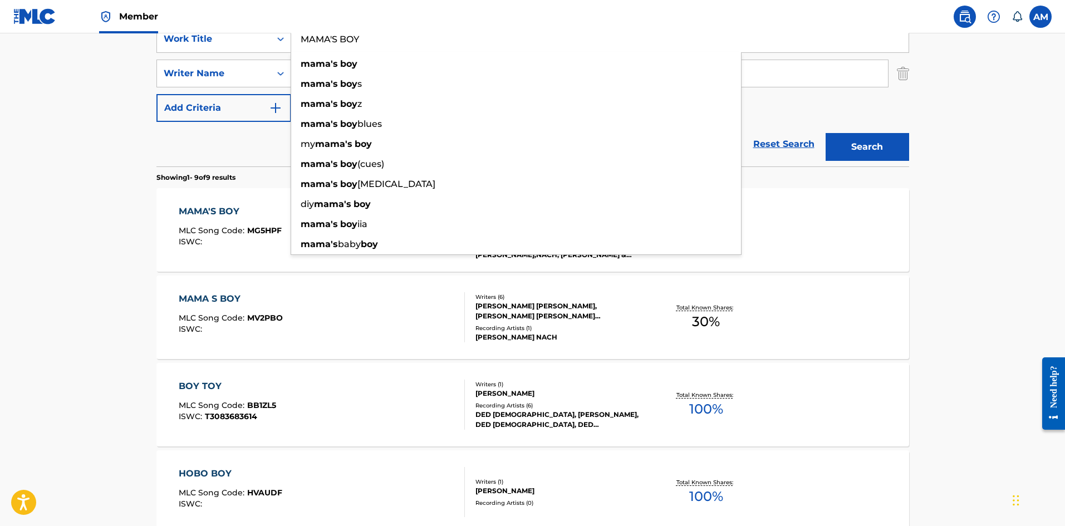
paste input "LOS [PERSON_NAME]"
type input "LOS [PERSON_NAME]"
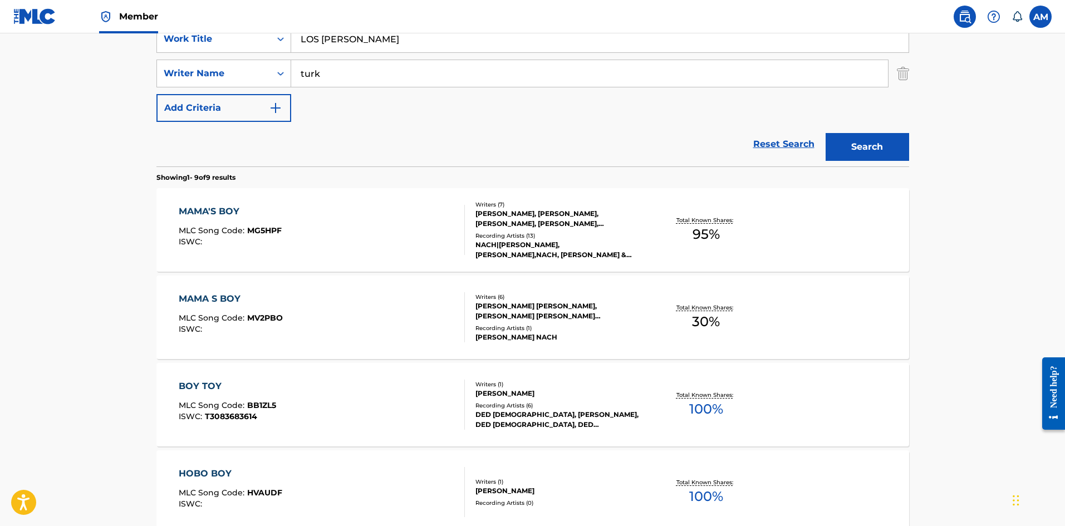
click at [107, 66] on main "The MLC Public Work Search The accuracy and completeness of The MLC's data is d…" at bounding box center [532, 420] width 1065 height 1218
paste input "[PERSON_NAME]"
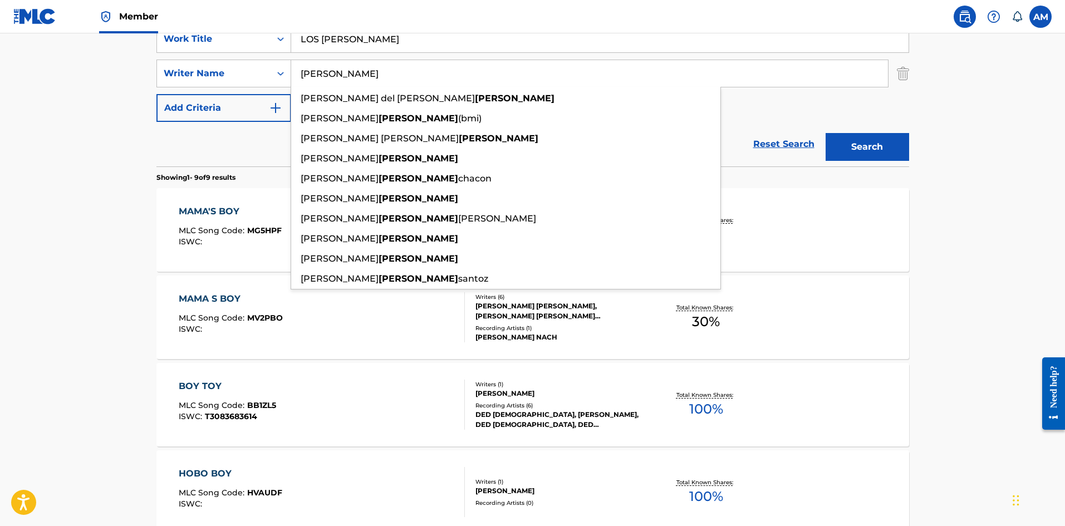
type input "[PERSON_NAME]"
click at [884, 146] on button "Search" at bounding box center [868, 147] width 84 height 28
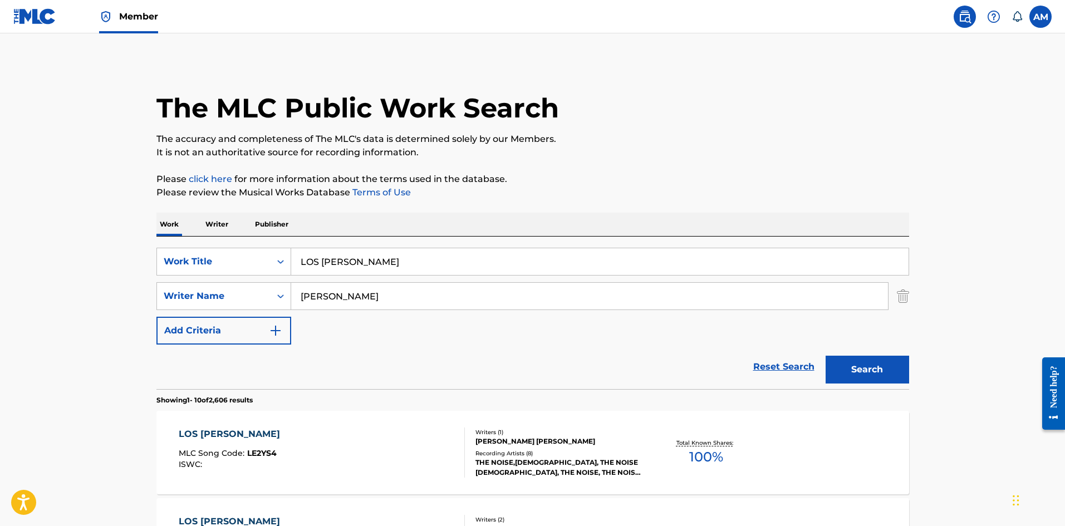
scroll to position [167, 0]
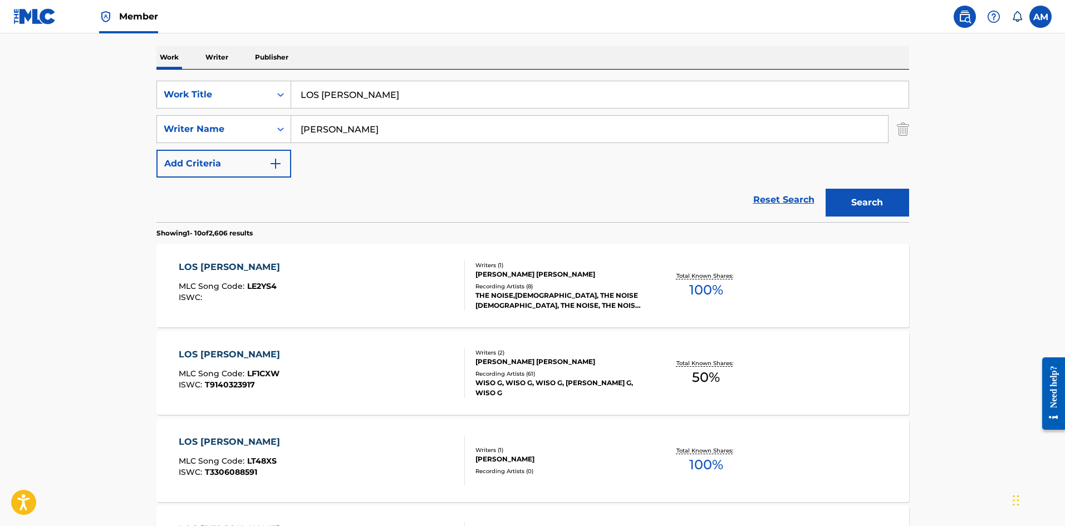
click at [378, 286] on div "LOS [PERSON_NAME] MLC Song Code : LE2YS4 ISWC :" at bounding box center [322, 286] width 286 height 50
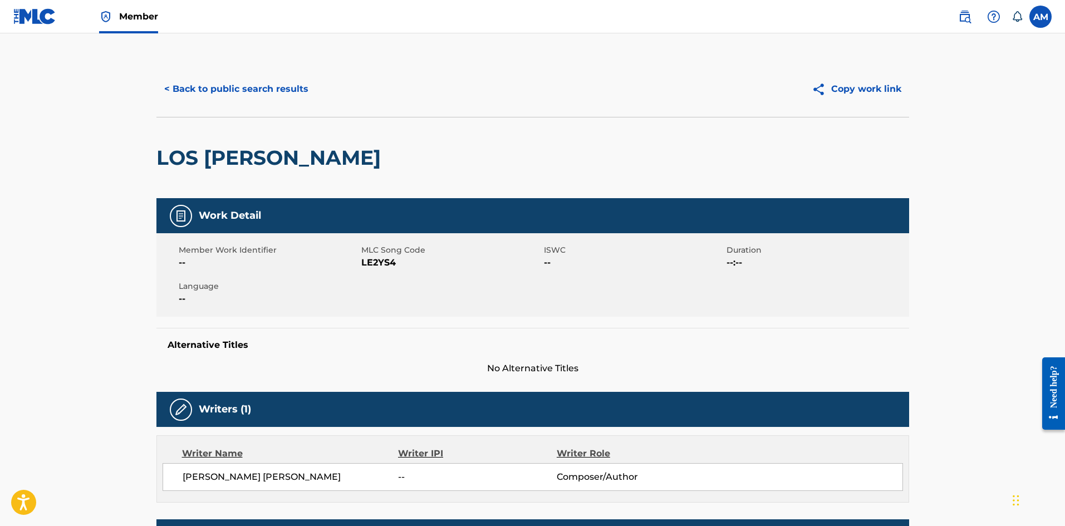
click at [273, 90] on button "< Back to public search results" at bounding box center [236, 89] width 160 height 28
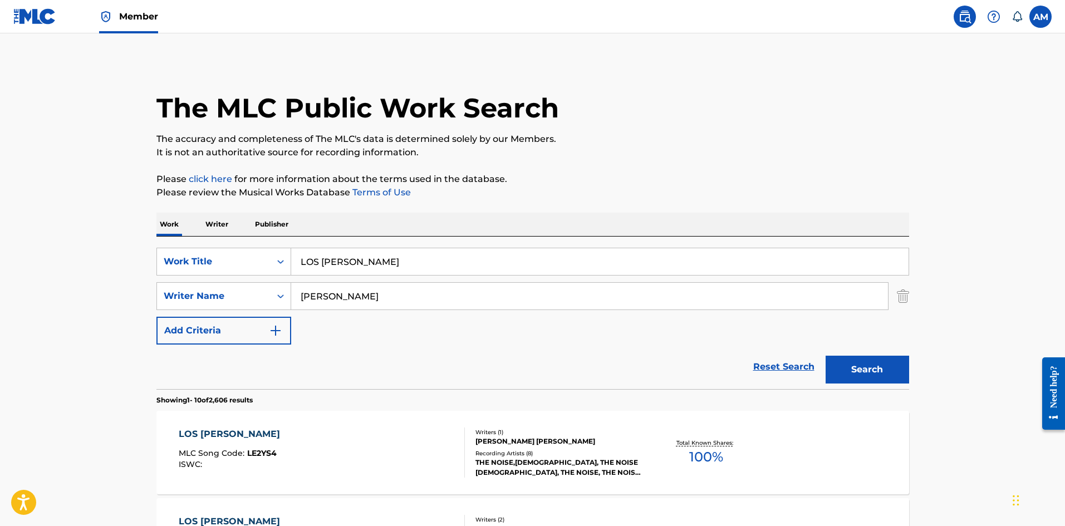
scroll to position [167, 0]
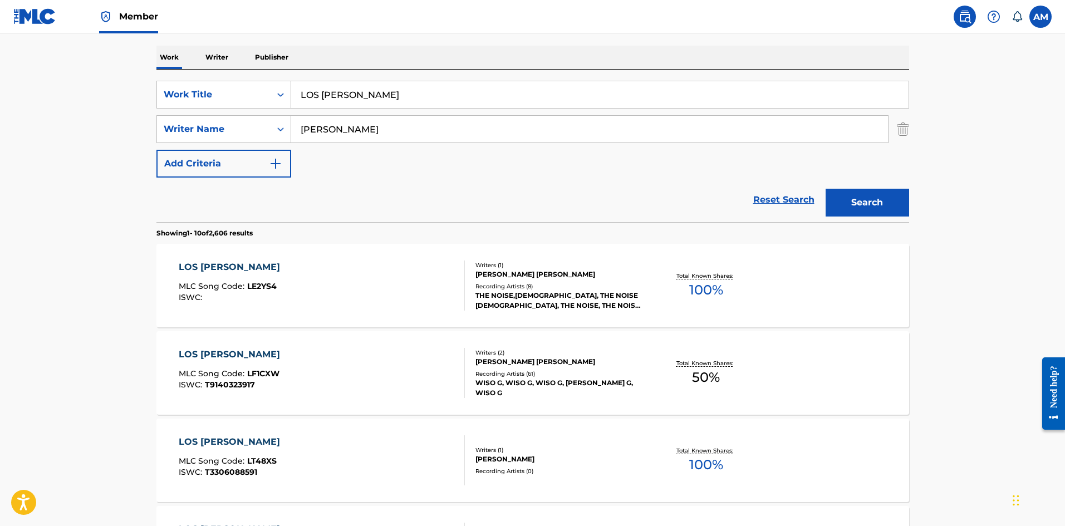
drag, startPoint x: 419, startPoint y: 96, endPoint x: 92, endPoint y: 90, distance: 326.4
click at [92, 90] on main "The MLC Public Work Search The accuracy and completeness of The MLC's data is d…" at bounding box center [532, 521] width 1065 height 1311
paste input "TODA (REMIX)"
type input "TODA (REMIX)"
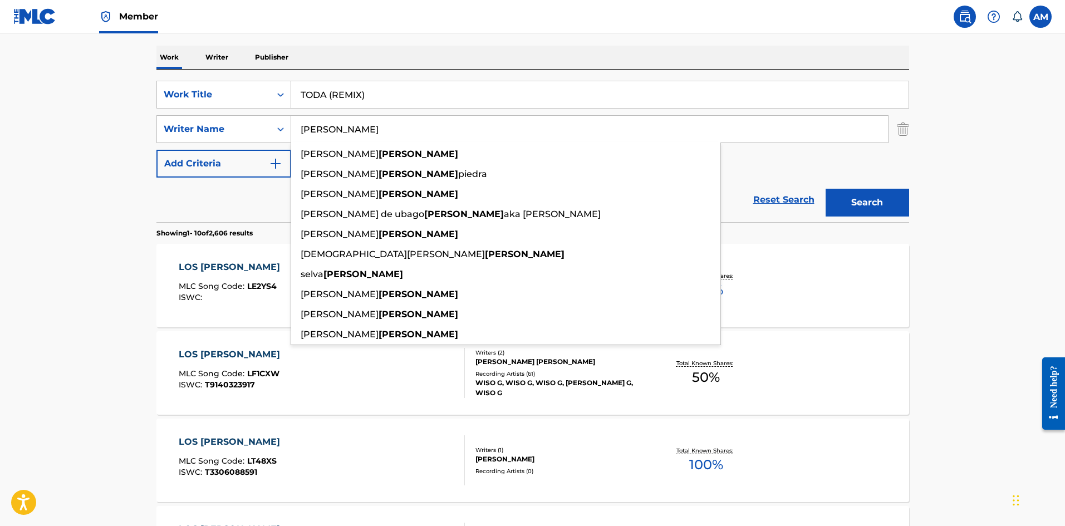
paste input "[PERSON_NAME]"
drag, startPoint x: 429, startPoint y: 133, endPoint x: -54, endPoint y: 129, distance: 483.4
click at [0, 129] on html "Accessibility Screen-Reader Guide, Feedback, and Issue Reporting | New window M…" at bounding box center [532, 96] width 1065 height 526
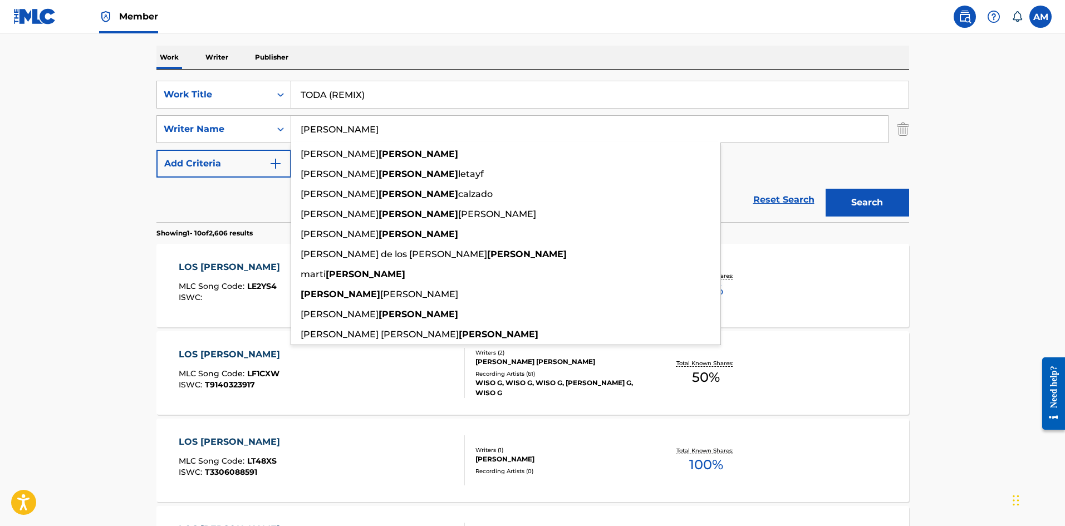
type input "[PERSON_NAME]"
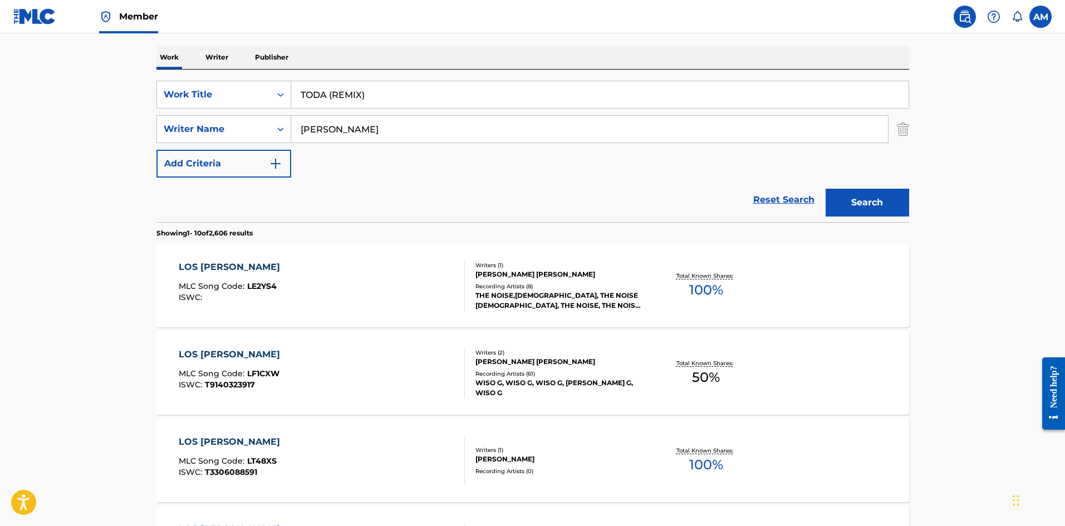
click at [838, 200] on button "Search" at bounding box center [868, 203] width 84 height 28
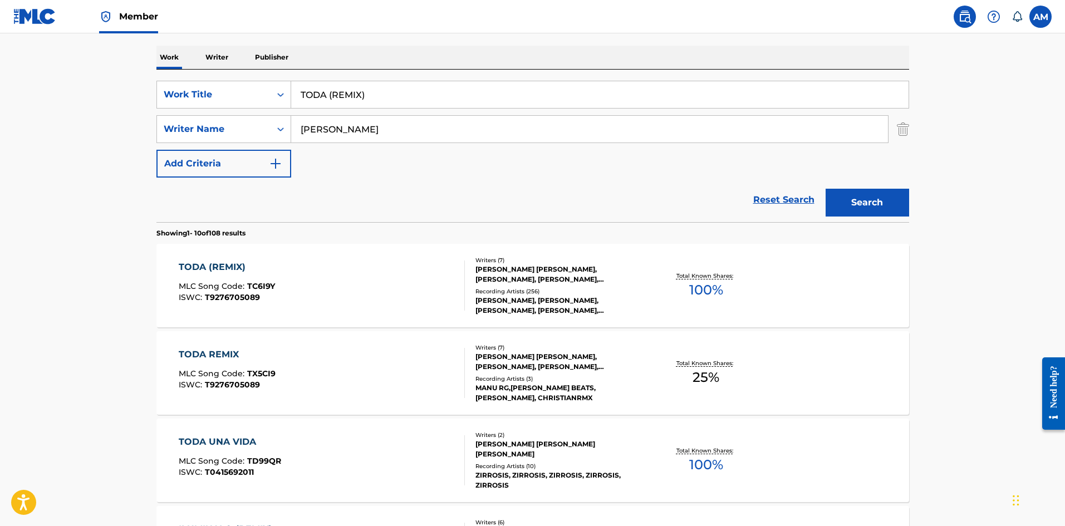
click at [344, 286] on div "TODA (REMIX) MLC Song Code : TC6I9Y ISWC : T9276705089" at bounding box center [322, 286] width 286 height 50
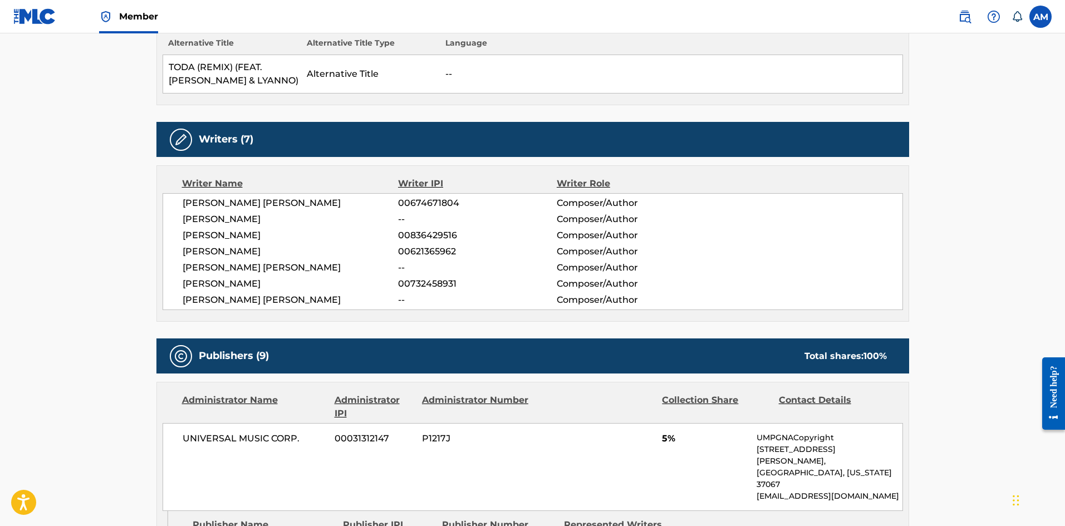
scroll to position [167, 0]
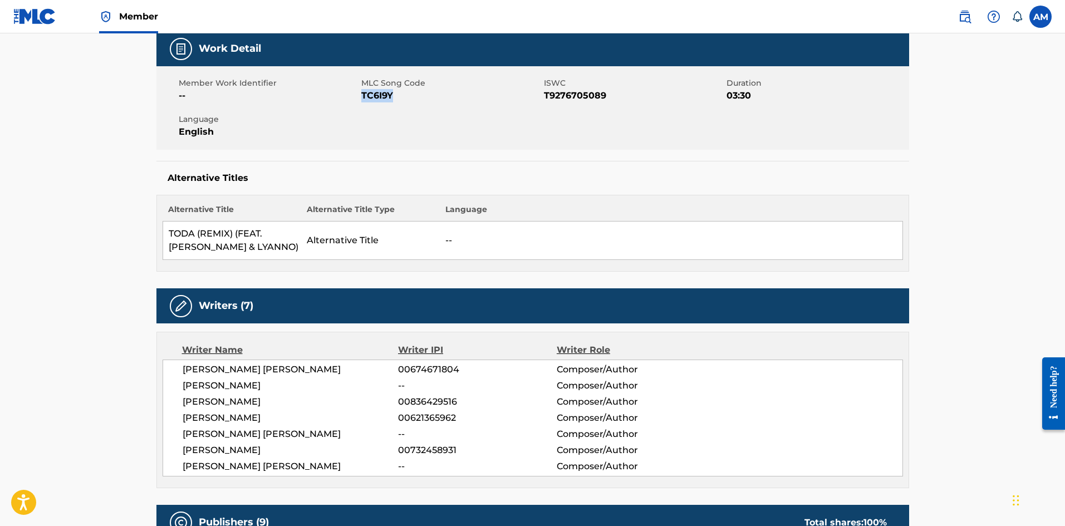
drag, startPoint x: 398, startPoint y: 98, endPoint x: 363, endPoint y: 98, distance: 35.1
click at [363, 98] on span "TC6I9Y" at bounding box center [451, 95] width 180 height 13
copy span "TC6I9Y"
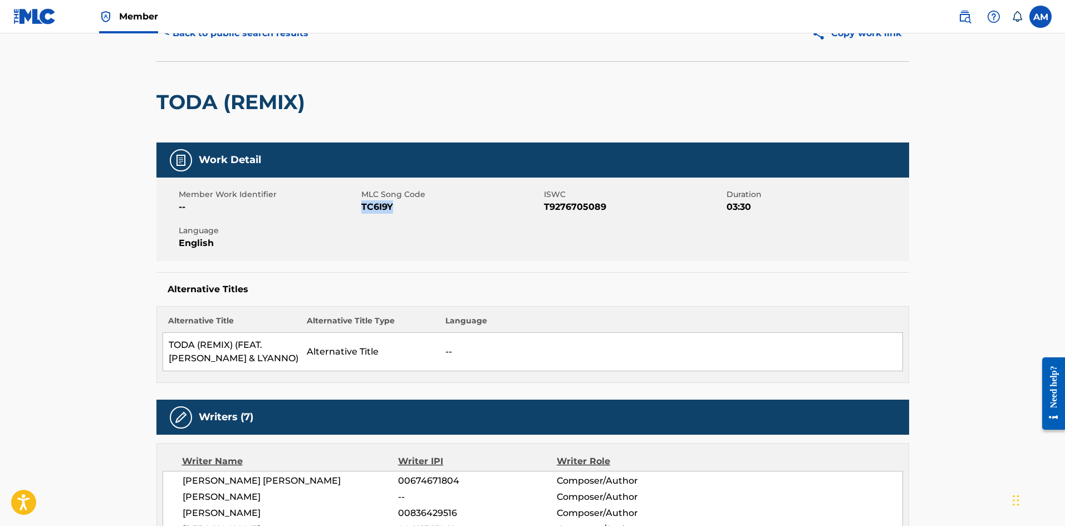
scroll to position [0, 0]
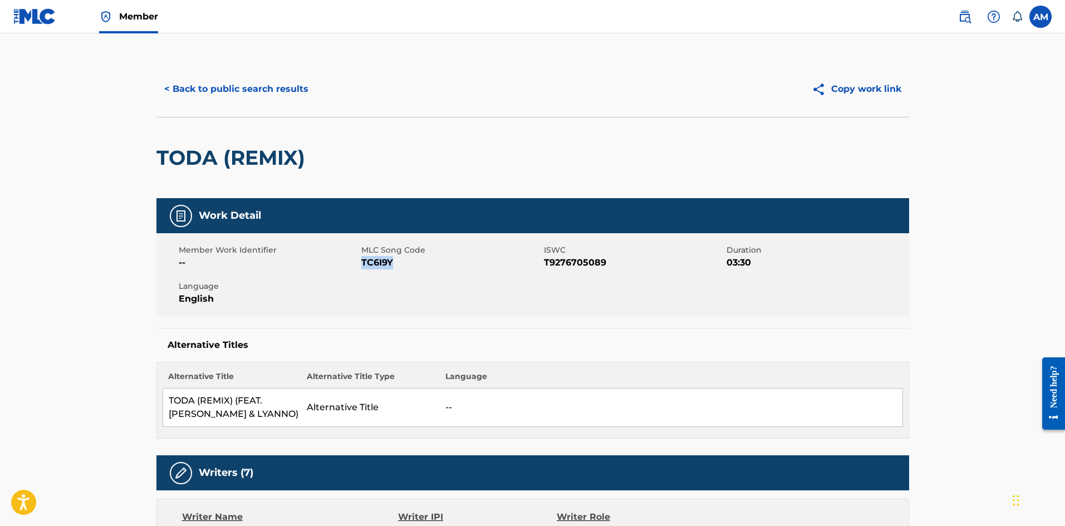
click at [262, 84] on button "< Back to public search results" at bounding box center [236, 89] width 160 height 28
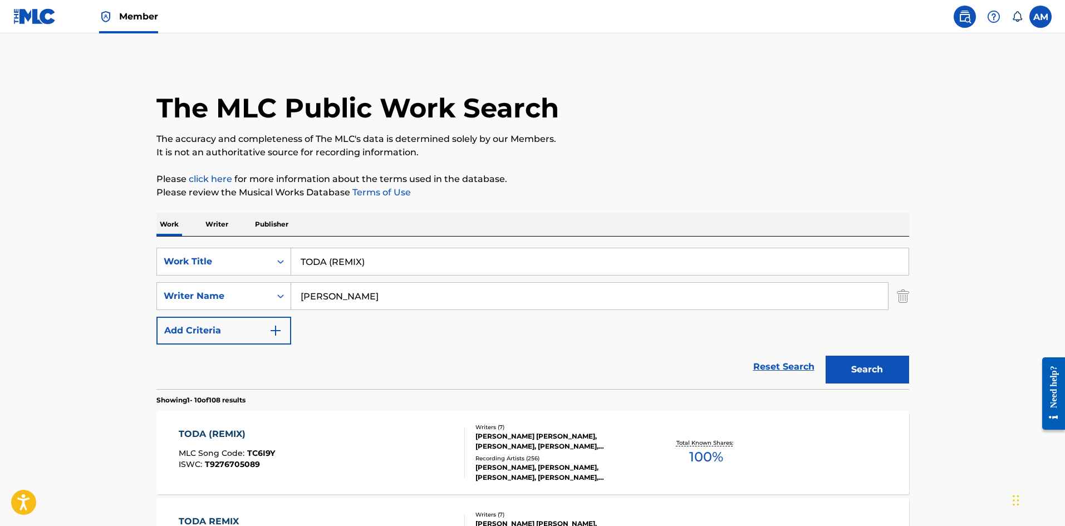
scroll to position [167, 0]
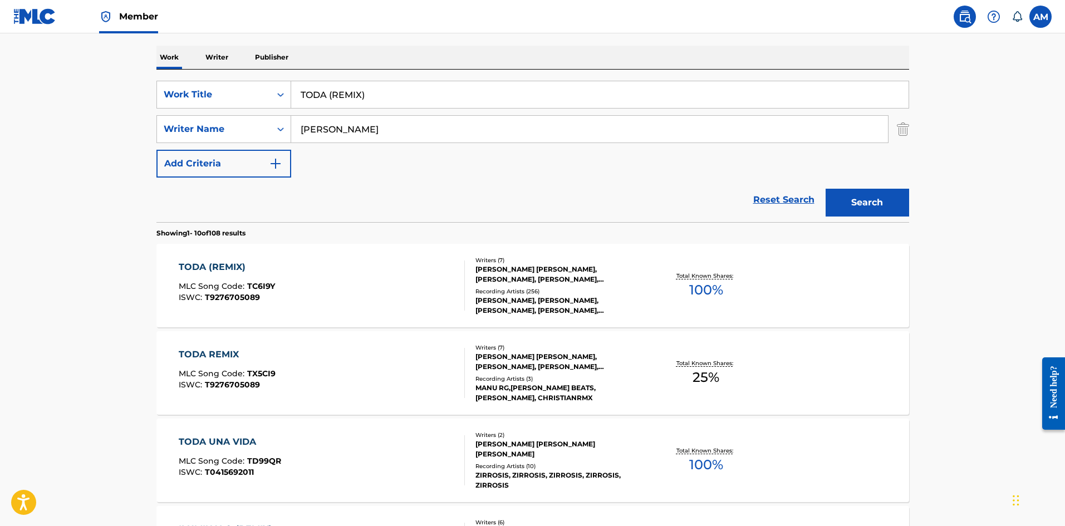
drag, startPoint x: 392, startPoint y: 89, endPoint x: -10, endPoint y: 122, distance: 403.4
click at [0, 122] on html "Accessibility Screen-Reader Guide, Feedback, and Issue Reporting | New window M…" at bounding box center [532, 96] width 1065 height 526
paste input "ERAPI"
type input "TERAPIA (REMIX)"
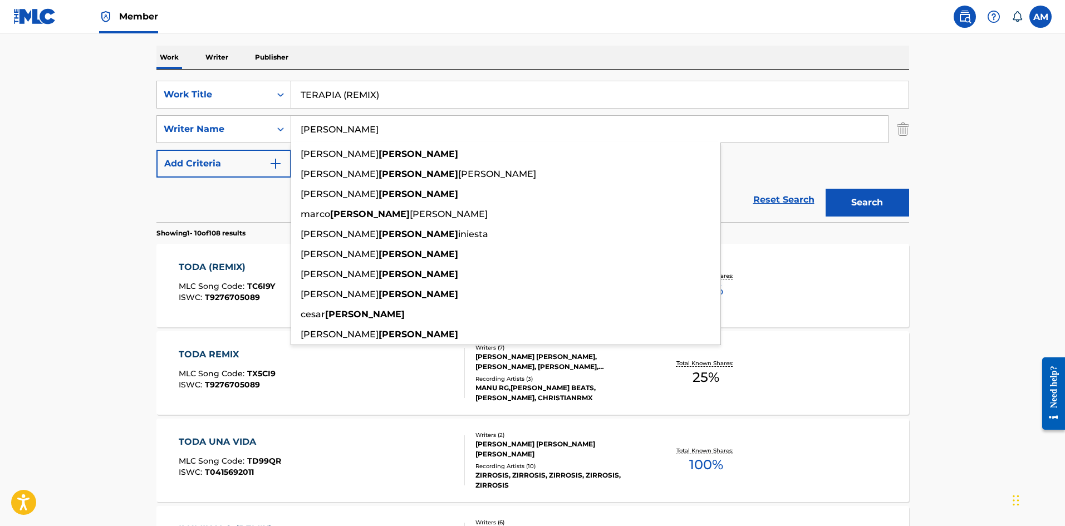
paste input "alderon"
drag, startPoint x: 398, startPoint y: 134, endPoint x: 61, endPoint y: 134, distance: 337.4
click at [61, 134] on main "The MLC Public Work Search The accuracy and completeness of The MLC's data is d…" at bounding box center [532, 521] width 1065 height 1311
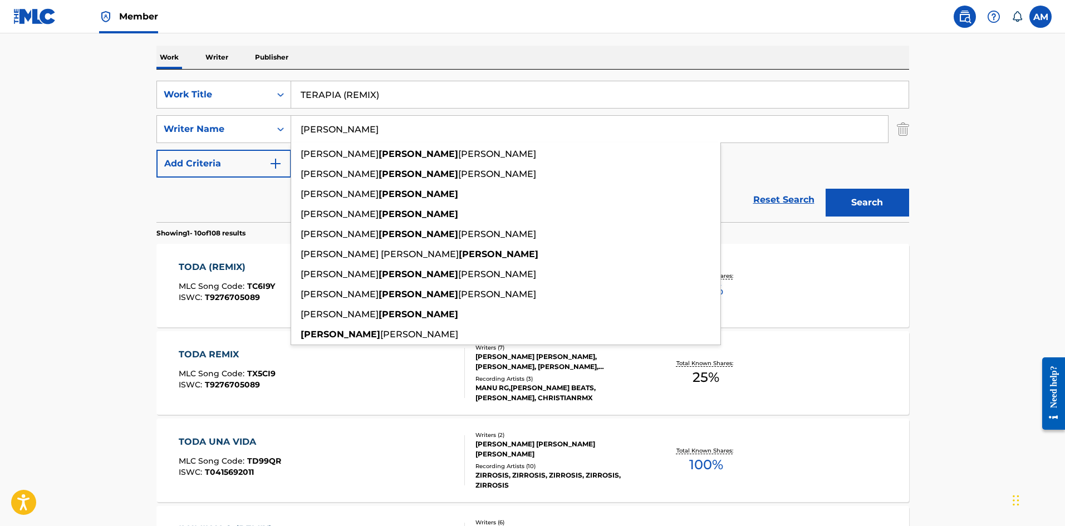
type input "[PERSON_NAME]"
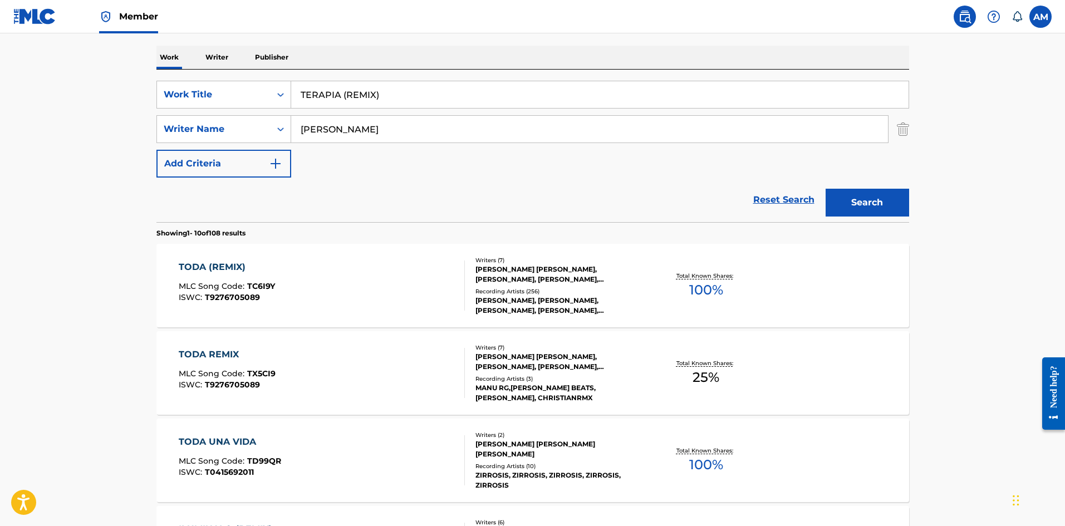
click at [855, 194] on button "Search" at bounding box center [868, 203] width 84 height 28
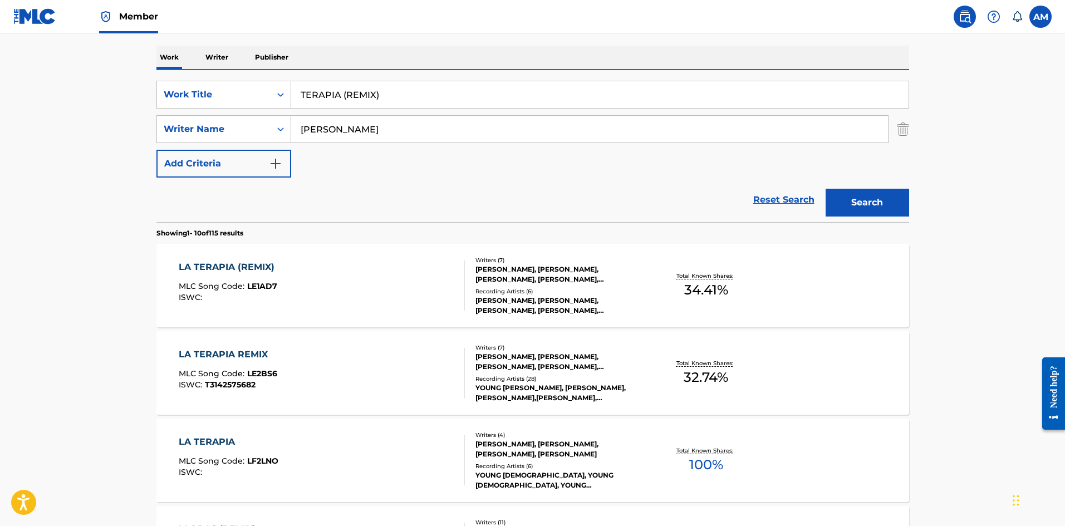
click at [366, 283] on div "LA TERAPIA (REMIX) MLC Song Code : LE1AD7 ISWC :" at bounding box center [322, 286] width 286 height 50
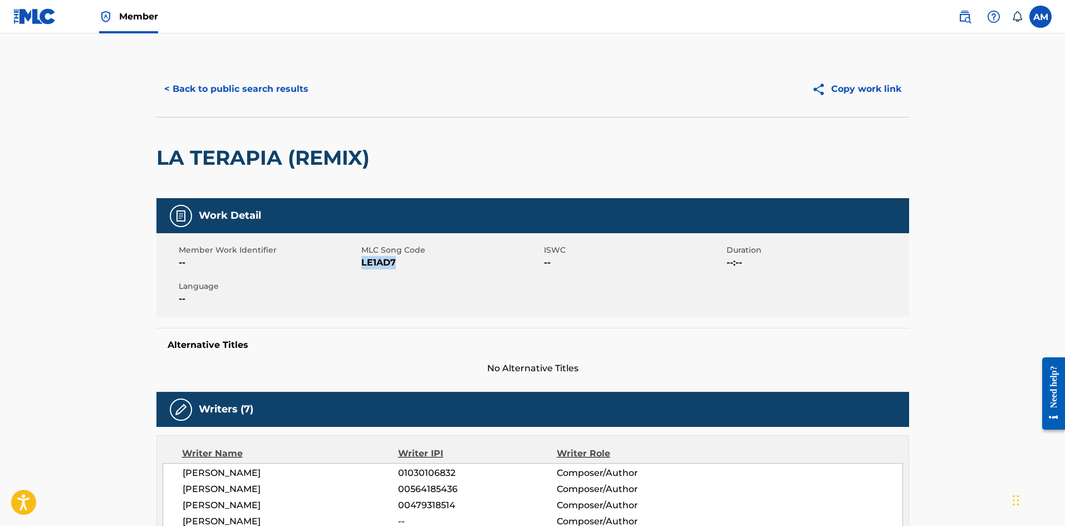
drag, startPoint x: 402, startPoint y: 261, endPoint x: 363, endPoint y: 263, distance: 39.6
click at [363, 263] on span "LE1AD7" at bounding box center [451, 262] width 180 height 13
copy span "LE1AD7"
click at [280, 92] on button "< Back to public search results" at bounding box center [236, 89] width 160 height 28
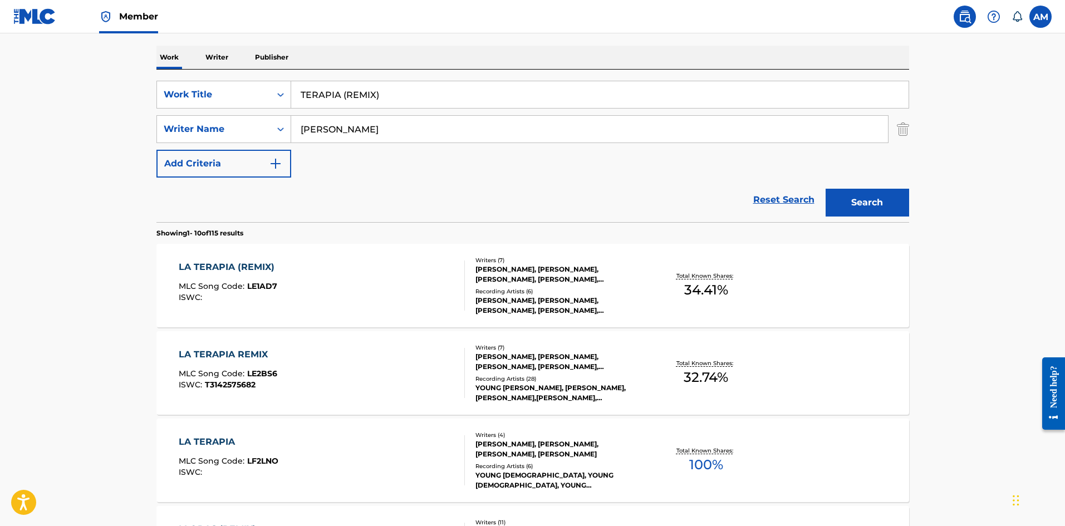
click at [437, 86] on input "TERAPIA (REMIX)" at bounding box center [600, 94] width 618 height 27
drag, startPoint x: 410, startPoint y: 88, endPoint x: 76, endPoint y: 92, distance: 334.1
click at [76, 92] on main "The MLC Public Work Search The accuracy and completeness of The MLC's data is d…" at bounding box center [532, 521] width 1065 height 1311
paste input "ADICTOS AL DINERO FACIL"
type input "ADICTOS AL DINERO FACIL"
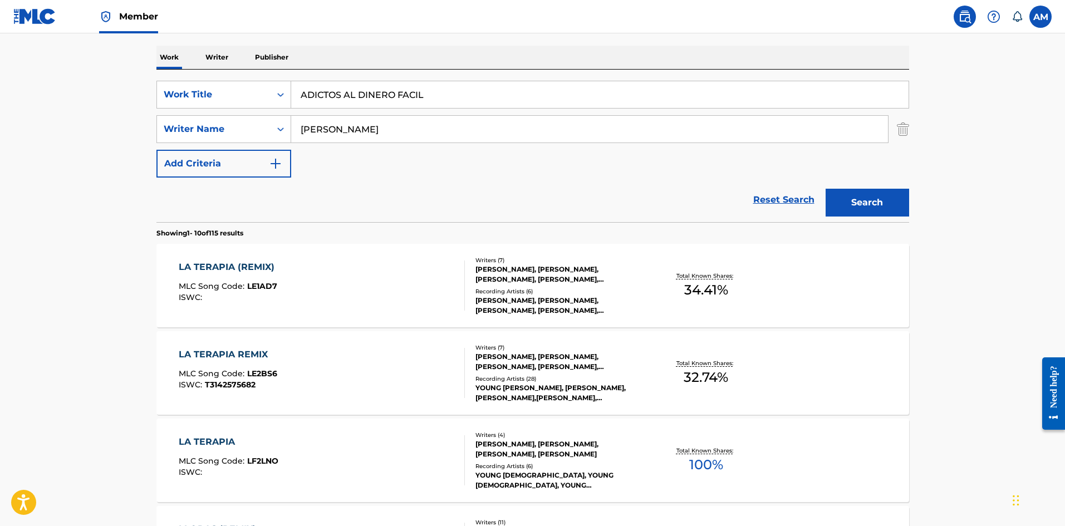
drag, startPoint x: 388, startPoint y: 138, endPoint x: -55, endPoint y: 141, distance: 442.7
click at [0, 141] on html "Accessibility Screen-Reader Guide, Feedback, and Issue Reporting | New window M…" at bounding box center [532, 96] width 1065 height 526
paste input "[PERSON_NAME]"
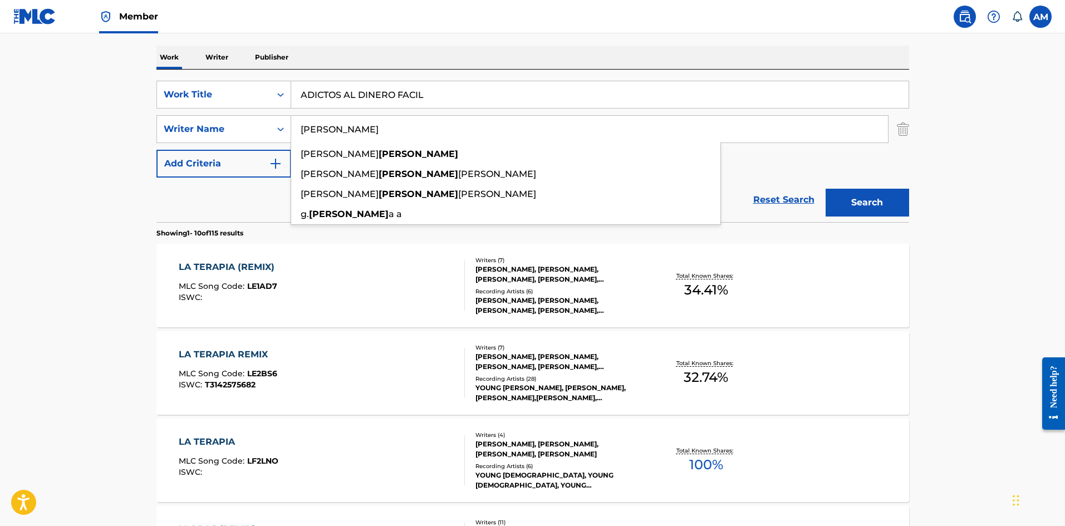
type input "[PERSON_NAME]"
click at [858, 199] on button "Search" at bounding box center [868, 203] width 84 height 28
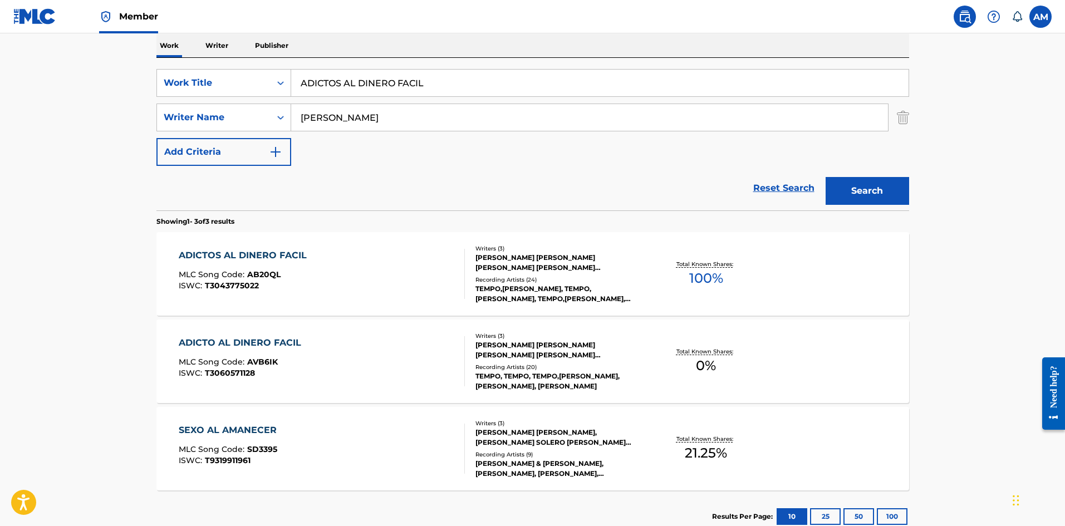
scroll to position [223, 0]
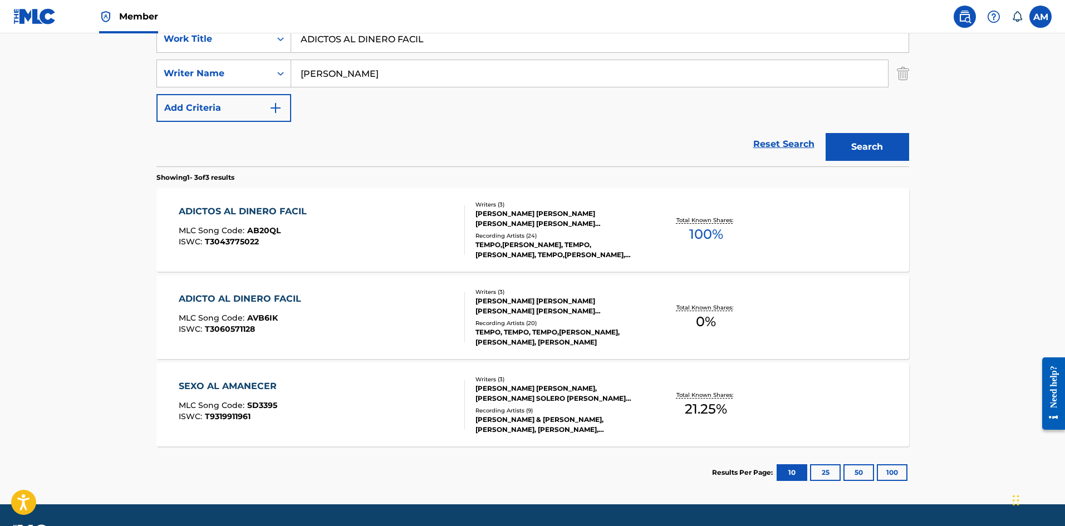
click at [383, 218] on div "ADICTOS AL DINERO FACIL MLC Song Code : AB20QL ISWC : T3043775022" at bounding box center [322, 230] width 286 height 50
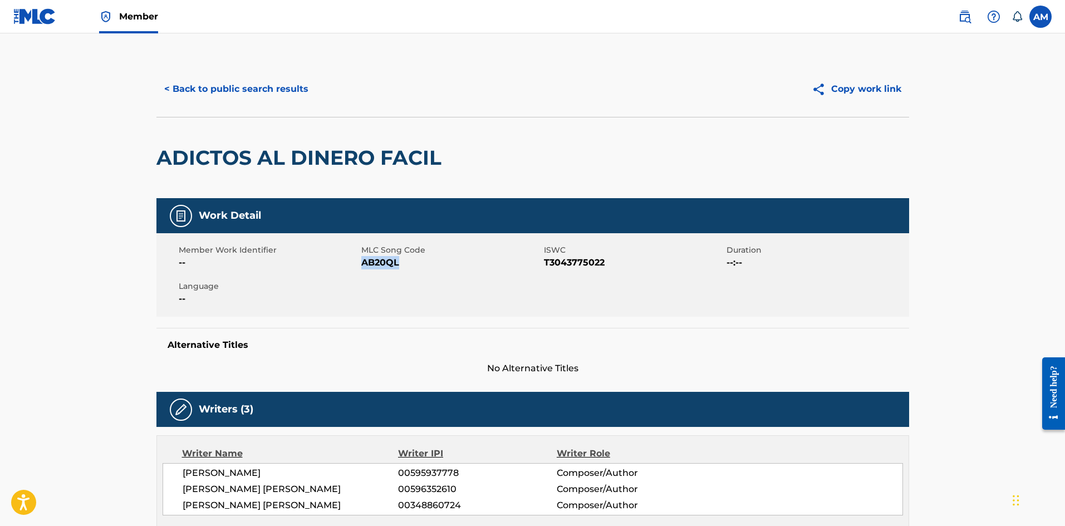
drag, startPoint x: 393, startPoint y: 267, endPoint x: 363, endPoint y: 267, distance: 30.6
click at [363, 267] on span "AB20QL" at bounding box center [451, 262] width 180 height 13
copy span "AB20QL"
click at [228, 81] on button "< Back to public search results" at bounding box center [236, 89] width 160 height 28
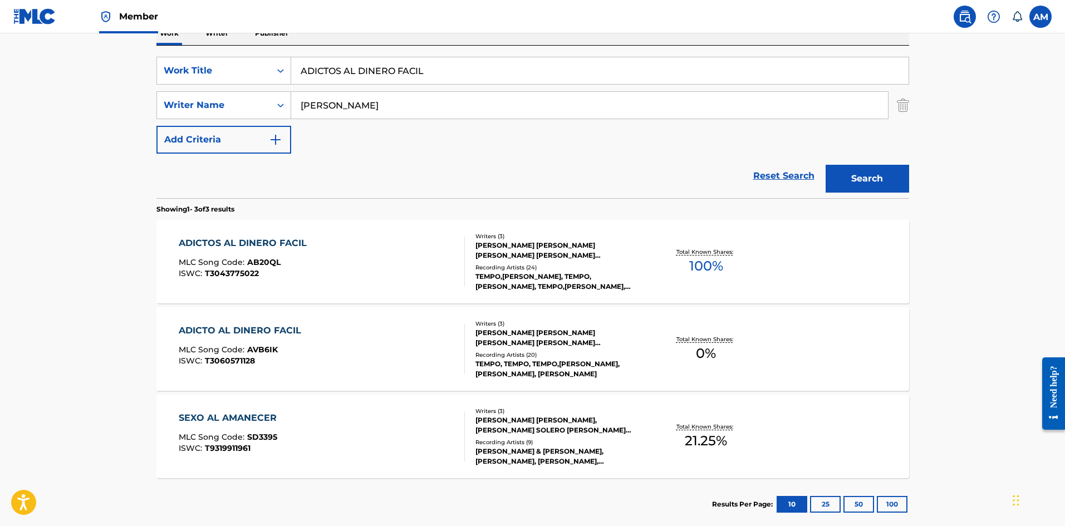
drag, startPoint x: 453, startPoint y: 71, endPoint x: 75, endPoint y: 73, distance: 377.5
click at [75, 73] on main "The MLC Public Work Search The accuracy and completeness of The MLC's data is d…" at bounding box center [532, 189] width 1065 height 694
paste input "NO ES [PERSON_NAME]"
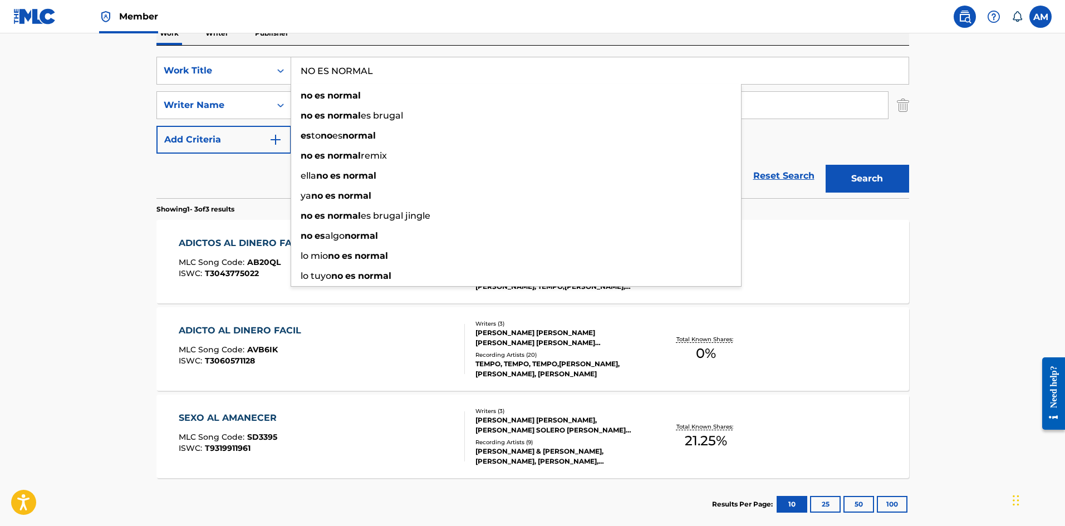
type input "NO ES NORMAL"
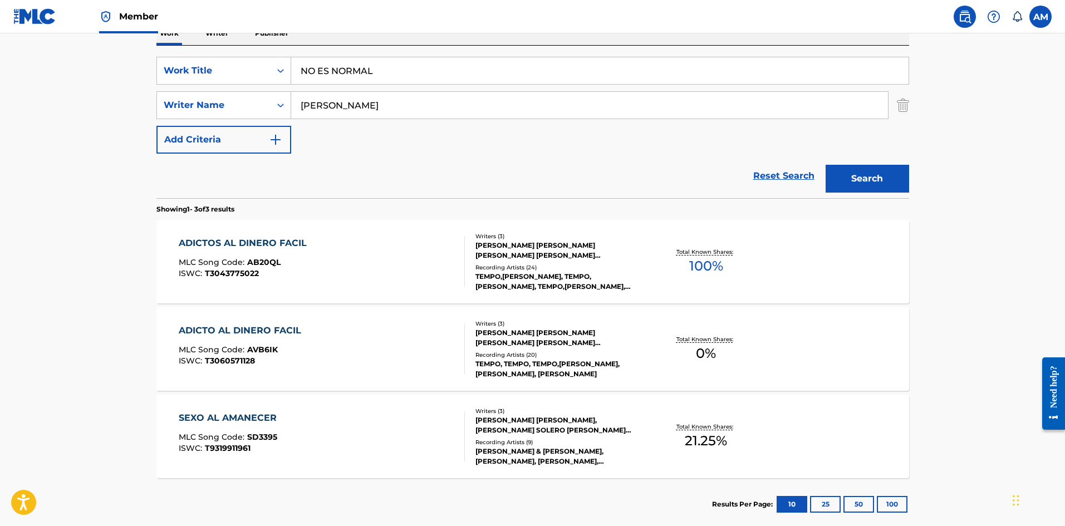
drag, startPoint x: 374, startPoint y: 99, endPoint x: 140, endPoint y: 107, distance: 234.6
click at [143, 108] on div "The MLC Public Work Search The accuracy and completeness of The MLC's data is d…" at bounding box center [533, 200] width 780 height 660
paste input "[PERSON_NAME]"
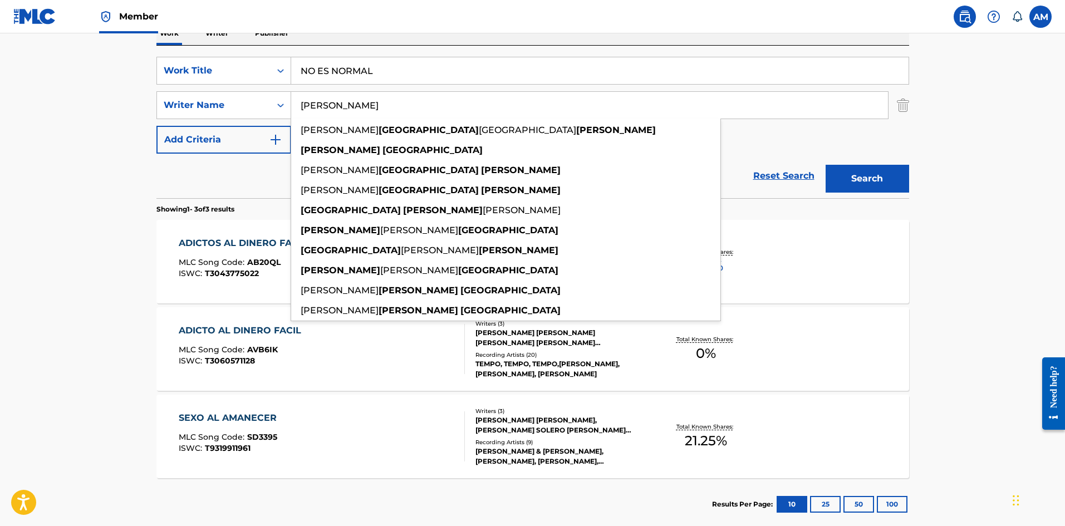
type input "[PERSON_NAME]"
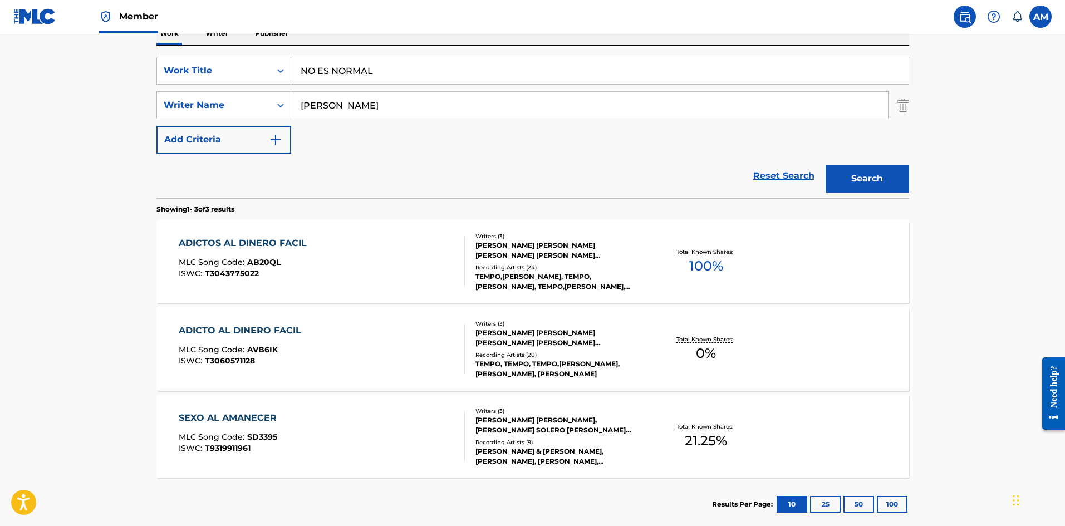
click at [885, 180] on button "Search" at bounding box center [868, 179] width 84 height 28
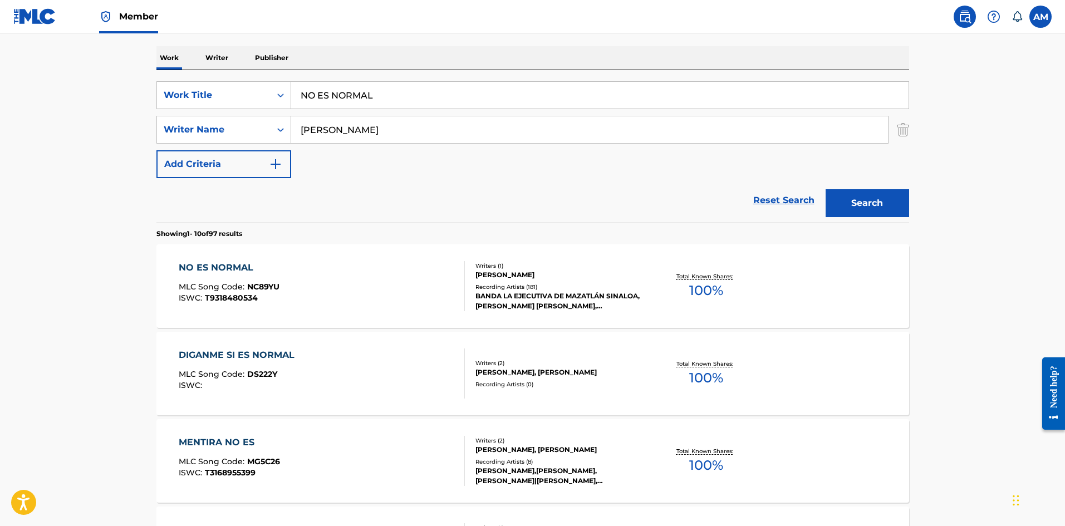
scroll to position [167, 0]
click at [349, 287] on div "NO ES NORMAL MLC Song Code : NC89YU ISWC : T9318480534" at bounding box center [322, 286] width 286 height 50
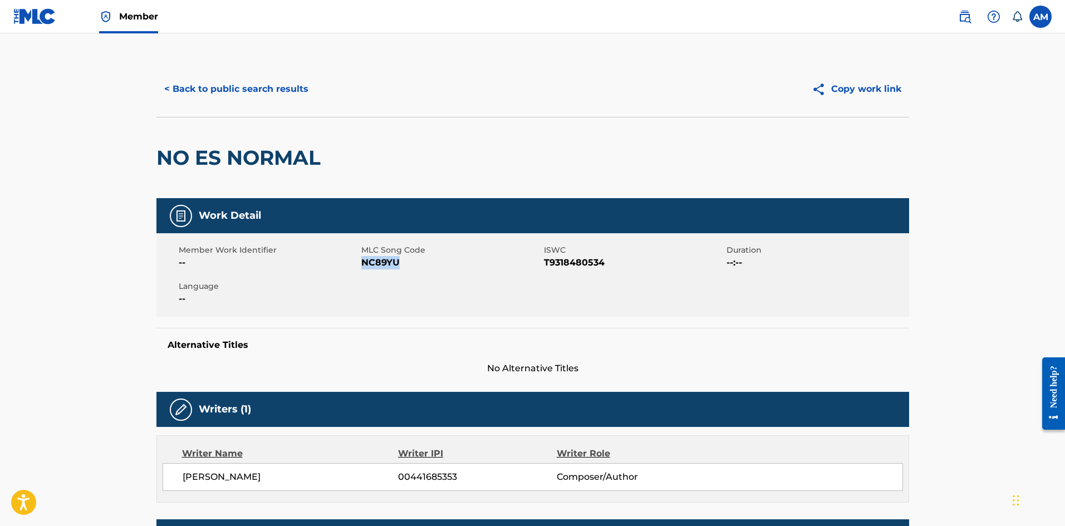
drag, startPoint x: 407, startPoint y: 264, endPoint x: 363, endPoint y: 262, distance: 44.6
click at [363, 262] on span "NC89YU" at bounding box center [451, 262] width 180 height 13
click at [245, 95] on button "< Back to public search results" at bounding box center [236, 89] width 160 height 28
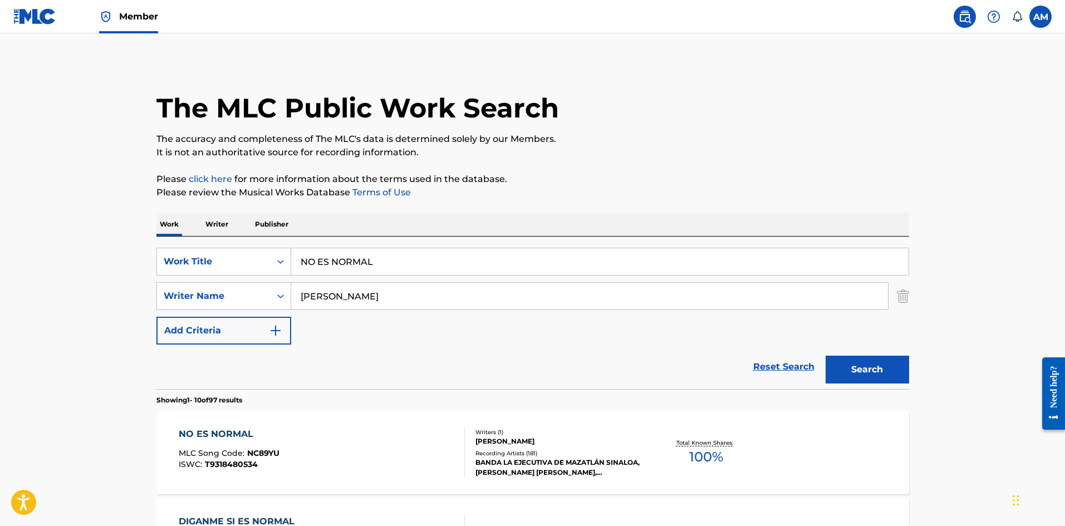
scroll to position [167, 0]
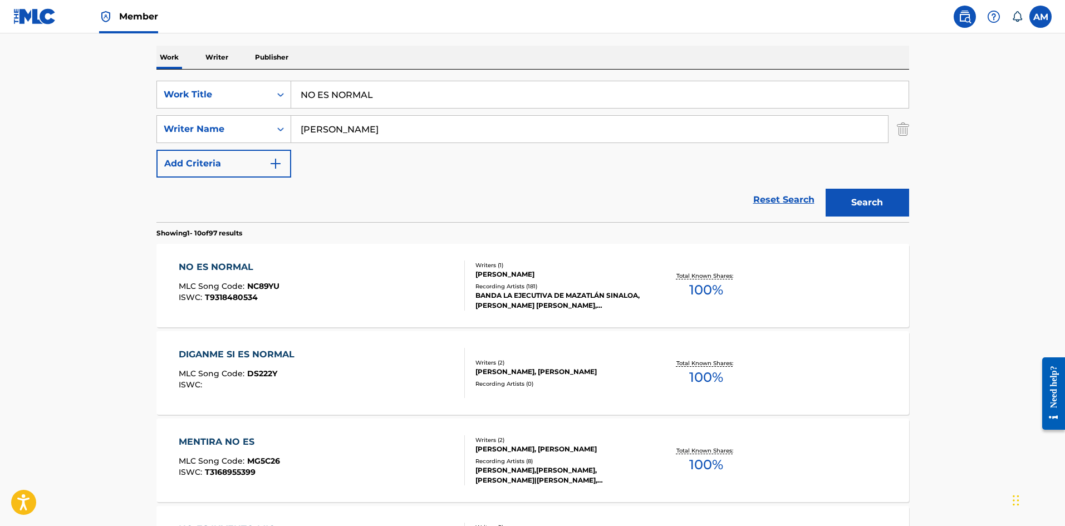
drag, startPoint x: 390, startPoint y: 97, endPoint x: -37, endPoint y: 118, distance: 427.6
click at [0, 118] on html "Accessibility Screen-Reader Guide, Feedback, and Issue Reporting | New window M…" at bounding box center [532, 96] width 1065 height 526
paste input "DAKITI"
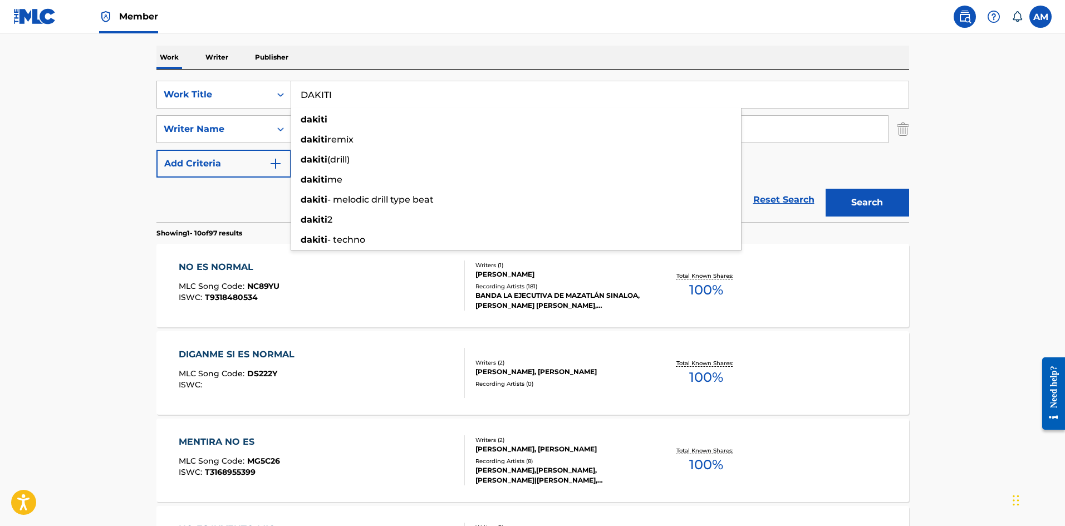
type input "DAKITI"
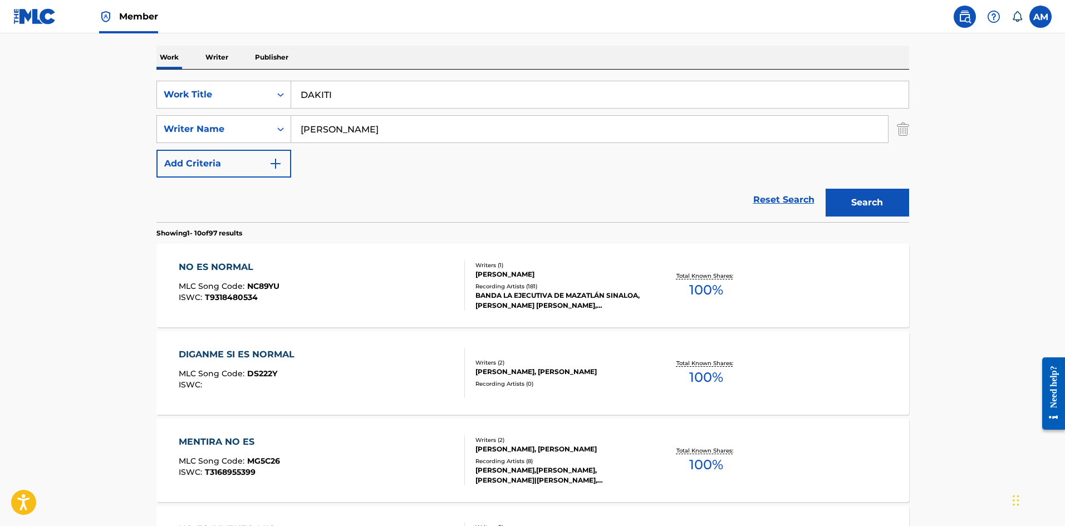
drag, startPoint x: 395, startPoint y: 136, endPoint x: 35, endPoint y: 141, distance: 359.8
click at [35, 141] on main "The MLC Public Work Search The accuracy and completeness of The MLC's data is d…" at bounding box center [532, 521] width 1065 height 1311
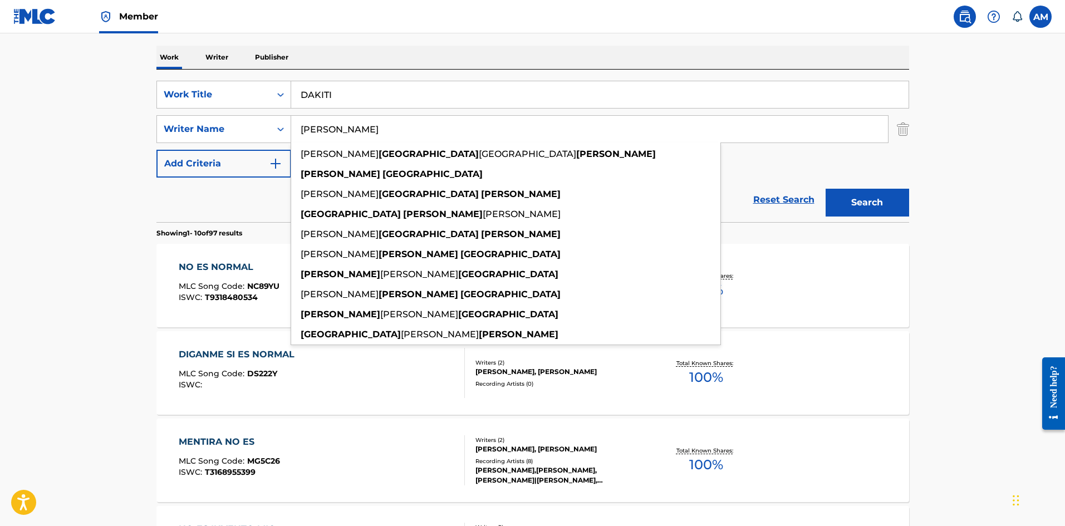
paste input "[PERSON_NAME]"
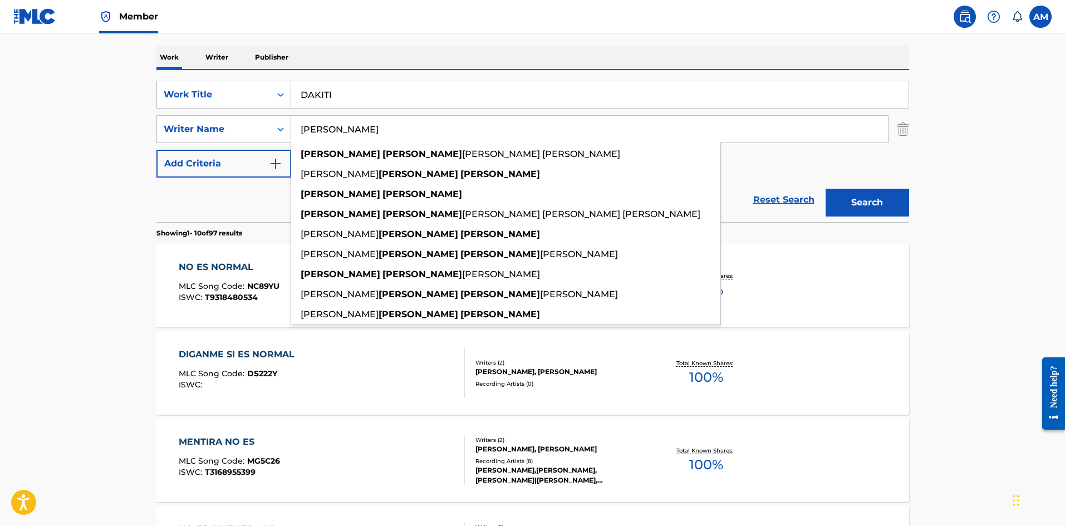
type input "[PERSON_NAME]"
click at [892, 209] on button "Search" at bounding box center [868, 203] width 84 height 28
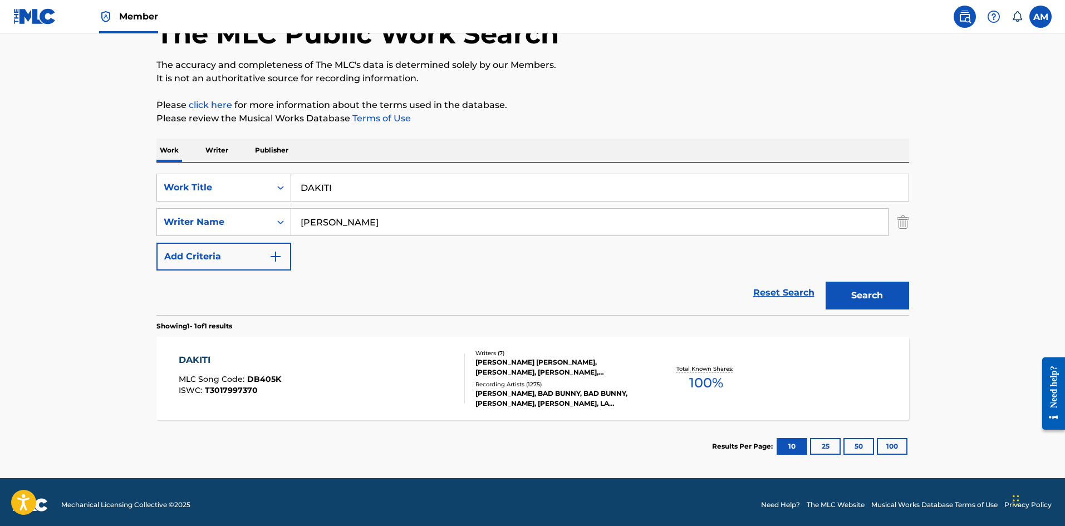
scroll to position [80, 0]
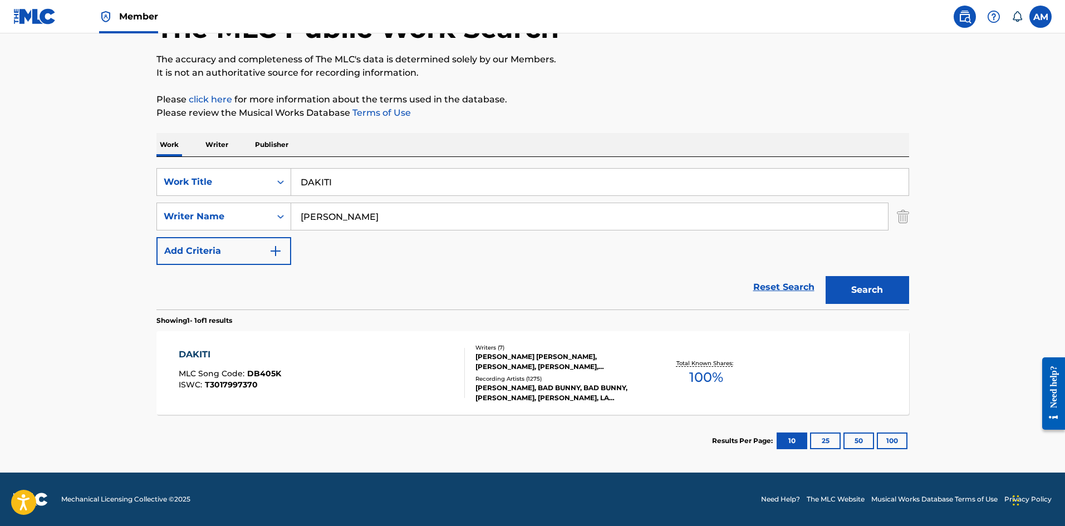
click at [335, 374] on div "DAKITI MLC Song Code : DB405K ISWC : T3017997370" at bounding box center [322, 373] width 286 height 50
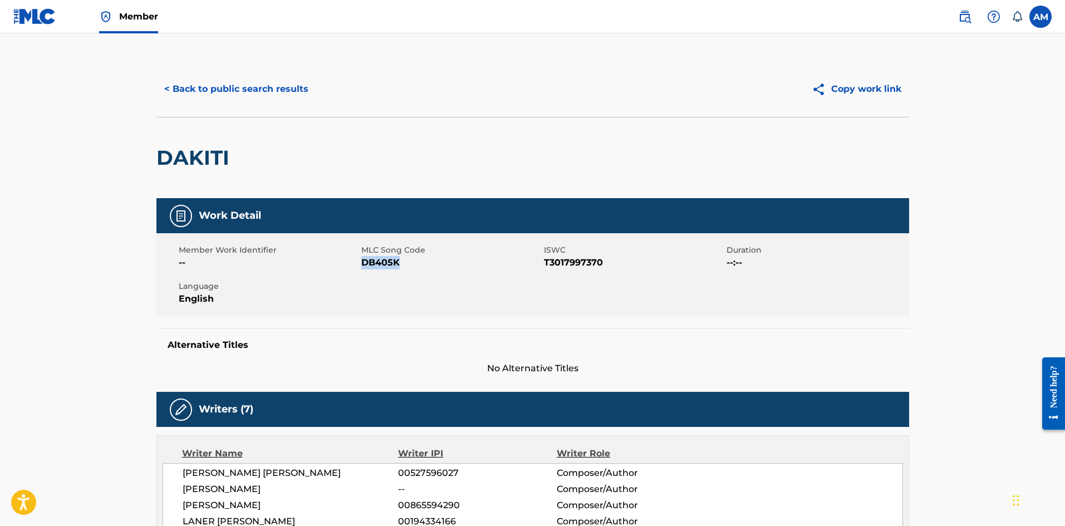
drag, startPoint x: 410, startPoint y: 267, endPoint x: 364, endPoint y: 266, distance: 46.2
click at [364, 266] on span "DB405K" at bounding box center [451, 262] width 180 height 13
click at [199, 99] on button "< Back to public search results" at bounding box center [236, 89] width 160 height 28
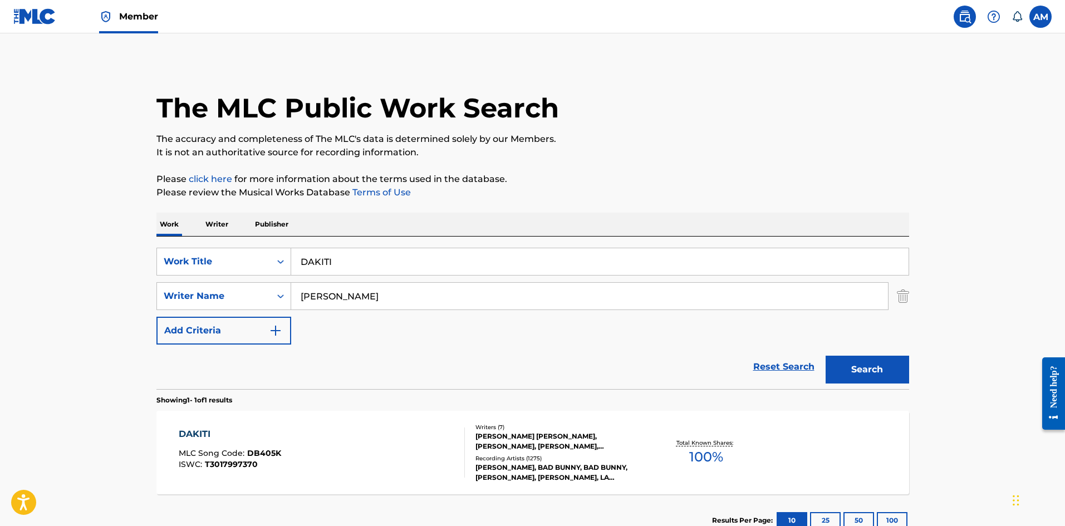
scroll to position [16, 0]
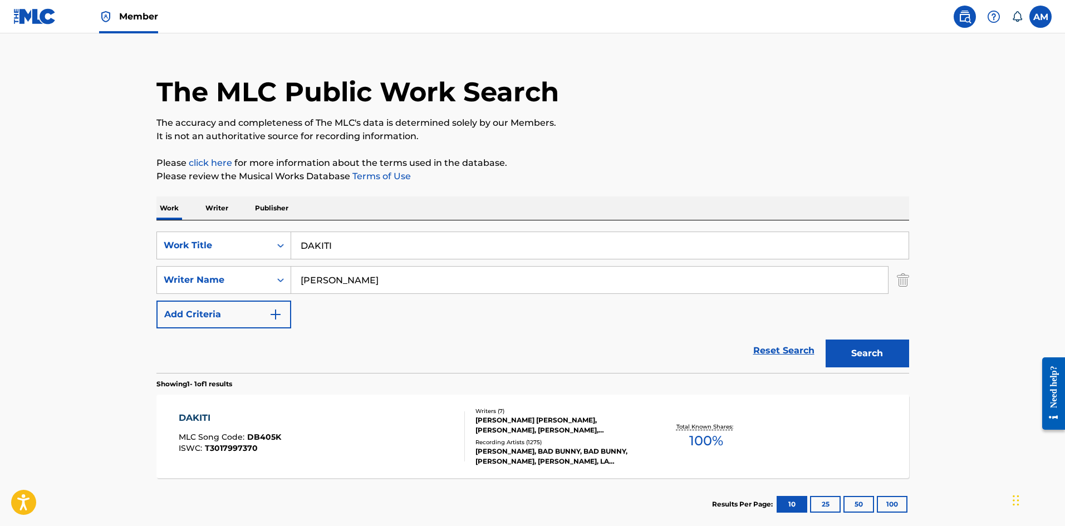
drag, startPoint x: 351, startPoint y: 239, endPoint x: 3, endPoint y: 238, distance: 348.0
click at [37, 241] on main "The MLC Public Work Search The accuracy and completeness of The MLC's data is d…" at bounding box center [532, 276] width 1065 height 519
paste input "[PERSON_NAME] (REMIX)"
type input "[PERSON_NAME] (REMIX)"
drag, startPoint x: 413, startPoint y: 273, endPoint x: -159, endPoint y: 252, distance: 572.3
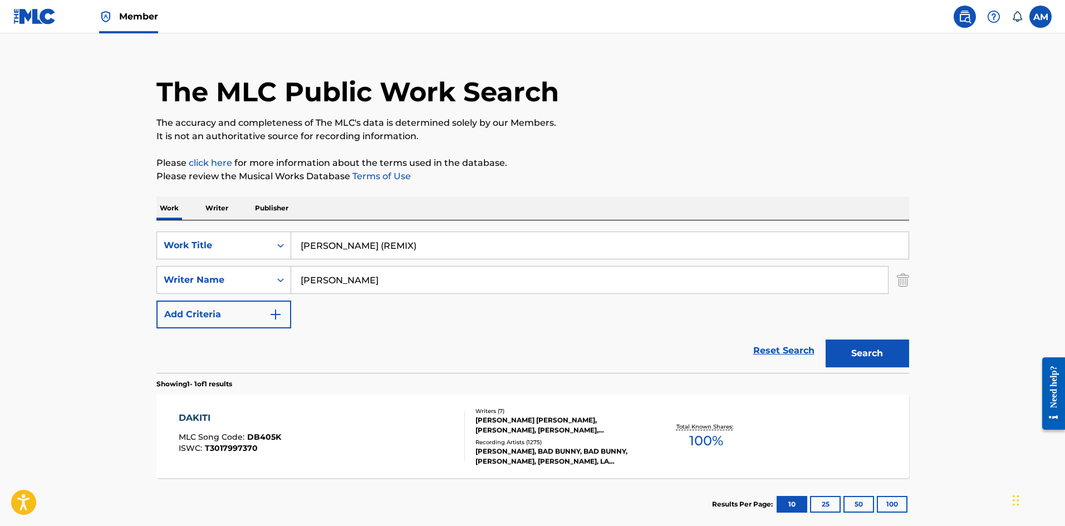
click at [0, 252] on html "Accessibility Screen-Reader Guide, Feedback, and Issue Reporting | New window M…" at bounding box center [532, 247] width 1065 height 526
paste input "[PERSON_NAME]"
type input "[PERSON_NAME]"
click at [881, 363] on button "Search" at bounding box center [868, 354] width 84 height 28
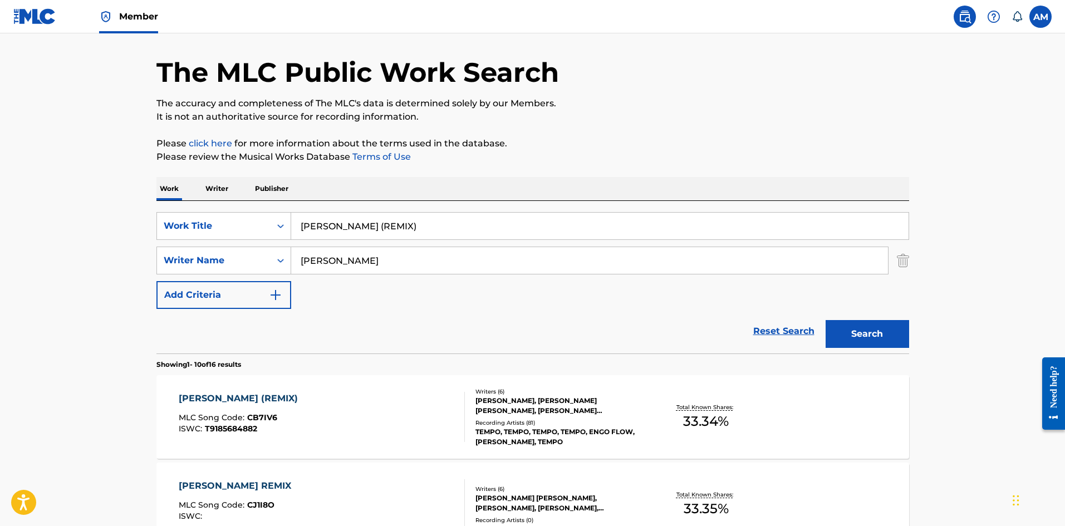
scroll to position [167, 0]
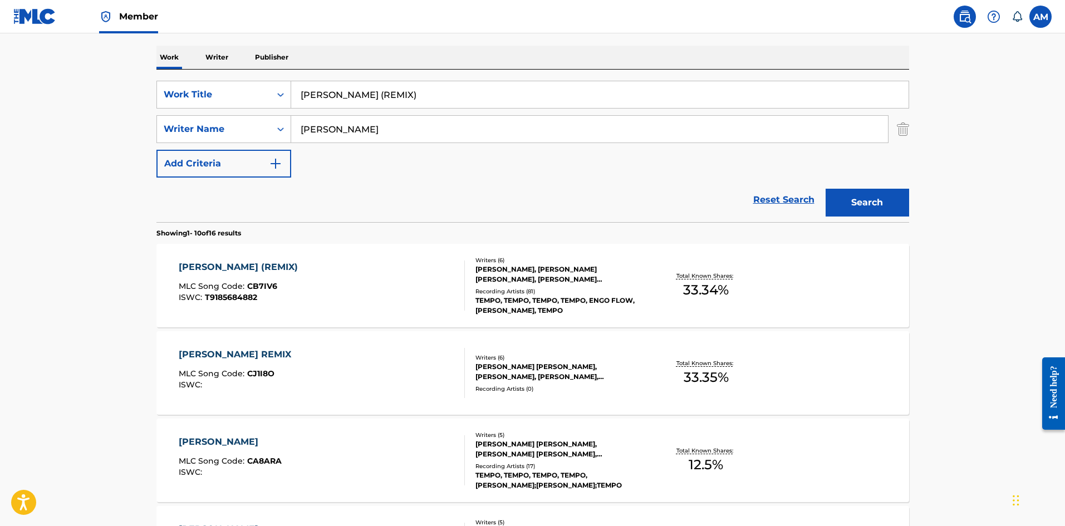
click at [306, 292] on div "[PERSON_NAME] (REMIX) MLC Song Code : CB7IV6 ISWC : T9185684882" at bounding box center [322, 286] width 286 height 50
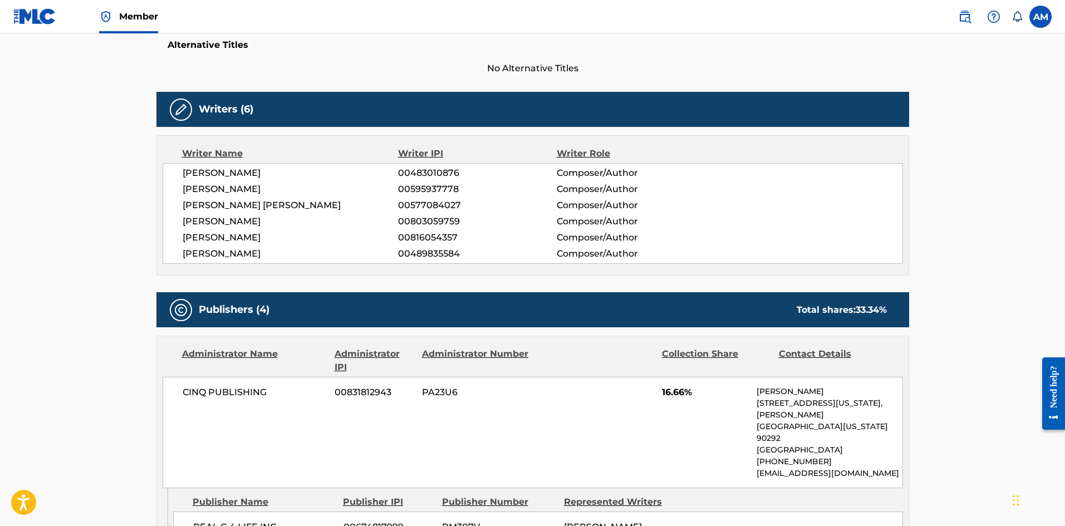
scroll to position [167, 0]
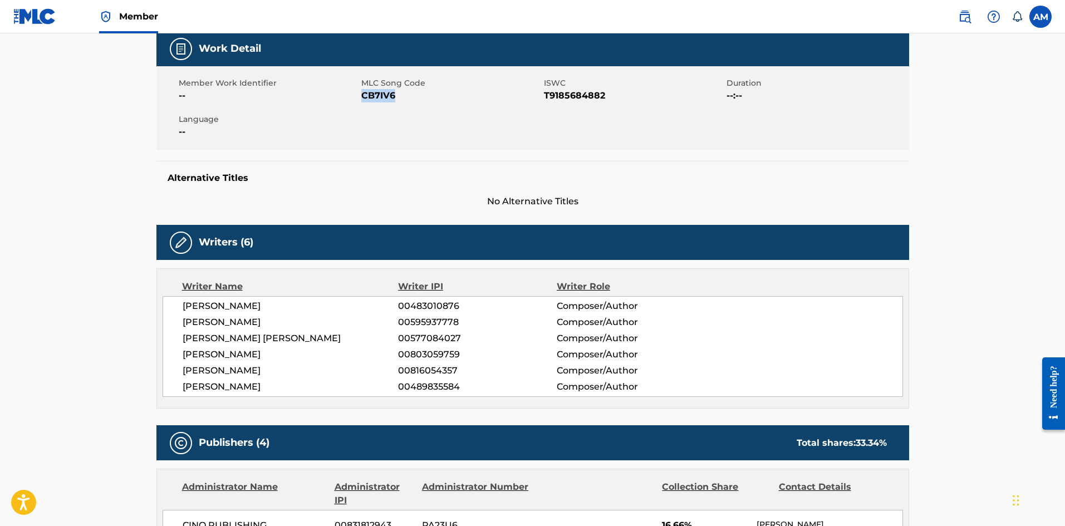
drag, startPoint x: 398, startPoint y: 101, endPoint x: 362, endPoint y: 98, distance: 35.7
click at [362, 98] on div "Member Work Identifier -- MLC Song Code CB7IV6 ISWC T9185684882 Duration --:-- …" at bounding box center [532, 108] width 753 height 84
